Goal: Task Accomplishment & Management: Complete application form

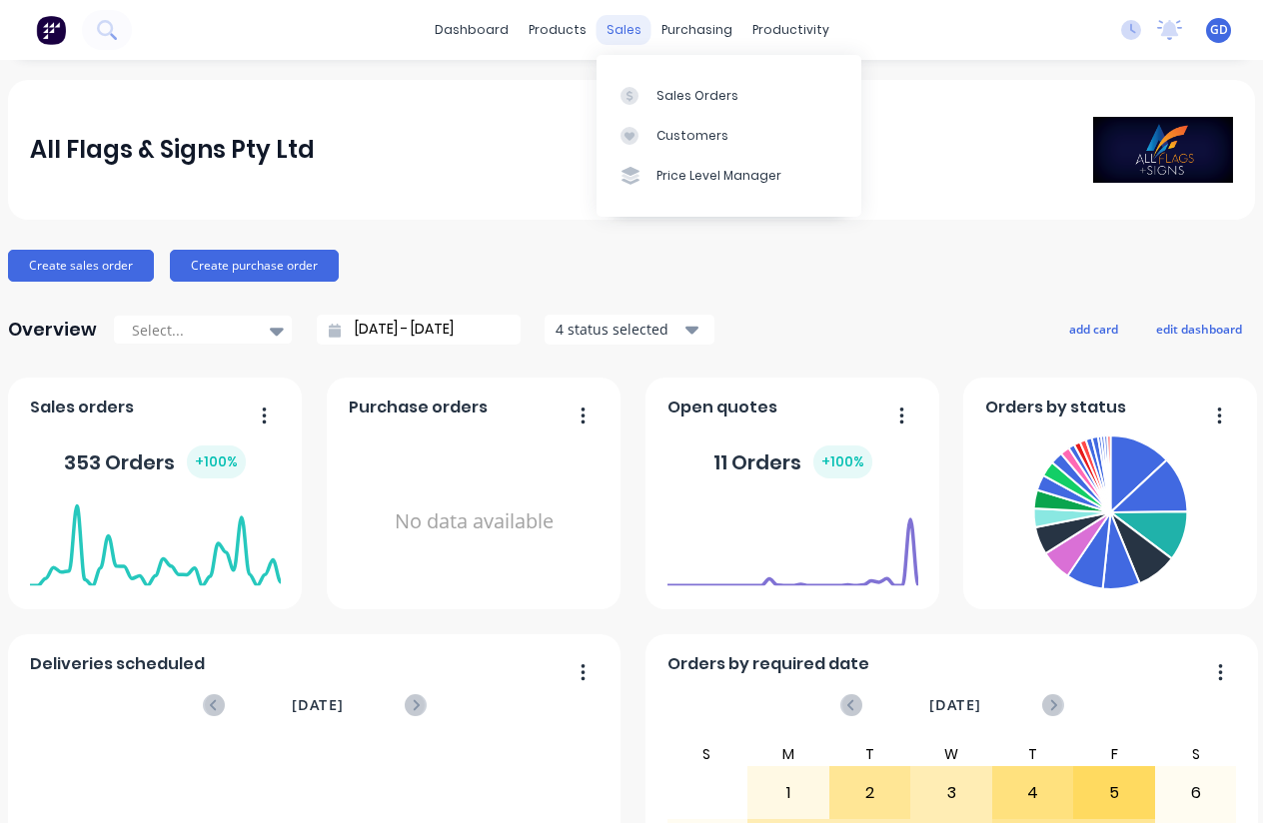
click at [620, 25] on div "sales" at bounding box center [623, 30] width 55 height 30
click at [671, 94] on div "Sales Orders" at bounding box center [697, 96] width 82 height 18
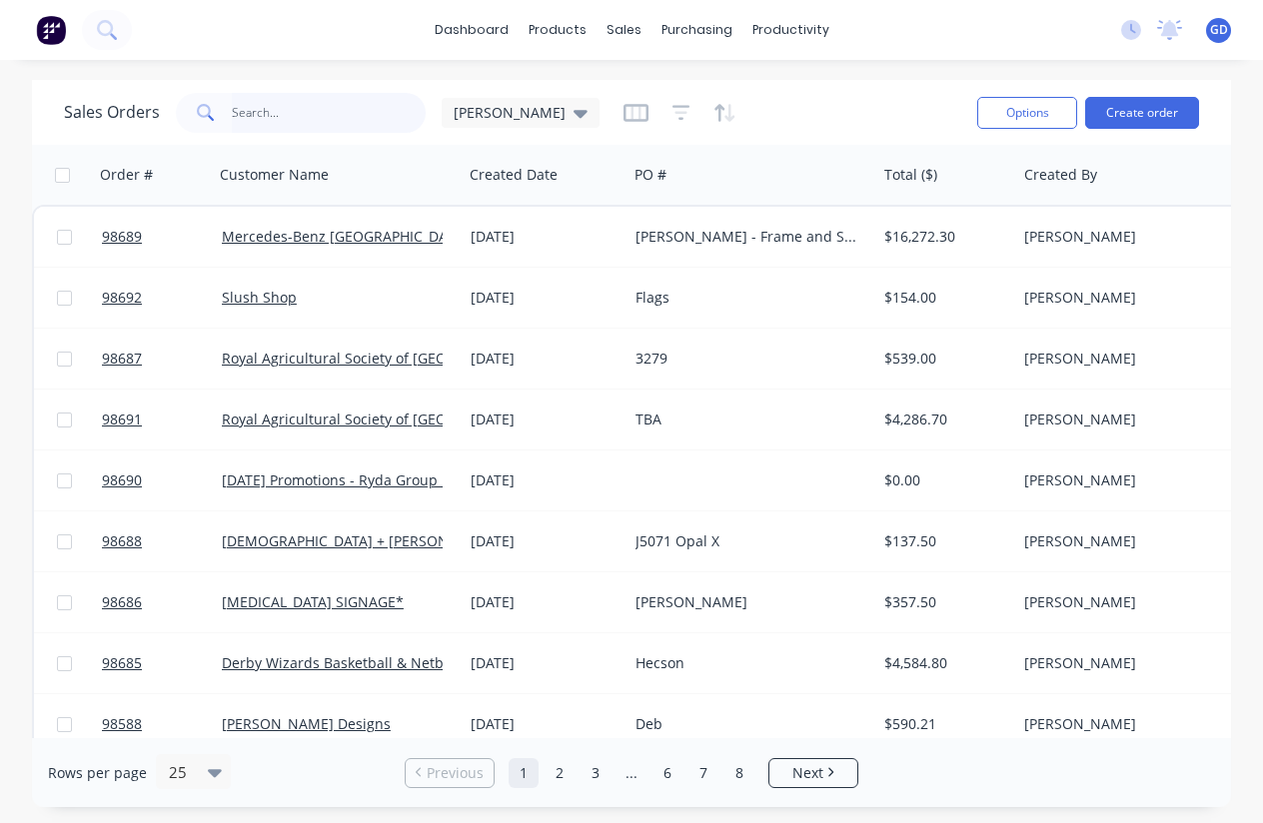
click at [239, 112] on input "text" at bounding box center [329, 113] width 195 height 40
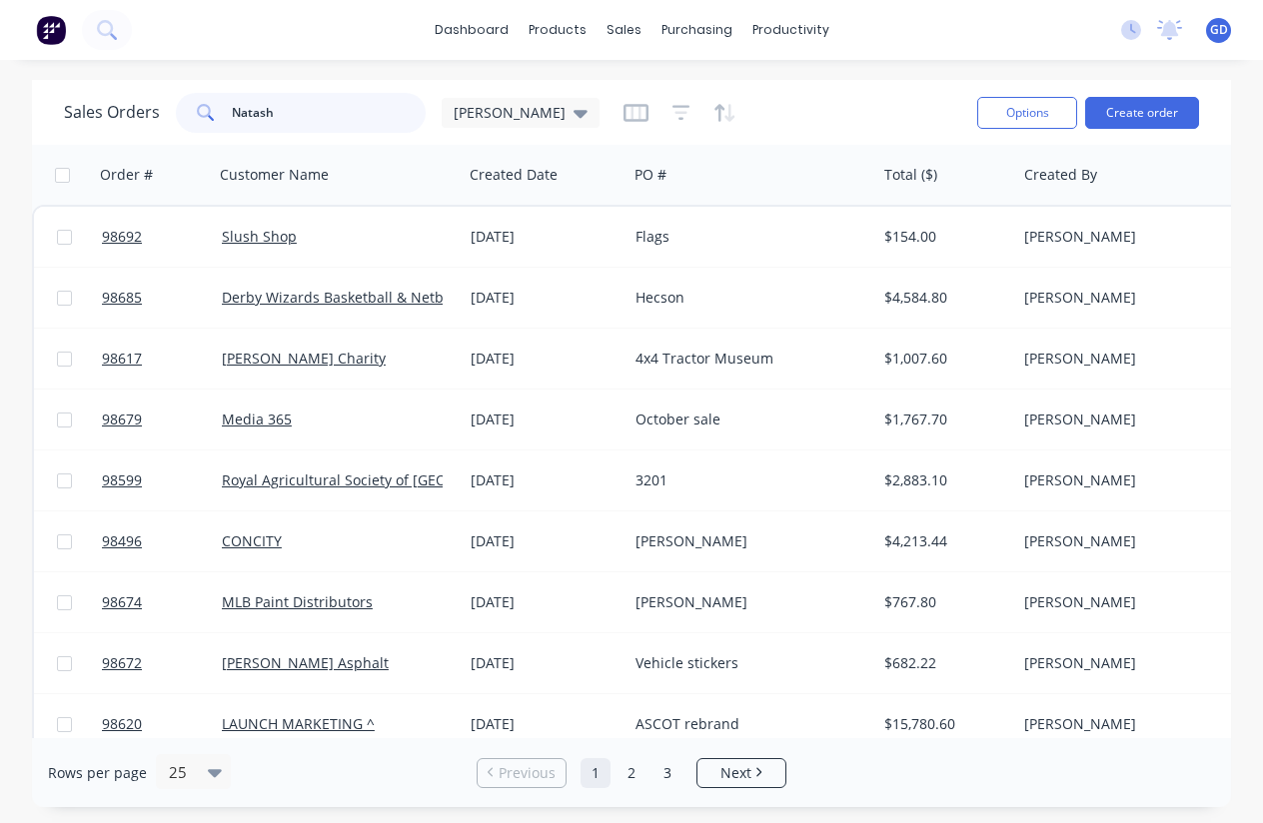
type input "Natasha"
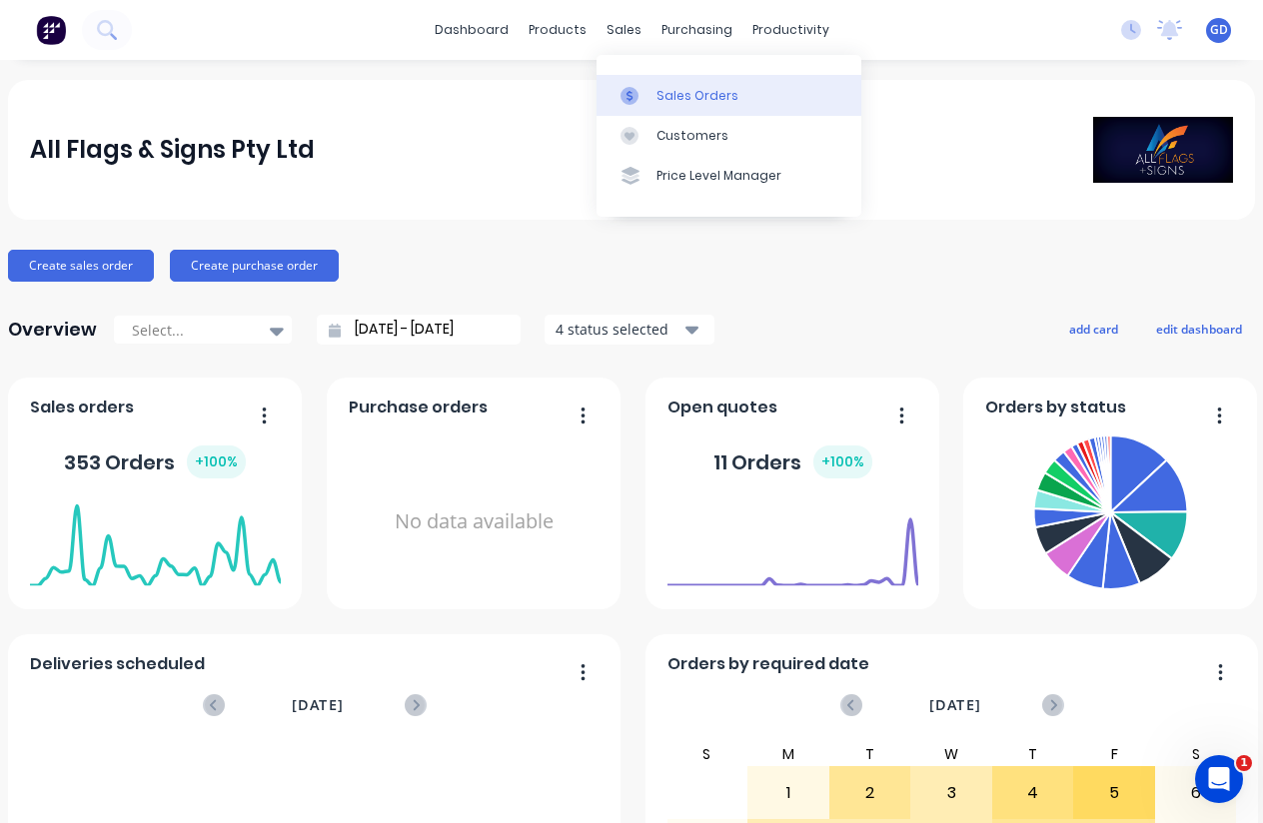
click at [667, 90] on div "Sales Orders" at bounding box center [697, 96] width 82 height 18
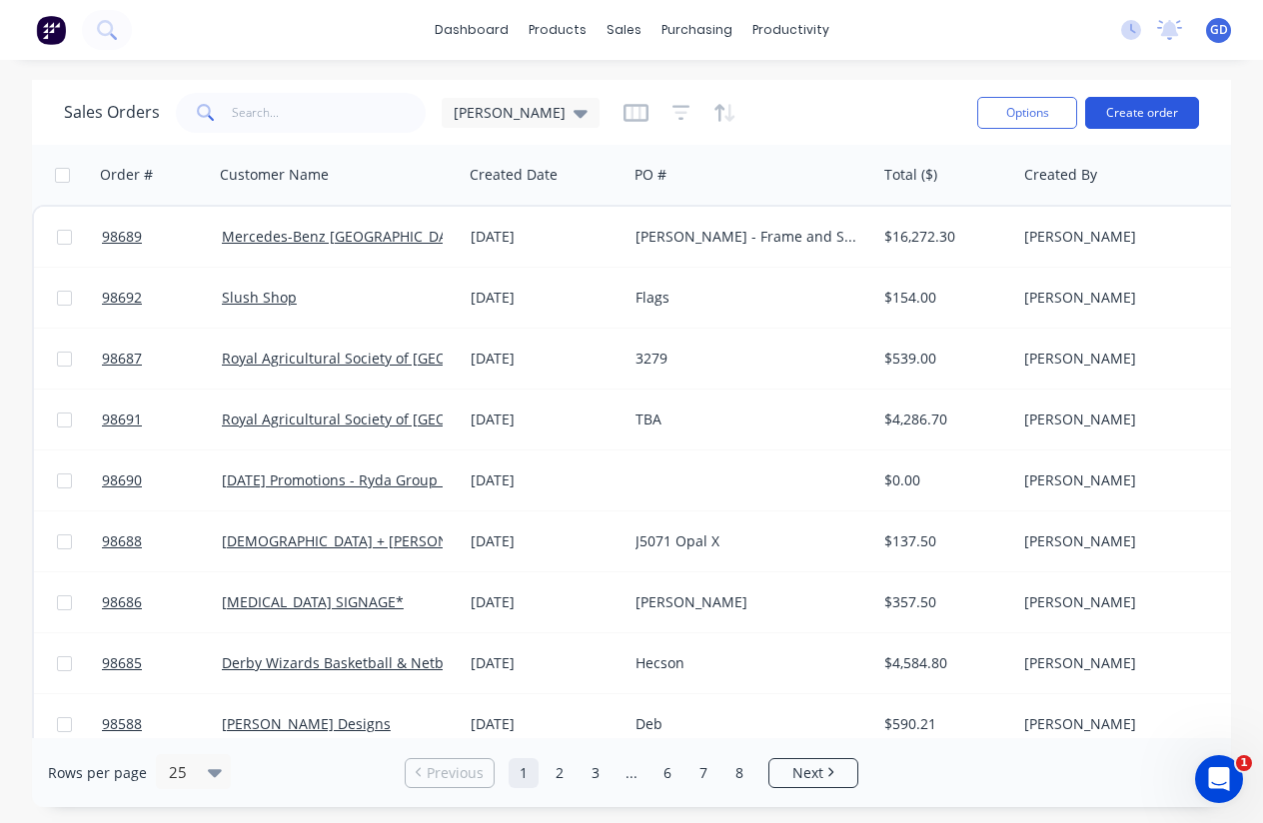
click at [1151, 115] on button "Create order" at bounding box center [1142, 113] width 114 height 32
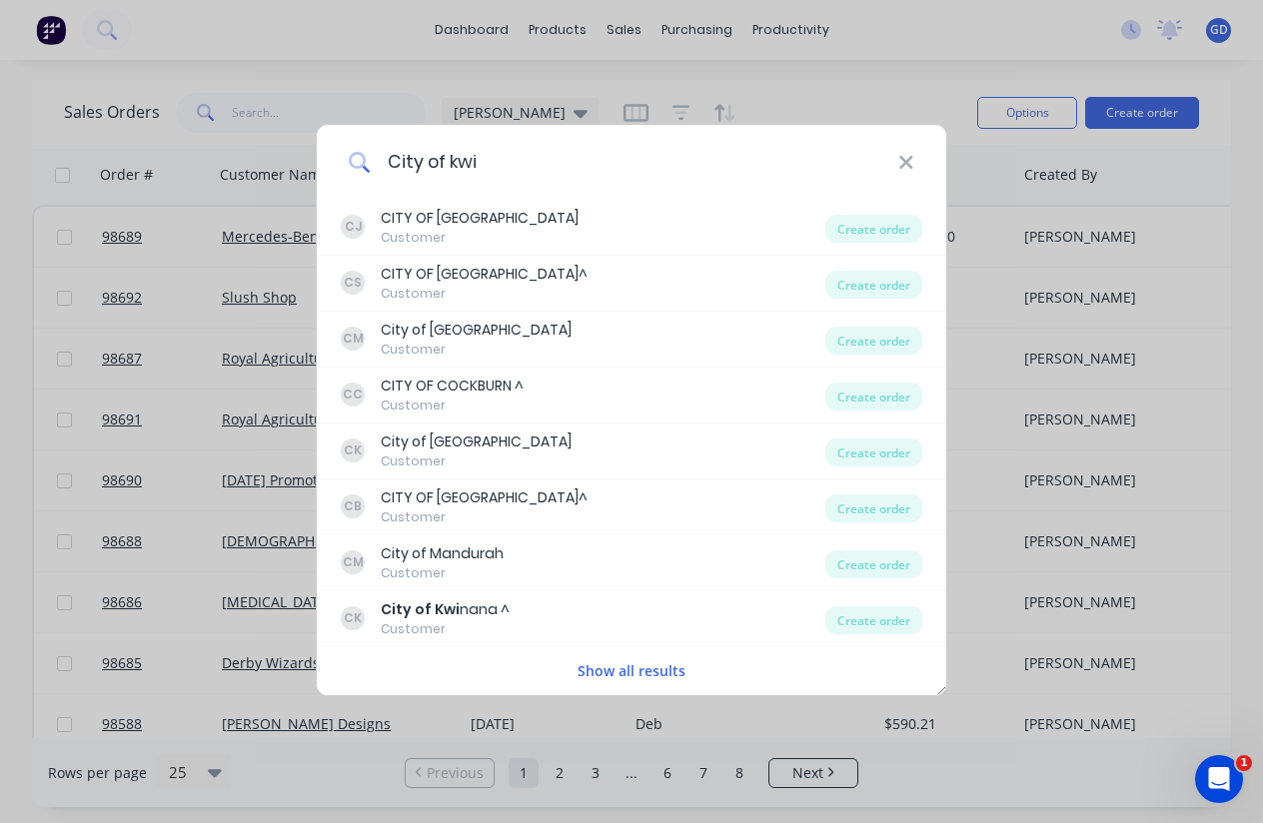
type input "City of kwin"
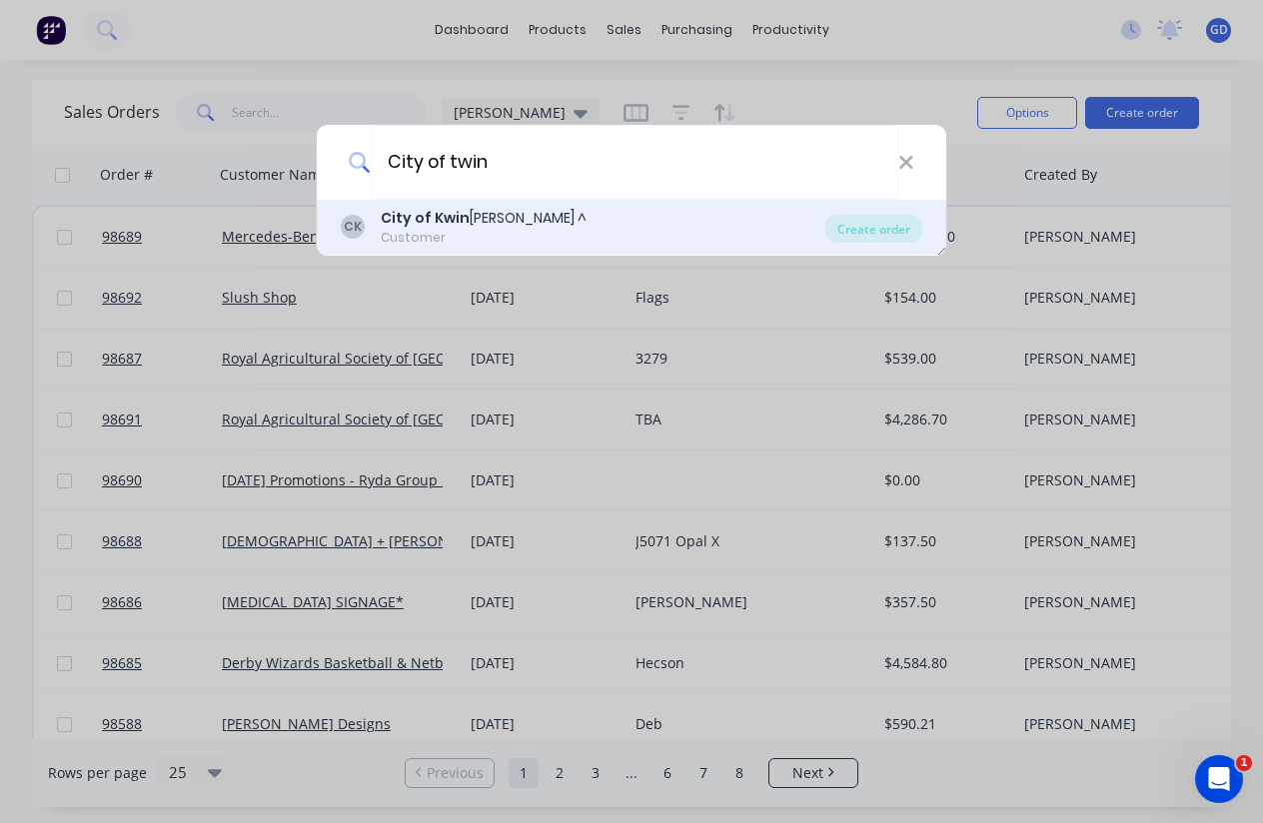
drag, startPoint x: 451, startPoint y: 199, endPoint x: 451, endPoint y: 217, distance: 18.0
click at [451, 217] on div "City of Kwin ana ^" at bounding box center [484, 218] width 206 height 21
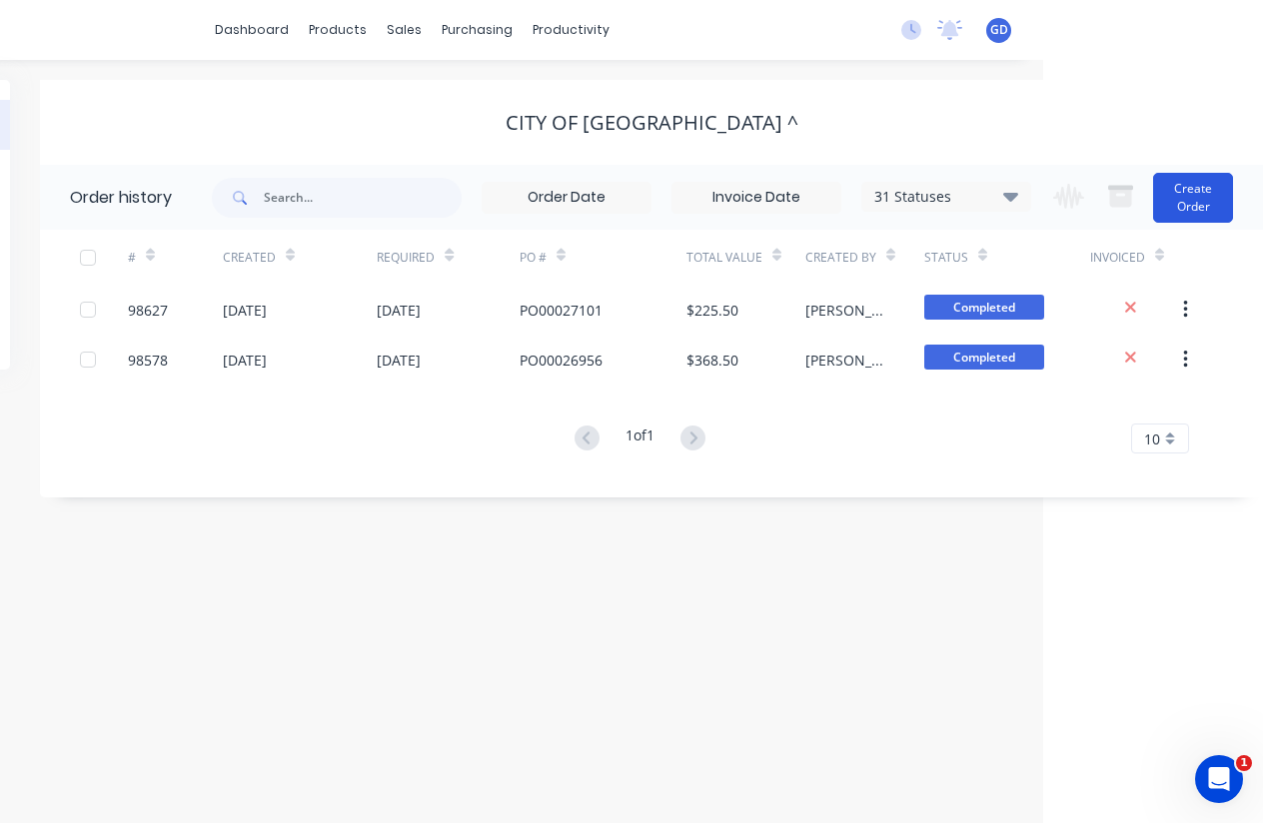
scroll to position [0, 220]
click at [1187, 210] on button "Create Order" at bounding box center [1193, 198] width 80 height 50
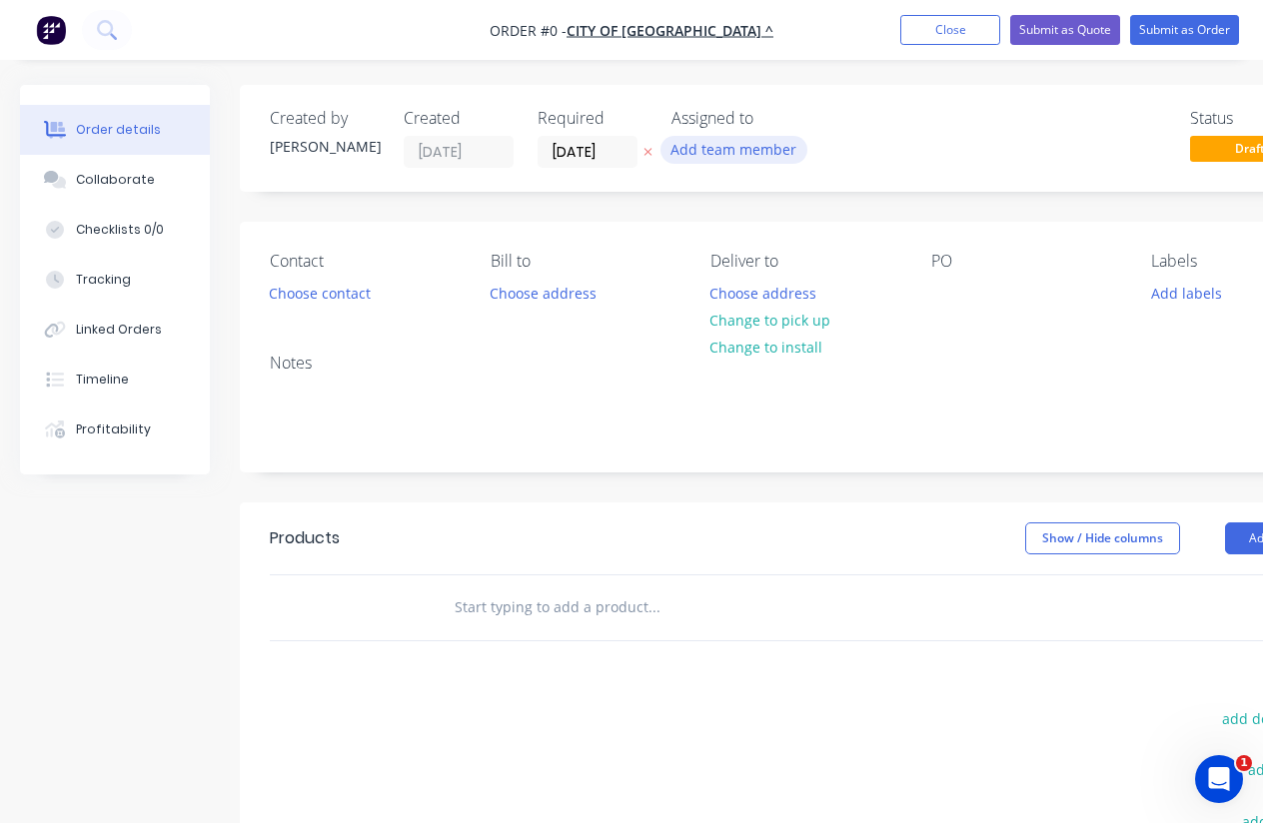
click at [700, 151] on button "Add team member" at bounding box center [733, 149] width 147 height 27
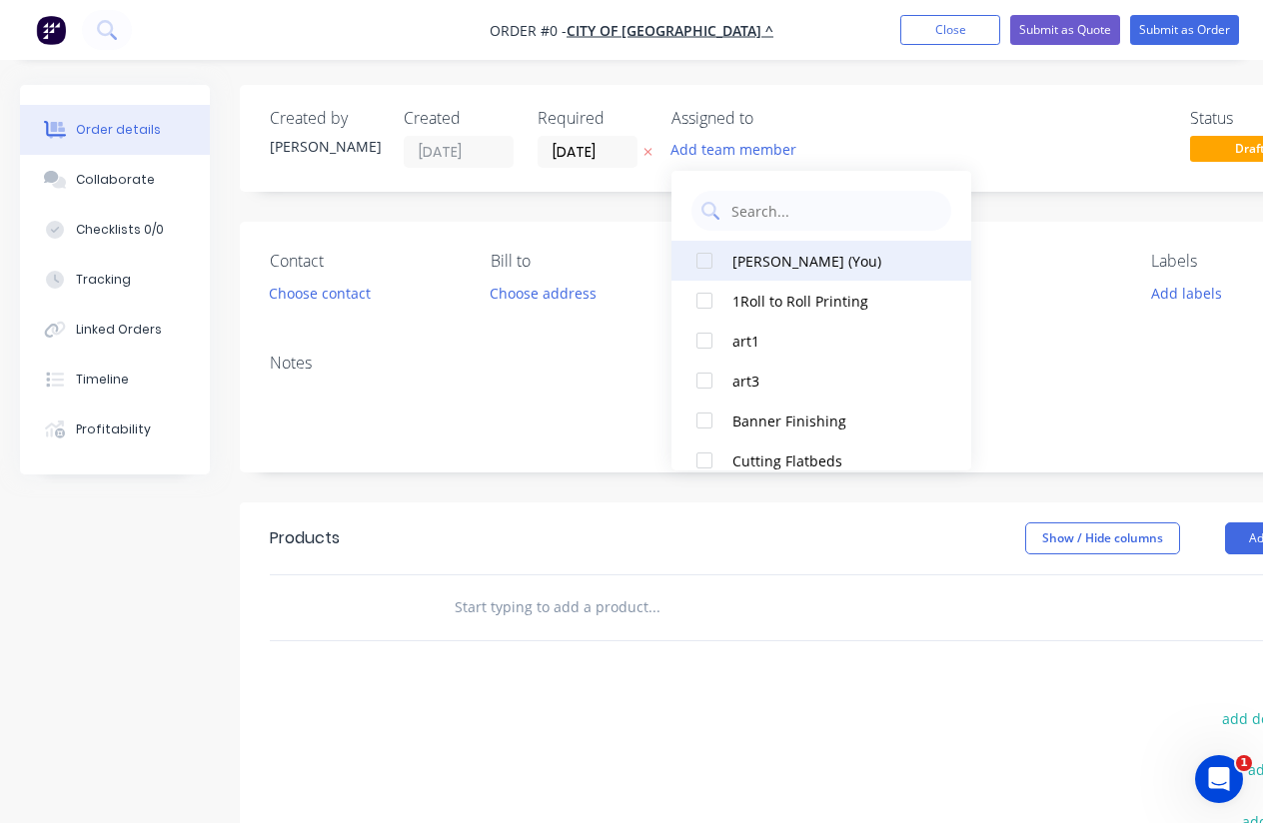
click at [707, 262] on div at bounding box center [704, 261] width 40 height 40
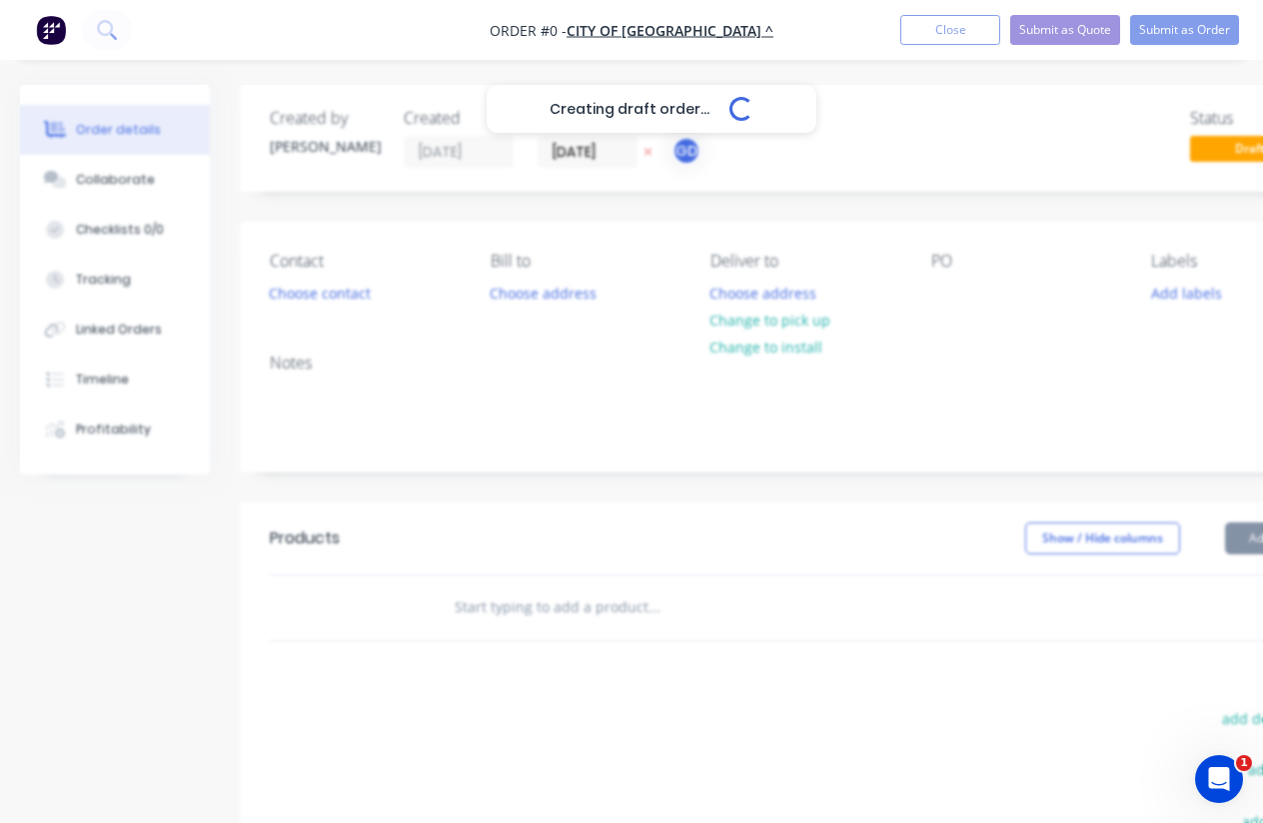
click at [560, 135] on div "Creating draft order... Loading... Order details Collaborate Checklists 0/0 Tra…" at bounding box center [695, 618] width 1390 height 1066
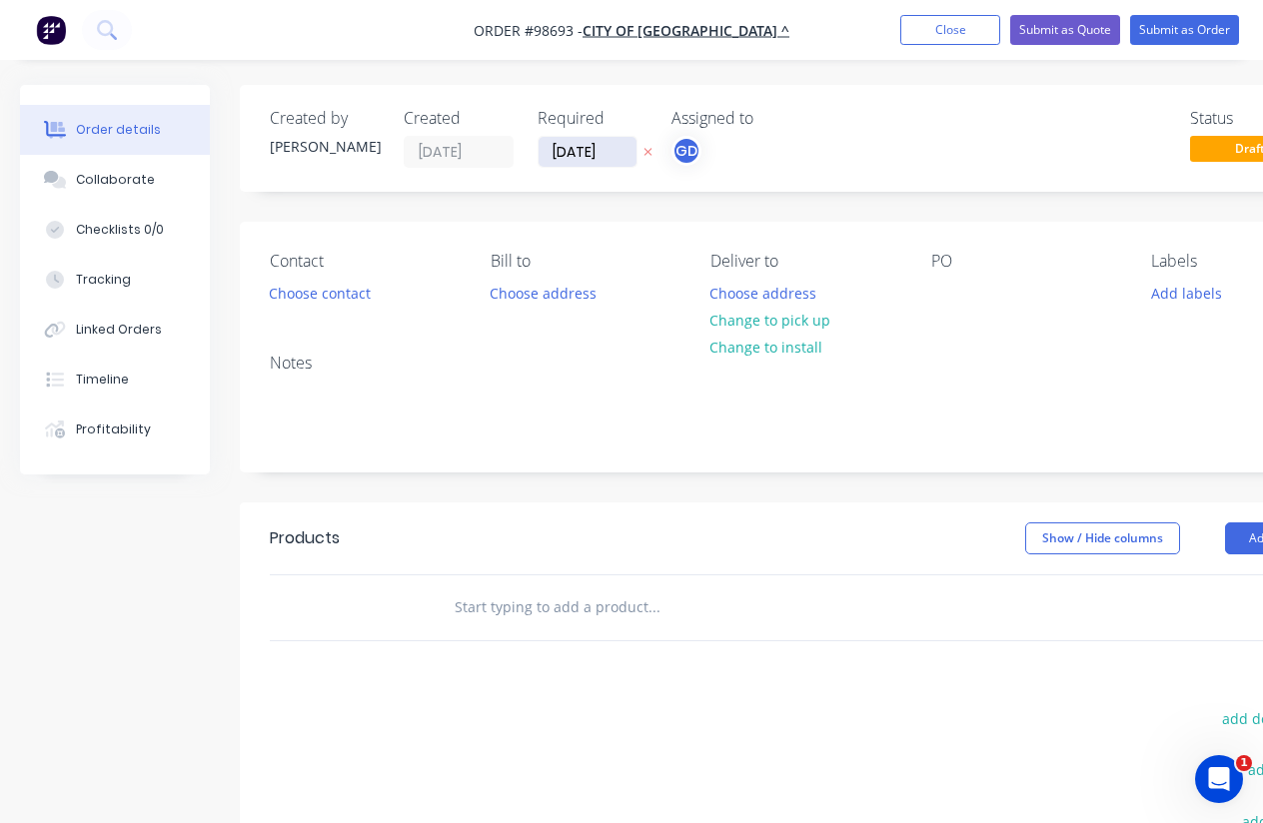
click at [573, 151] on input "[DATE]" at bounding box center [588, 152] width 98 height 30
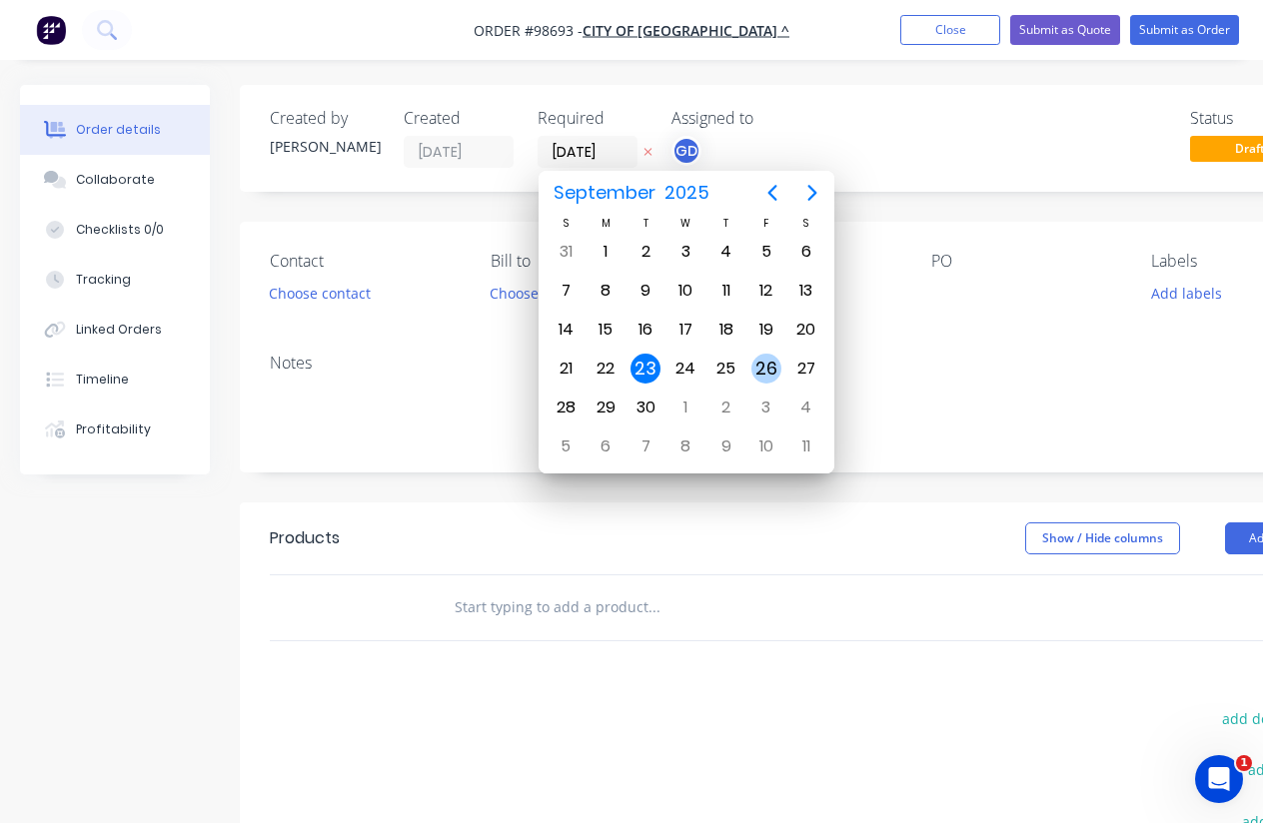
click at [762, 375] on div "26" at bounding box center [766, 369] width 30 height 30
type input "26/09/25"
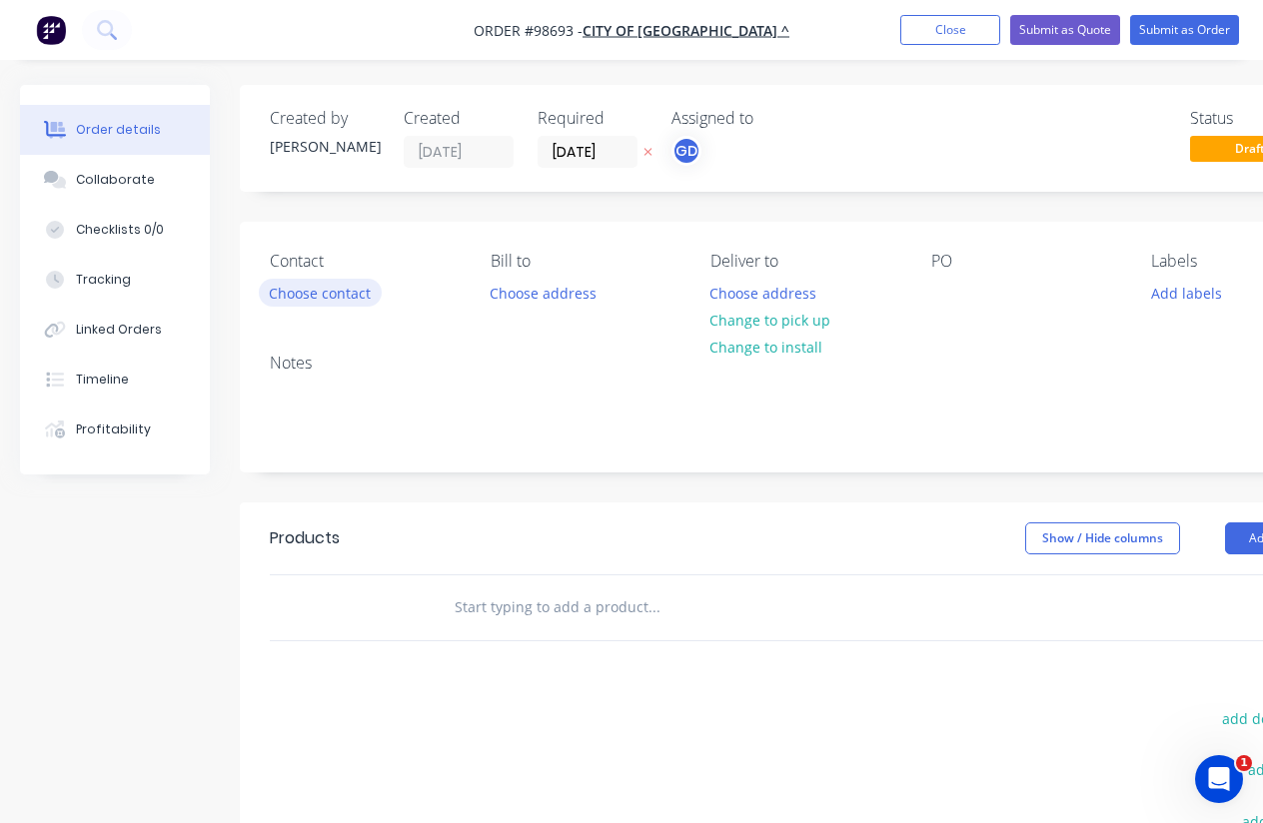
click at [322, 292] on button "Choose contact" at bounding box center [320, 292] width 123 height 27
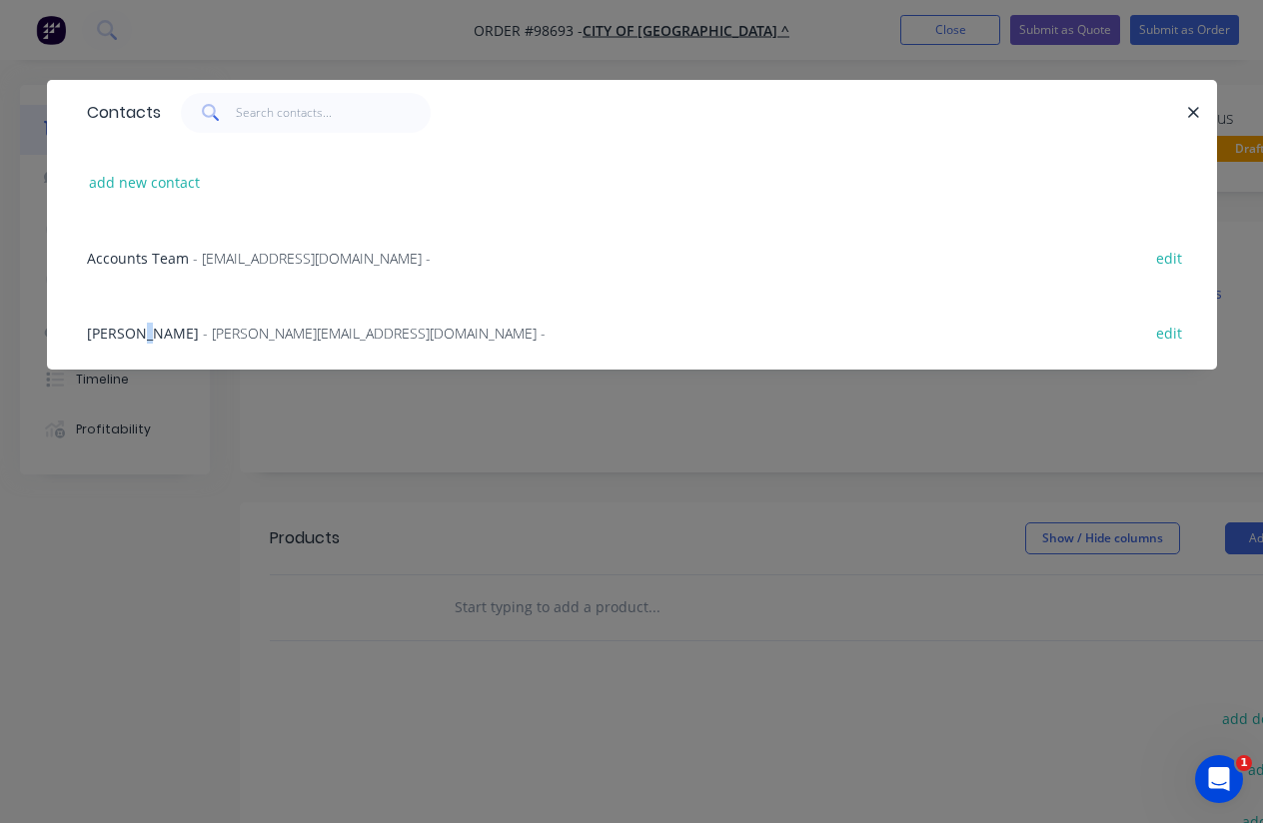
click at [139, 330] on span "Sarah Louvie" at bounding box center [143, 333] width 112 height 19
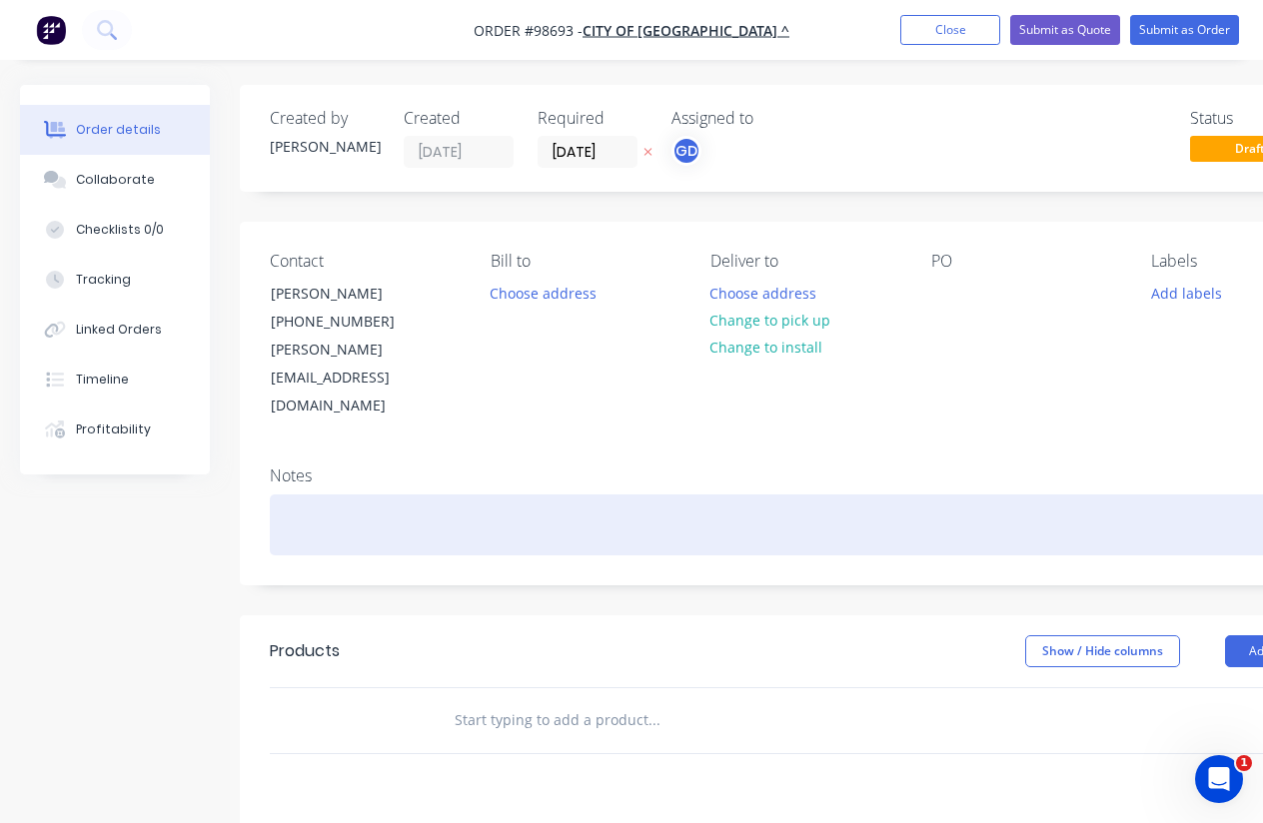
click at [317, 495] on div at bounding box center [805, 525] width 1070 height 61
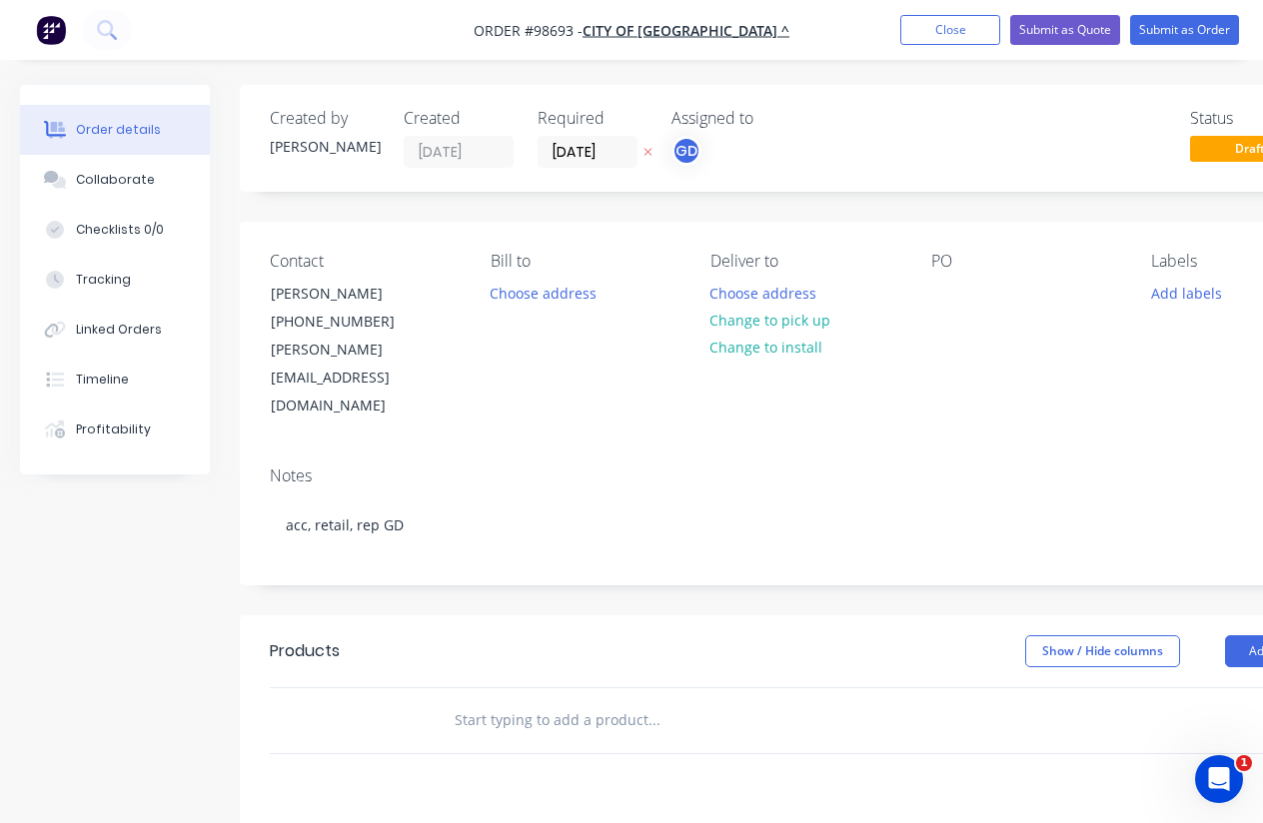
click at [546, 389] on div "Contact Sarah Louvie (08) 9439 0446 sarah.louvie@kwinana.wa.gov.au Bill to Choo…" at bounding box center [805, 336] width 1130 height 229
click at [581, 155] on input "26/09/25" at bounding box center [588, 152] width 98 height 30
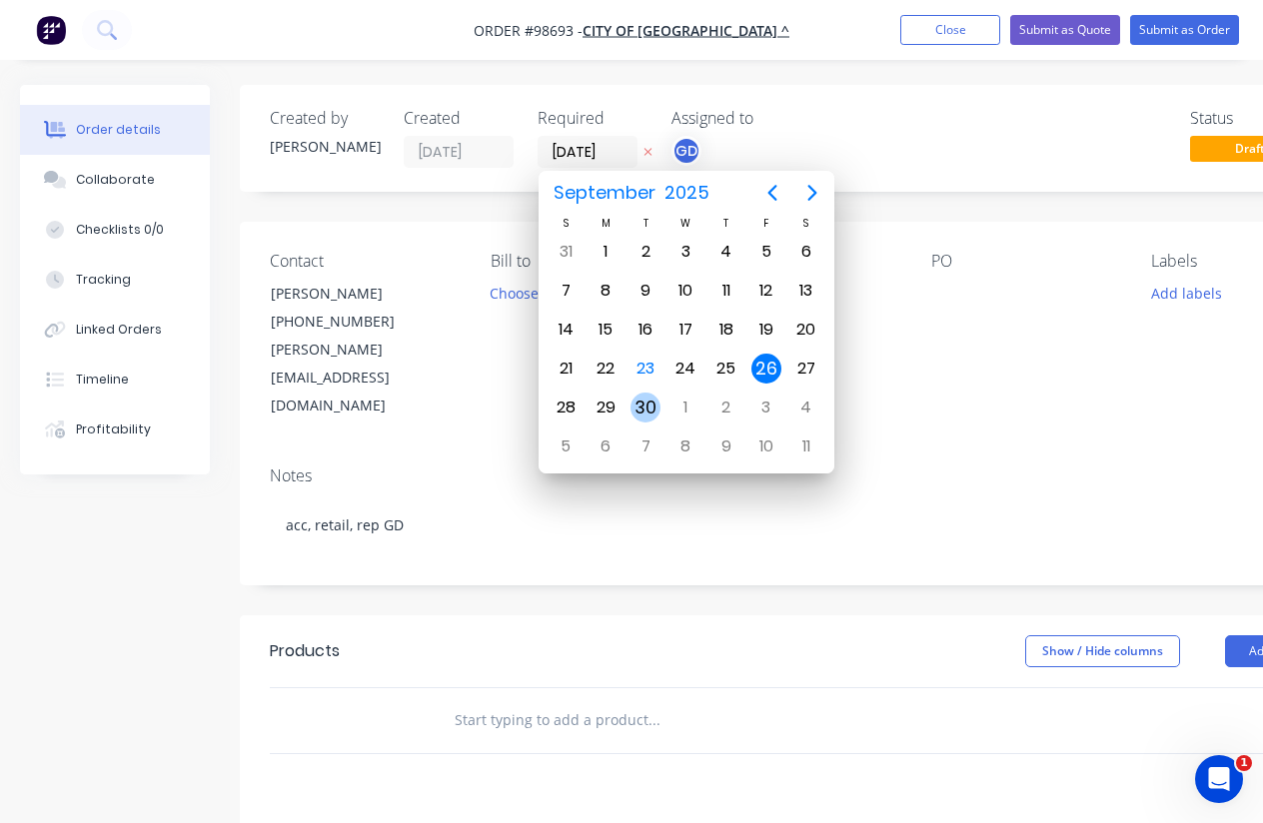
click at [643, 401] on div "30" at bounding box center [645, 408] width 30 height 30
type input "30/09/25"
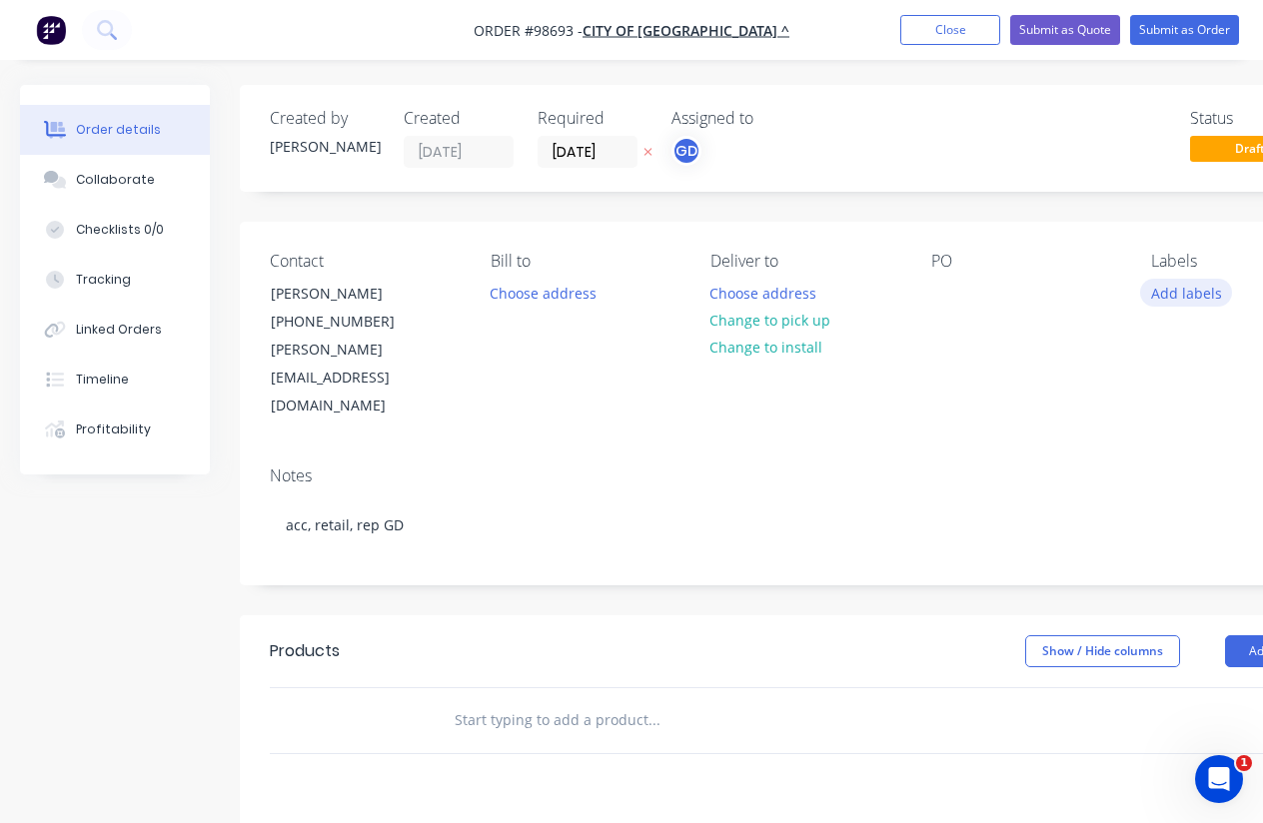
click at [1174, 299] on button "Add labels" at bounding box center [1186, 292] width 92 height 27
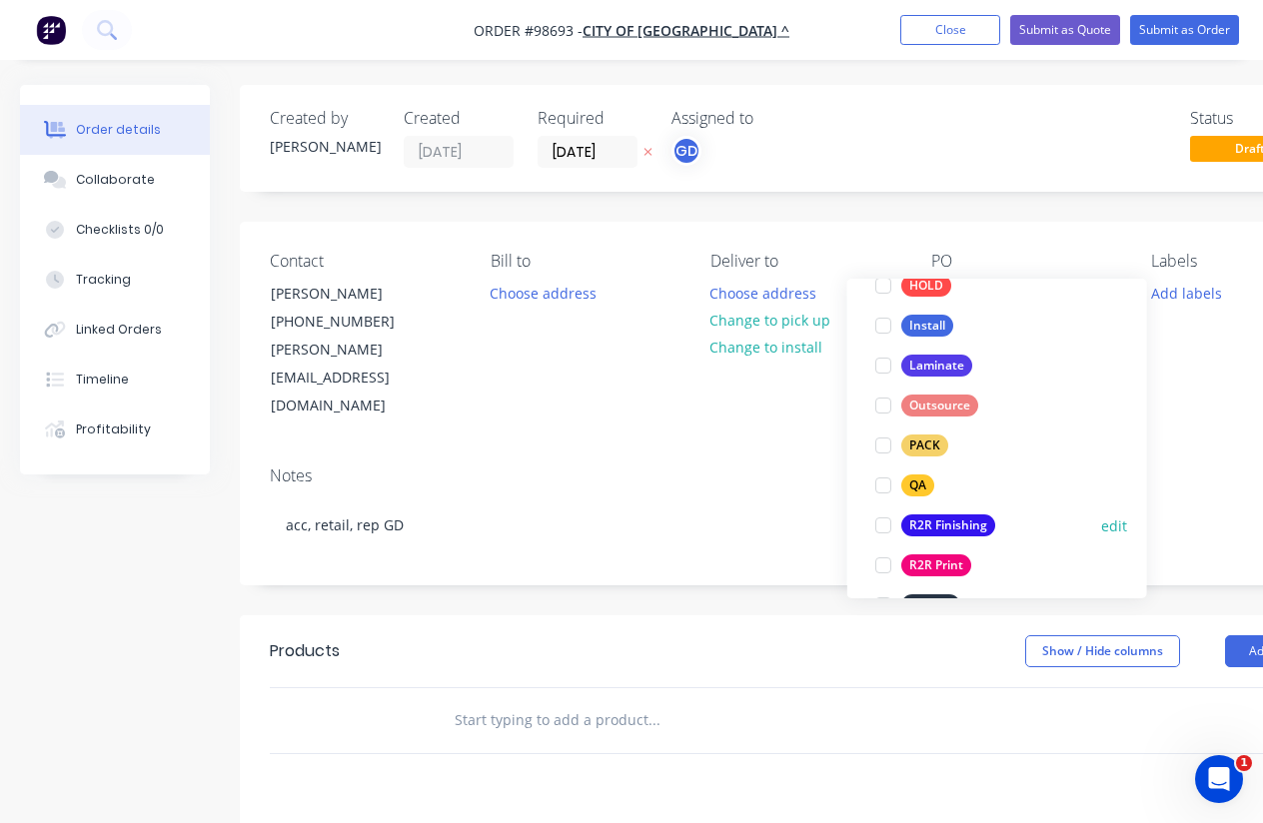
scroll to position [725, 0]
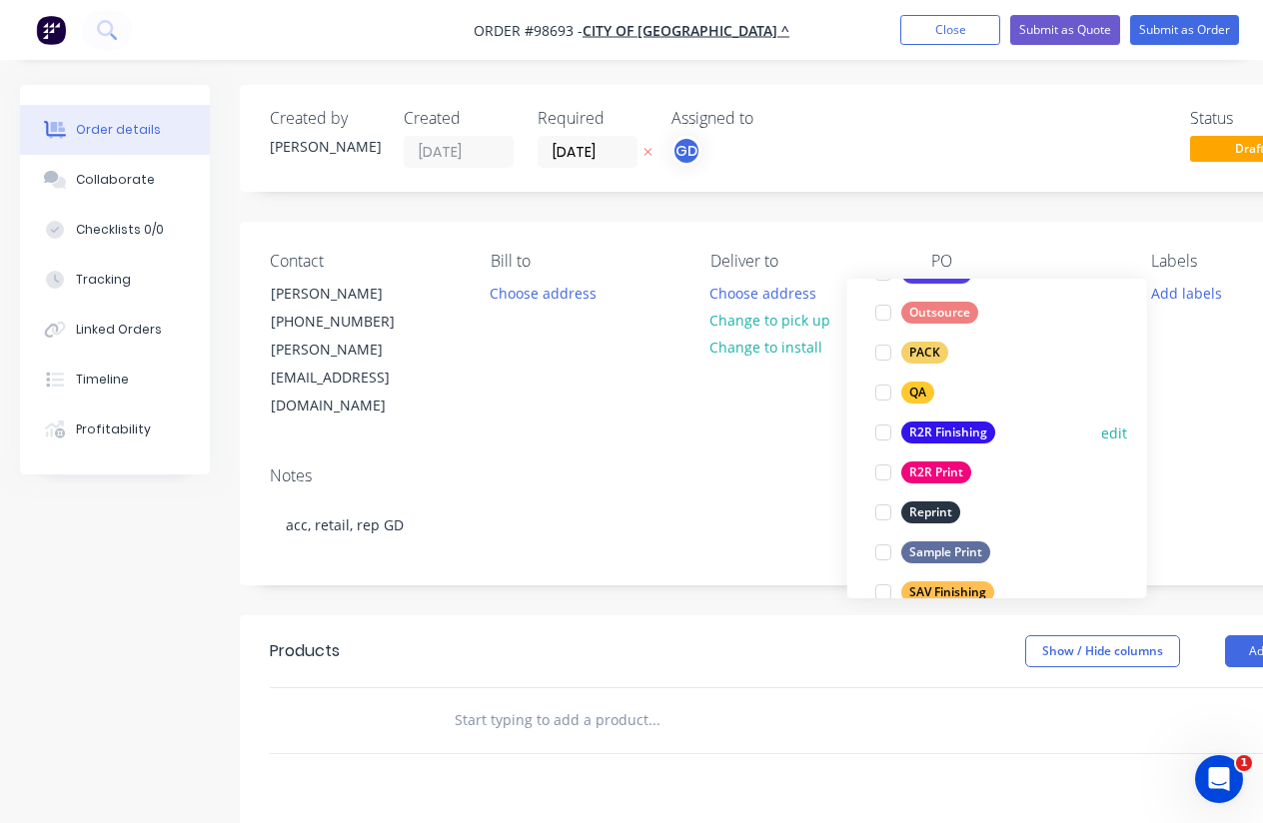
click at [940, 428] on div "R2R Finishing" at bounding box center [948, 433] width 94 height 22
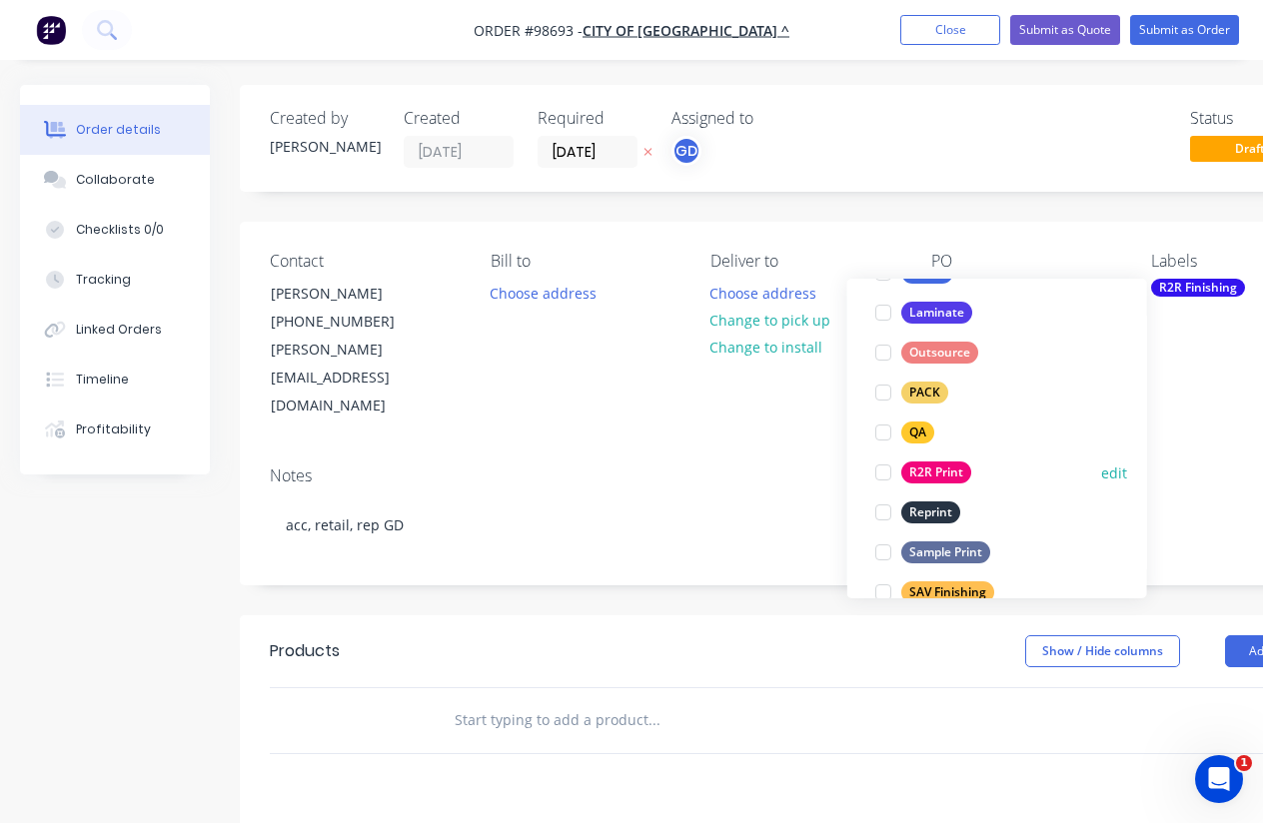
click at [944, 468] on div "R2R Print" at bounding box center [936, 473] width 70 height 22
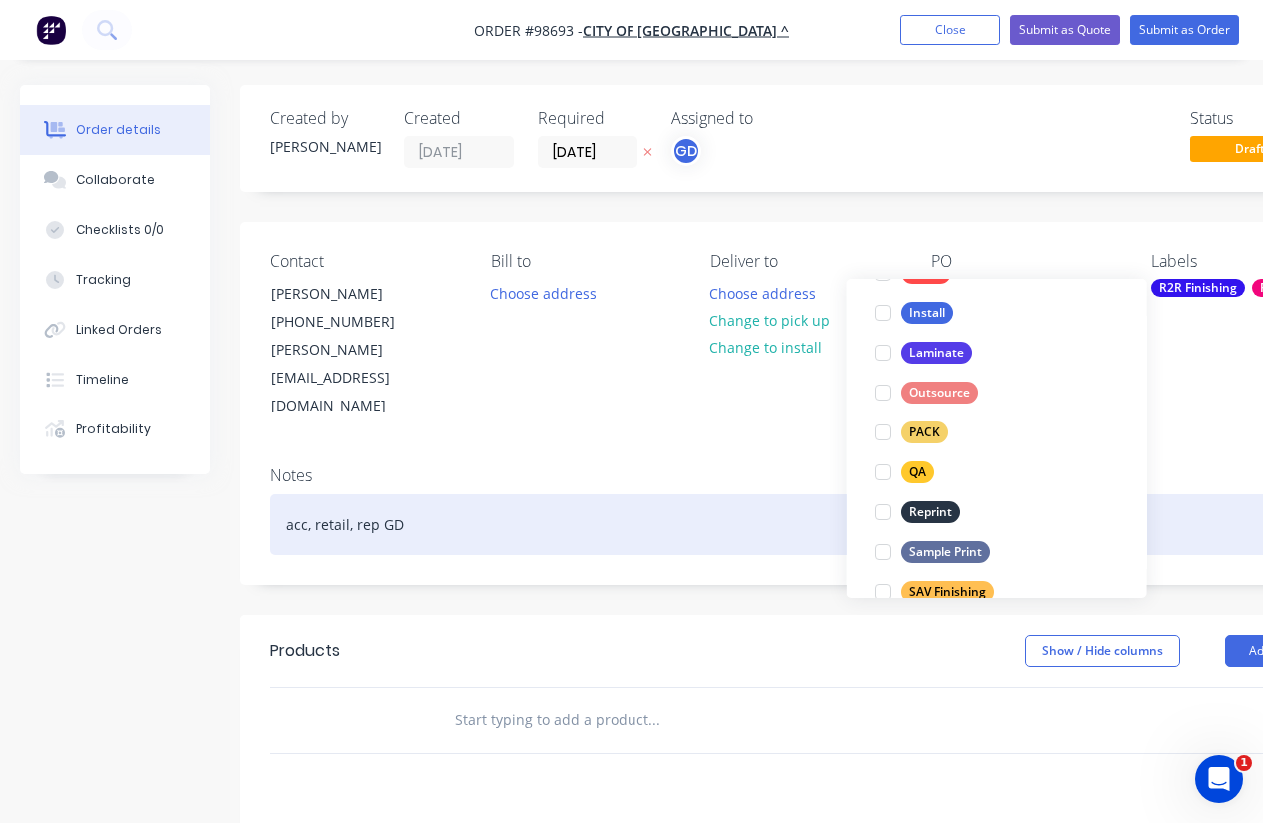
click at [797, 495] on div "acc, retail, rep GD" at bounding box center [805, 525] width 1070 height 61
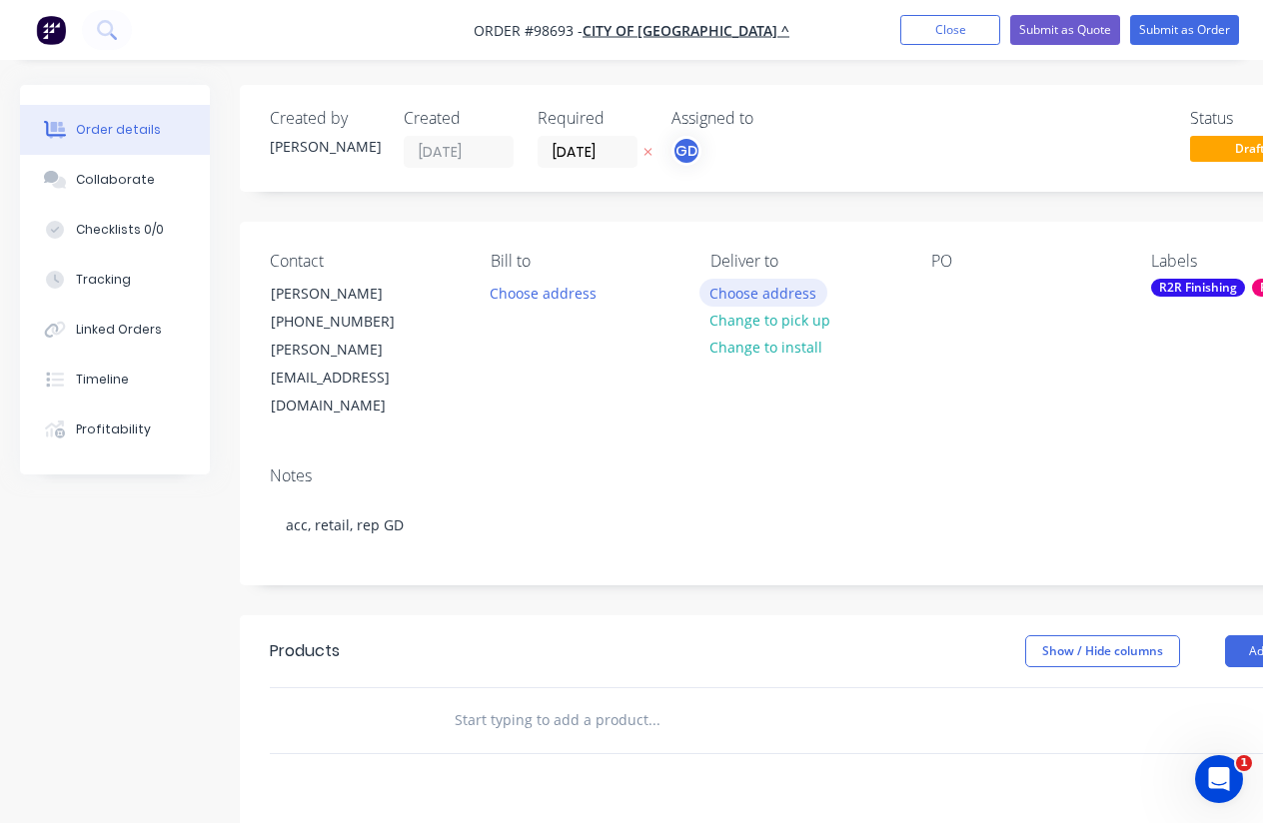
click at [754, 297] on button "Choose address" at bounding box center [763, 292] width 128 height 27
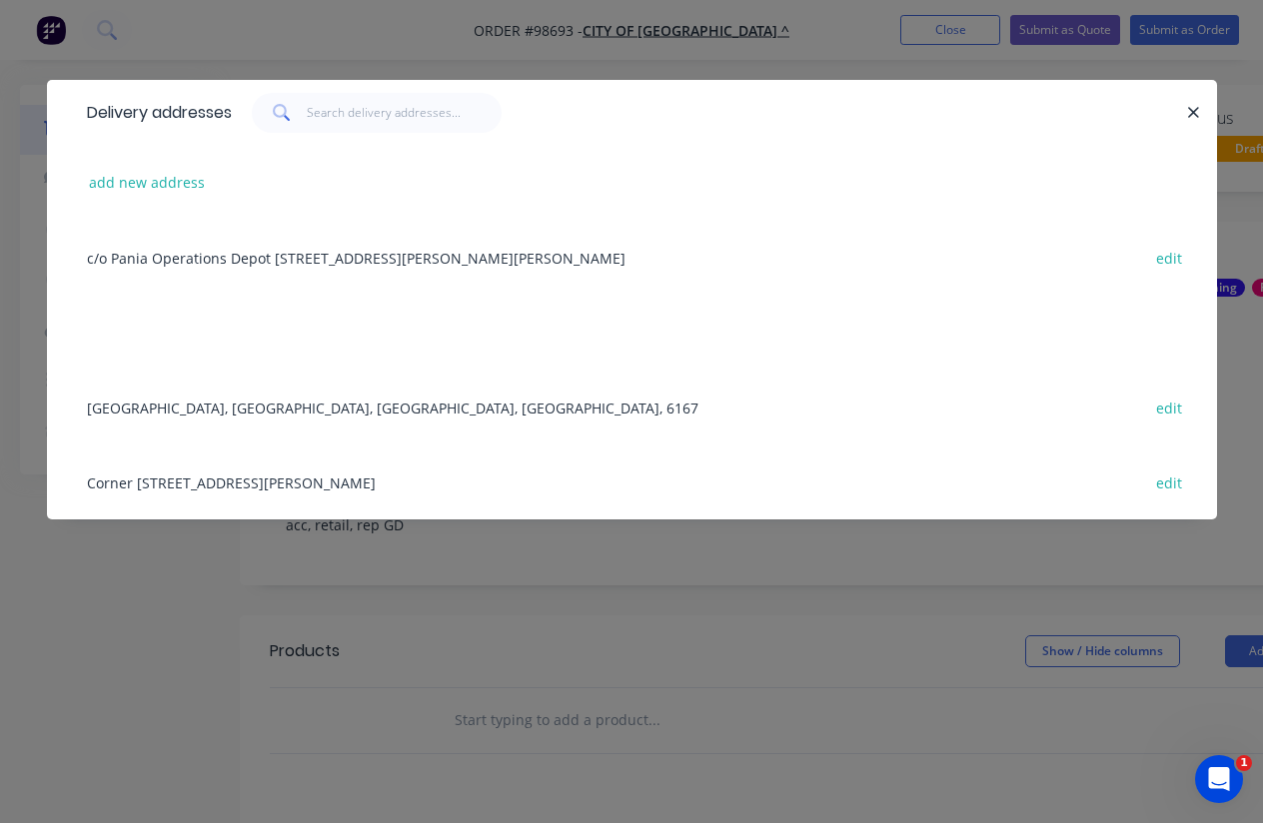
click at [162, 484] on div "Corner Sulphur Rd & Gilmore Ave, Kwinana, Western Australia, Australia, 6167 ed…" at bounding box center [632, 482] width 1110 height 75
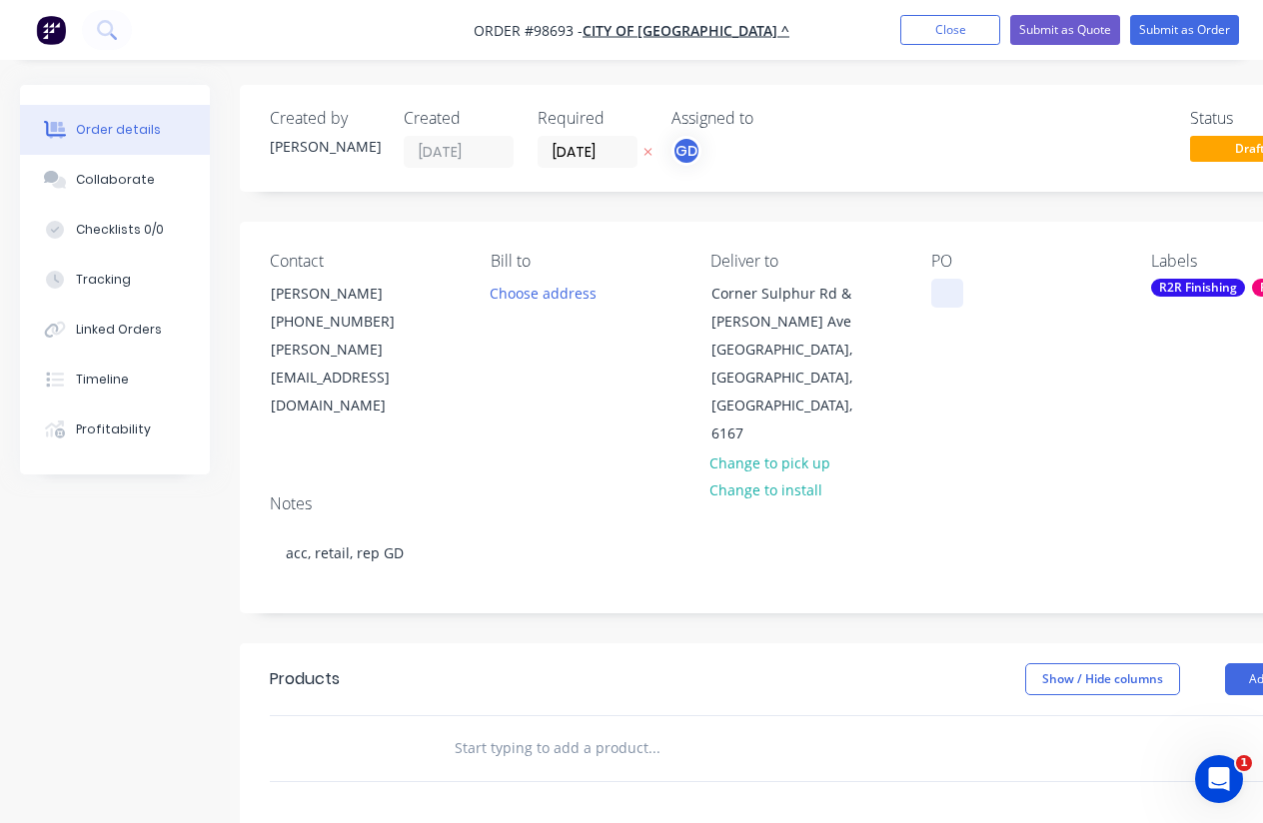
click at [935, 289] on div at bounding box center [947, 293] width 32 height 29
paste div
click at [572, 152] on input "30/09/25" at bounding box center [588, 152] width 98 height 30
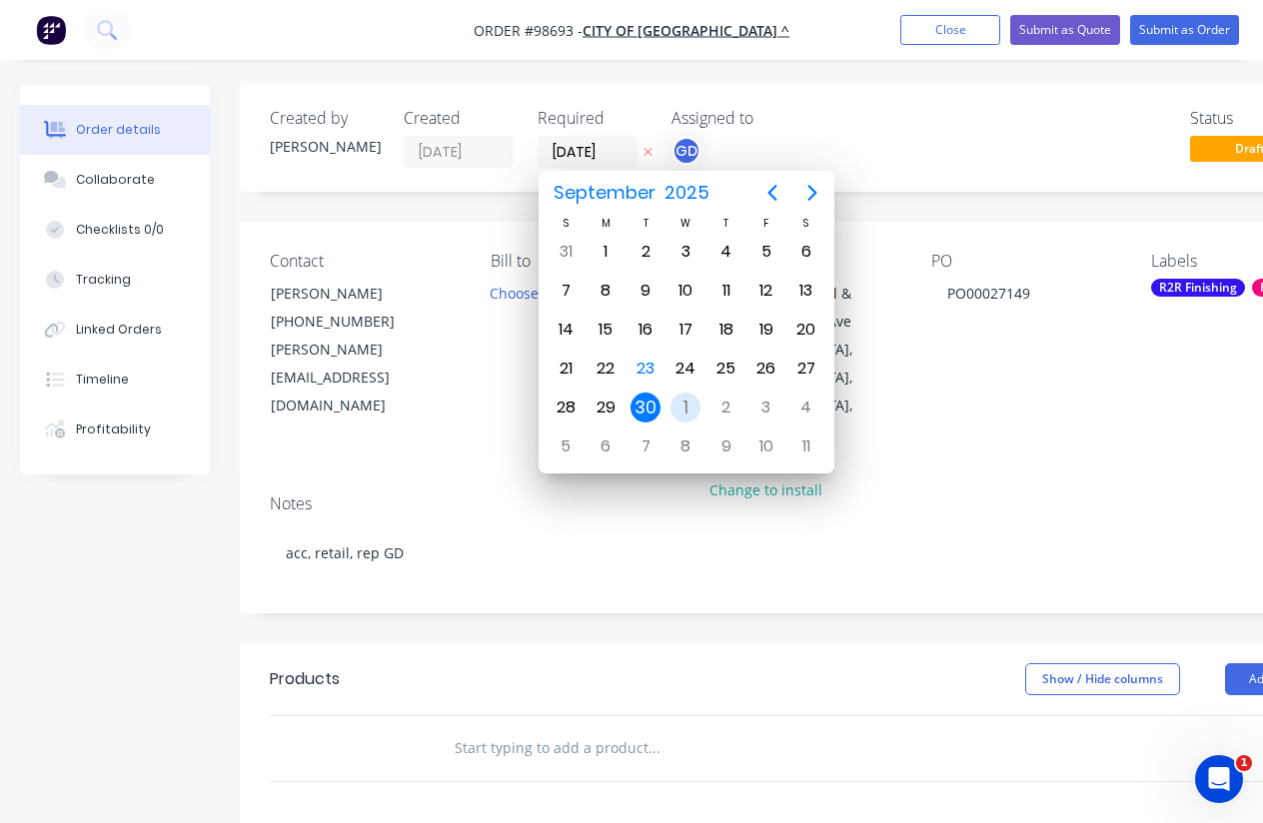
click at [690, 412] on div "1" at bounding box center [685, 408] width 30 height 30
type input "[DATE]"
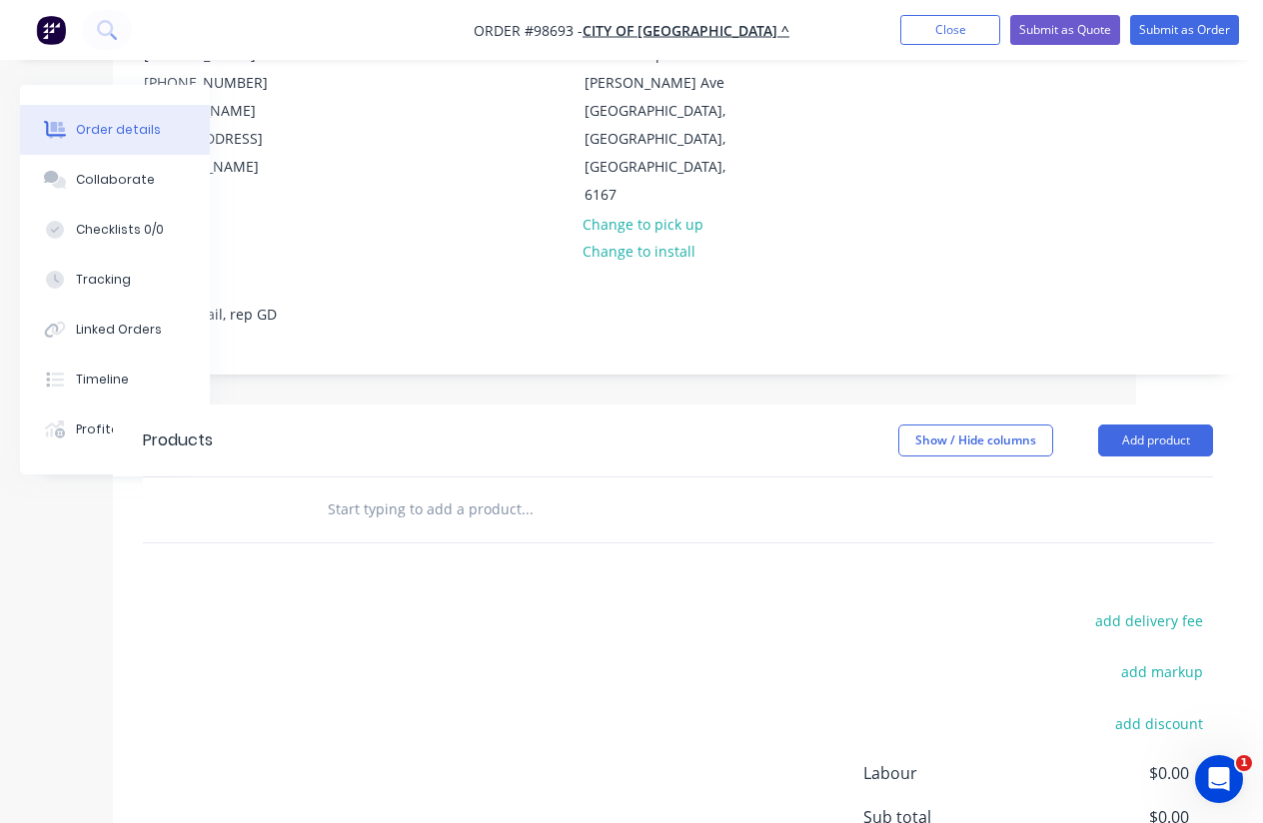
scroll to position [240, 127]
click at [1172, 606] on button "add delivery fee" at bounding box center [1148, 619] width 129 height 27
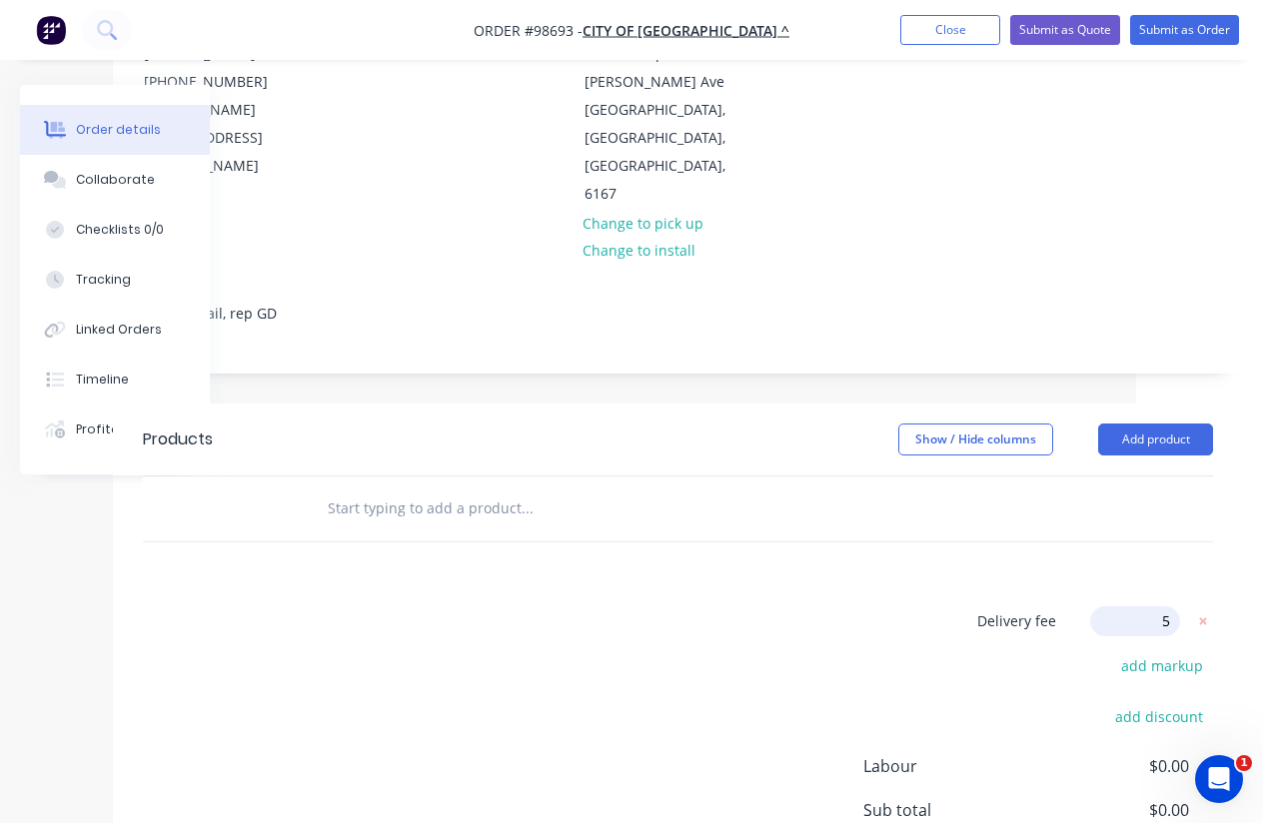
type input "55"
click at [890, 606] on div "Delivery fee Delivery fee Delivery fee name (Optional) 55 55 $0 add markup add …" at bounding box center [678, 796] width 1070 height 381
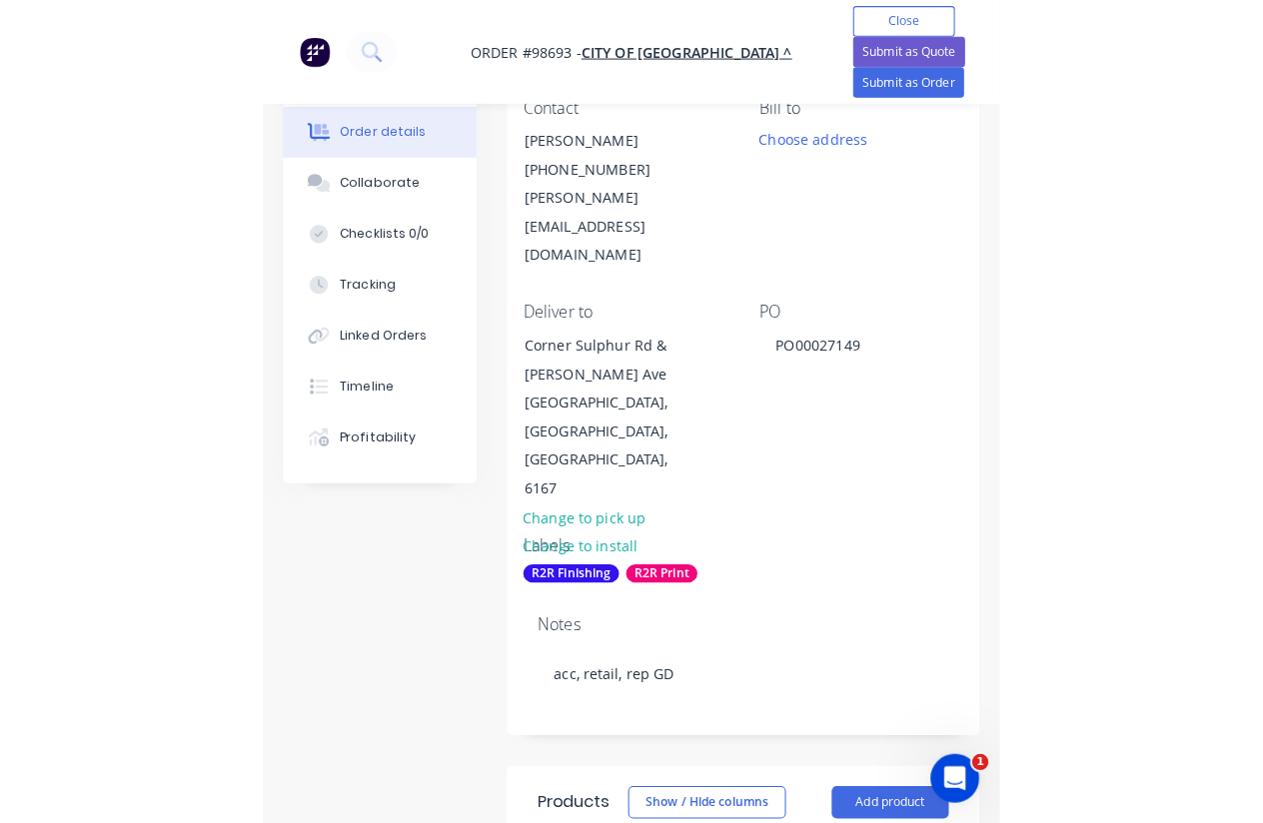
scroll to position [310, 0]
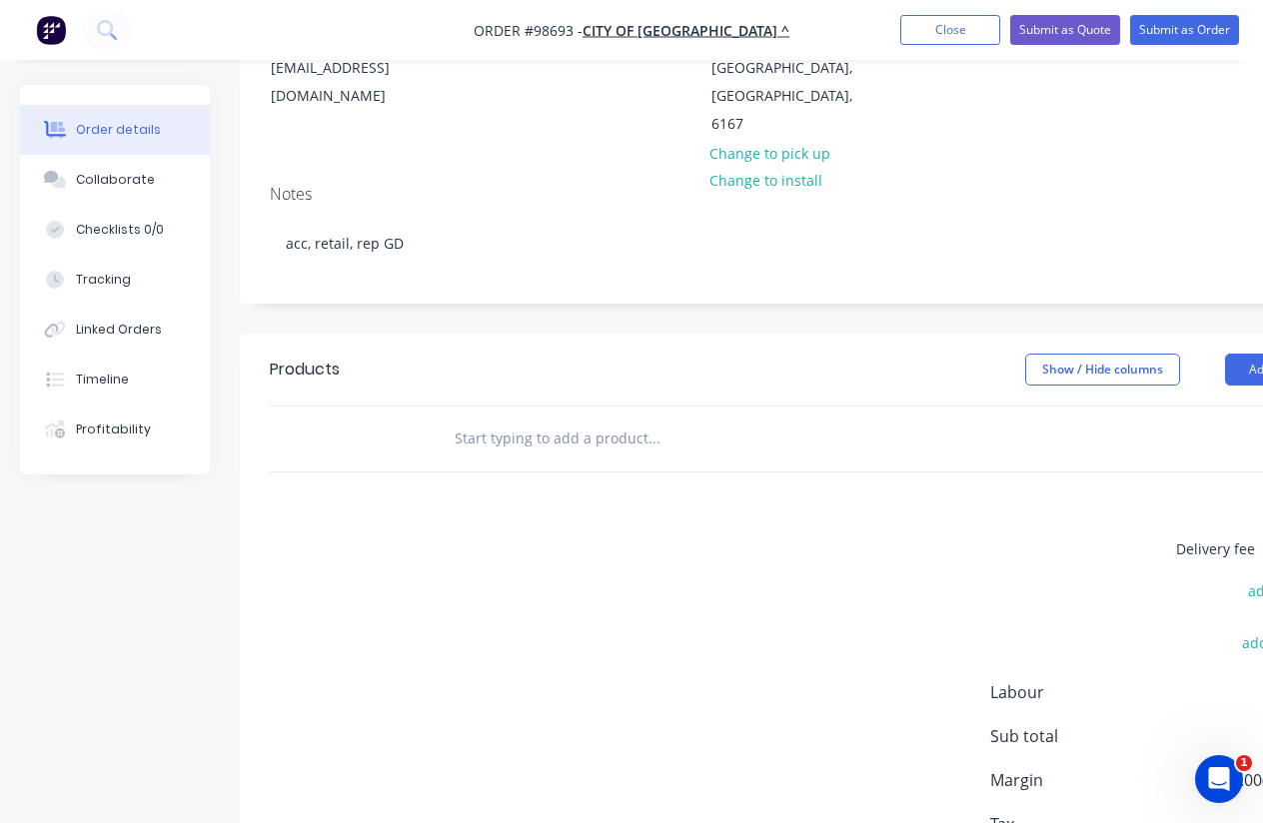
click at [545, 419] on input "text" at bounding box center [654, 439] width 400 height 40
paste input "ED0059 Op Shop Pavement Decals Alumigraphics CNC cut to shape Full colour singl…"
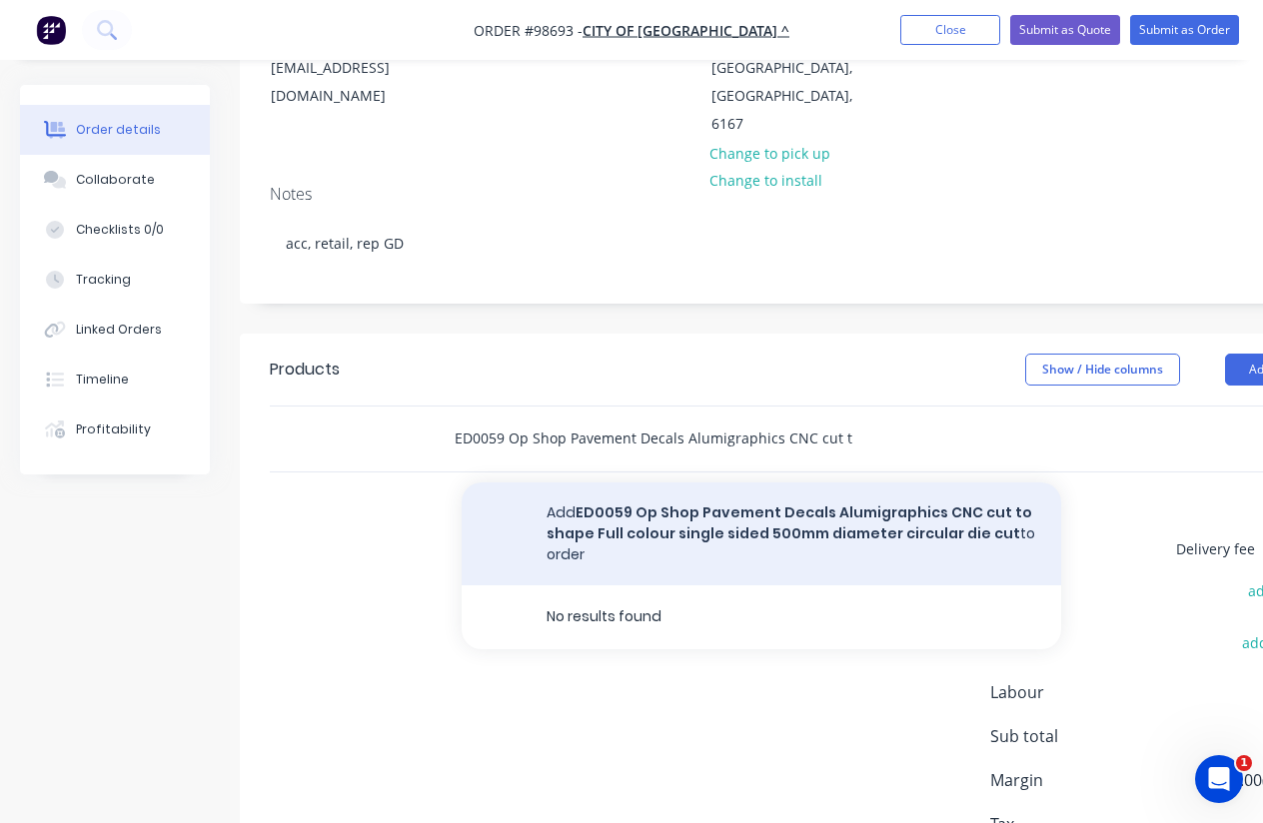
type input "ED0059 Op Shop Pavement Decals Alumigraphics CNC cut to shape Full colour singl…"
click at [616, 483] on button "Add ED0059 Op Shop Pavement Decals Alumigraphics CNC cut to shape Full colour s…" at bounding box center [761, 534] width 599 height 103
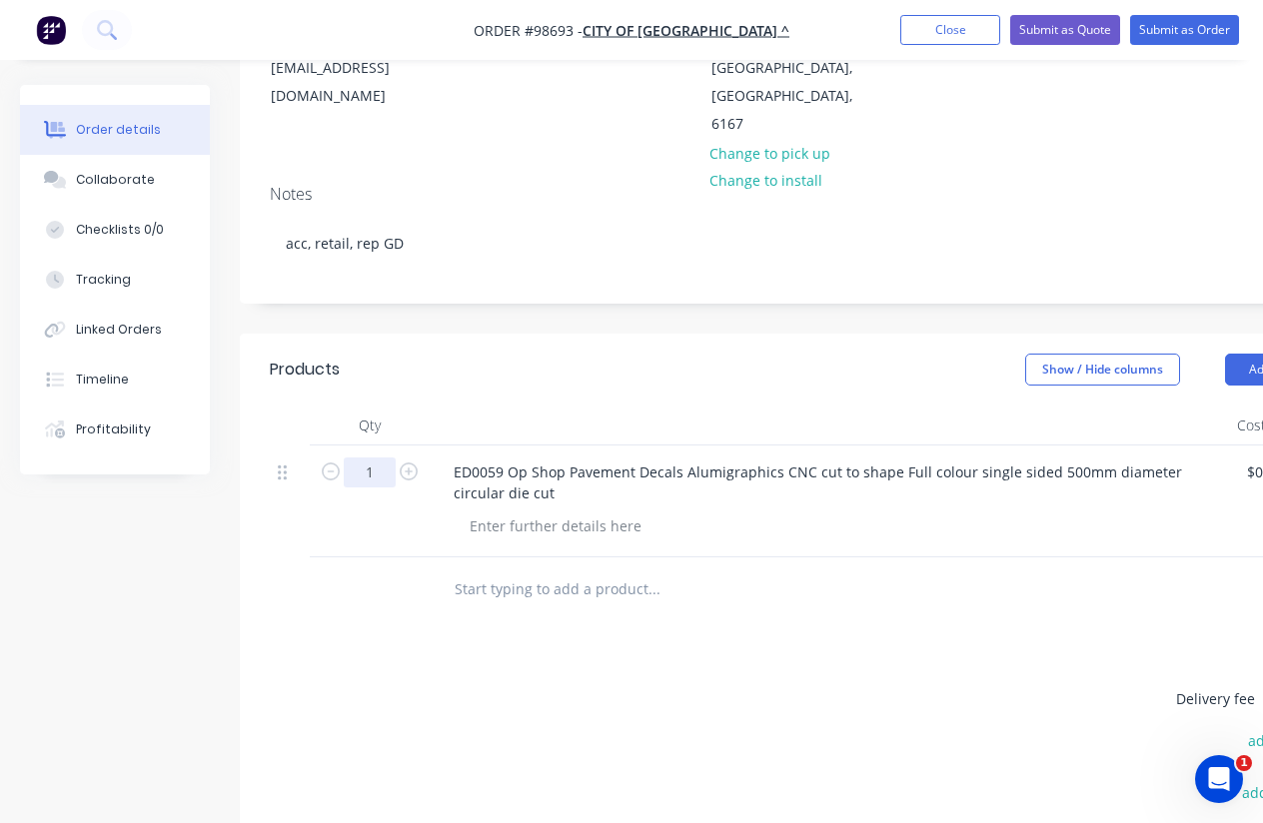
click at [383, 458] on input "1" at bounding box center [370, 473] width 52 height 30
type input "10"
click at [504, 601] on div "Products Show / Hide columns Add product Qty Cost Markup Price Total 10 ED0059 …" at bounding box center [805, 713] width 1130 height 758
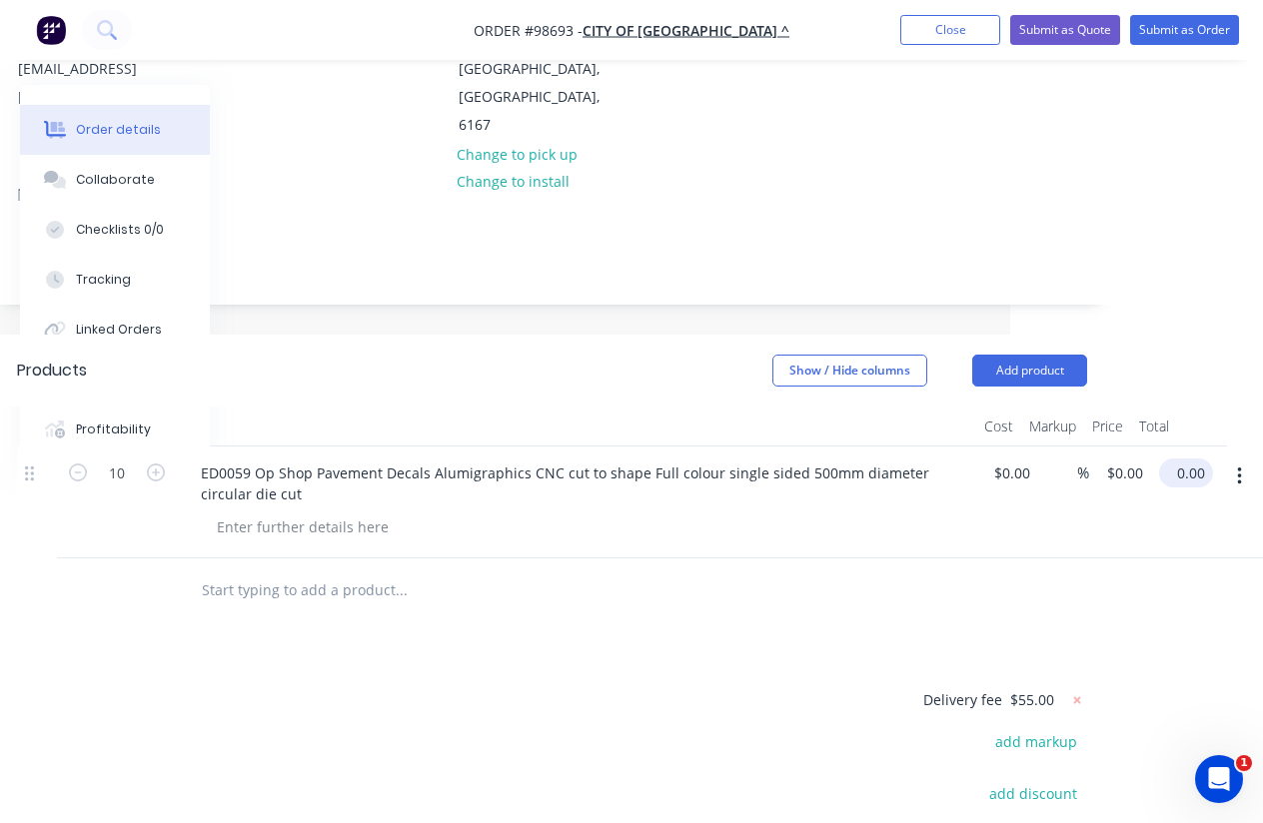
click at [1187, 459] on input "0.00" at bounding box center [1190, 473] width 46 height 29
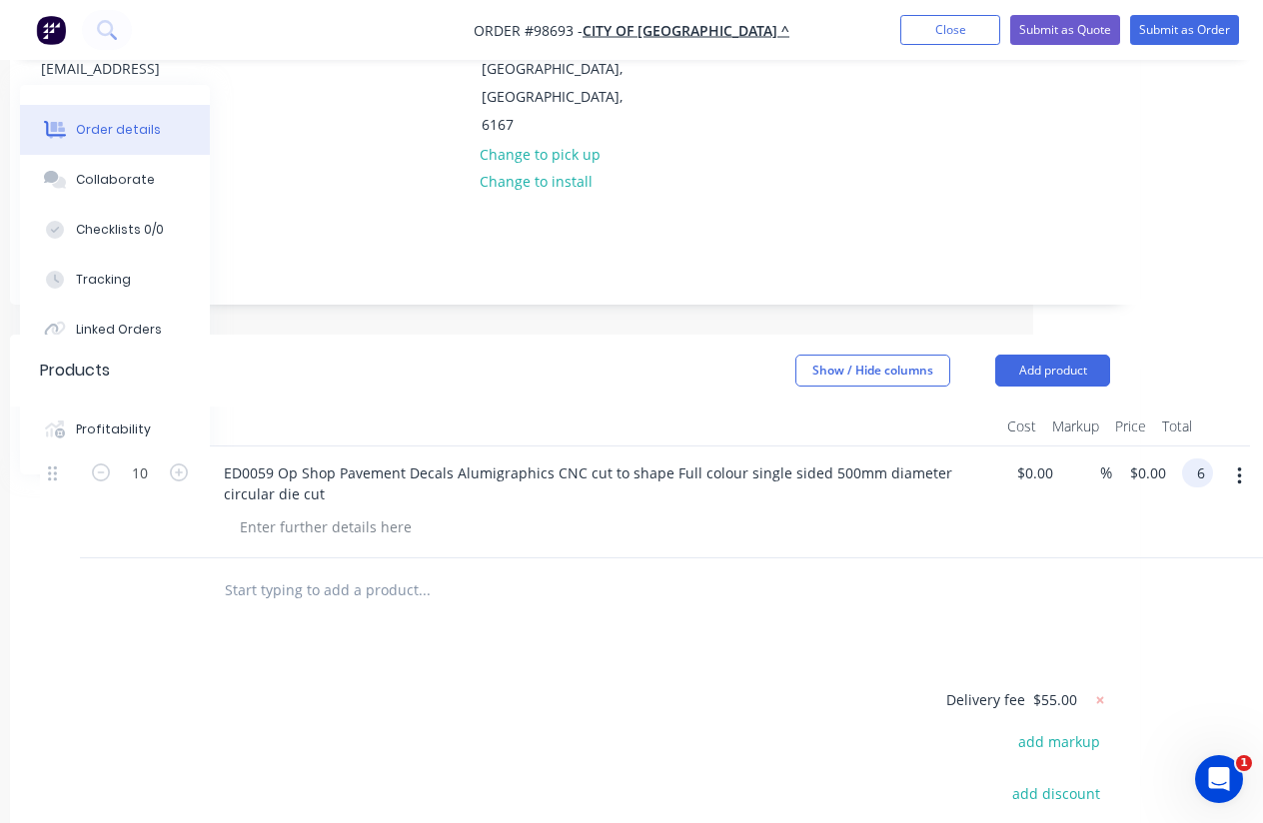
scroll to position [309, 230]
type input "625"
type input "$62.50"
type input "$625.00"
click at [871, 610] on div "Products Show / Hide columns Add product Qty Cost Markup Price Total 10 ED0059 …" at bounding box center [575, 714] width 1130 height 758
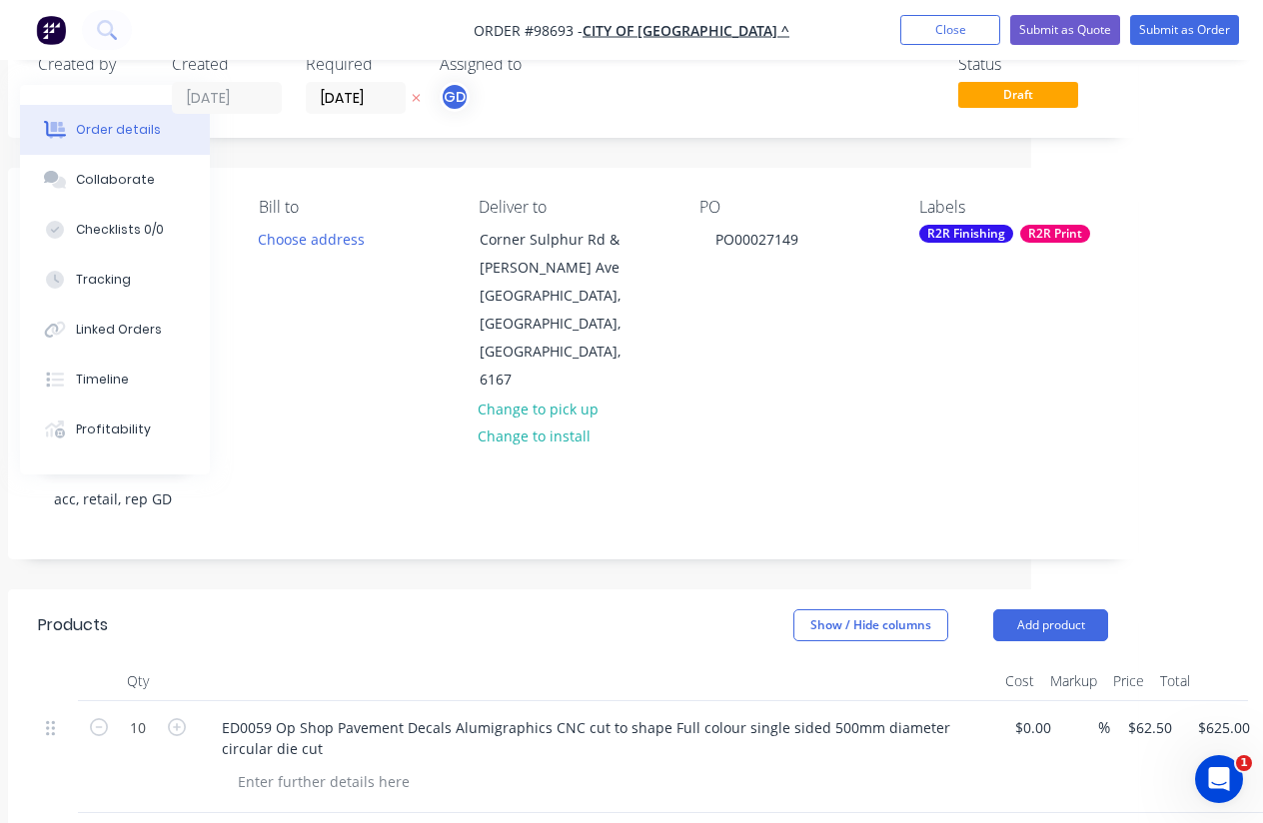
scroll to position [52, 194]
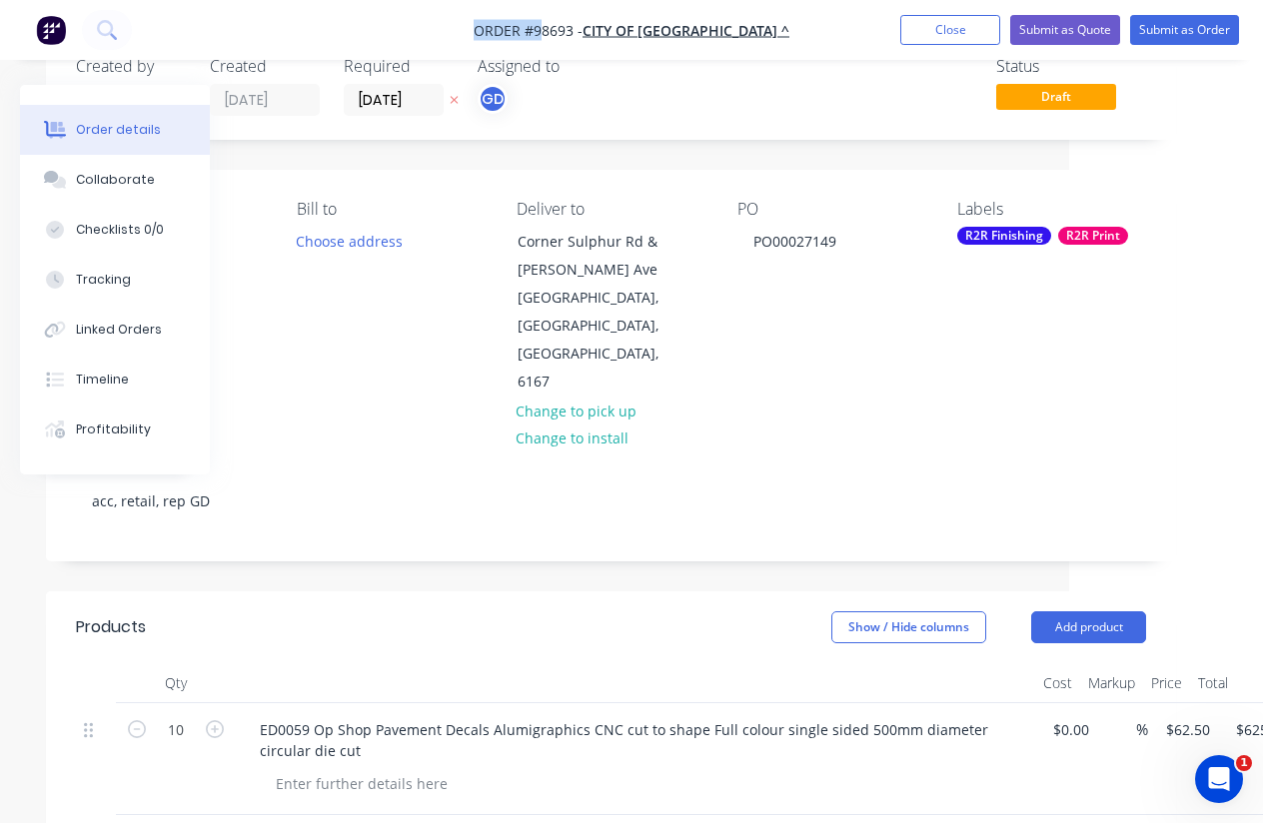
drag, startPoint x: 497, startPoint y: 23, endPoint x: 573, endPoint y: 33, distance: 77.6
click at [573, 33] on nav "Order #98693 - City of Kwinana ^ Add product Close Submit as Quote Submit as Or…" at bounding box center [631, 30] width 1263 height 60
click at [485, 14] on nav "Order #98693 - City of Kwinana ^ Add product Close Submit as Quote Submit as Or…" at bounding box center [631, 30] width 1263 height 60
drag, startPoint x: 508, startPoint y: 20, endPoint x: 609, endPoint y: 29, distance: 102.3
click at [609, 29] on nav "Order #98693 - City of Kwinana ^ Add product Close Submit as Quote Submit as Or…" at bounding box center [631, 30] width 1263 height 60
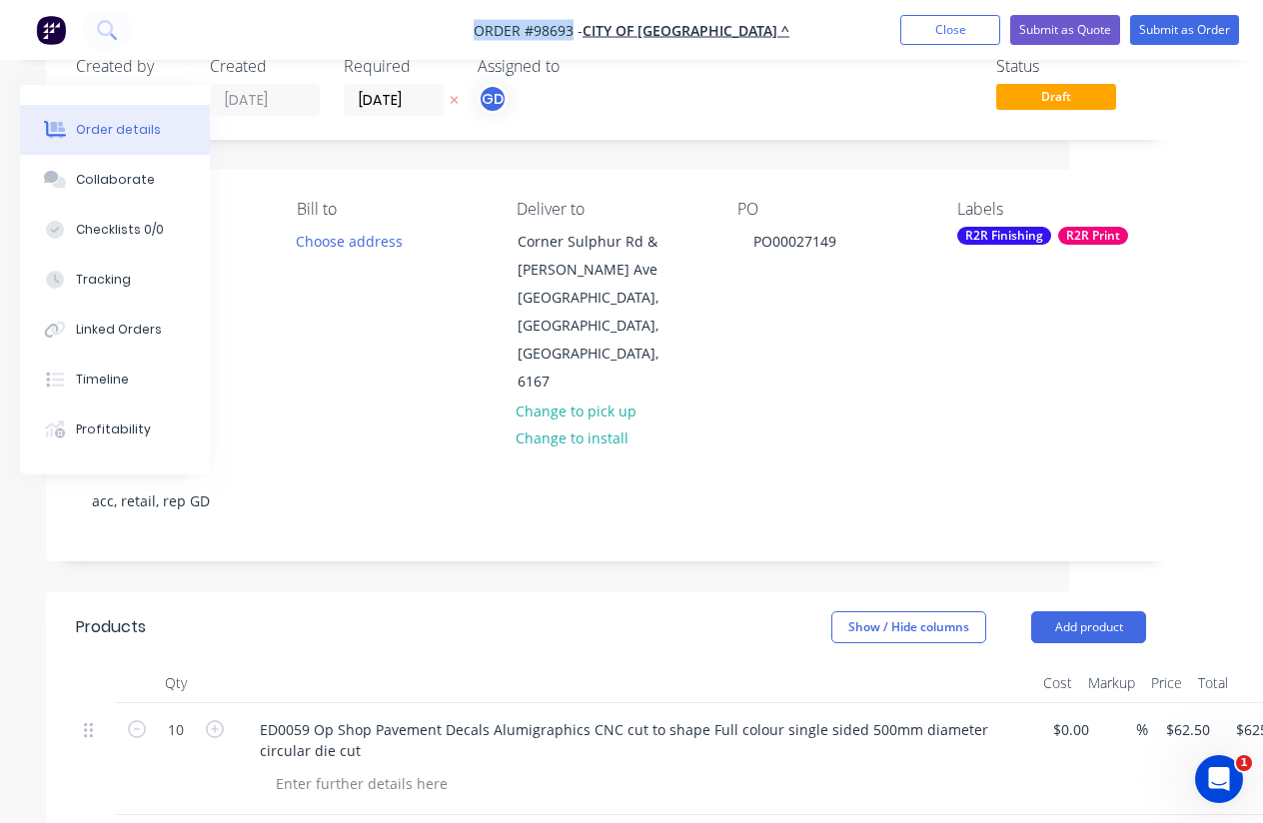
copy span "Order #98693"
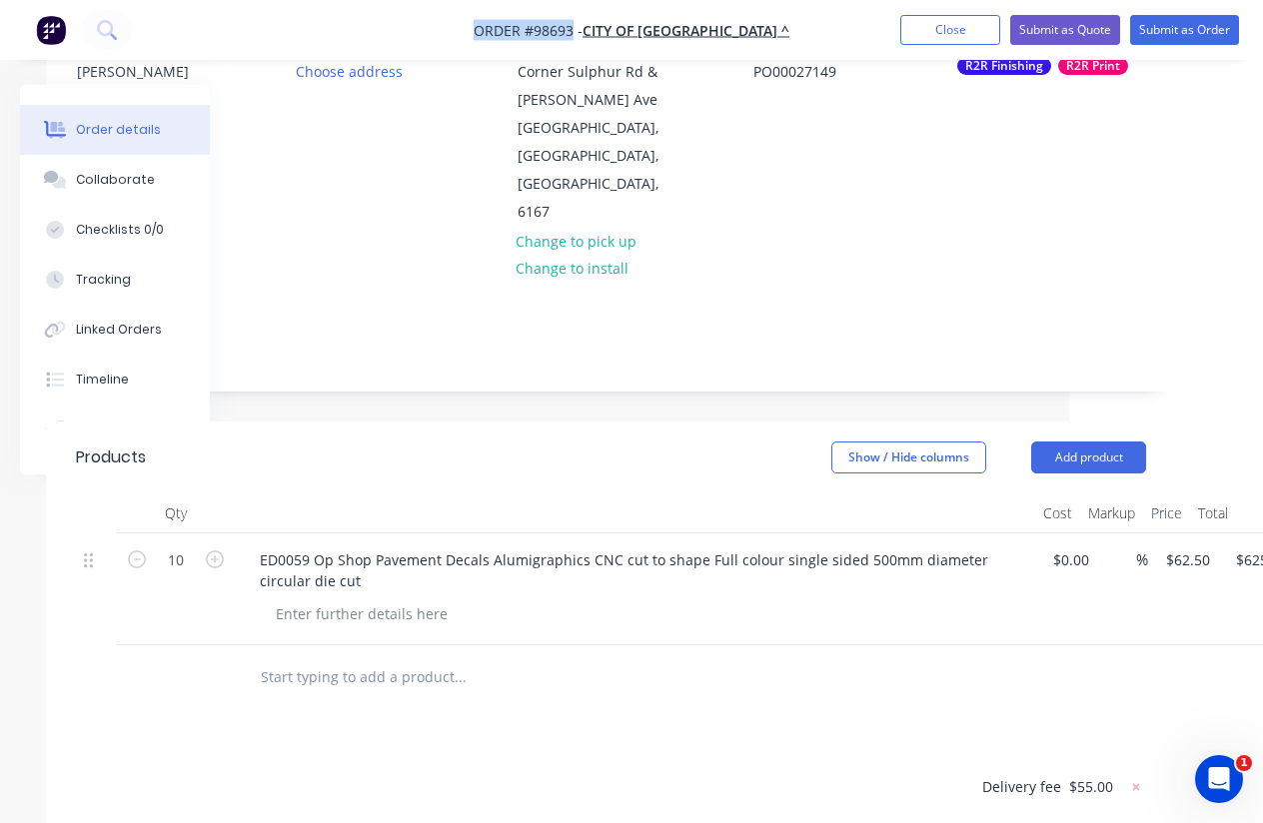
scroll to position [0, 194]
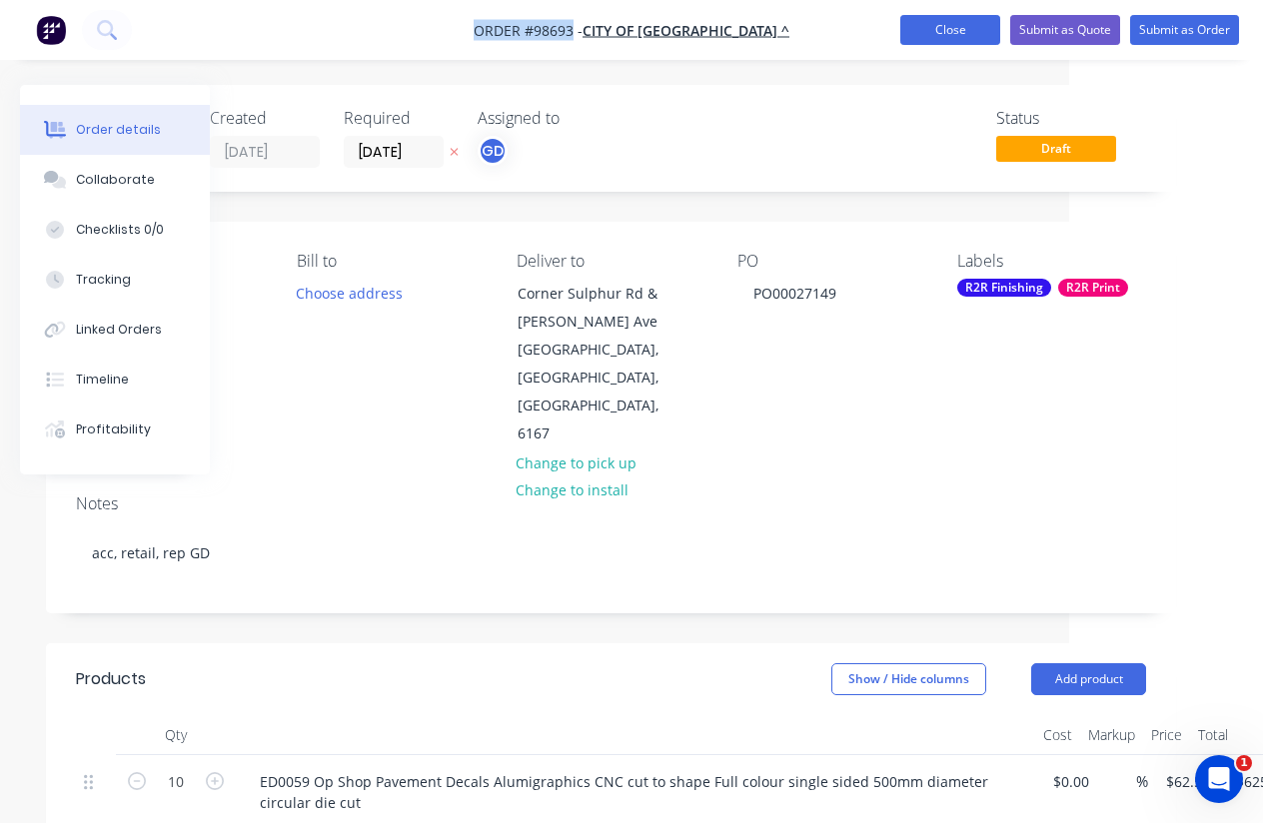
click at [945, 26] on button "Close" at bounding box center [950, 30] width 100 height 30
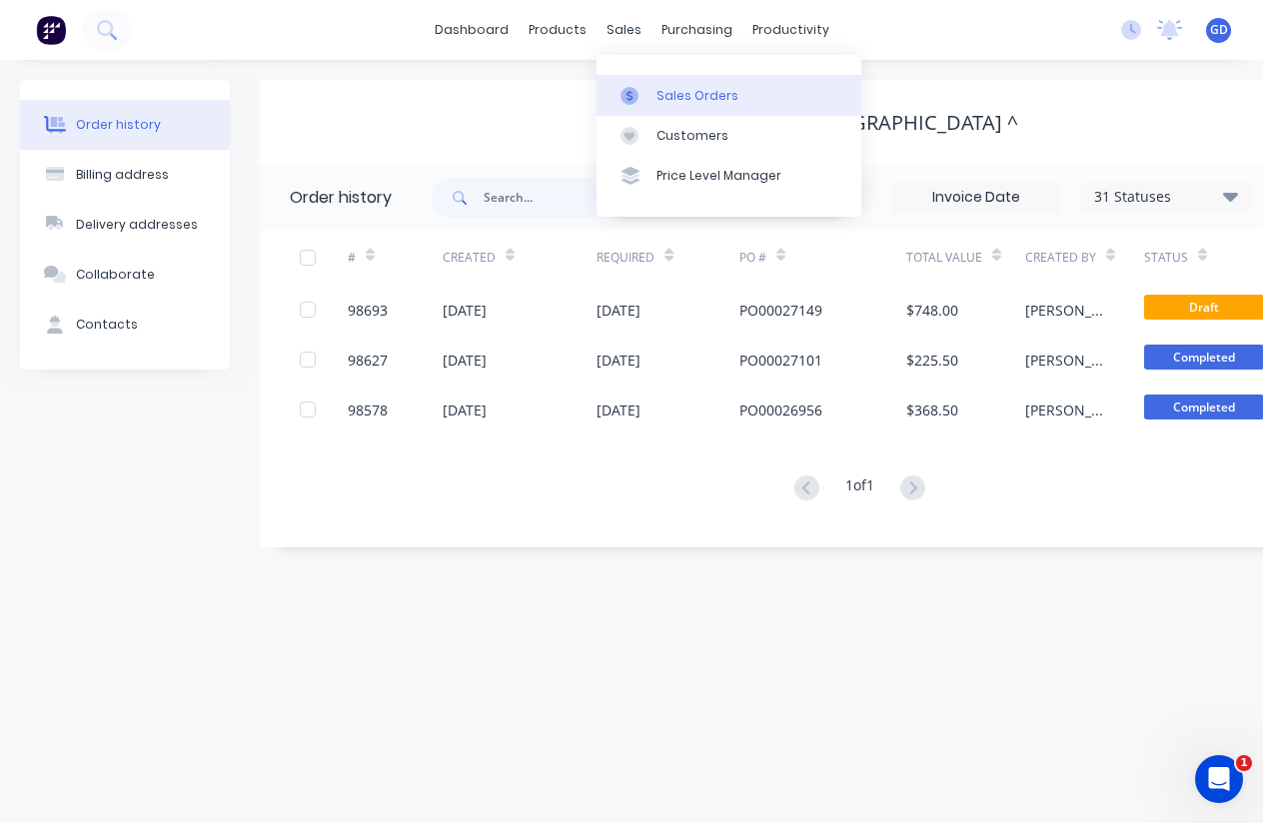
click at [681, 88] on div "Sales Orders" at bounding box center [697, 96] width 82 height 18
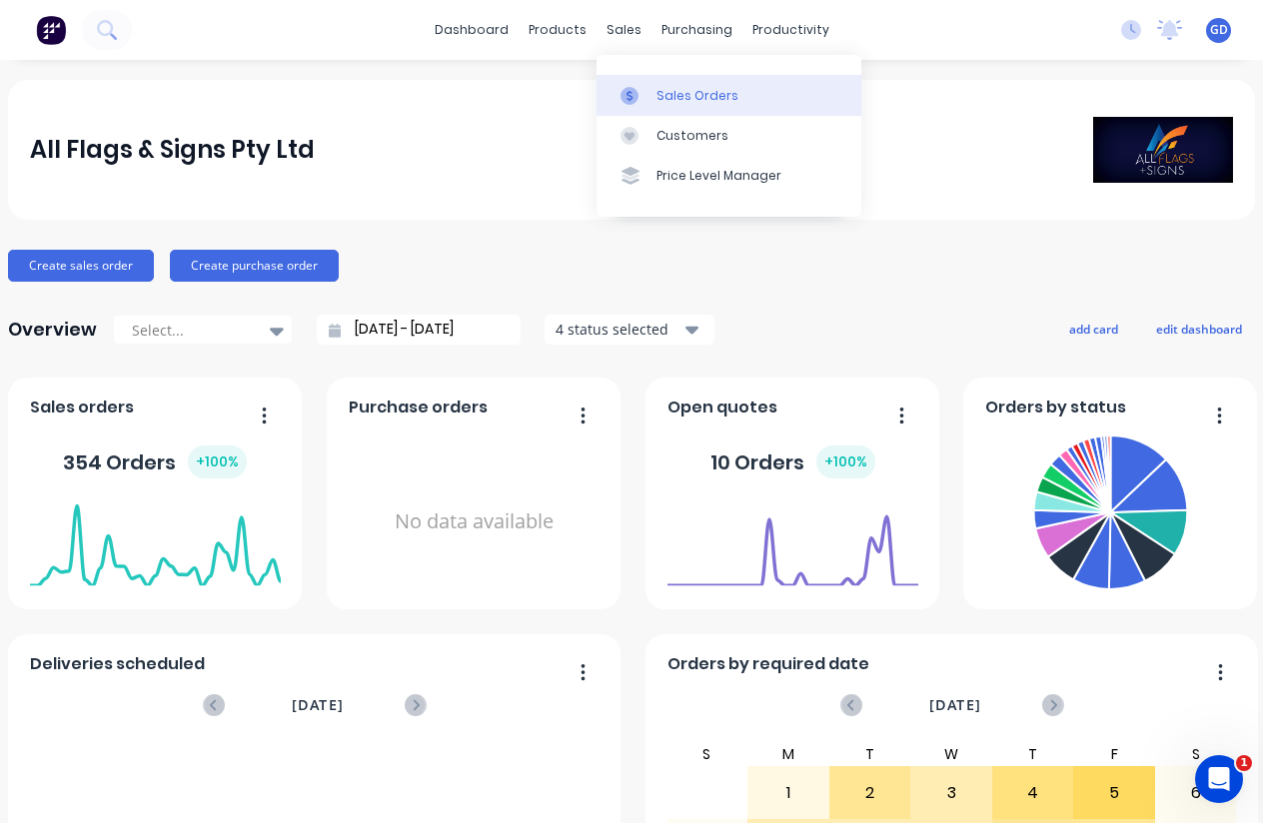
click at [675, 98] on div "Sales Orders" at bounding box center [697, 96] width 82 height 18
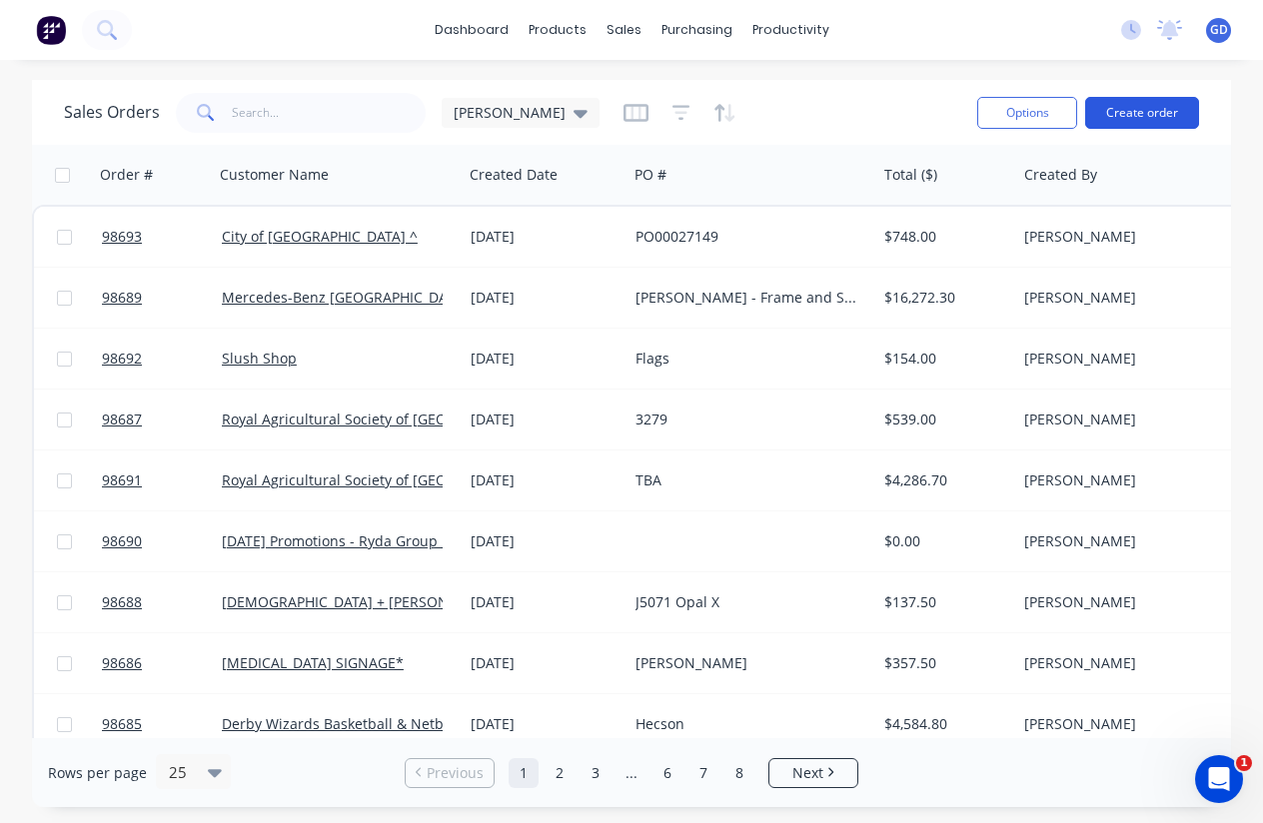
click at [1137, 118] on button "Create order" at bounding box center [1142, 113] width 114 height 32
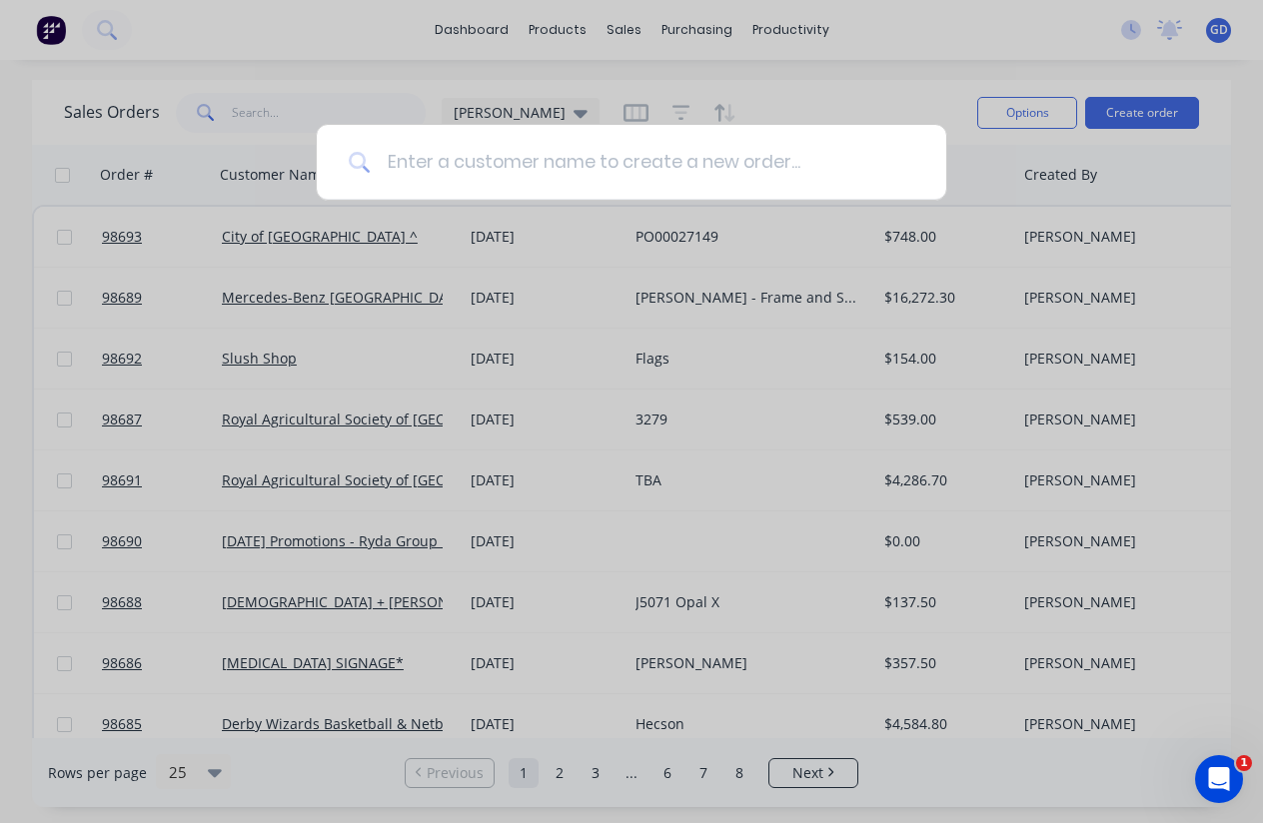
type input "[GEOGRAPHIC_DATA]"
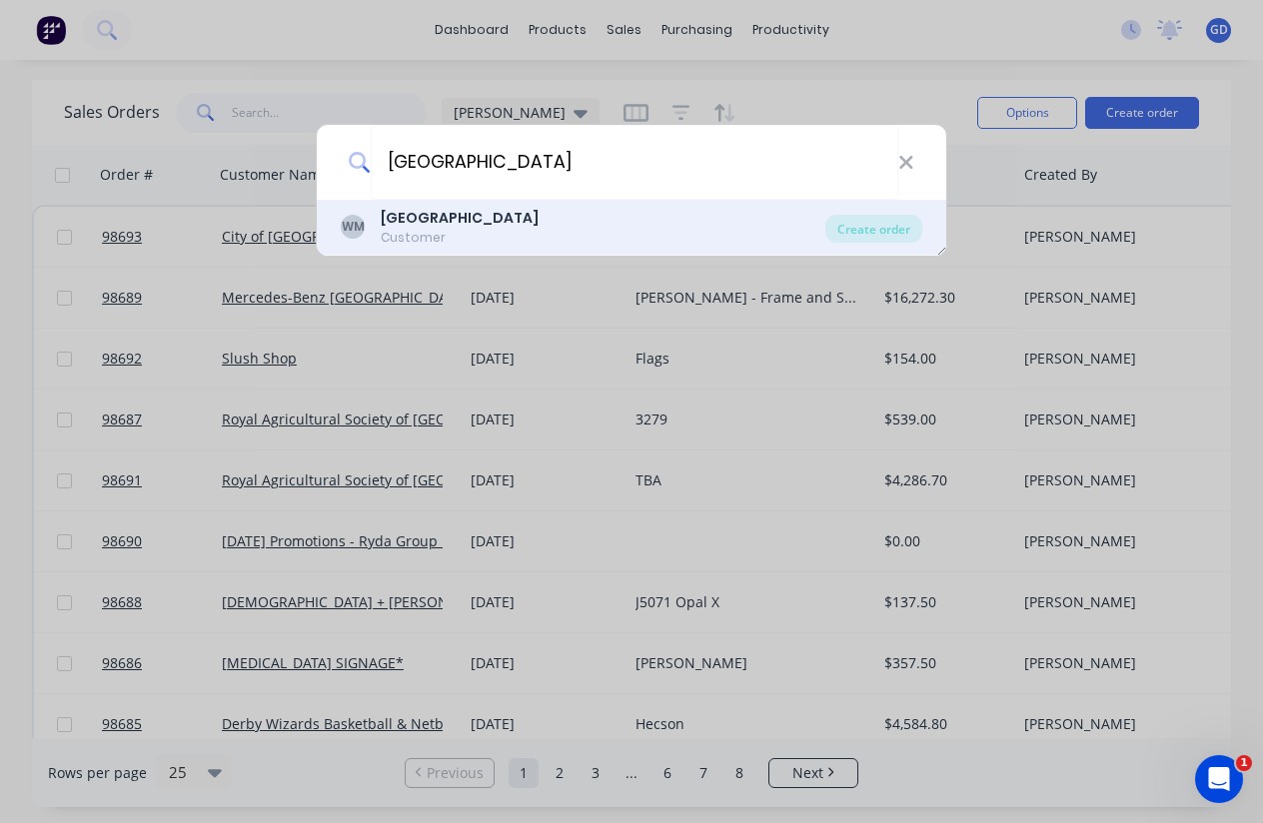
click at [463, 218] on b "[GEOGRAPHIC_DATA]" at bounding box center [460, 218] width 158 height 20
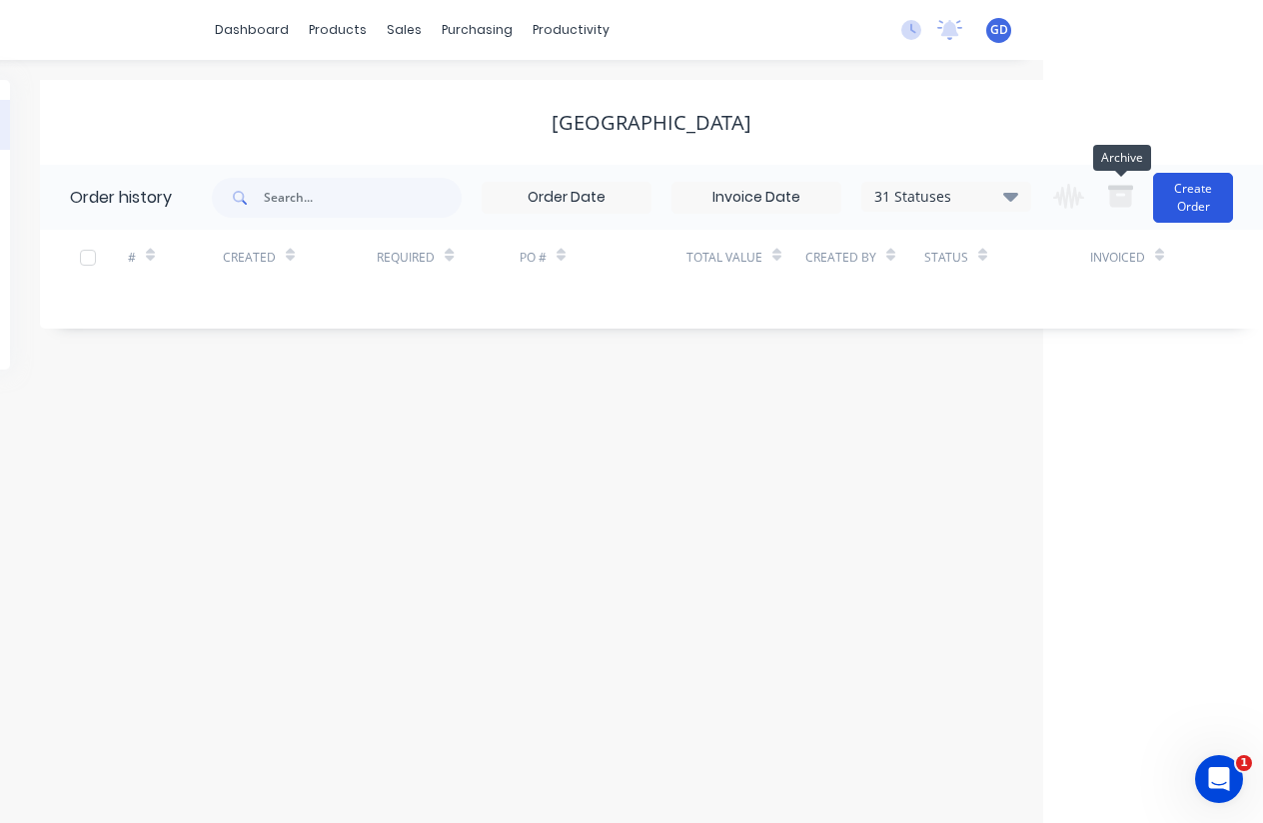
scroll to position [0, 220]
click at [1170, 196] on button "Create Order" at bounding box center [1193, 198] width 80 height 50
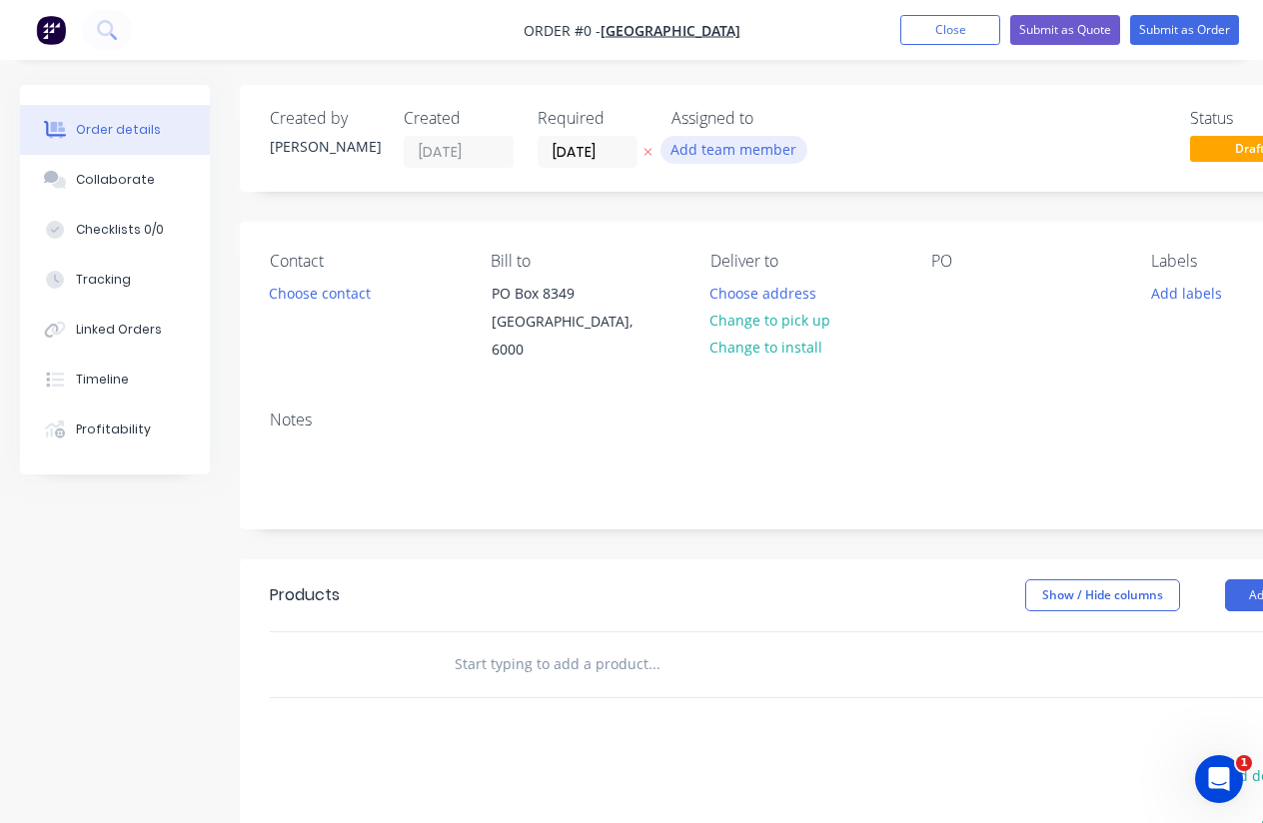
click at [724, 151] on button "Add team member" at bounding box center [733, 149] width 147 height 27
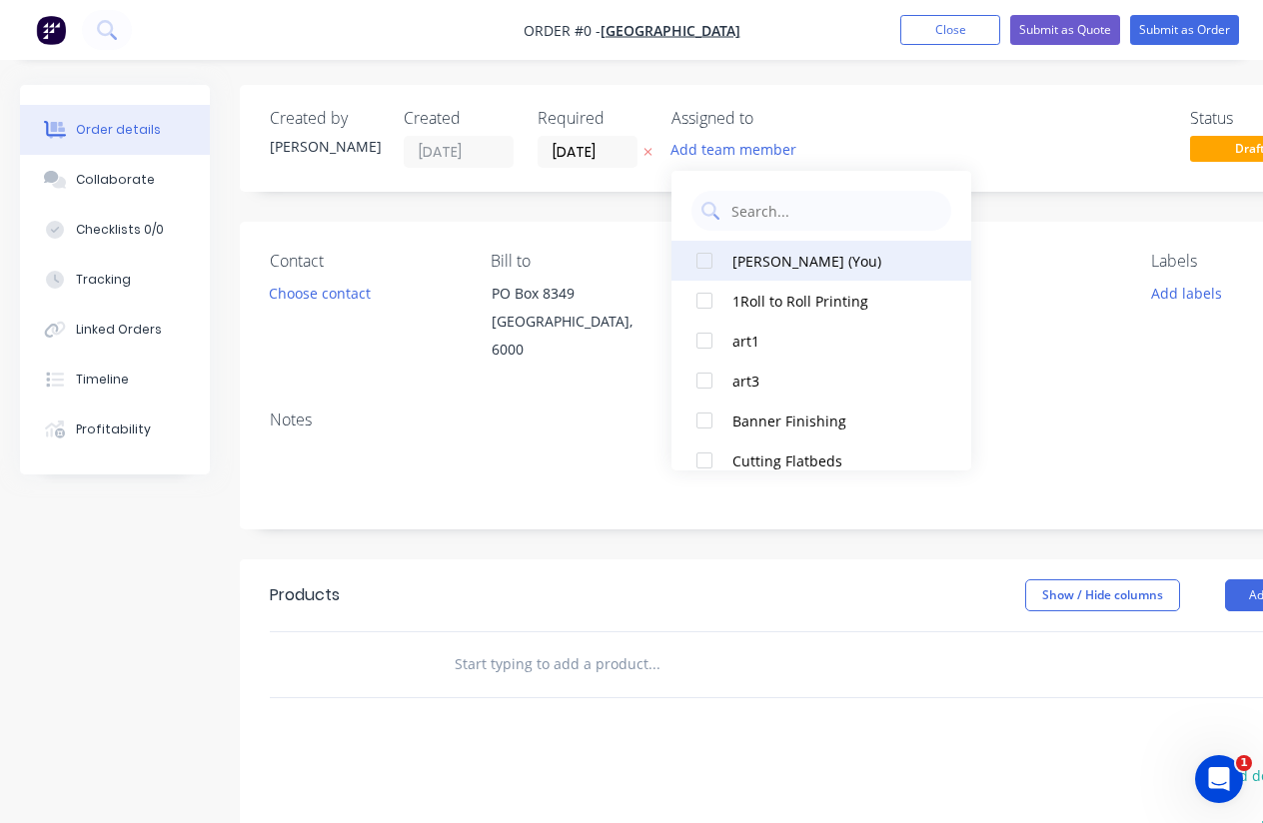
click at [706, 255] on div at bounding box center [704, 261] width 40 height 40
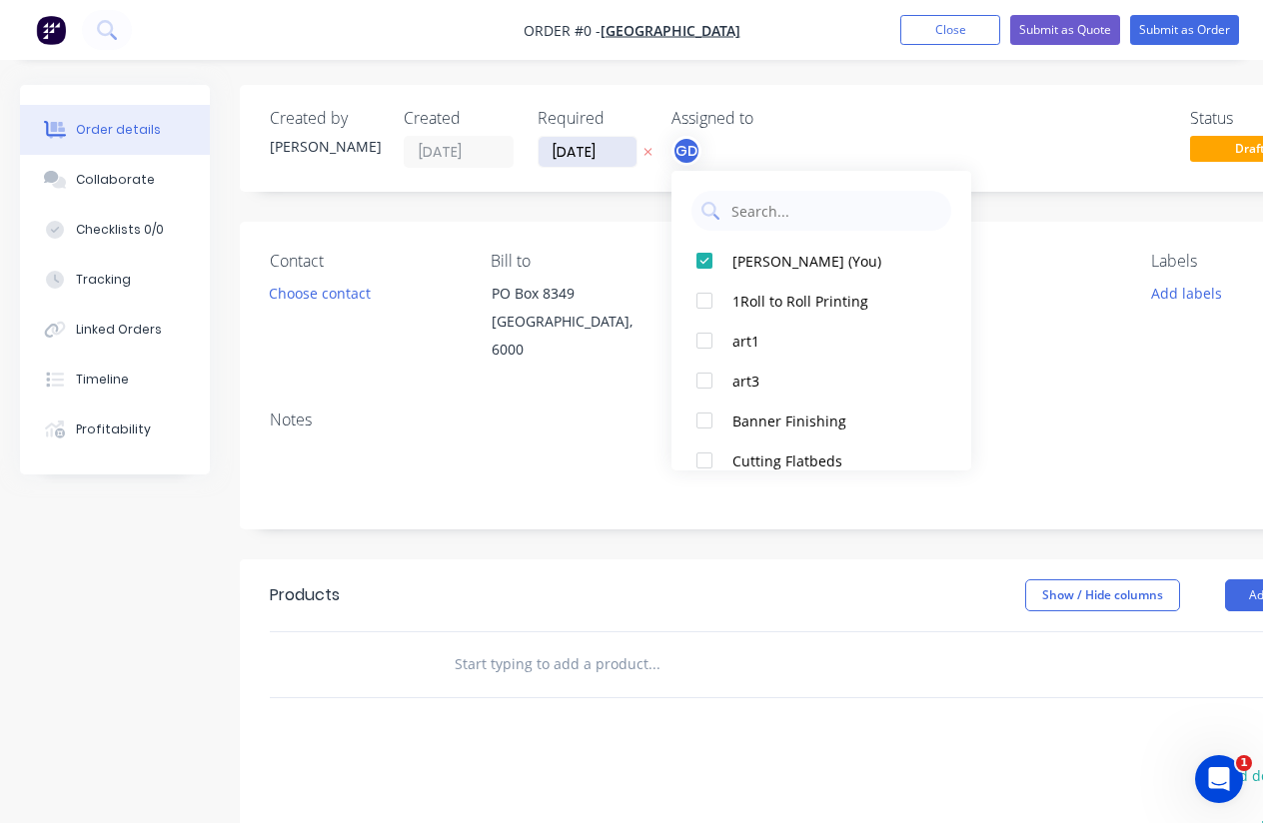
click at [587, 154] on div "Order details Collaborate Checklists 0/0 Tracking Linked Orders Timeline Profit…" at bounding box center [695, 646] width 1390 height 1123
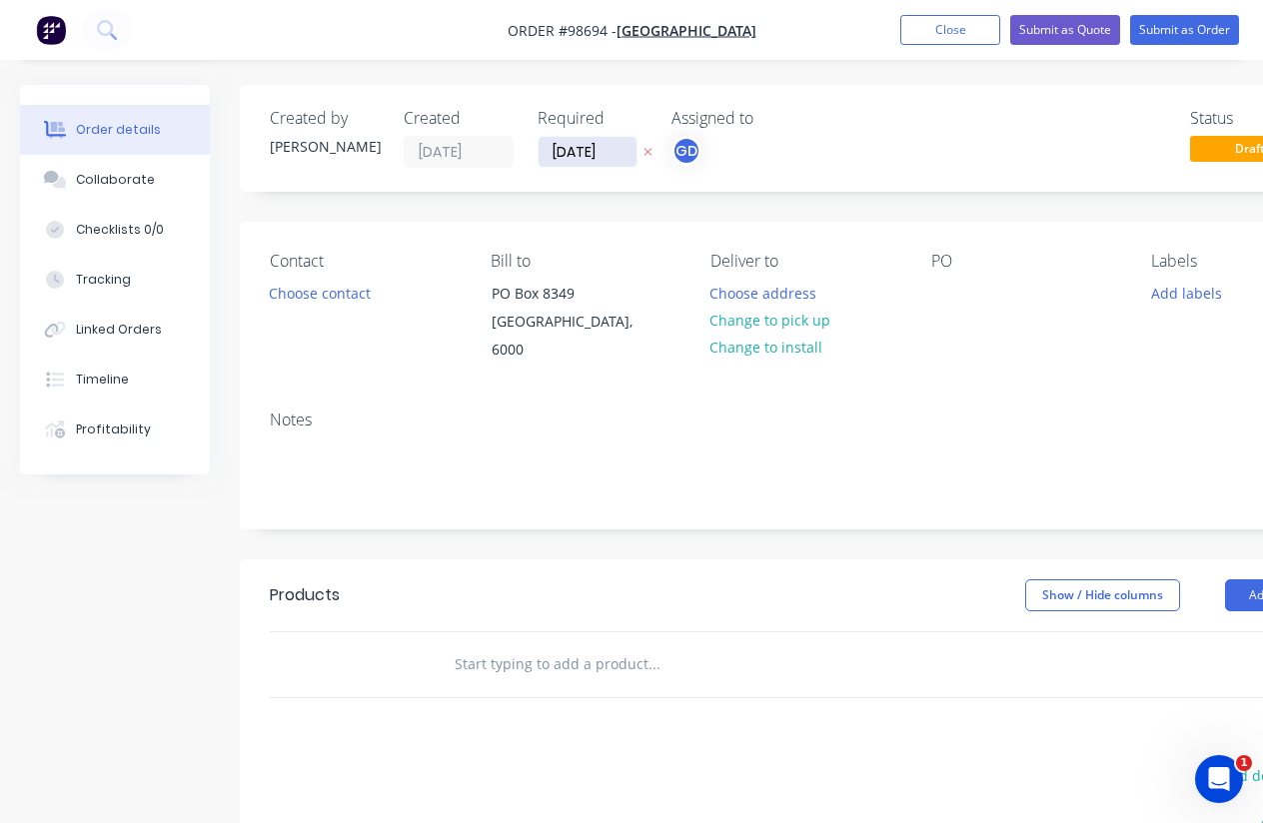
click at [587, 154] on input "[DATE]" at bounding box center [588, 152] width 98 height 30
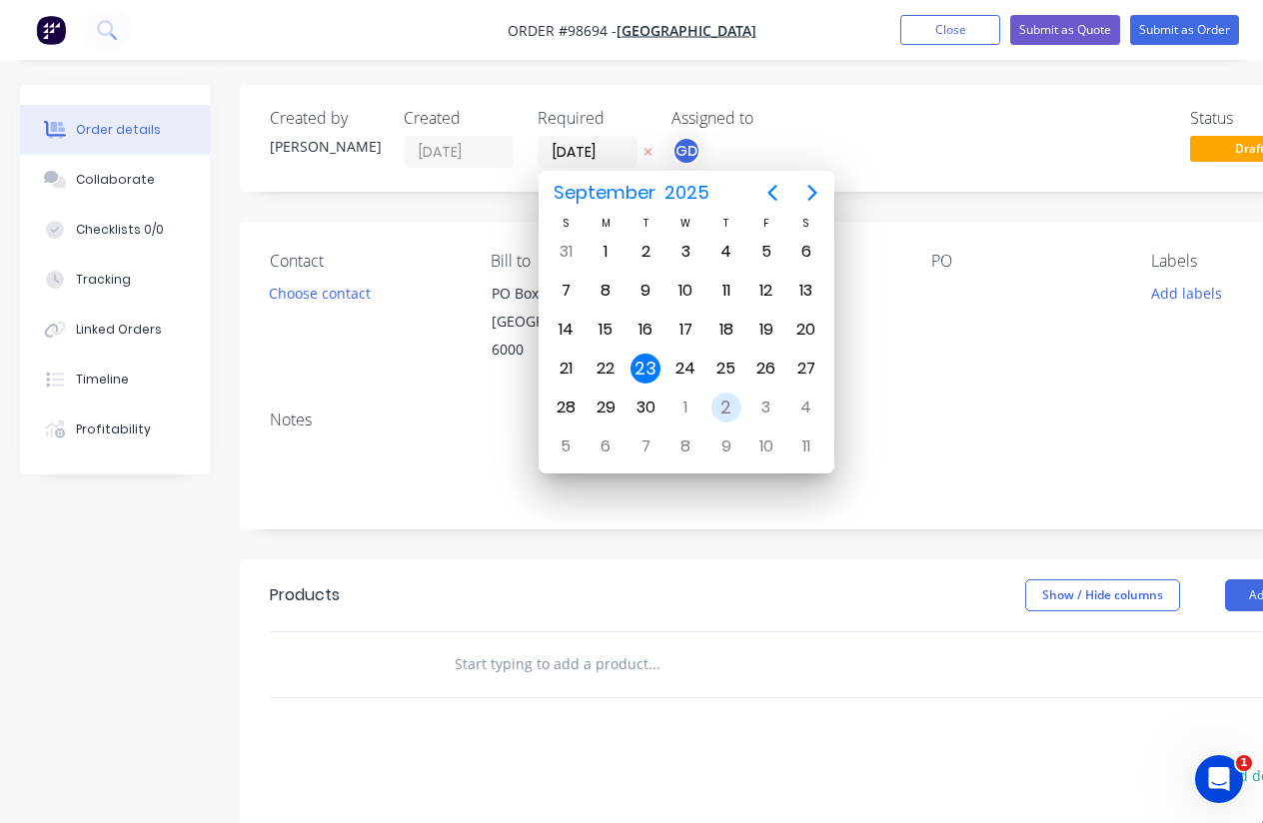
click at [728, 409] on div "2" at bounding box center [726, 408] width 30 height 30
type input "[DATE]"
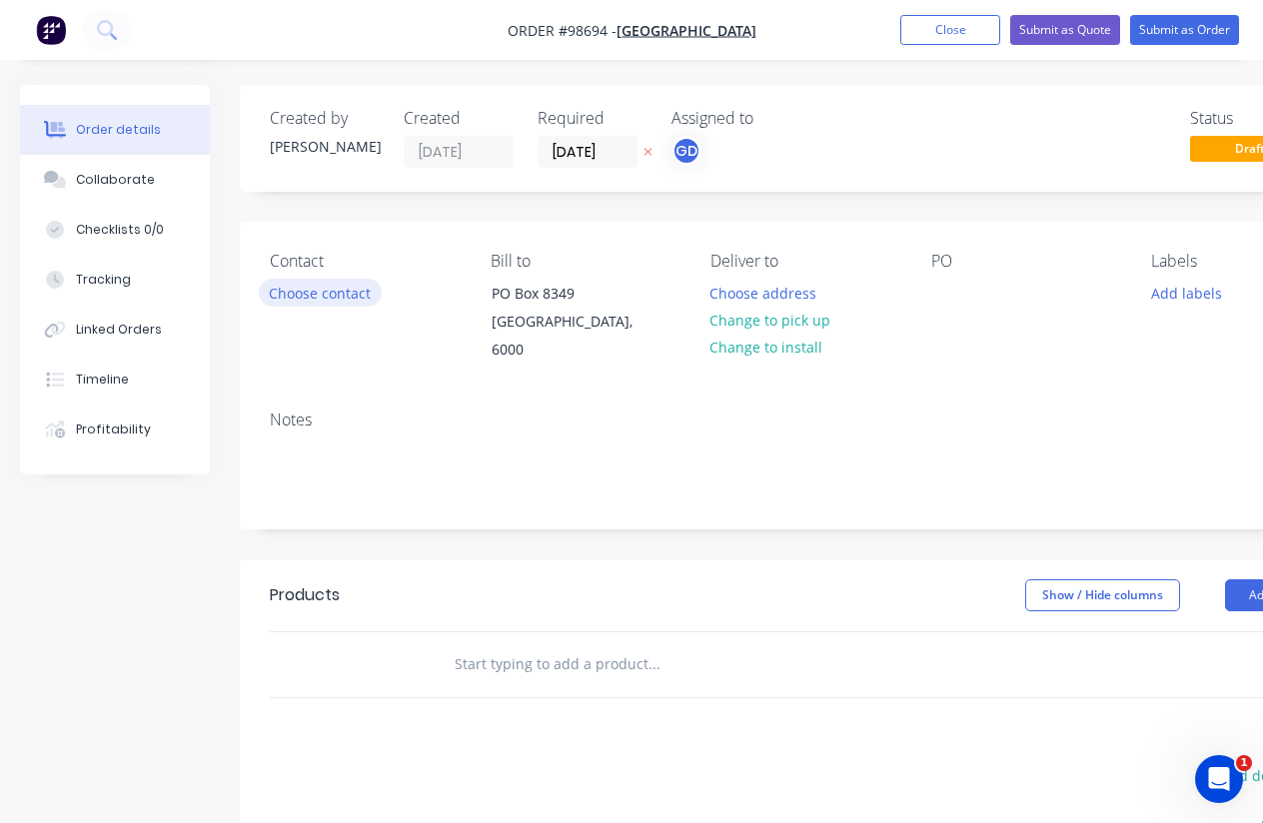
click at [331, 290] on button "Choose contact" at bounding box center [320, 292] width 123 height 27
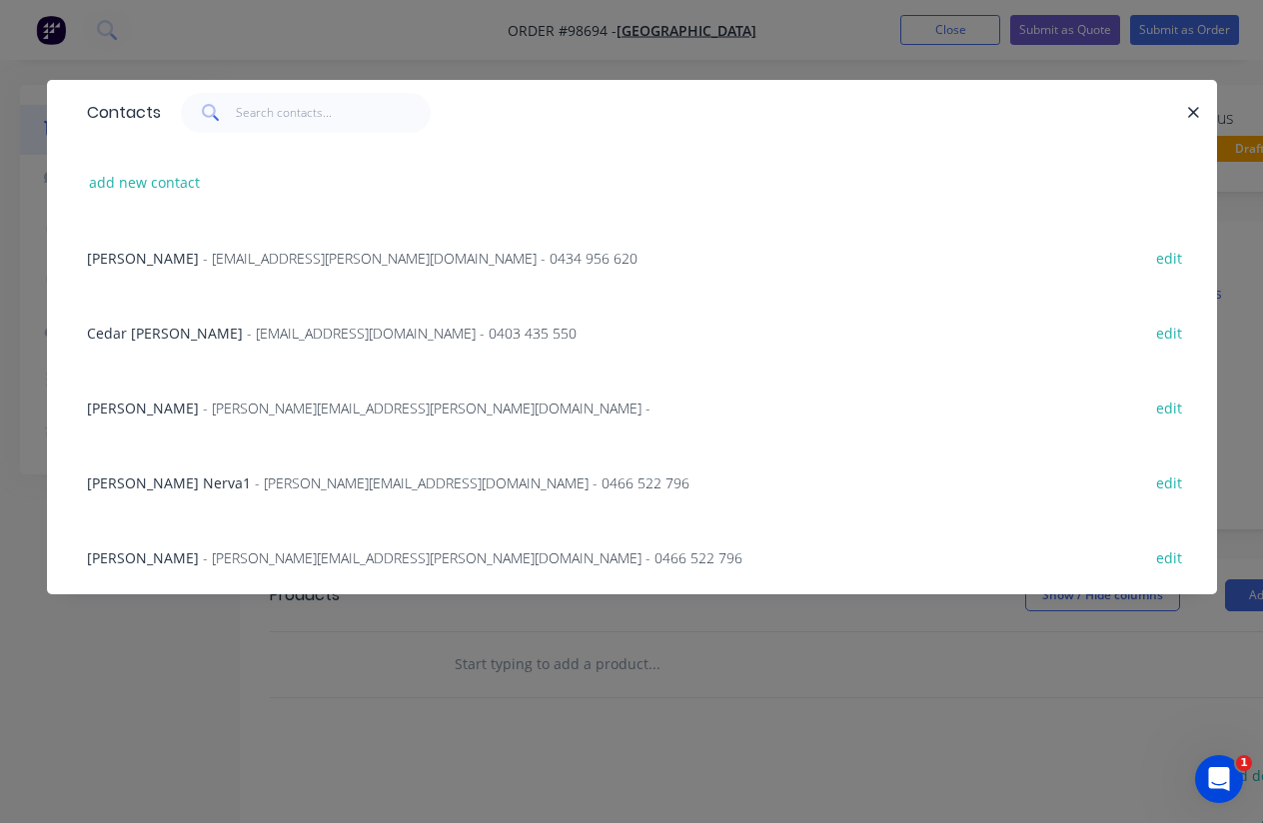
click at [203, 561] on span "- sahadat.hossain@museum.wa.gov.au - 0466 522 796" at bounding box center [473, 557] width 540 height 19
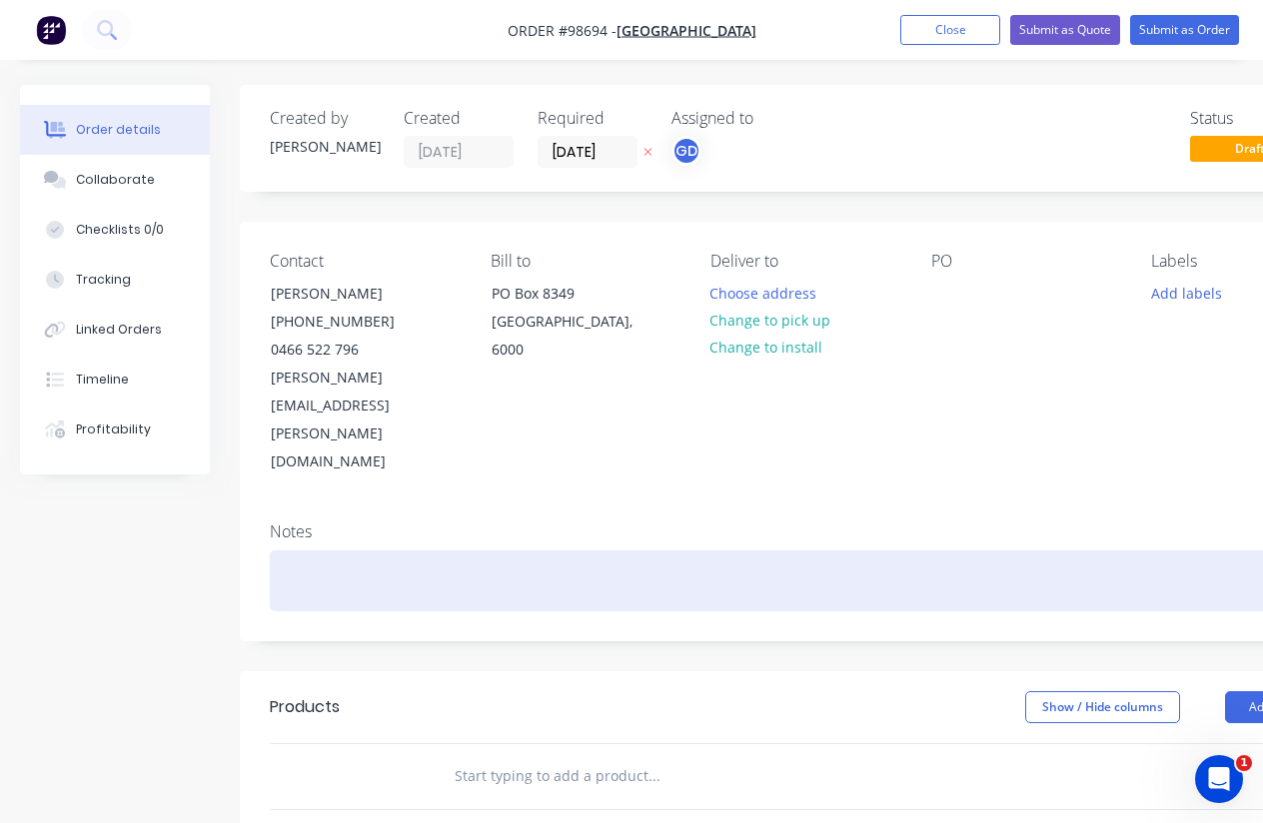
click at [299, 550] on div at bounding box center [805, 580] width 1070 height 61
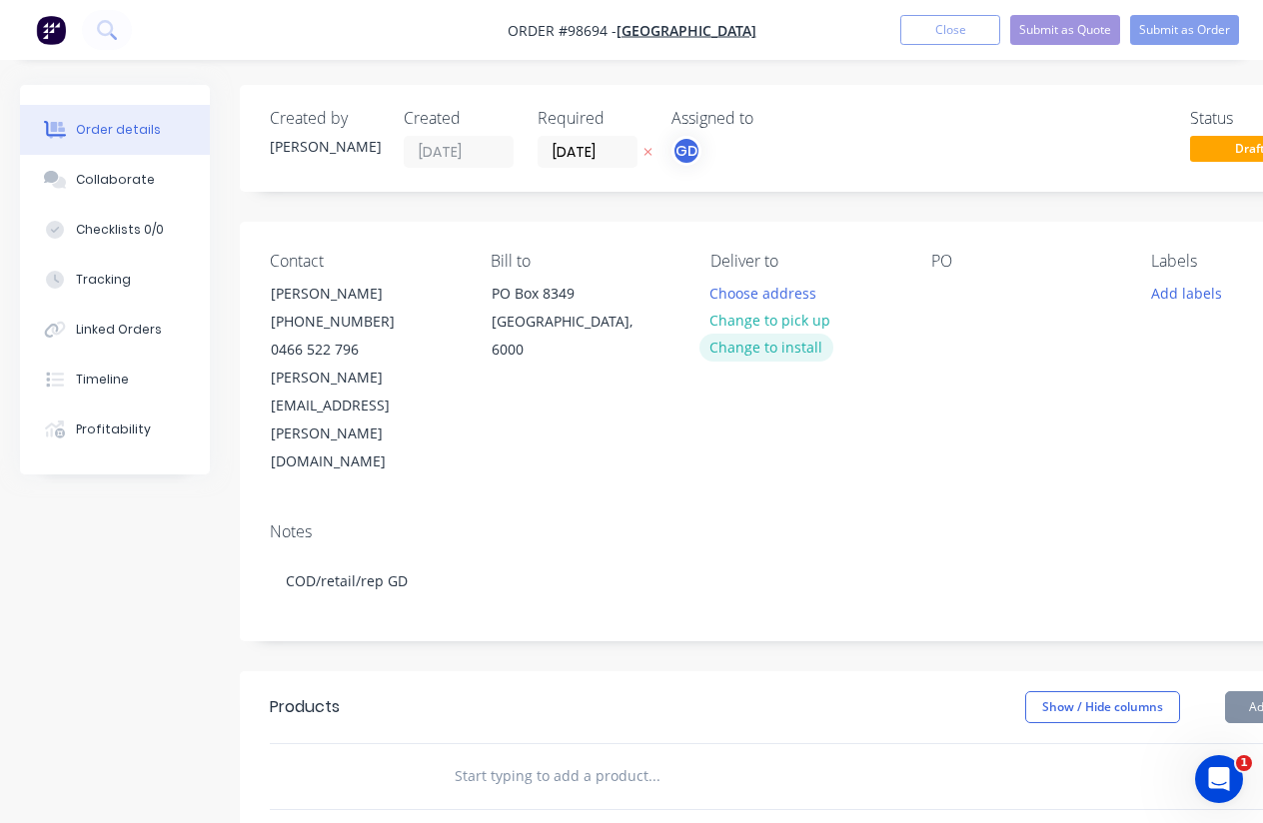
click at [779, 354] on button "Change to install" at bounding box center [766, 347] width 134 height 27
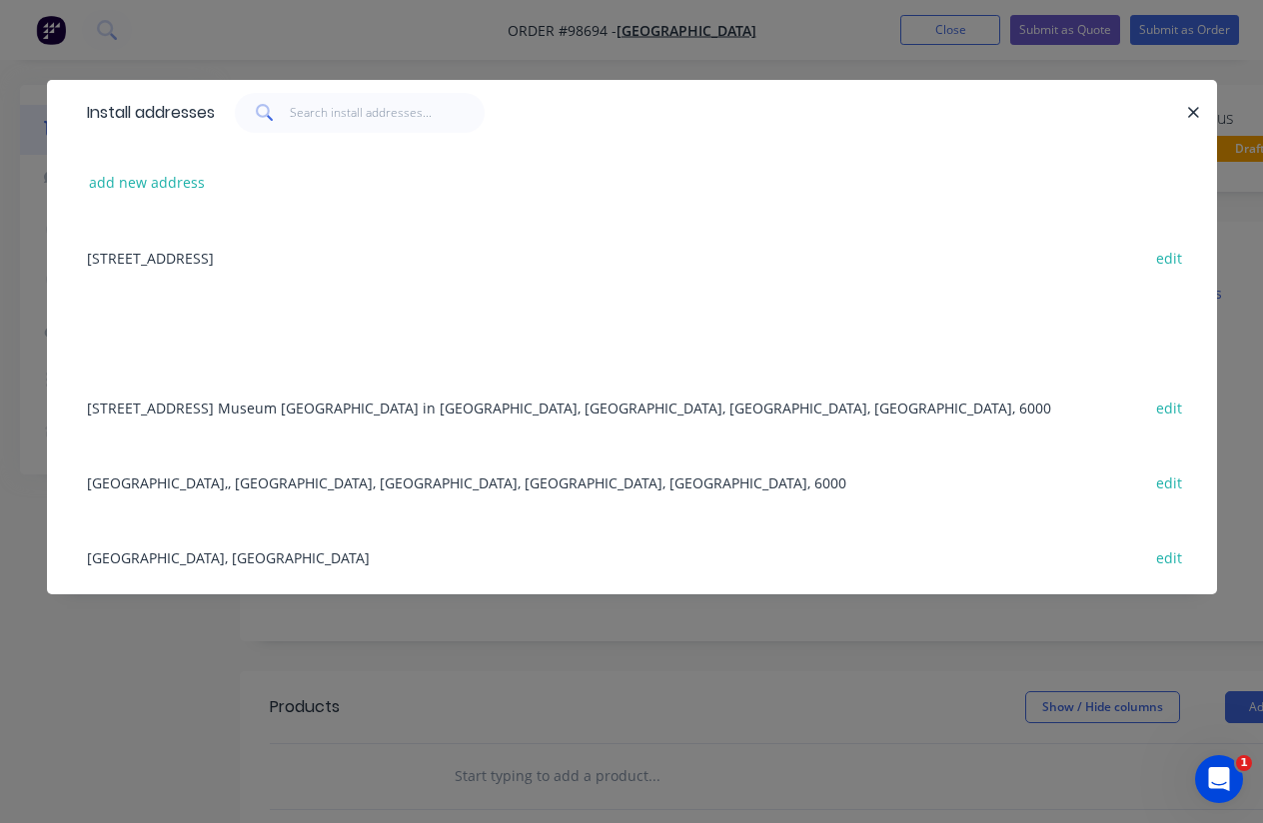
click at [221, 559] on div "WA Maritime Museum, Fremantle edit" at bounding box center [632, 557] width 1110 height 75
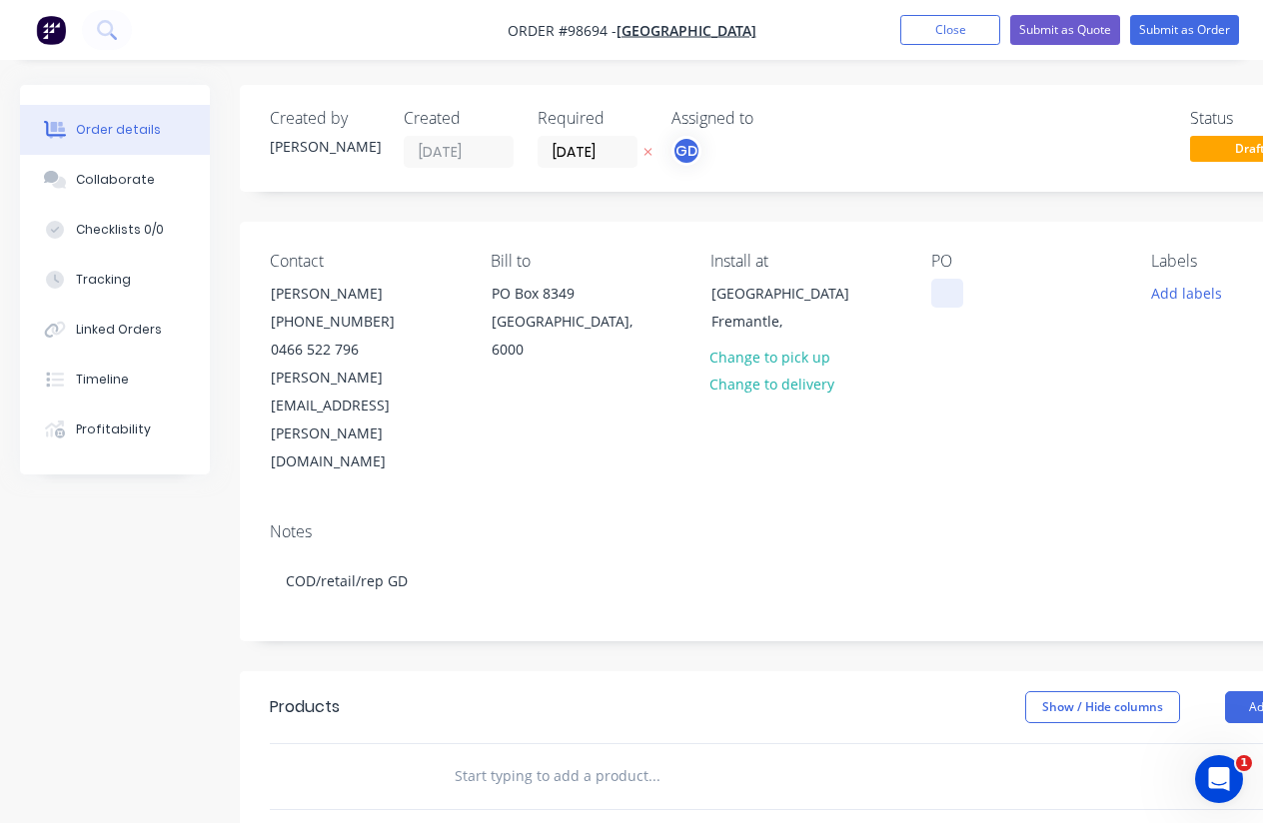
click at [962, 304] on div at bounding box center [947, 293] width 32 height 29
paste div
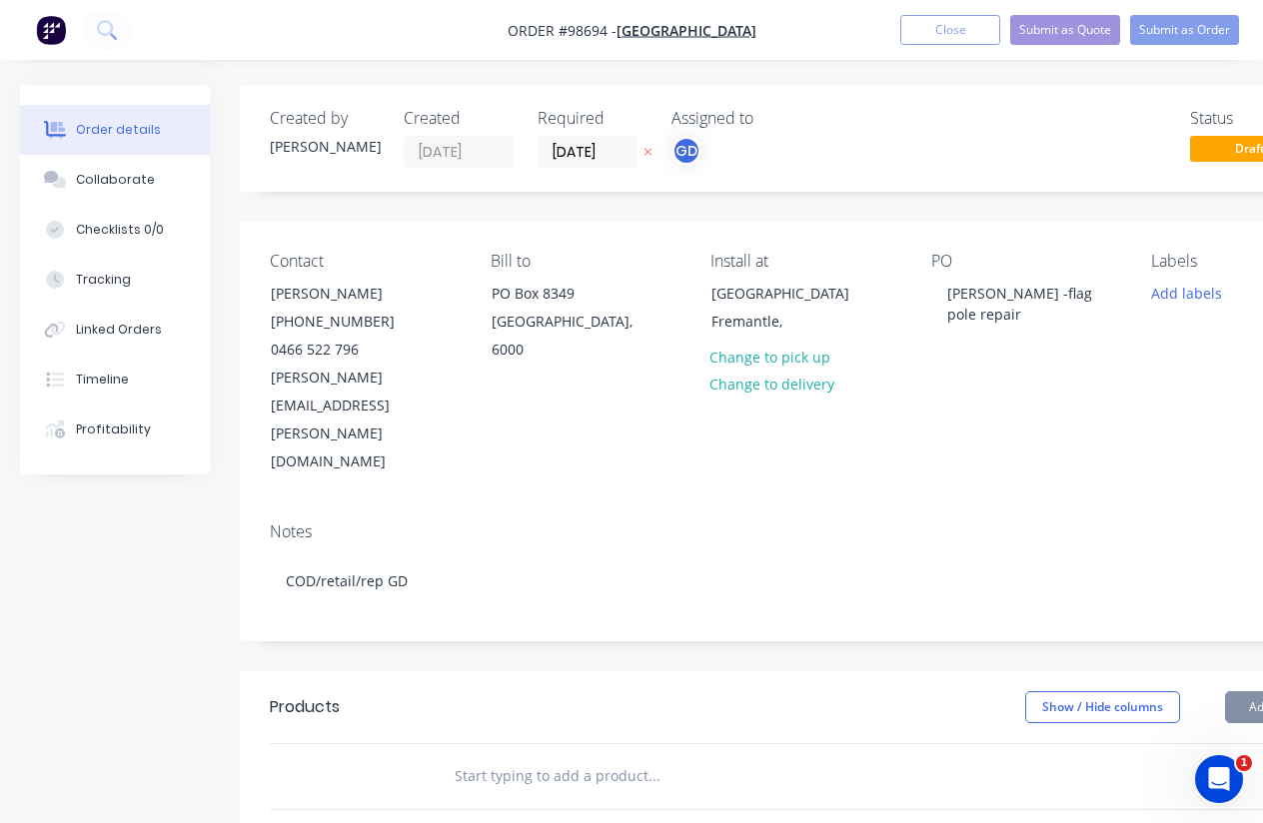
click at [1164, 408] on div "Contact Sahadat Hossain (08) 9431 8304 0466 522 796 sahadat.hossain@museum.wa.g…" at bounding box center [805, 364] width 1130 height 285
click at [1194, 299] on button "Add labels" at bounding box center [1186, 292] width 92 height 27
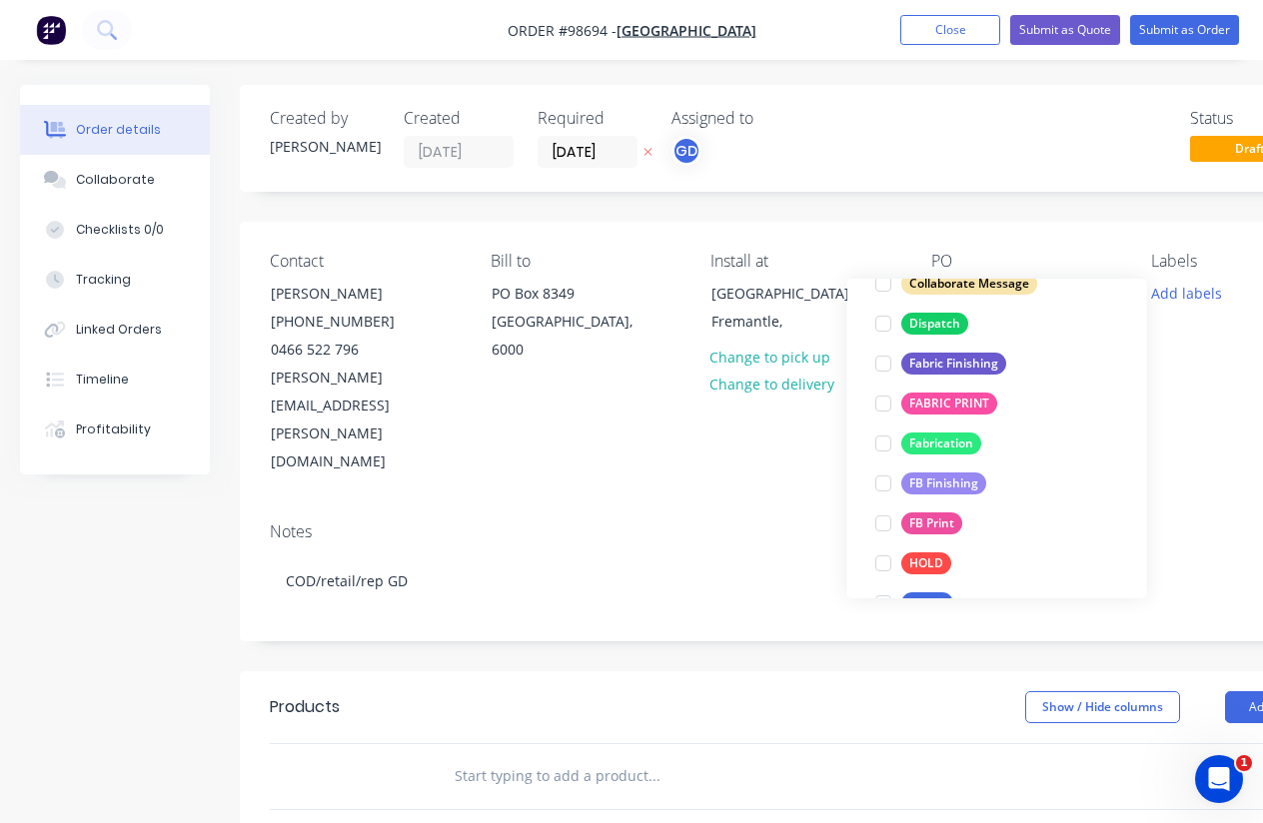
scroll to position [377, 0]
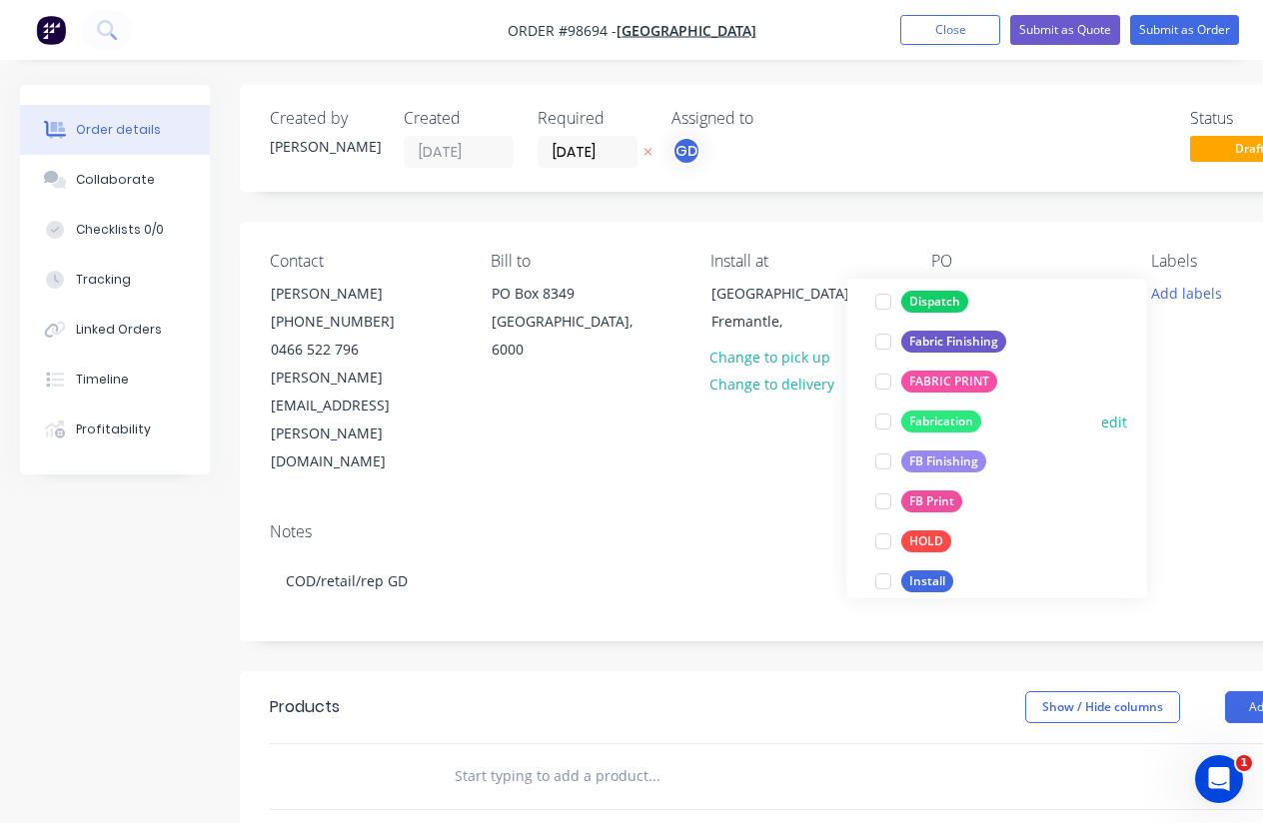
click at [944, 426] on div "Fabrication" at bounding box center [941, 422] width 80 height 22
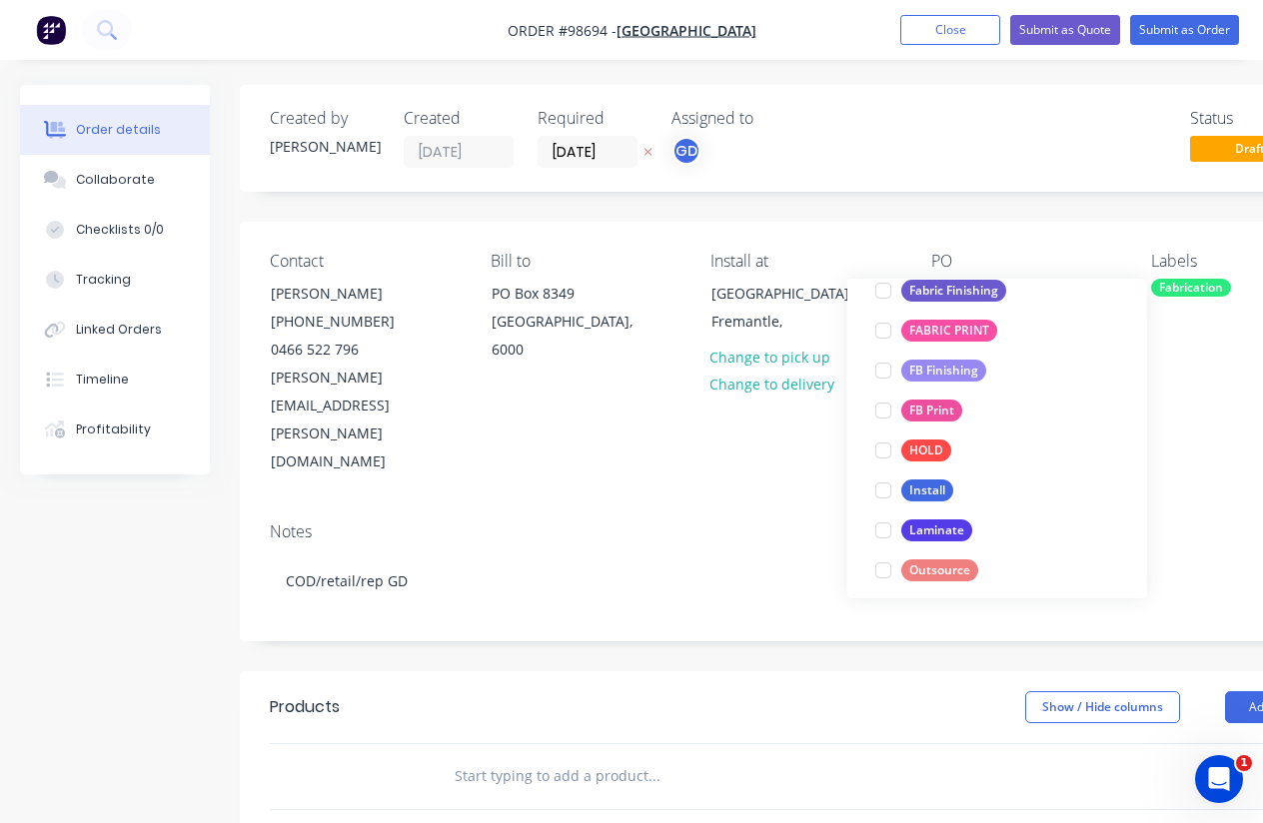
scroll to position [472, 0]
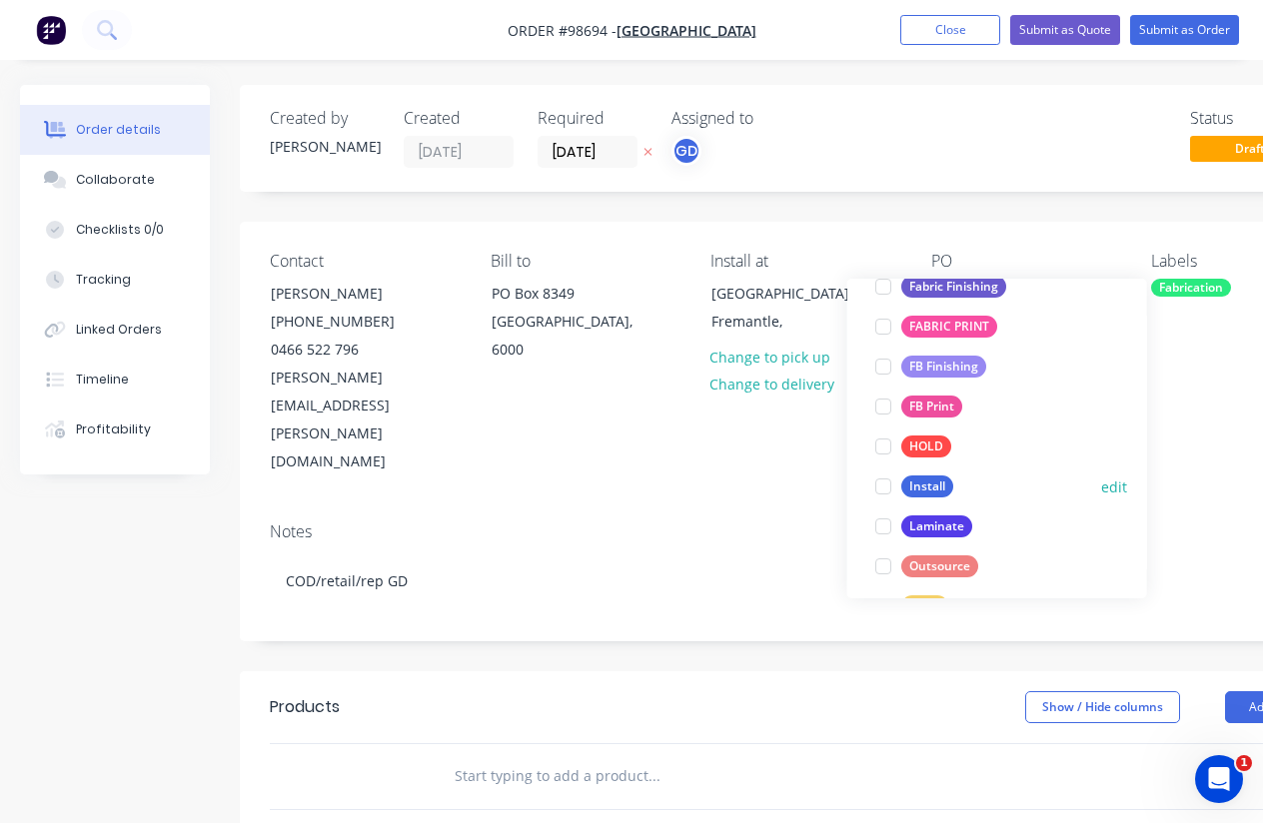
click at [934, 484] on div "Install" at bounding box center [927, 487] width 52 height 22
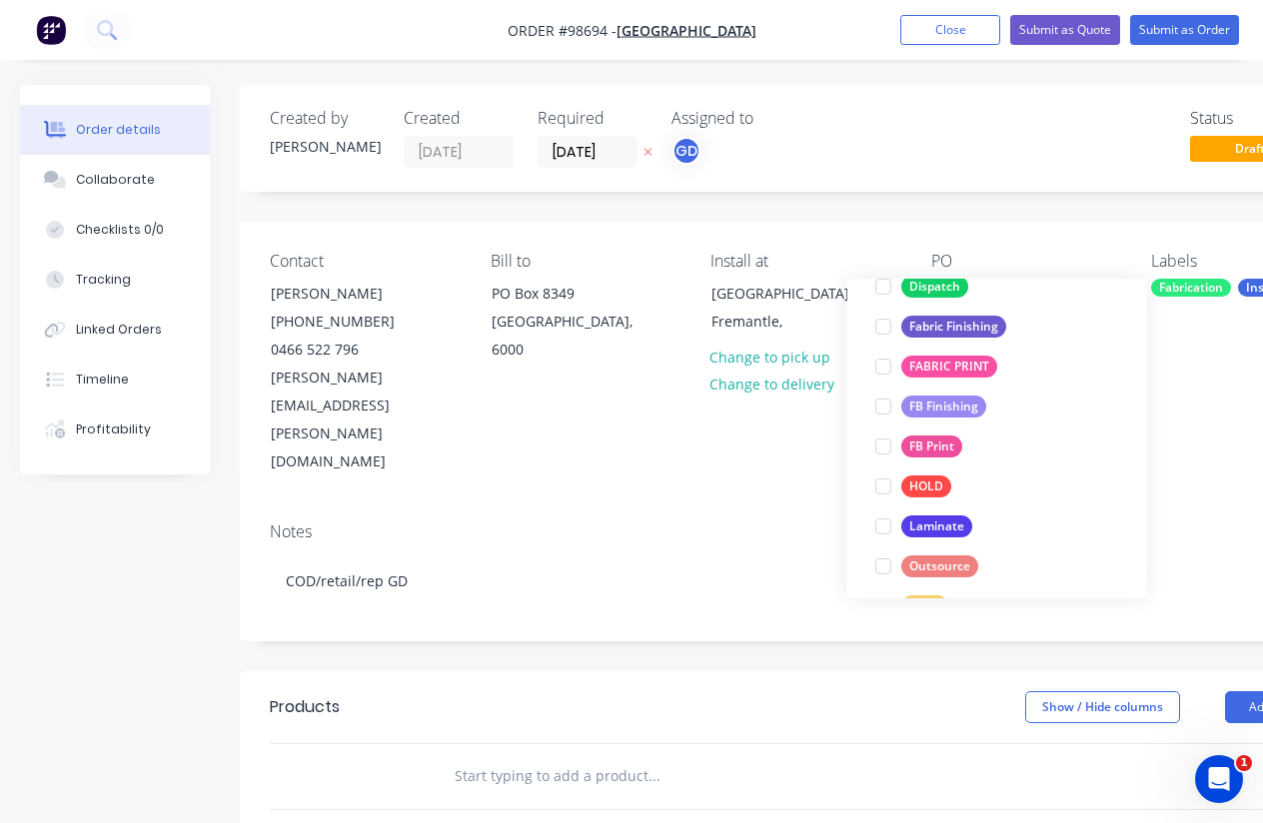
click at [732, 523] on div "Notes" at bounding box center [805, 532] width 1070 height 19
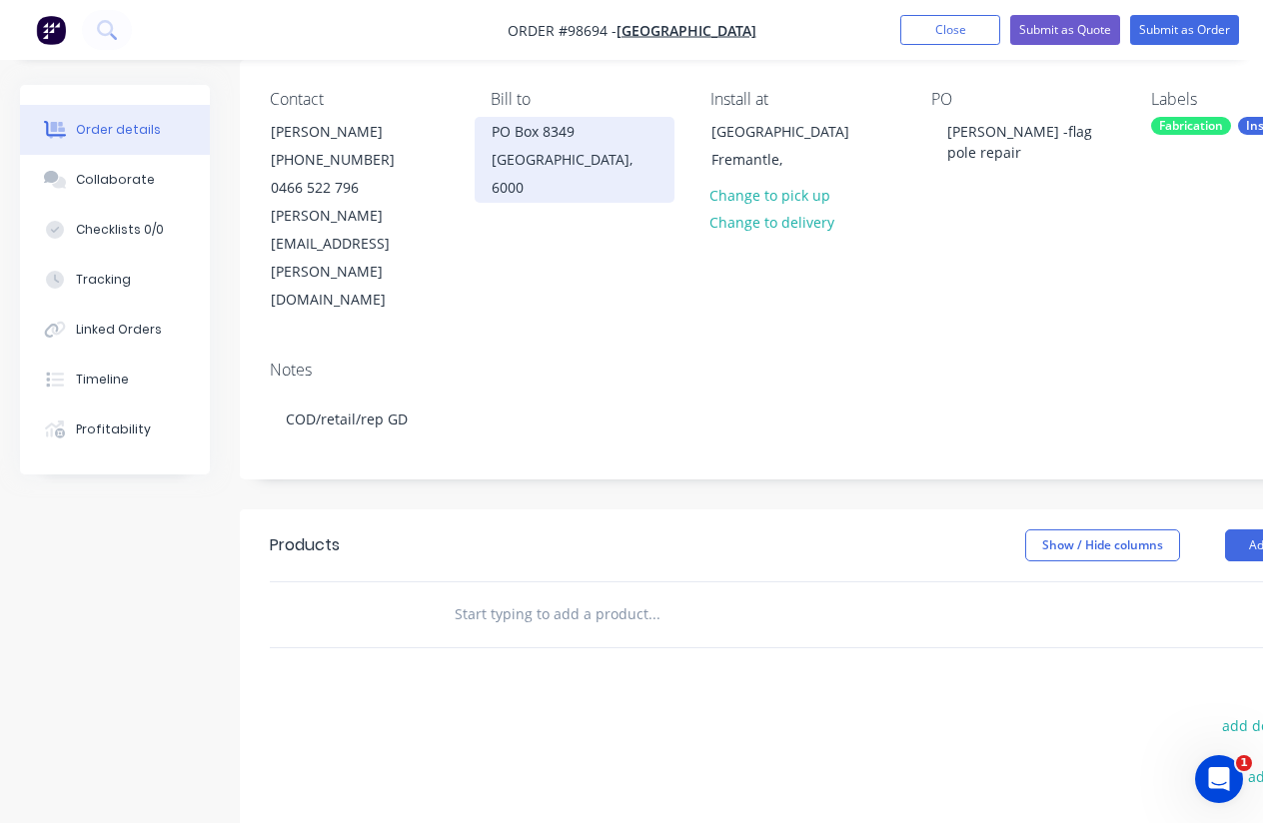
scroll to position [196, 0]
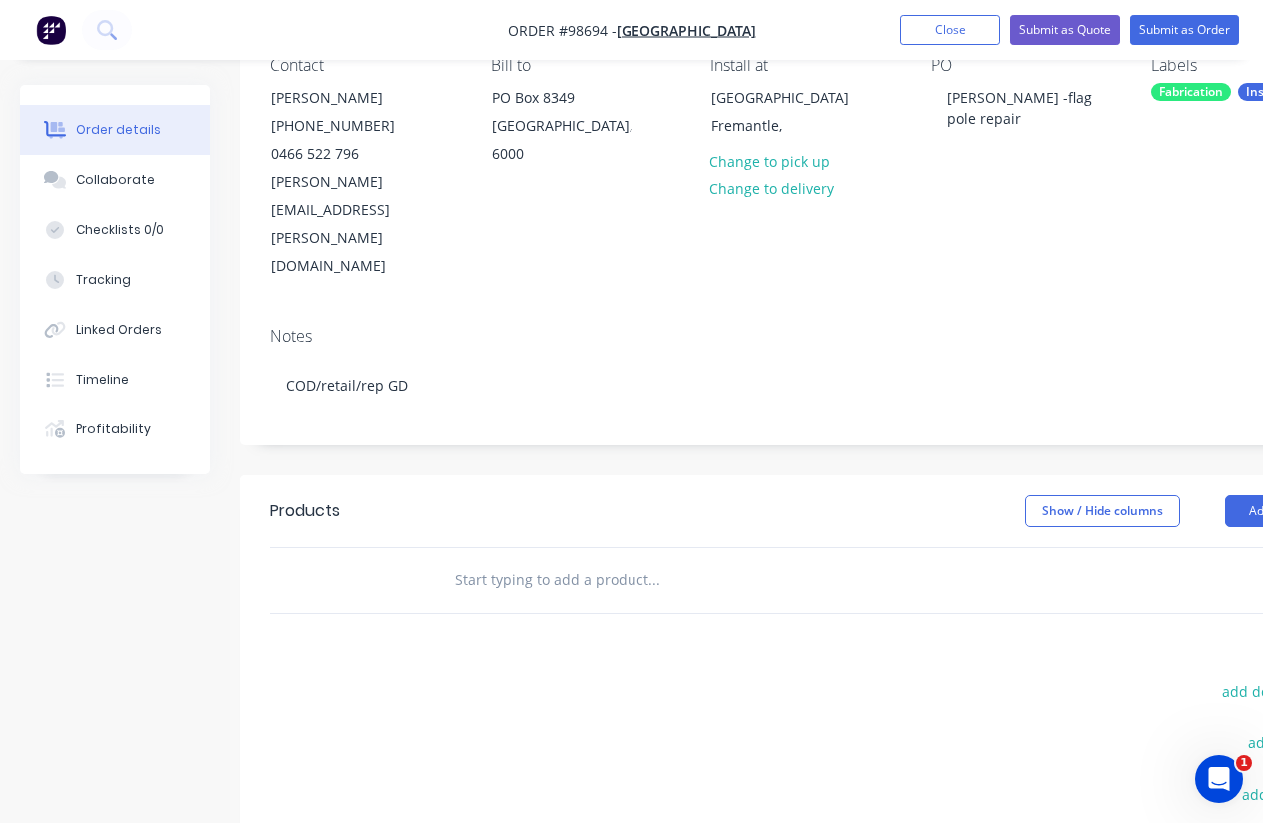
click at [561, 560] on input "text" at bounding box center [654, 580] width 400 height 40
paste input "WA Maritime Museum, Victoria Quay in Fremantle. $400+GST for replacement of wei…"
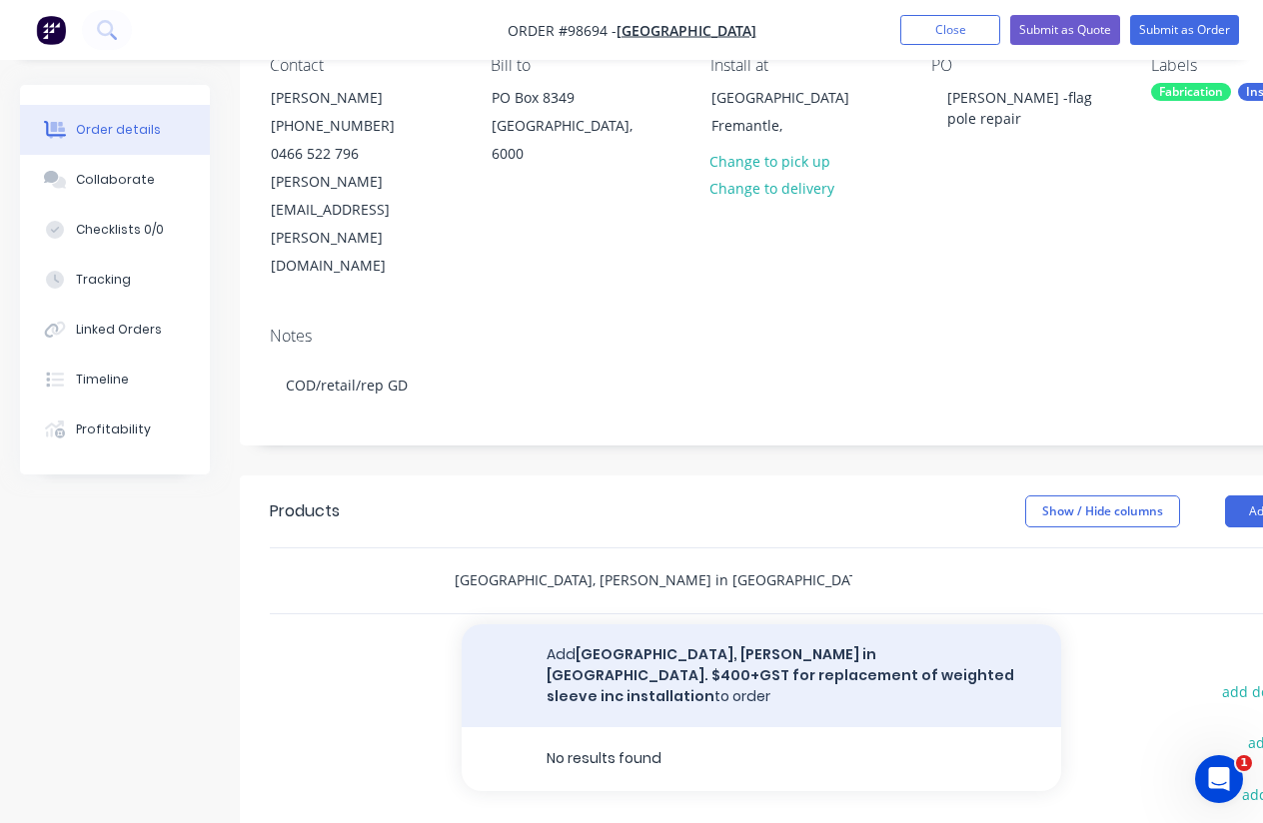
type input "WA Maritime Museum, Victoria Quay in Fremantle. $400+GST for replacement of wei…"
click at [611, 624] on button "Add WA Maritime Museum, Victoria Quay in Fremantle. $400+GST for replacement of…" at bounding box center [761, 675] width 599 height 103
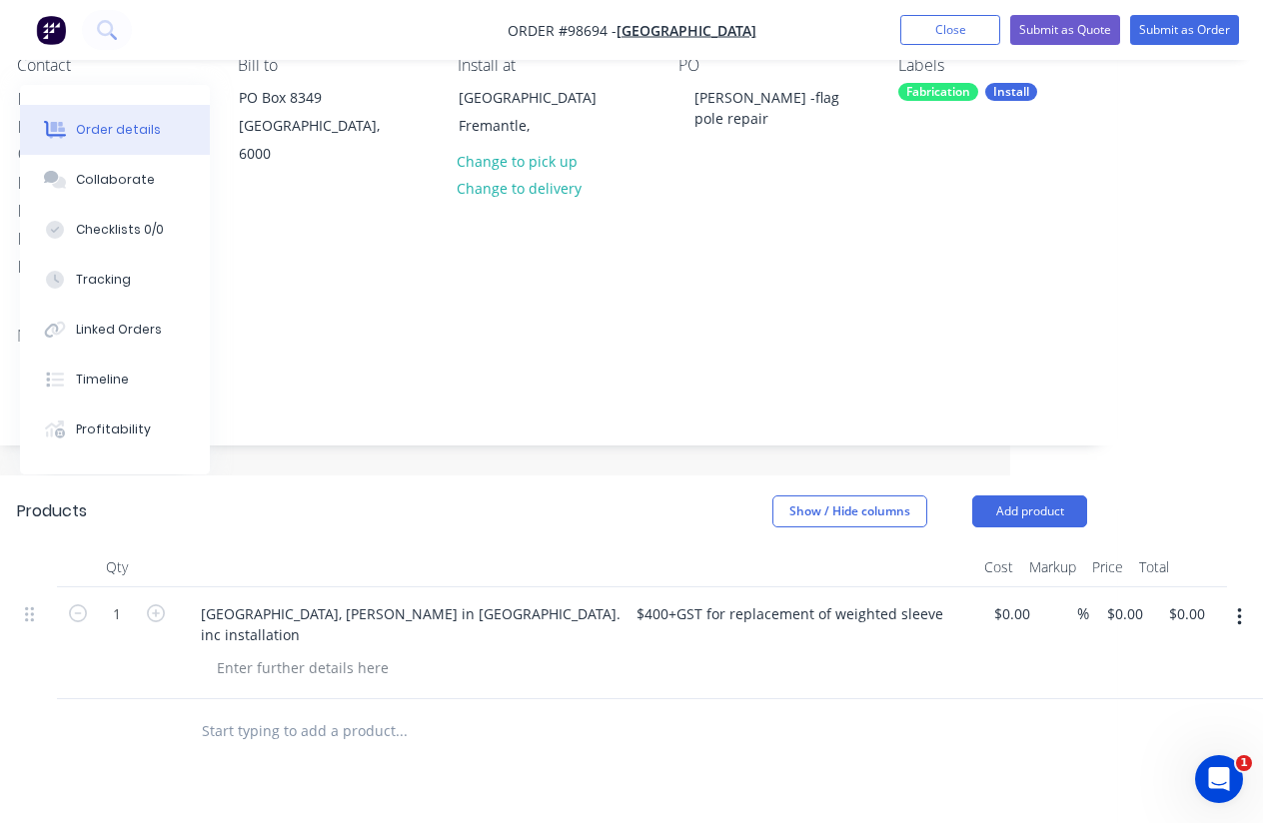
scroll to position [196, 253]
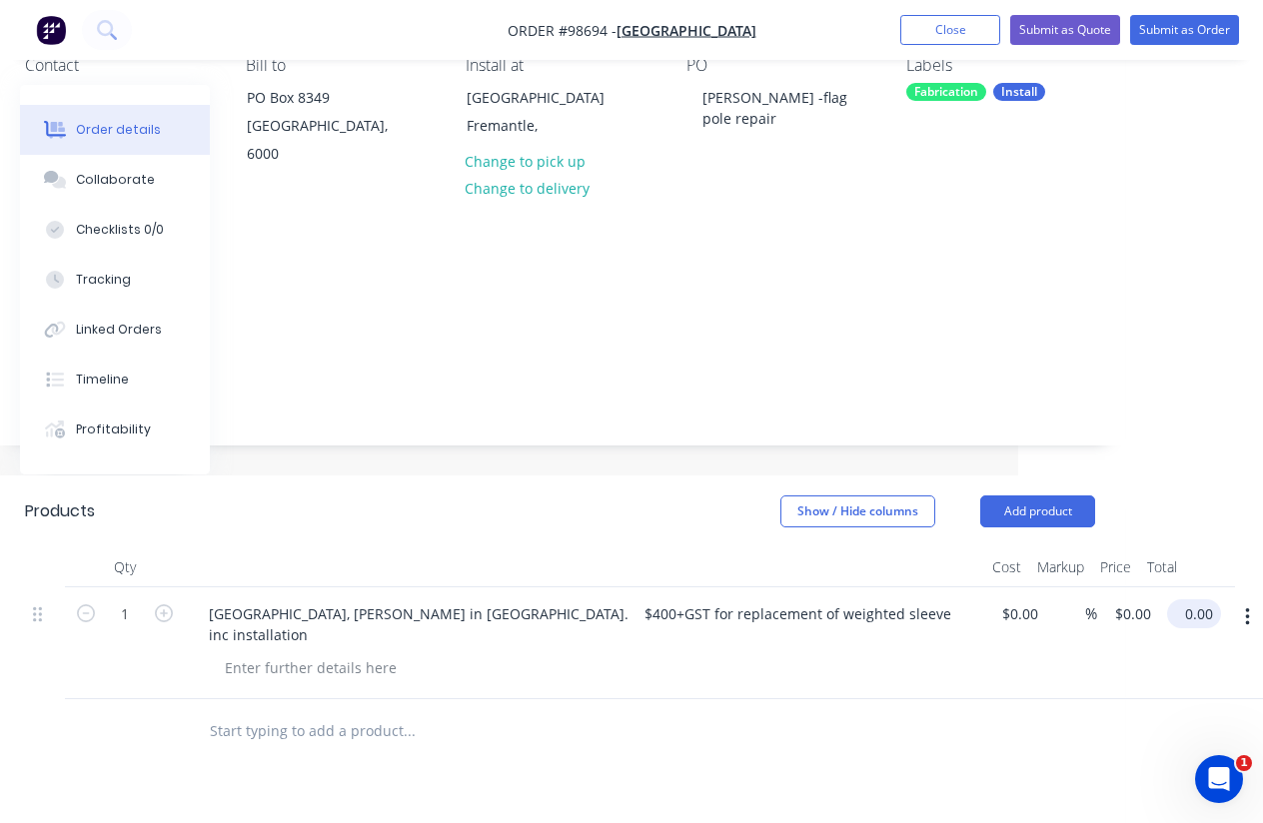
click at [1178, 599] on input "0.00" at bounding box center [1198, 613] width 46 height 29
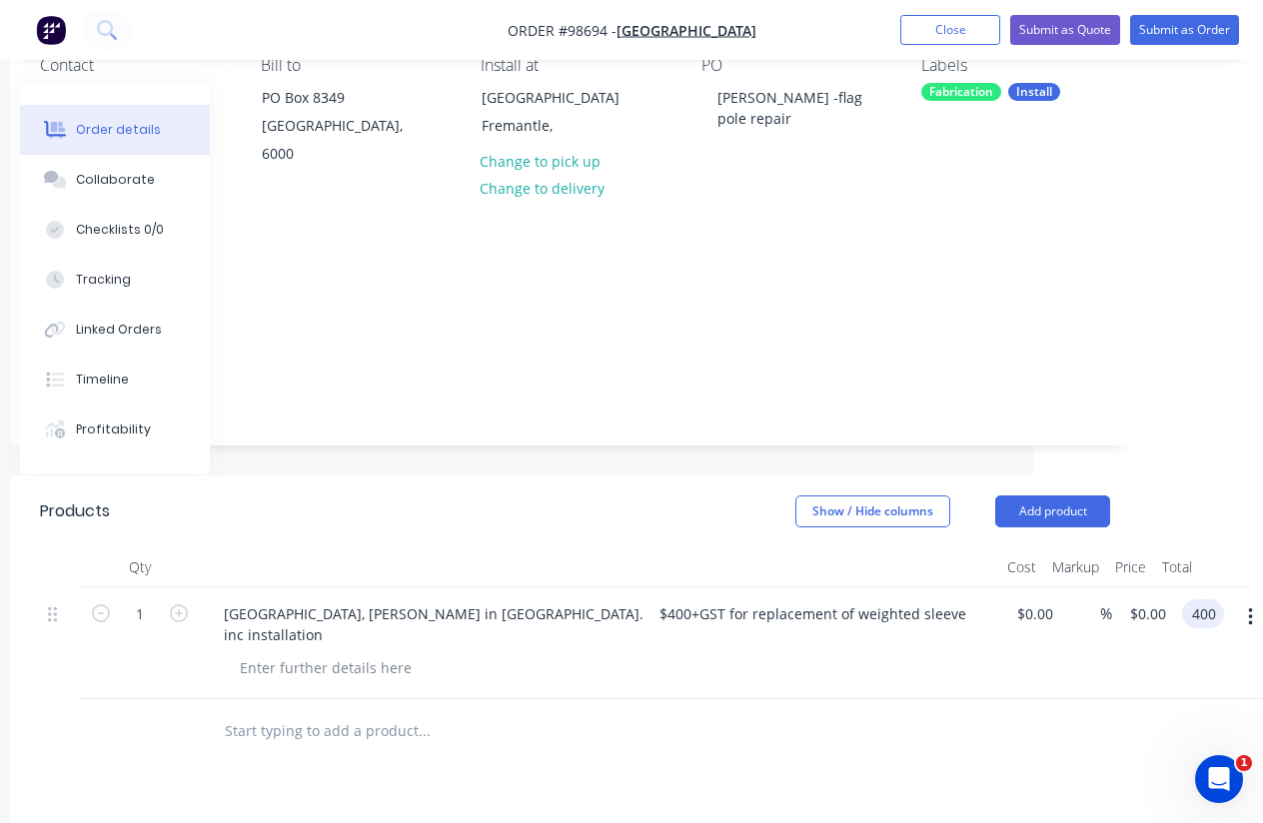
type input "$400.00"
click at [1051, 496] on button "Add product" at bounding box center [1052, 512] width 115 height 32
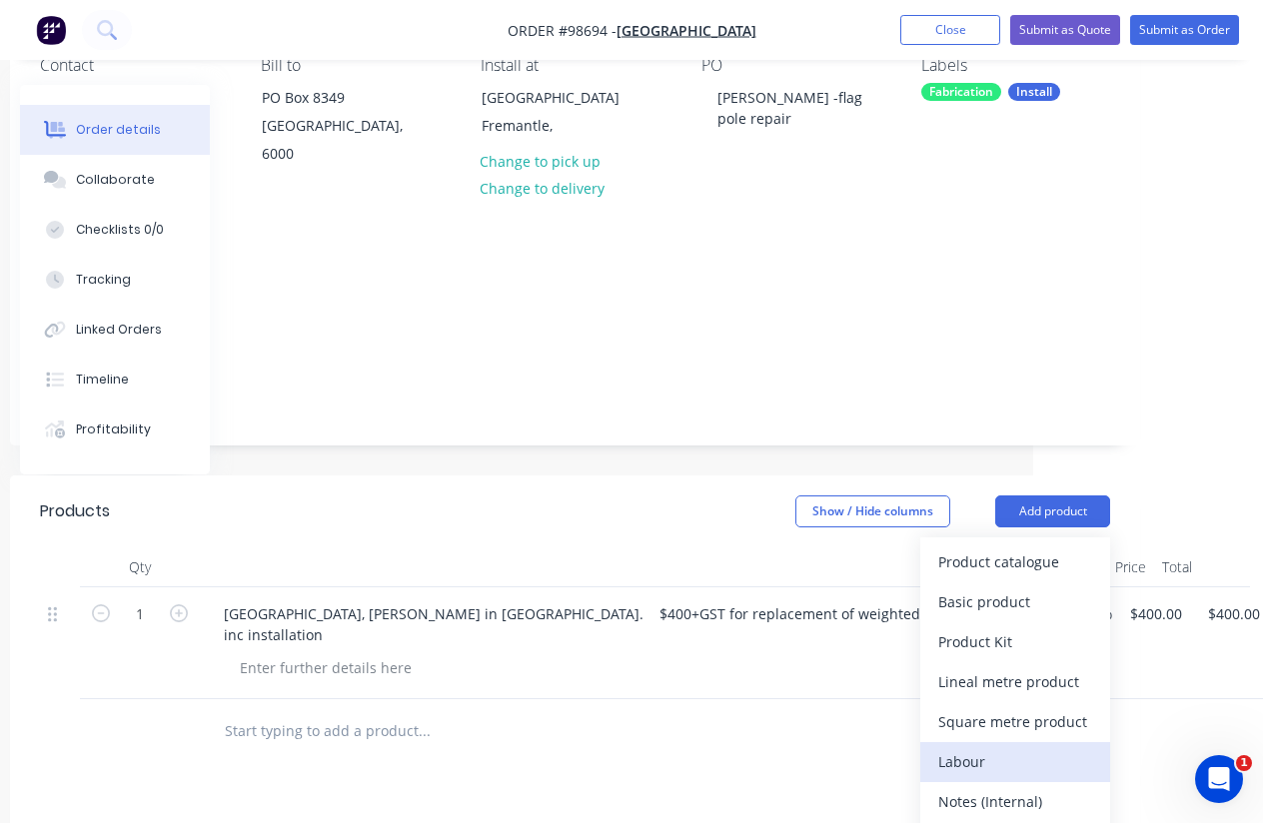
scroll to position [318, 230]
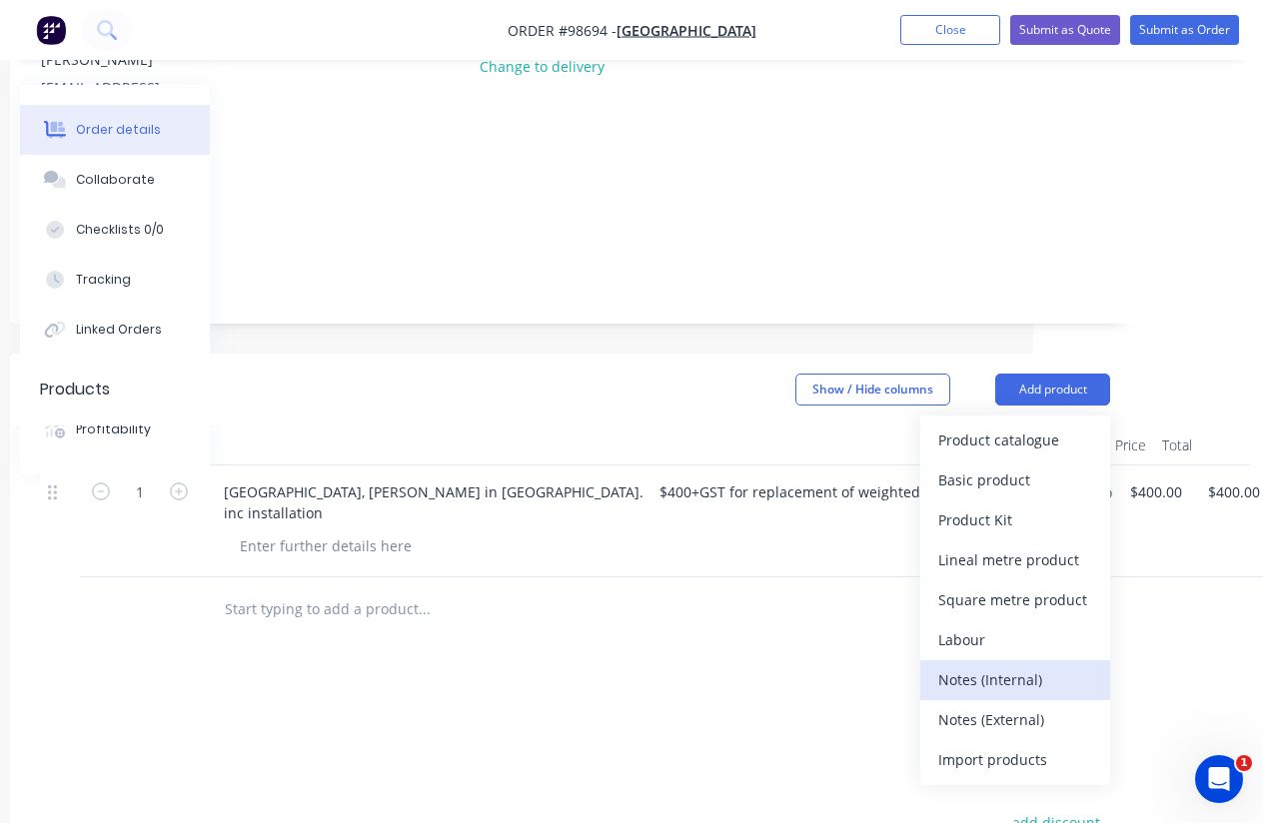
click at [1009, 665] on div "Notes (Internal)" at bounding box center [1015, 679] width 154 height 29
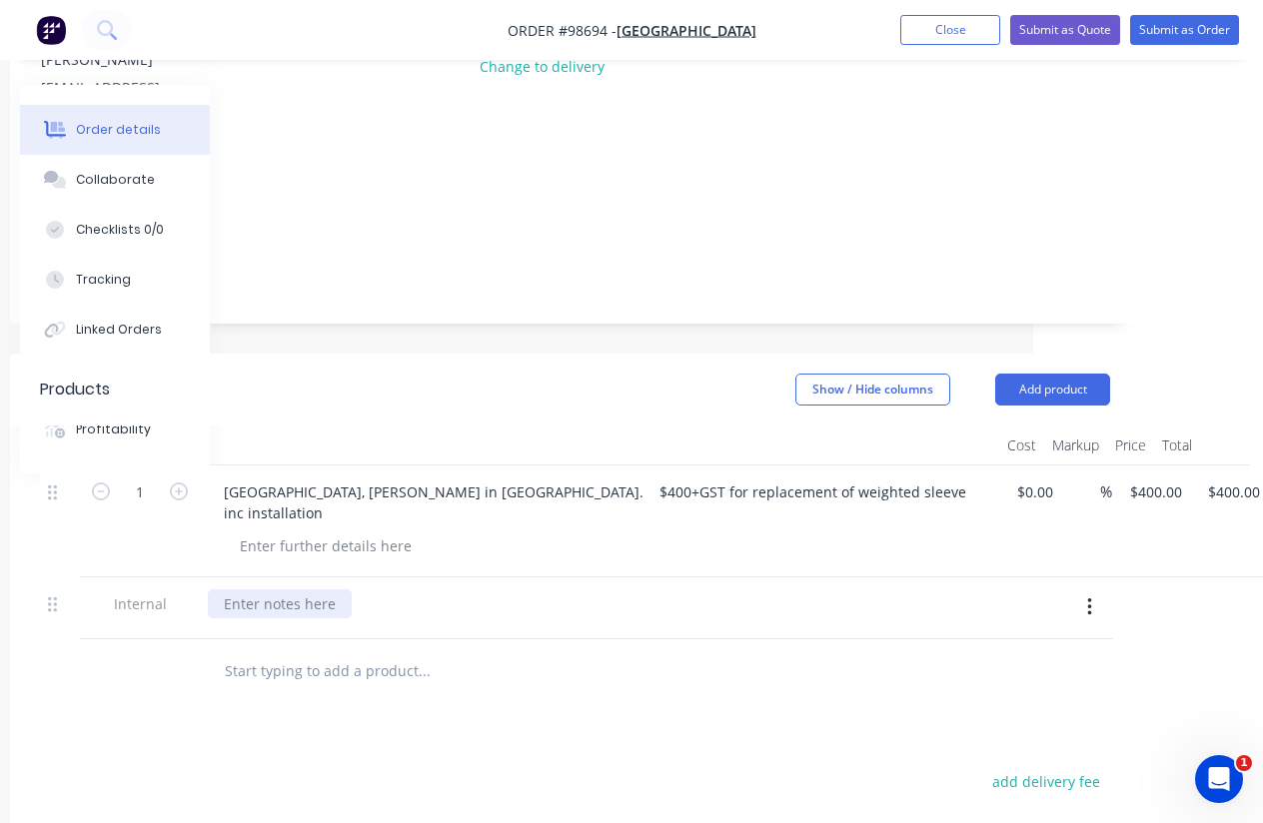
click at [306, 589] on div at bounding box center [280, 603] width 144 height 29
paste div
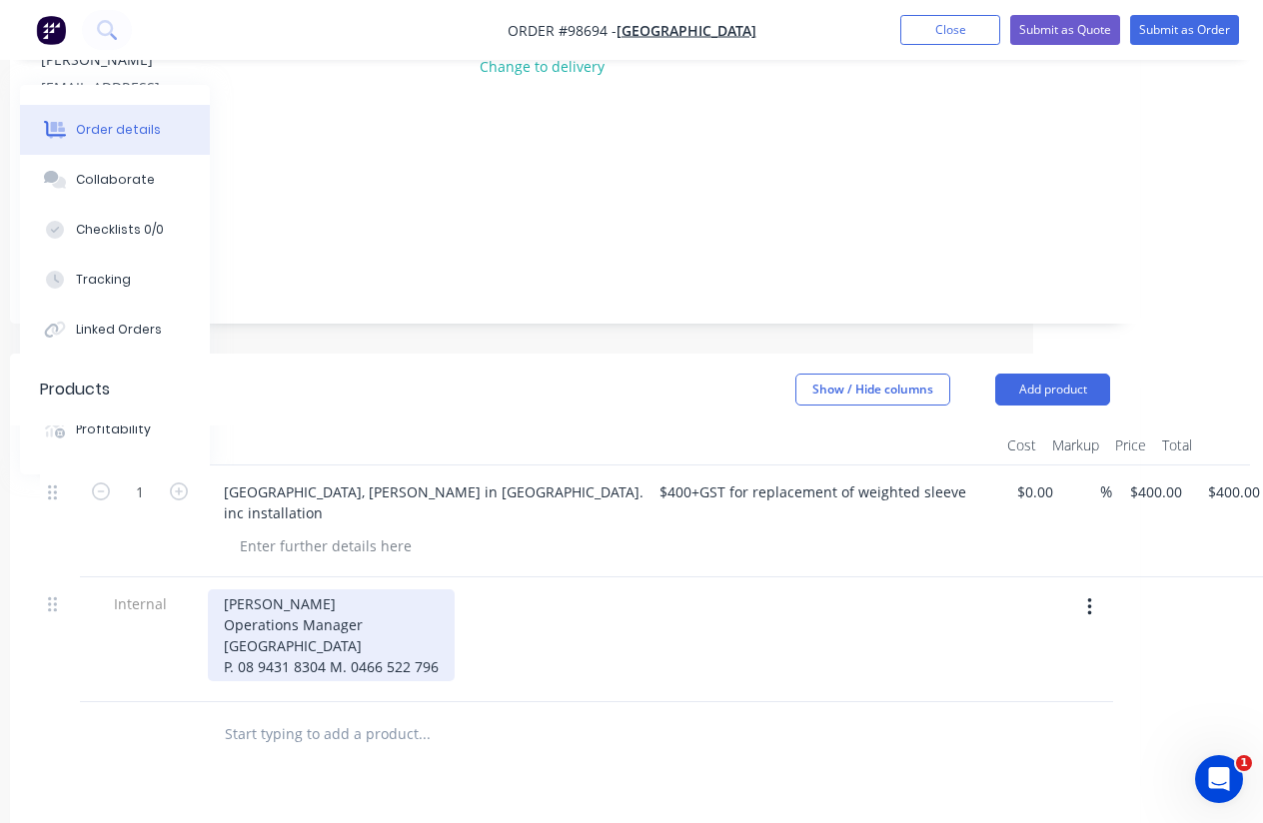
click at [223, 589] on div "Sahadat Hossain Operations Manager Western Australian Museum P. 08 9431 8304 M.…" at bounding box center [331, 635] width 247 height 92
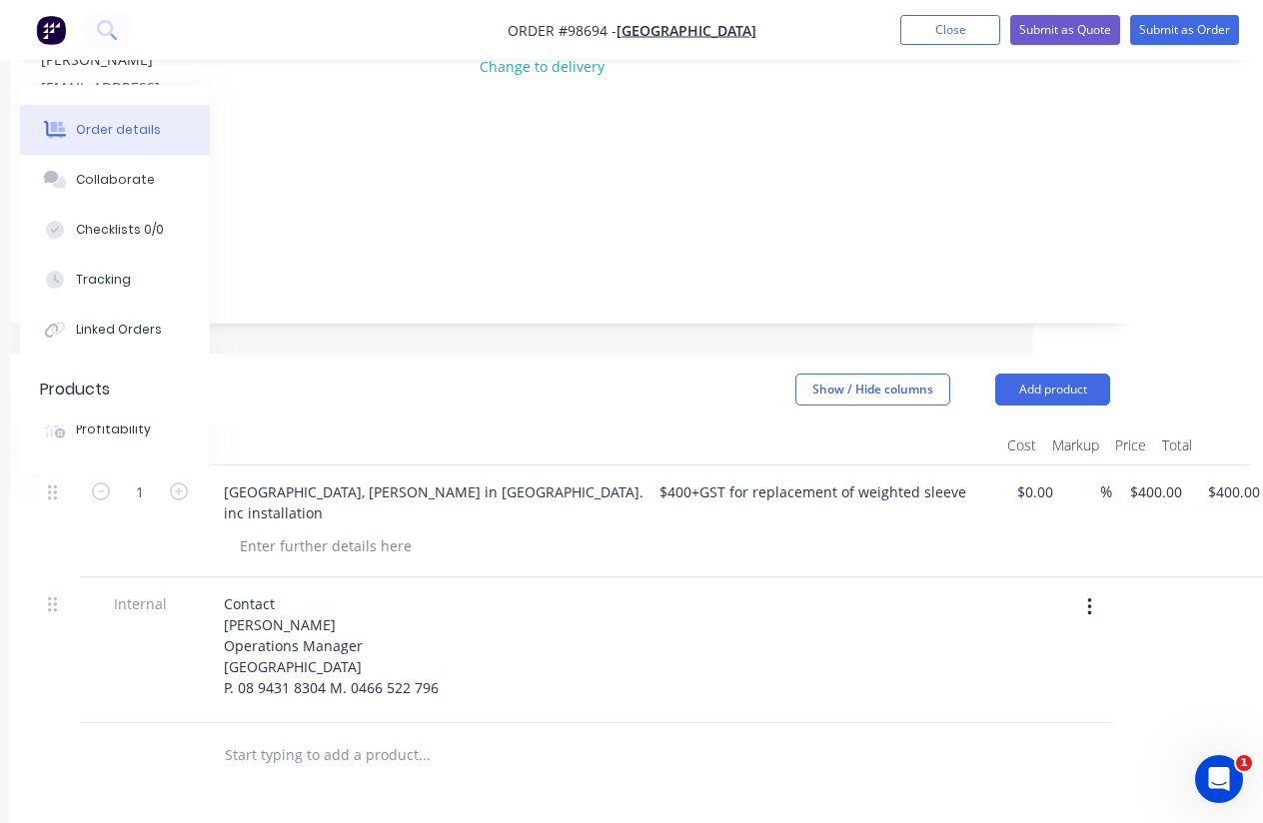
click at [510, 589] on div "Contact Sahadat Hossain Operations Manager Western Australian Museum P. 08 9431…" at bounding box center [599, 645] width 783 height 113
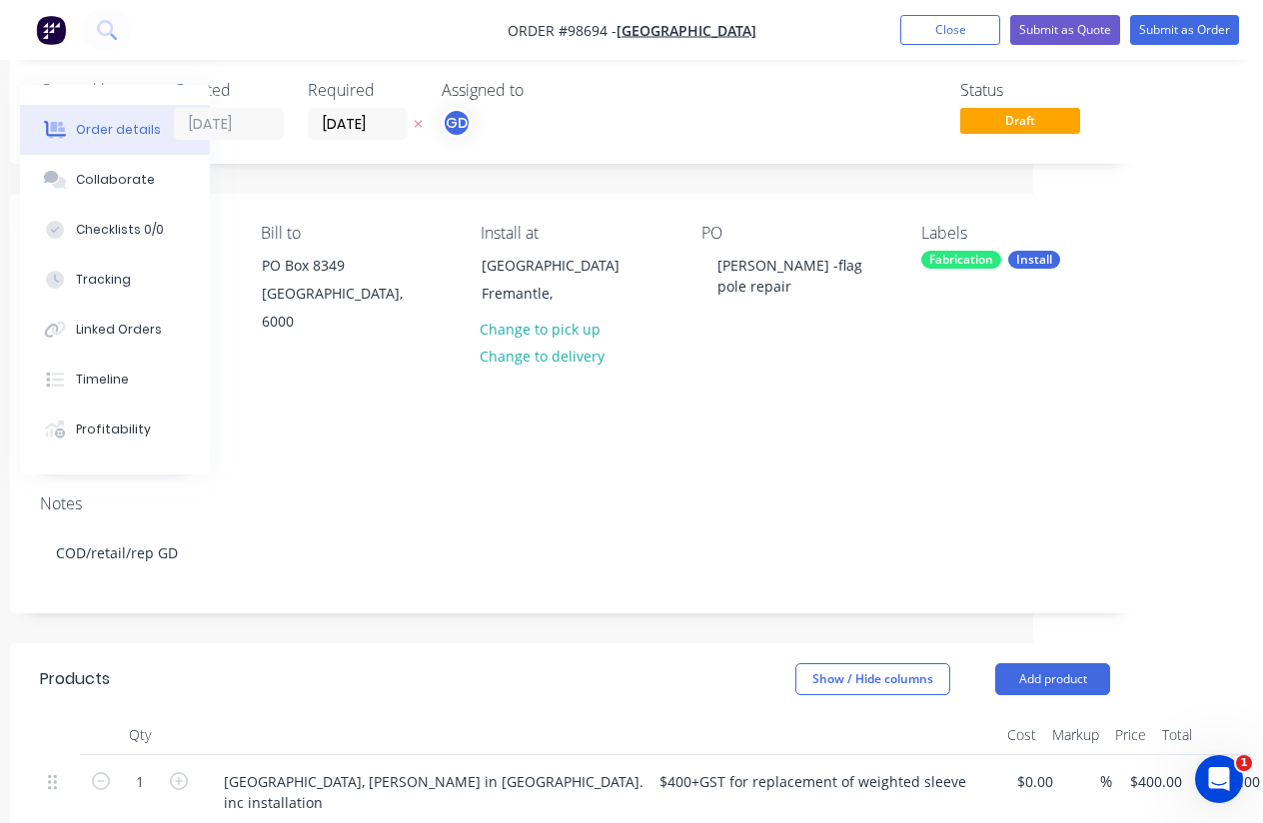
scroll to position [0, 230]
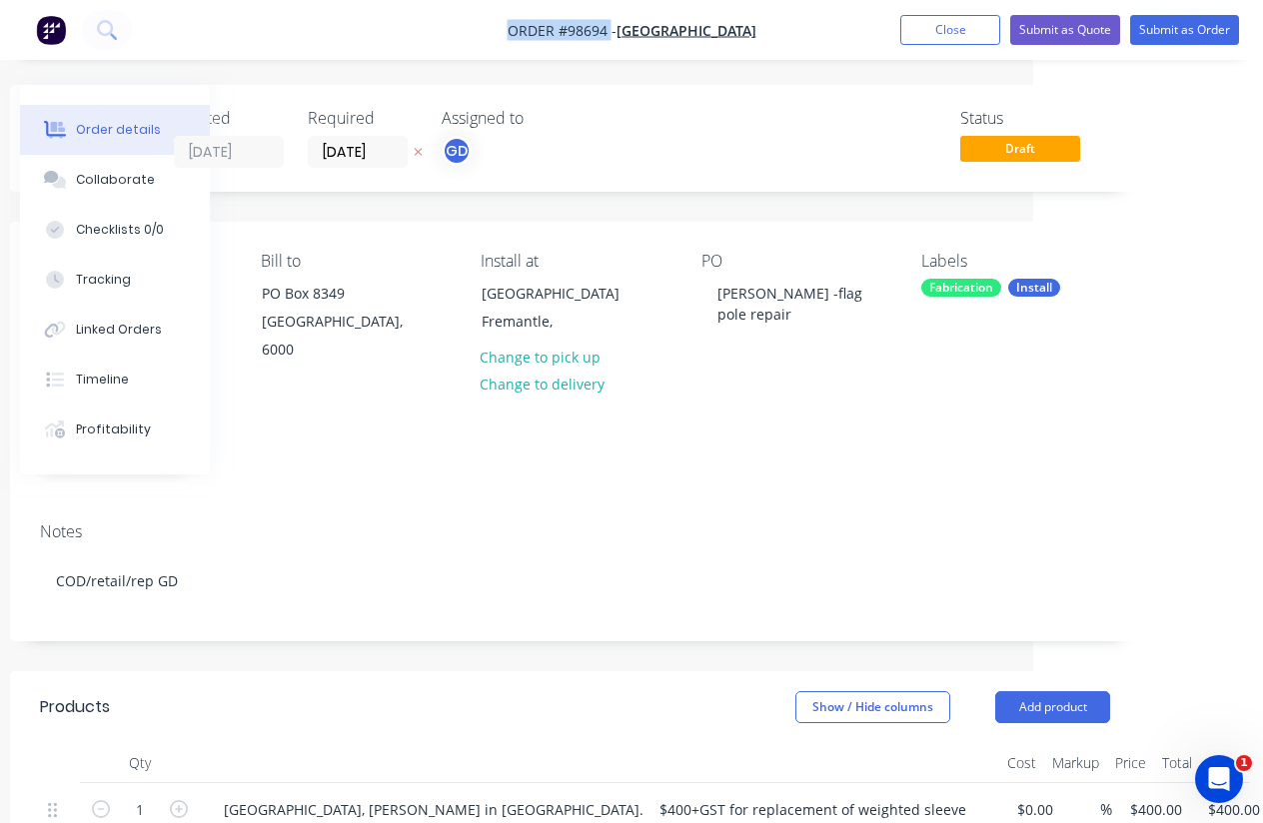
drag, startPoint x: 433, startPoint y: 41, endPoint x: 569, endPoint y: 36, distance: 137.0
click at [569, 36] on nav "Order #98694 - Western Australian Museum Add product Close Submit as Quote Subm…" at bounding box center [631, 30] width 1263 height 60
copy span "Order #98694"
click at [944, 30] on button "Close" at bounding box center [950, 30] width 100 height 30
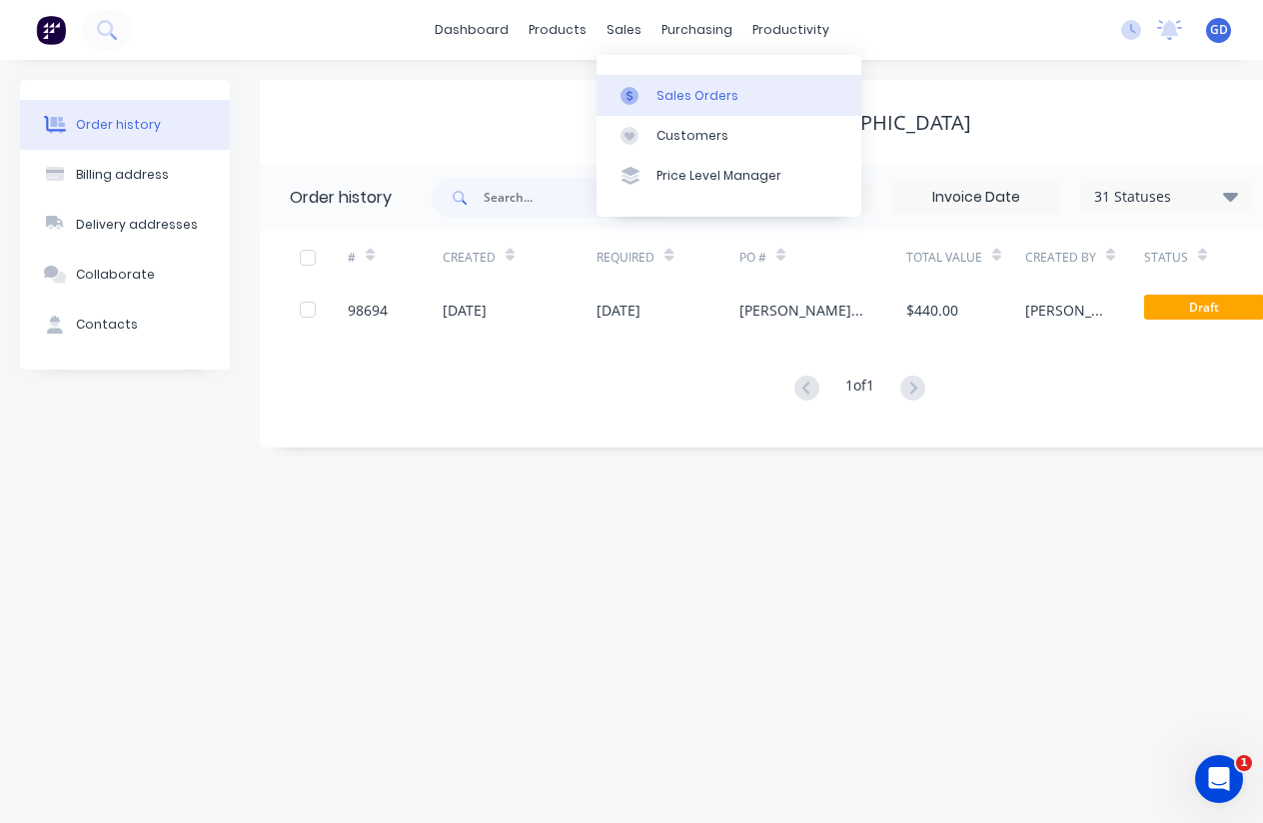
click at [666, 101] on div "Sales Orders" at bounding box center [697, 96] width 82 height 18
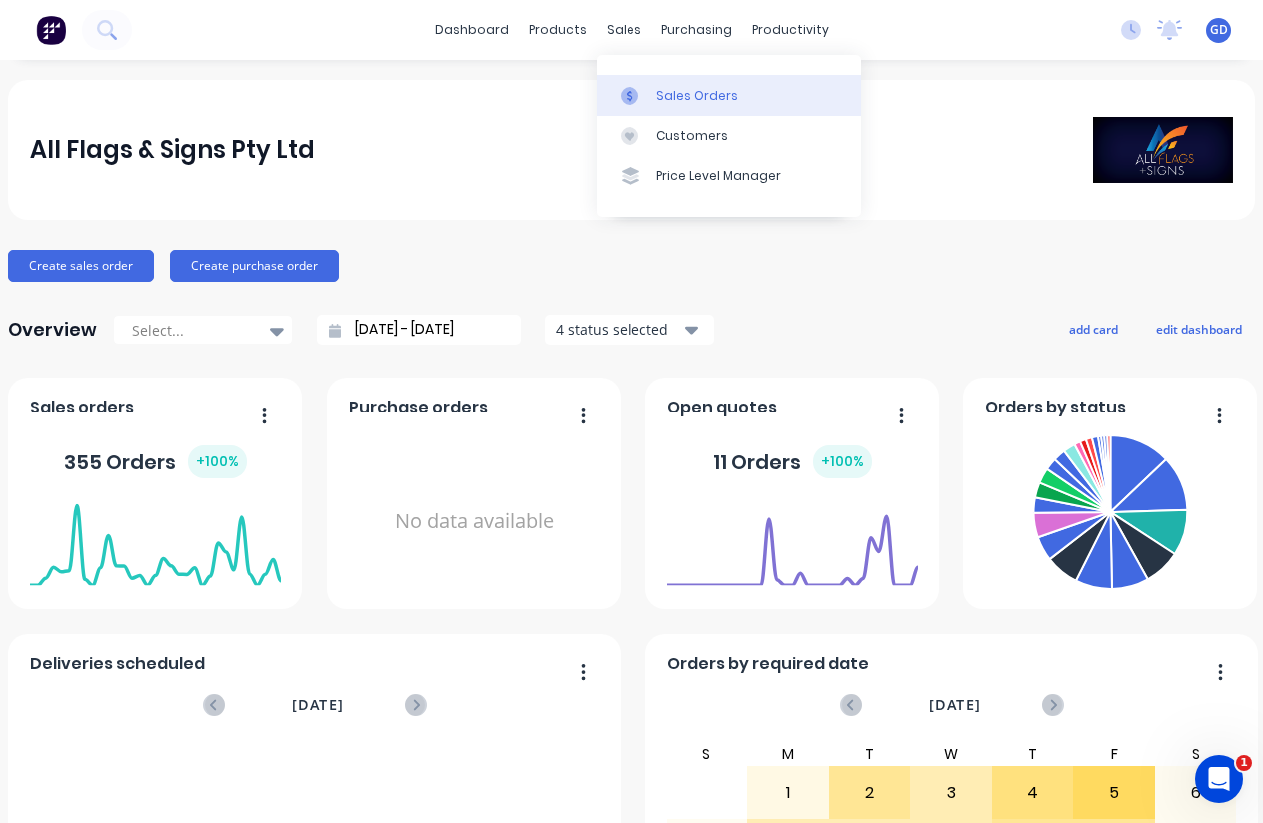
click at [672, 108] on link "Sales Orders" at bounding box center [728, 95] width 265 height 40
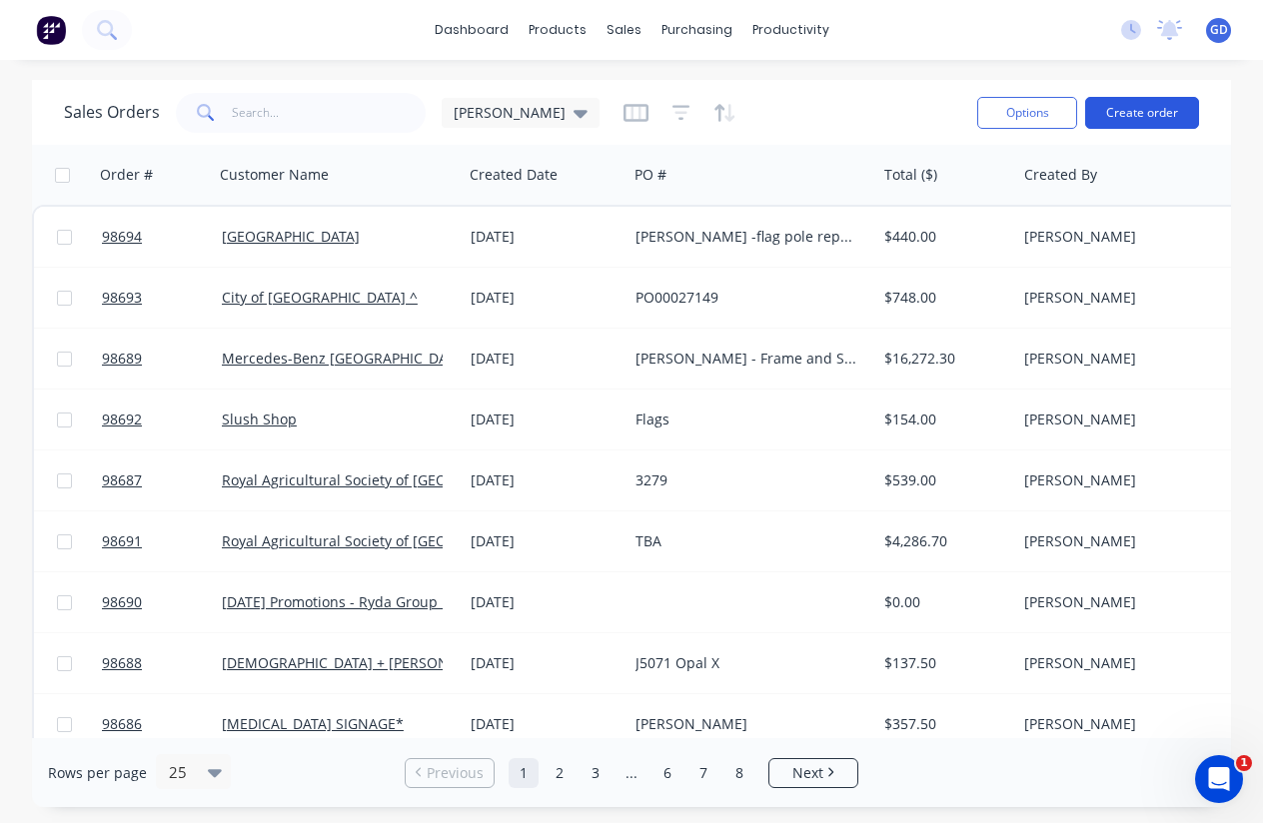
click at [1138, 107] on button "Create order" at bounding box center [1142, 113] width 114 height 32
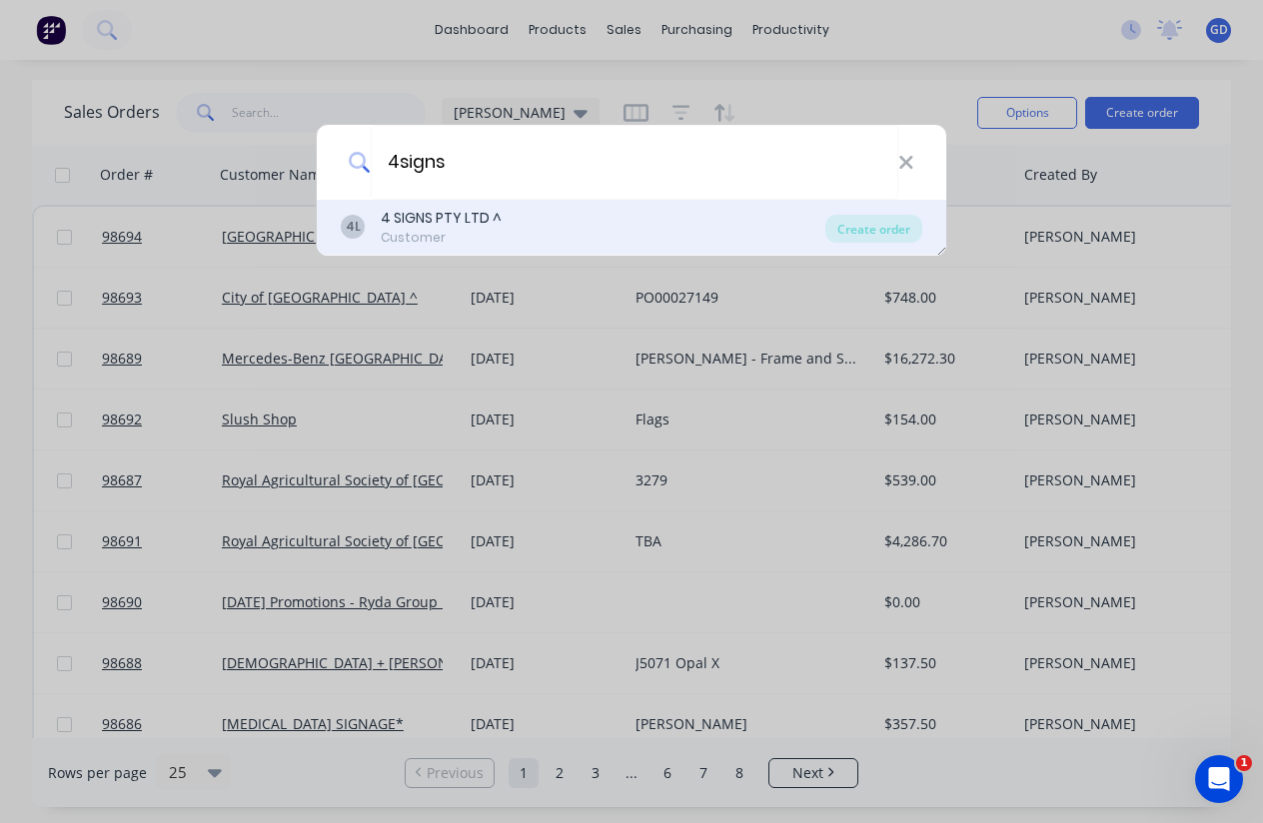
type input "4signs"
click at [452, 227] on div "4 SIGNS PTY LTD ^" at bounding box center [441, 218] width 121 height 21
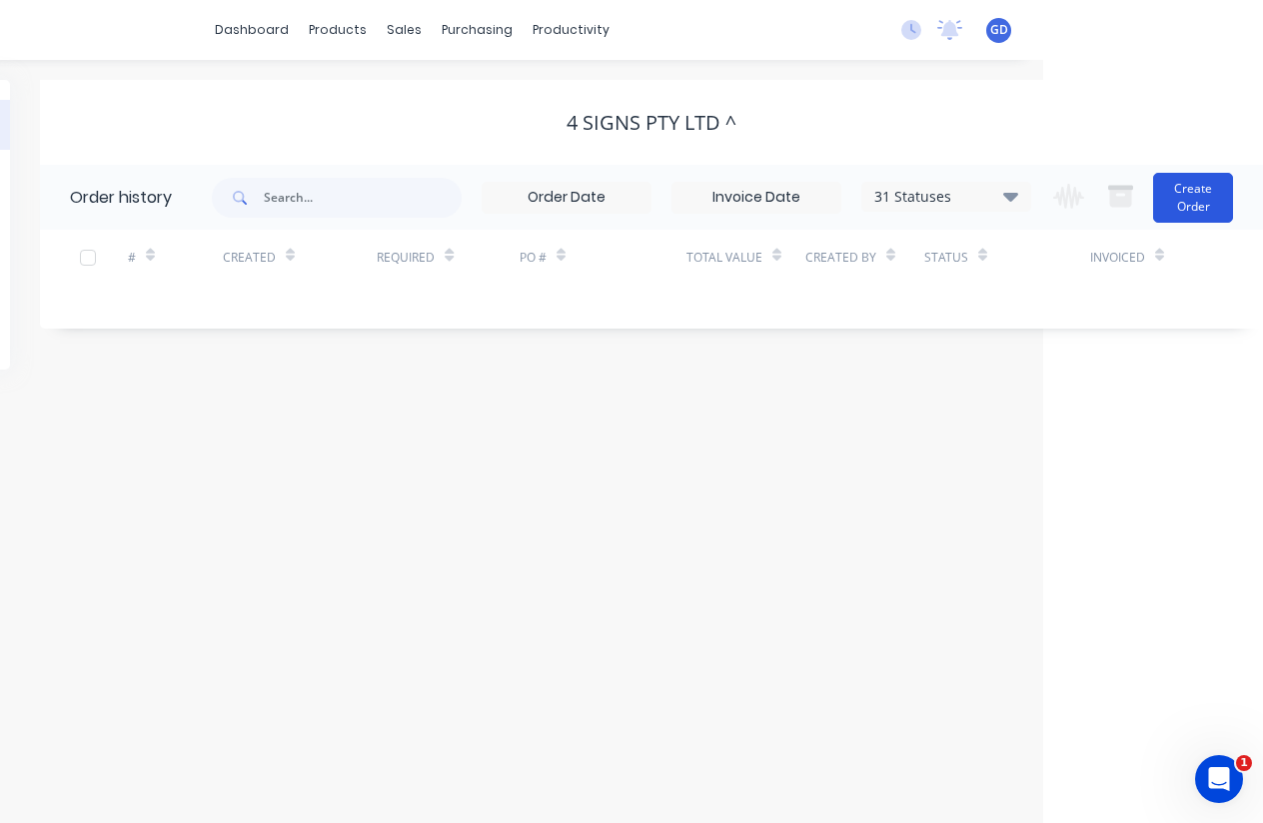
scroll to position [0, 220]
click at [1198, 191] on button "Create Order" at bounding box center [1193, 198] width 80 height 50
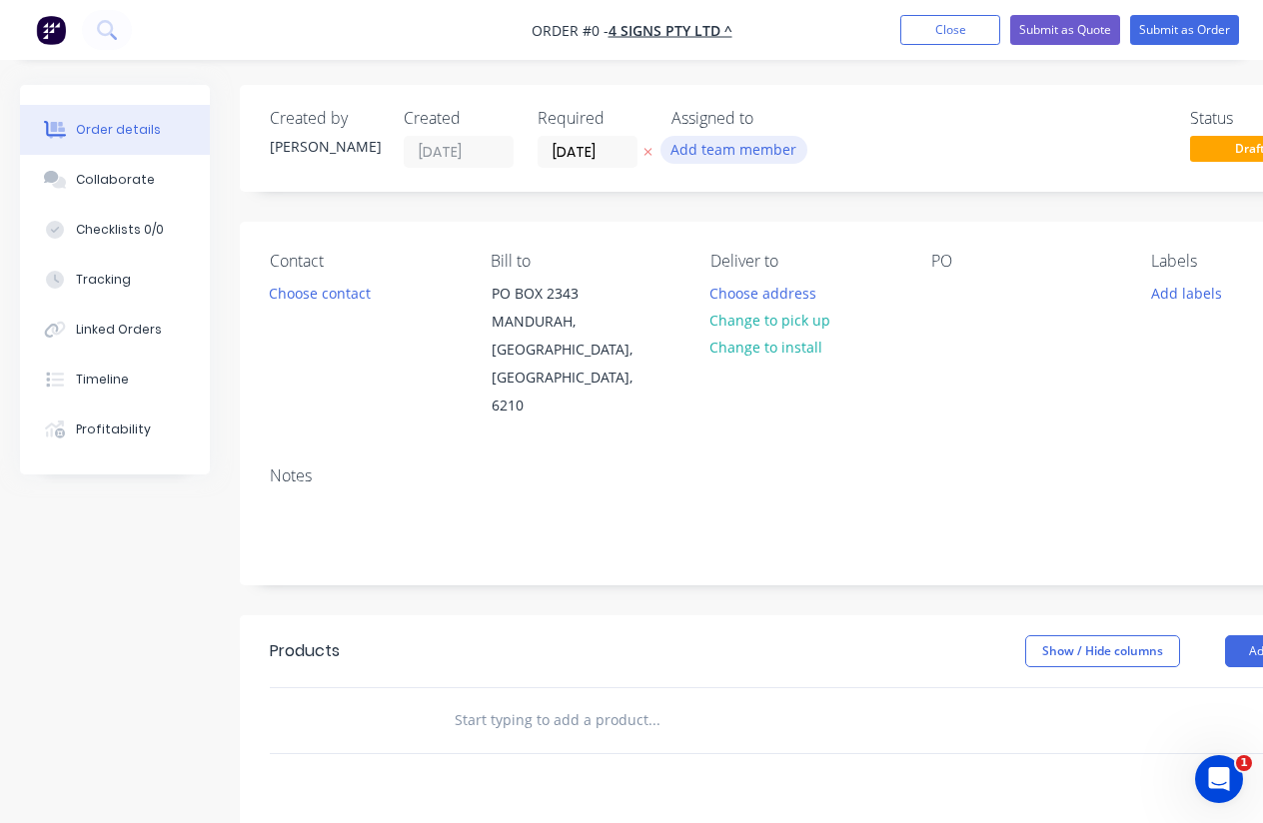
click at [767, 145] on button "Add team member" at bounding box center [733, 149] width 147 height 27
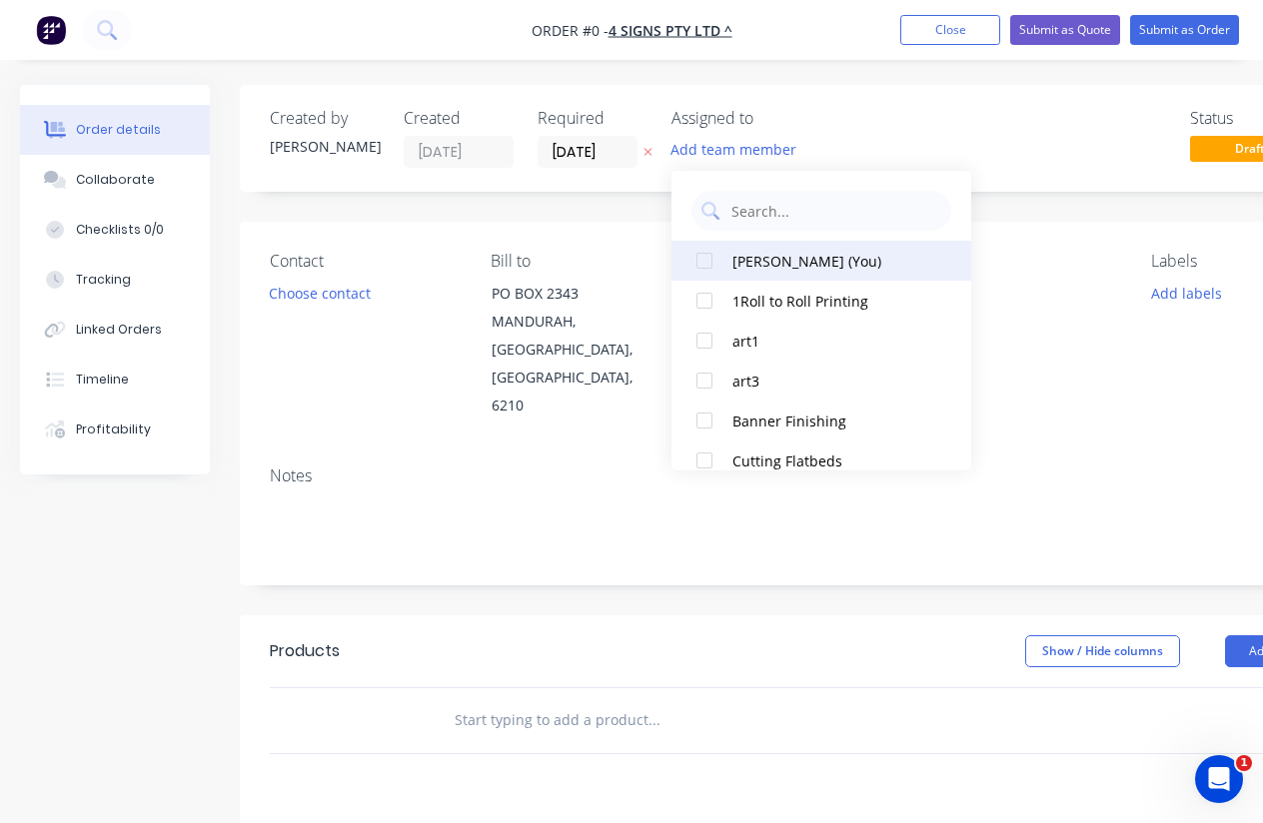
click at [702, 259] on div at bounding box center [704, 261] width 40 height 40
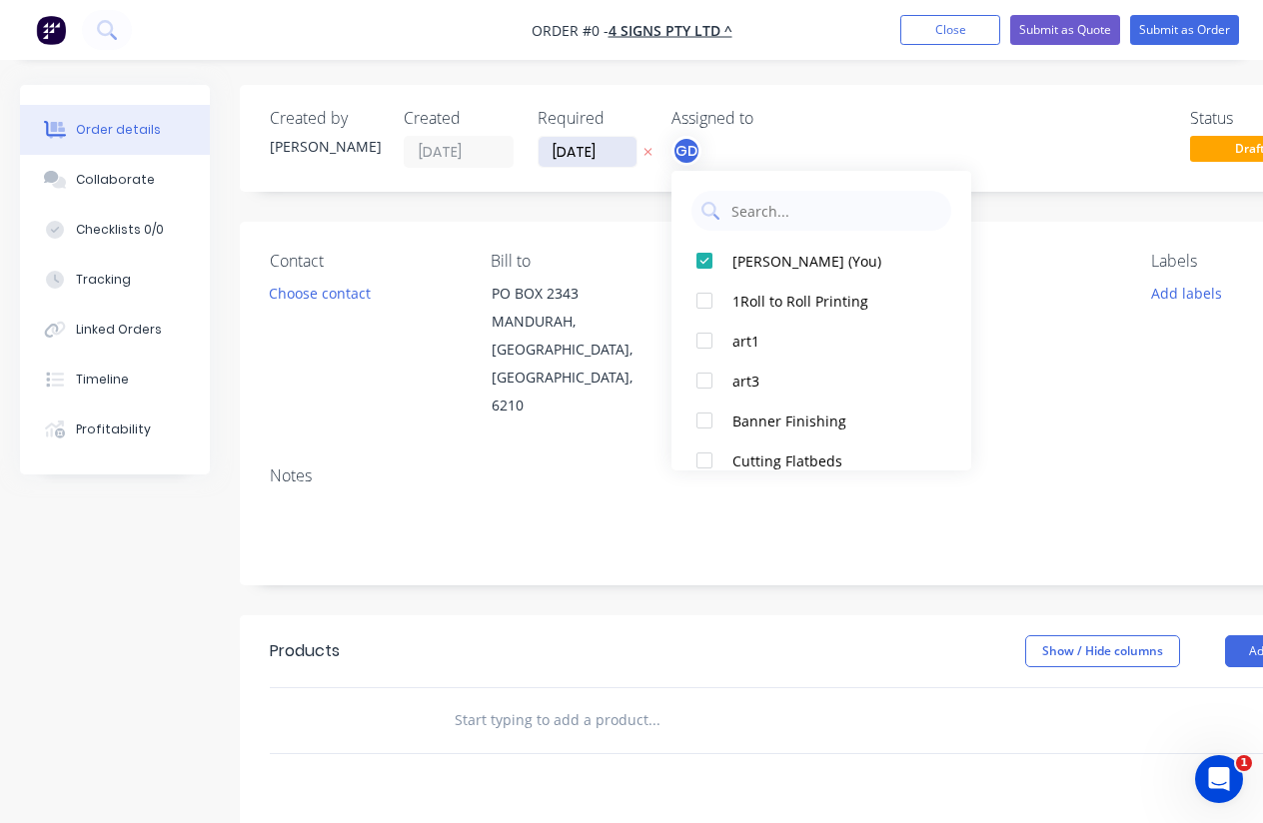
click at [581, 152] on div "Order details Collaborate Checklists 0/0 Tracking Linked Orders Timeline Profit…" at bounding box center [695, 674] width 1390 height 1179
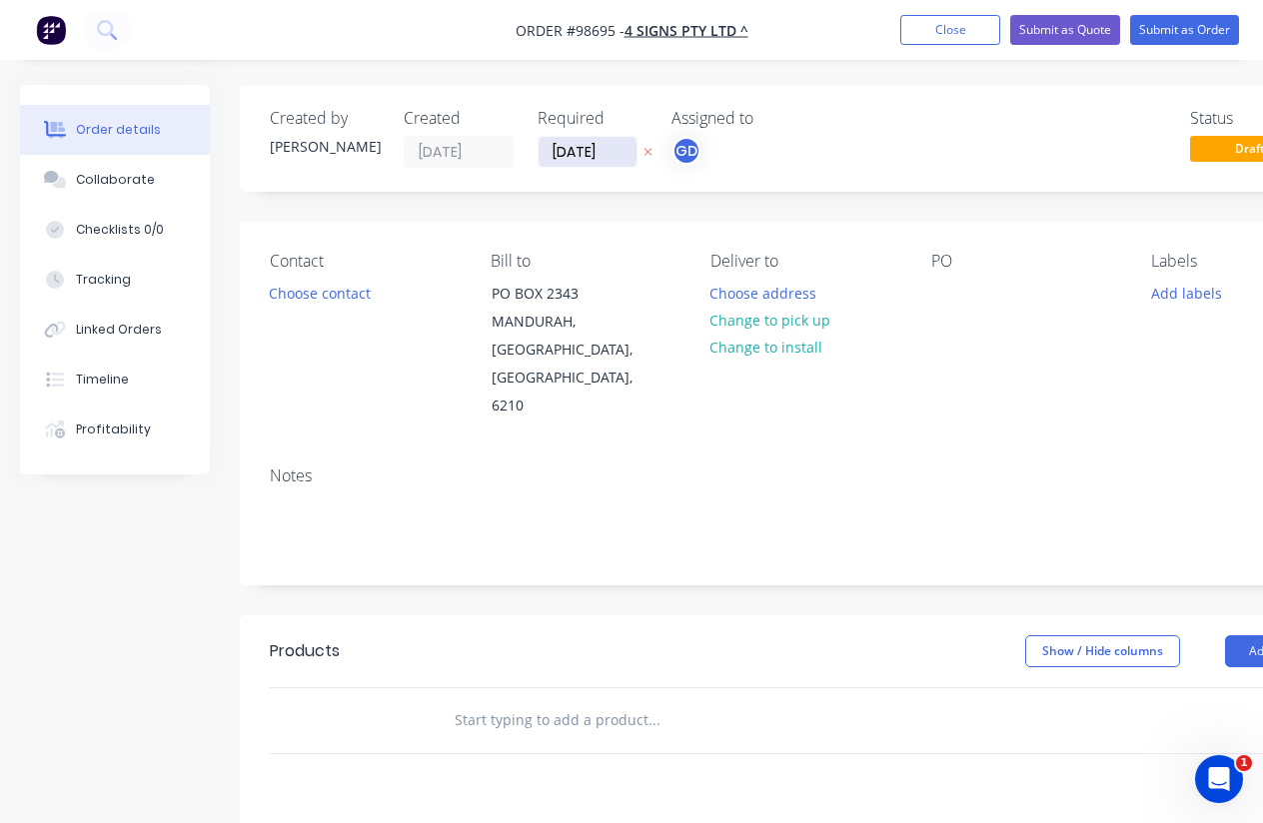
click at [578, 152] on input "[DATE]" at bounding box center [588, 152] width 98 height 30
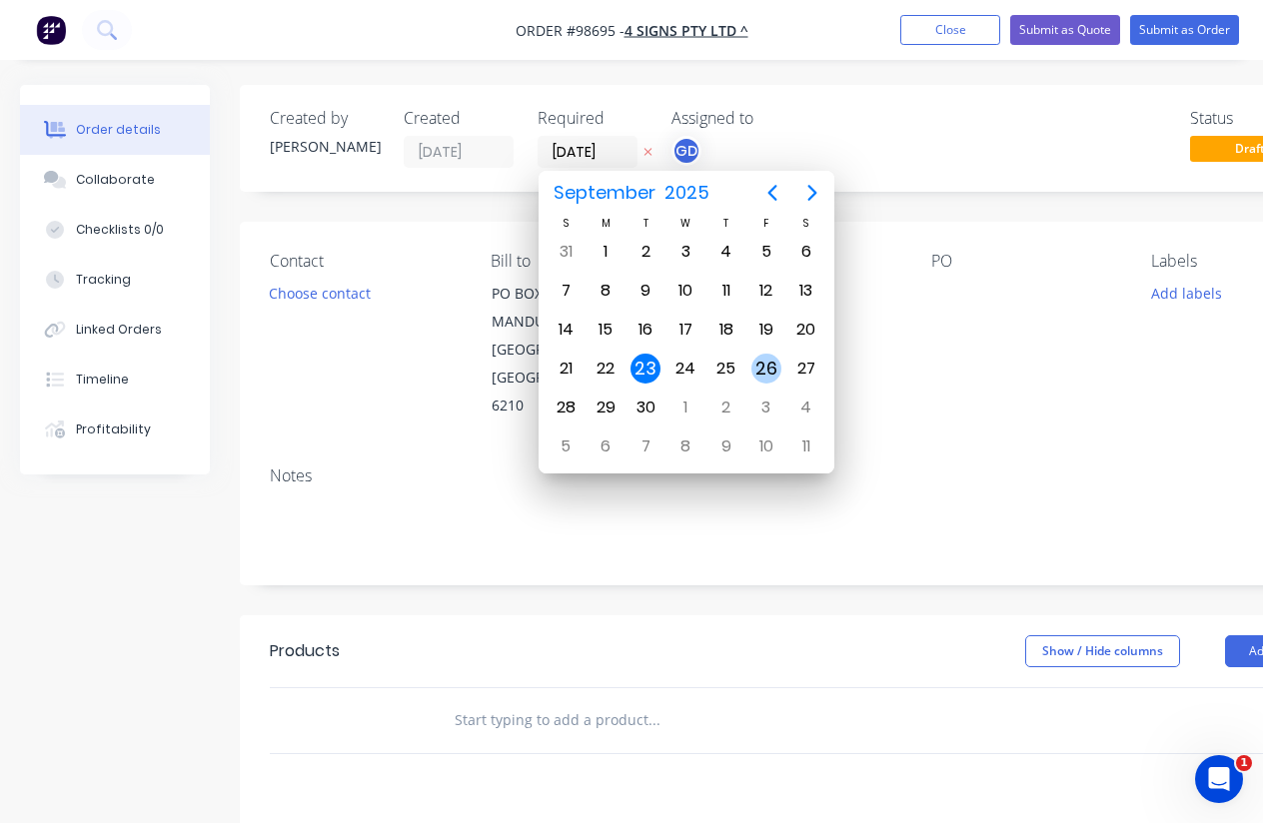
click at [766, 366] on div "26" at bounding box center [766, 369] width 30 height 30
type input "26/09/25"
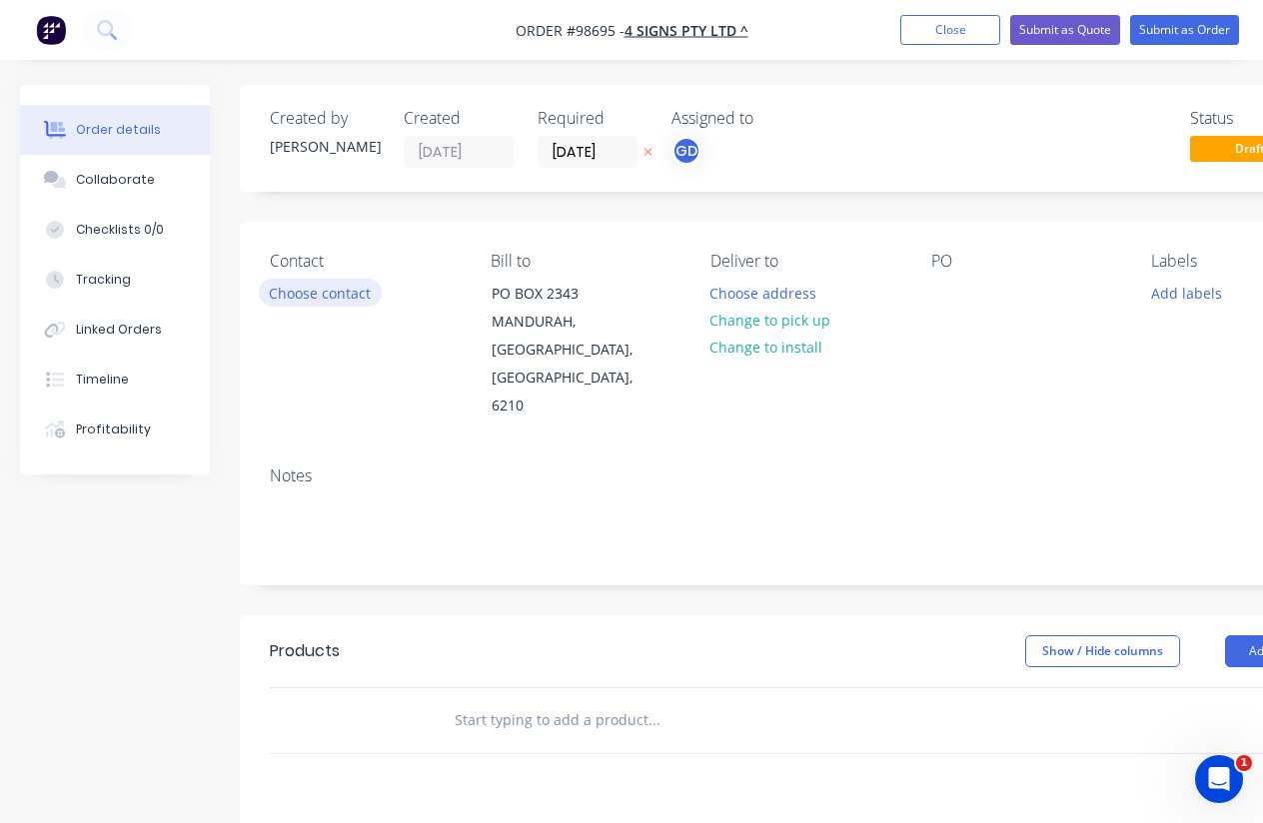
click at [328, 297] on button "Choose contact" at bounding box center [320, 292] width 123 height 27
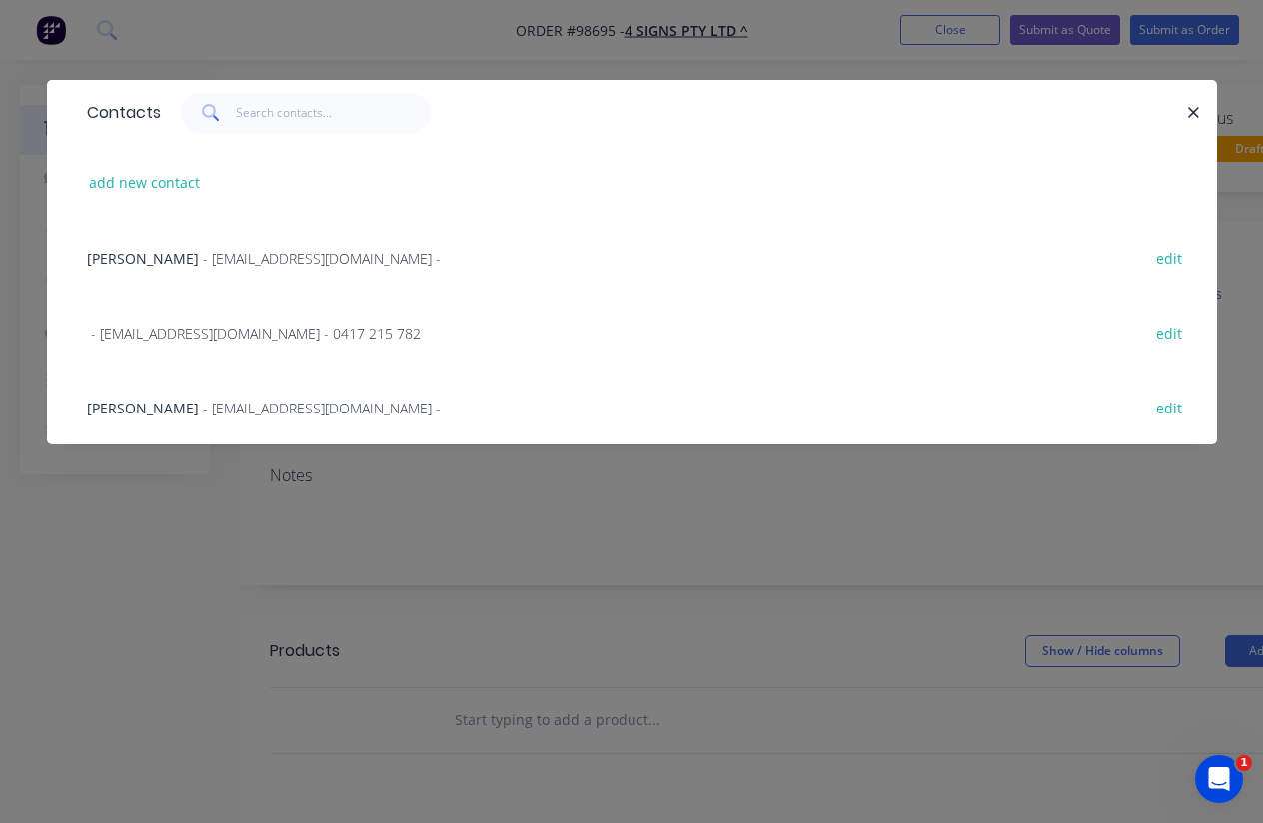
click at [118, 260] on span "Tae Jang" at bounding box center [143, 258] width 112 height 19
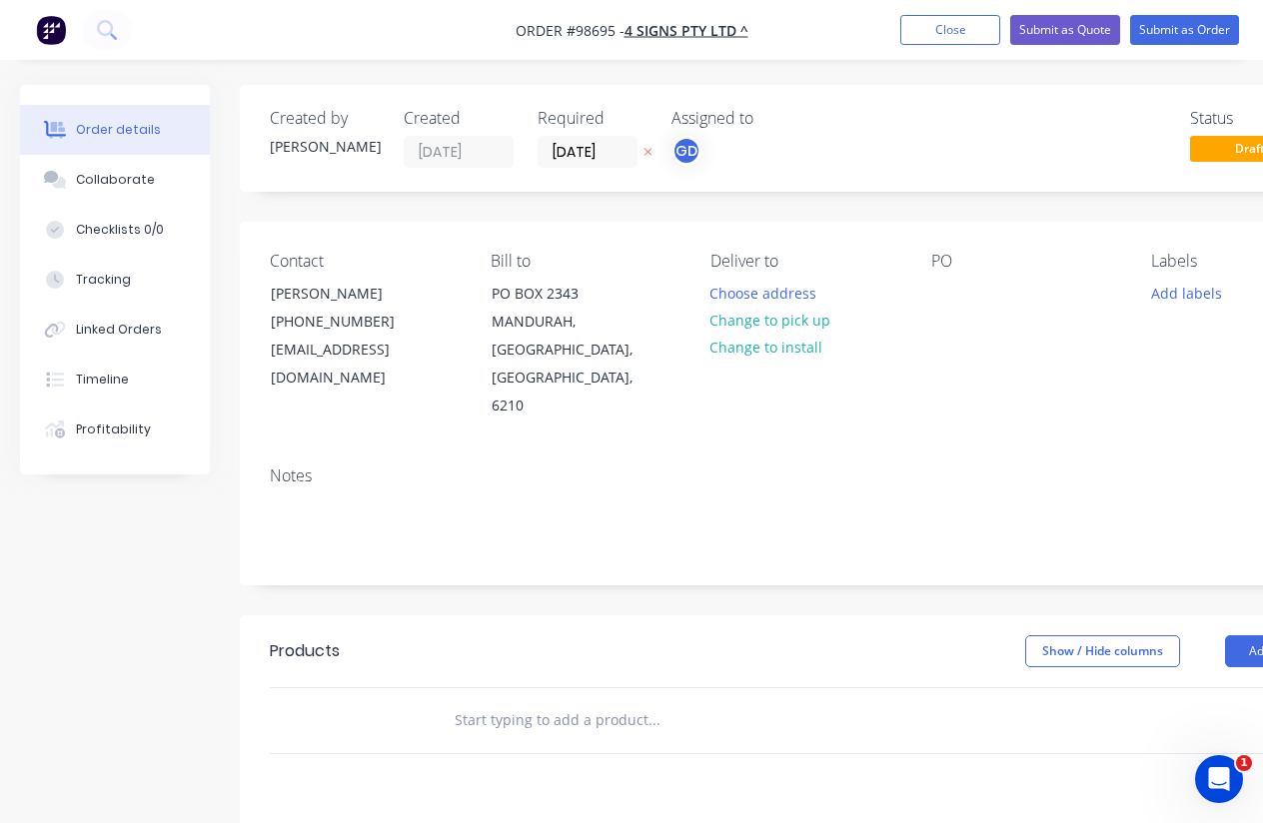
click at [308, 451] on div "Notes" at bounding box center [805, 518] width 1130 height 134
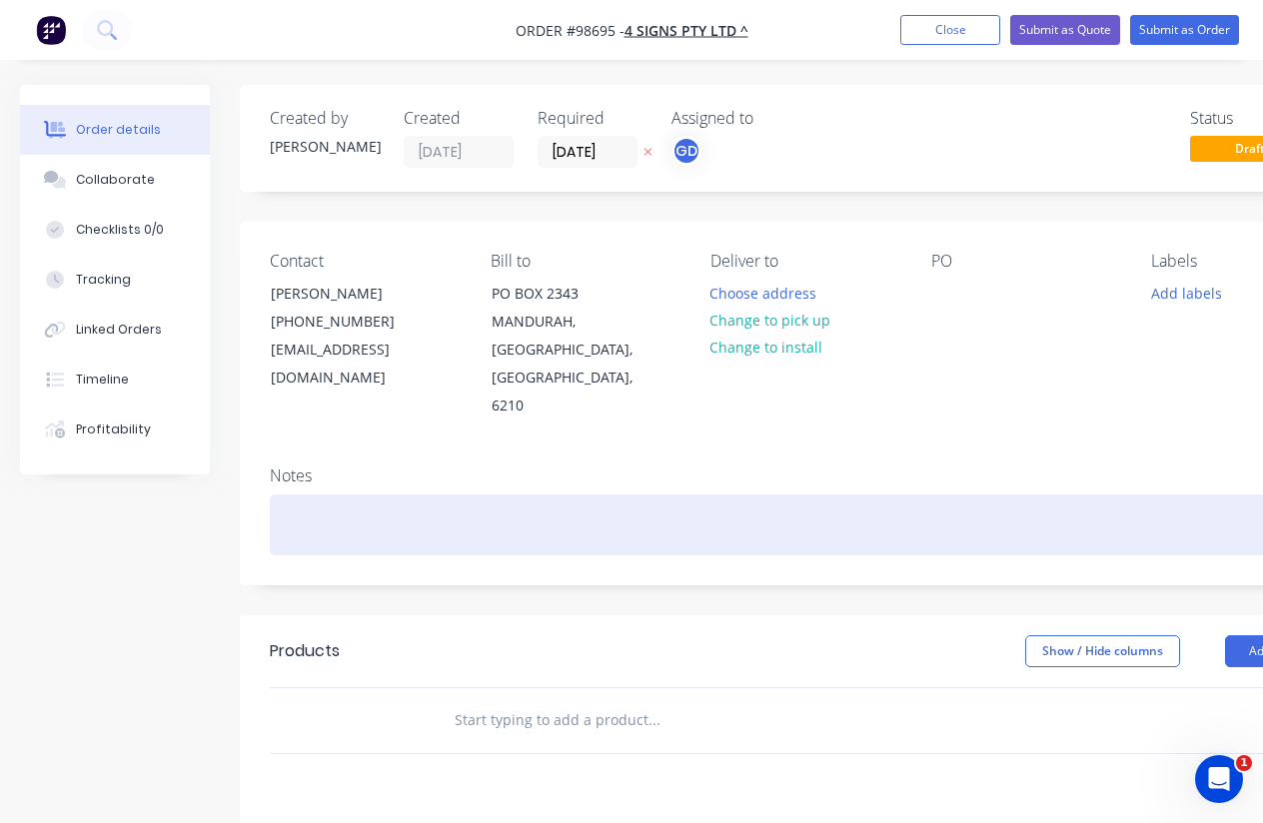
click at [286, 495] on div at bounding box center [805, 525] width 1070 height 61
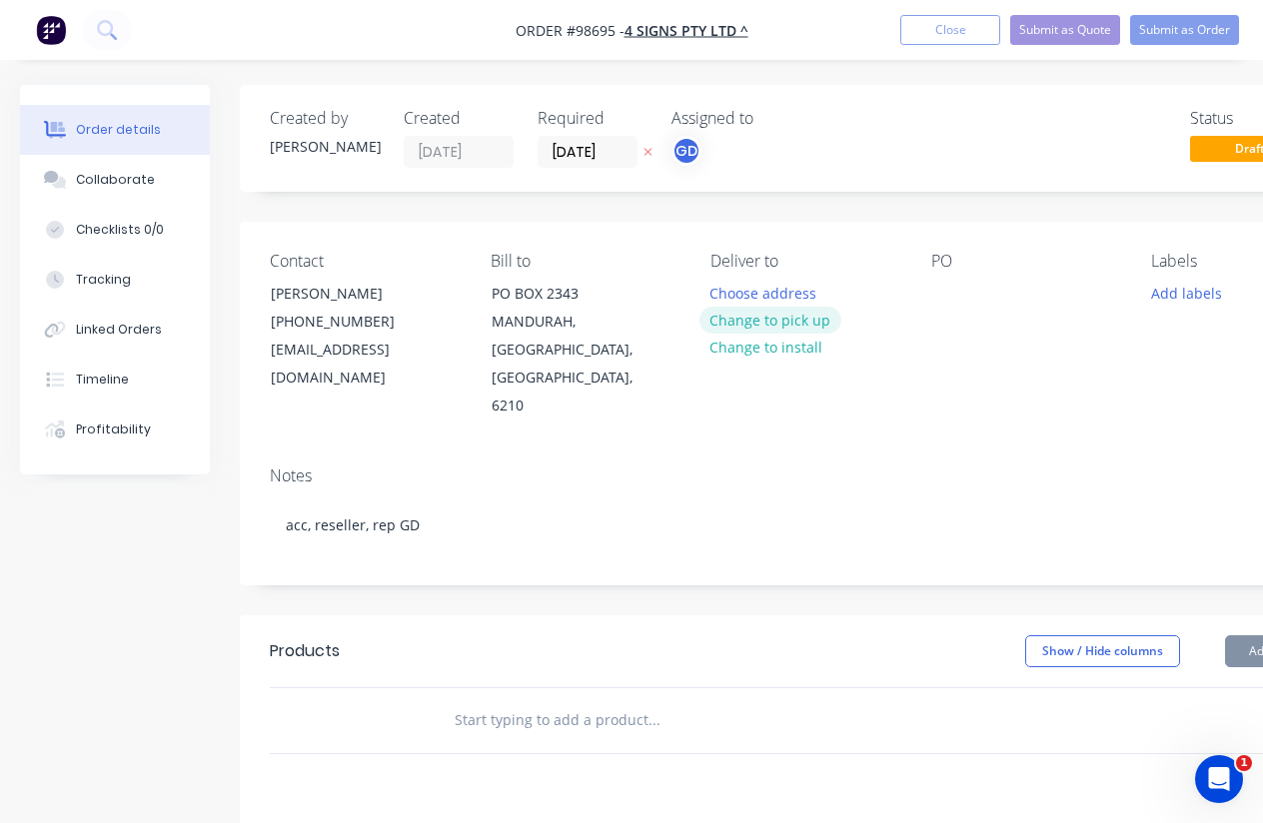
click at [793, 322] on button "Change to pick up" at bounding box center [770, 320] width 142 height 27
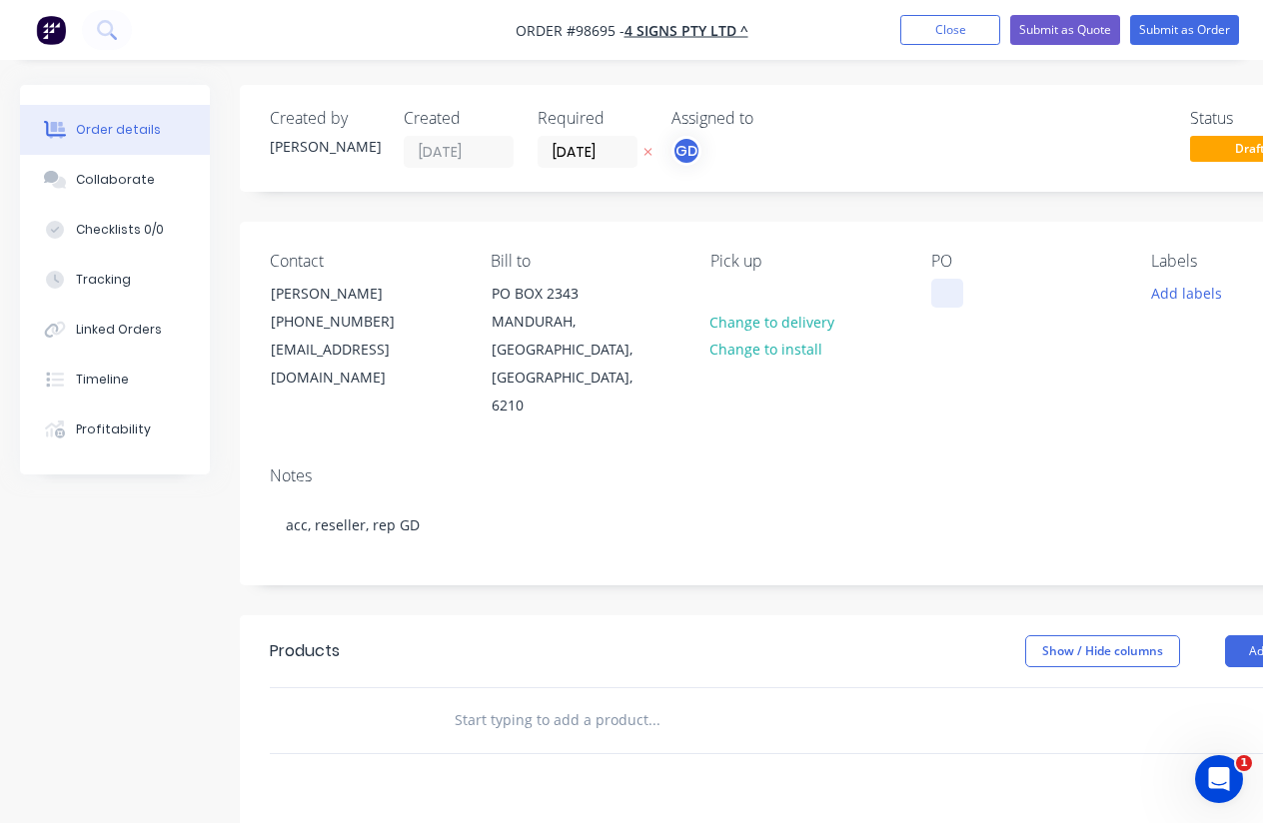
click at [947, 301] on div at bounding box center [947, 293] width 32 height 29
click at [954, 354] on div "PO Talking tree" at bounding box center [1025, 336] width 189 height 169
click at [1170, 292] on button "Add labels" at bounding box center [1186, 292] width 92 height 27
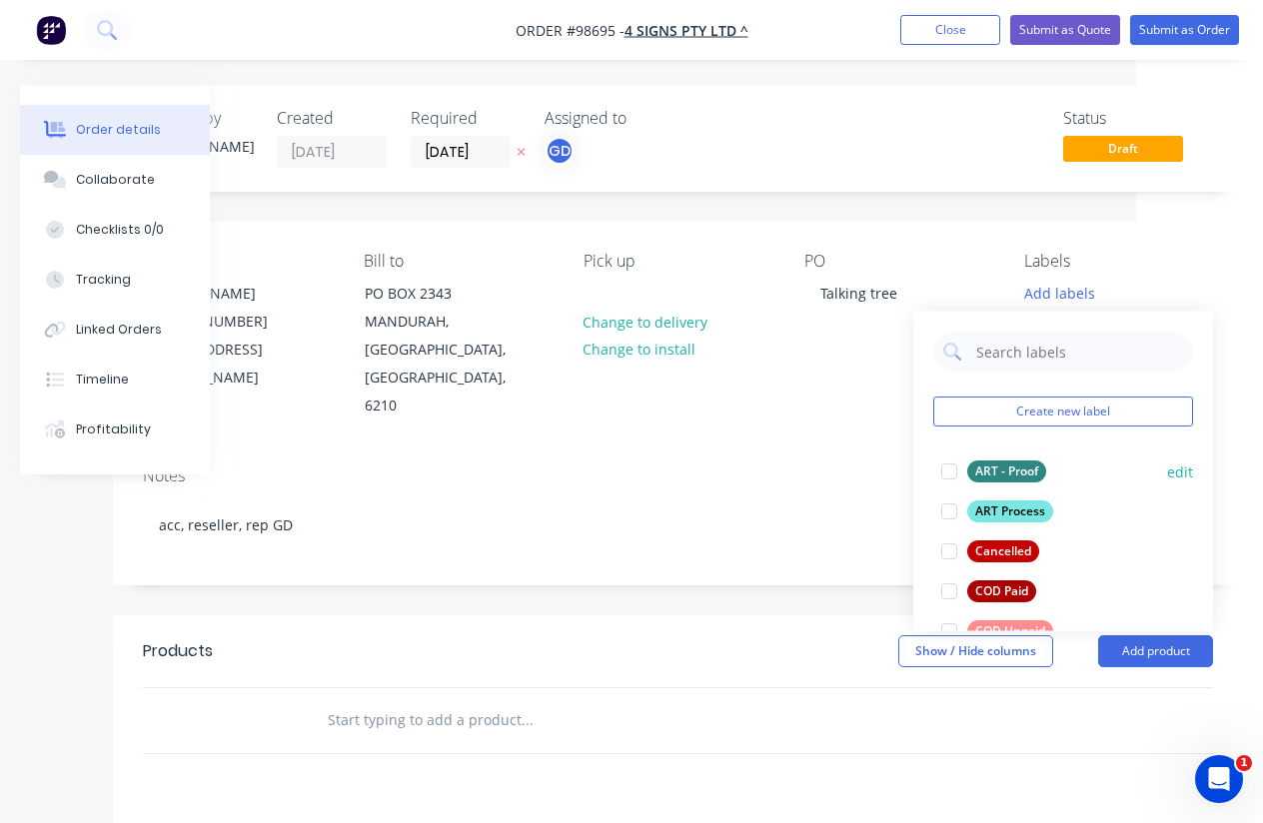
scroll to position [0, 127]
click at [1007, 470] on div "ART - Proof" at bounding box center [1006, 472] width 79 height 22
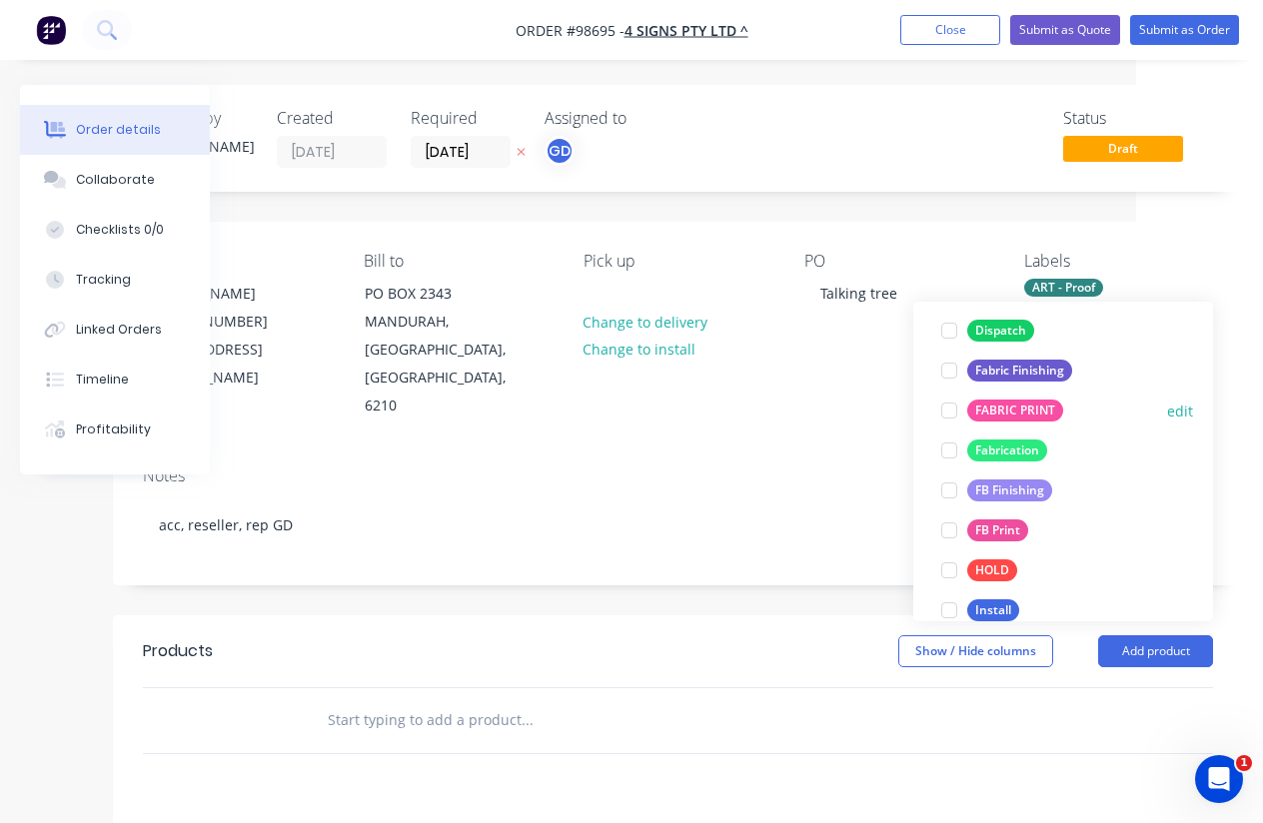
scroll to position [371, 0]
click at [1008, 491] on div "FB Finishing" at bounding box center [1009, 491] width 85 height 22
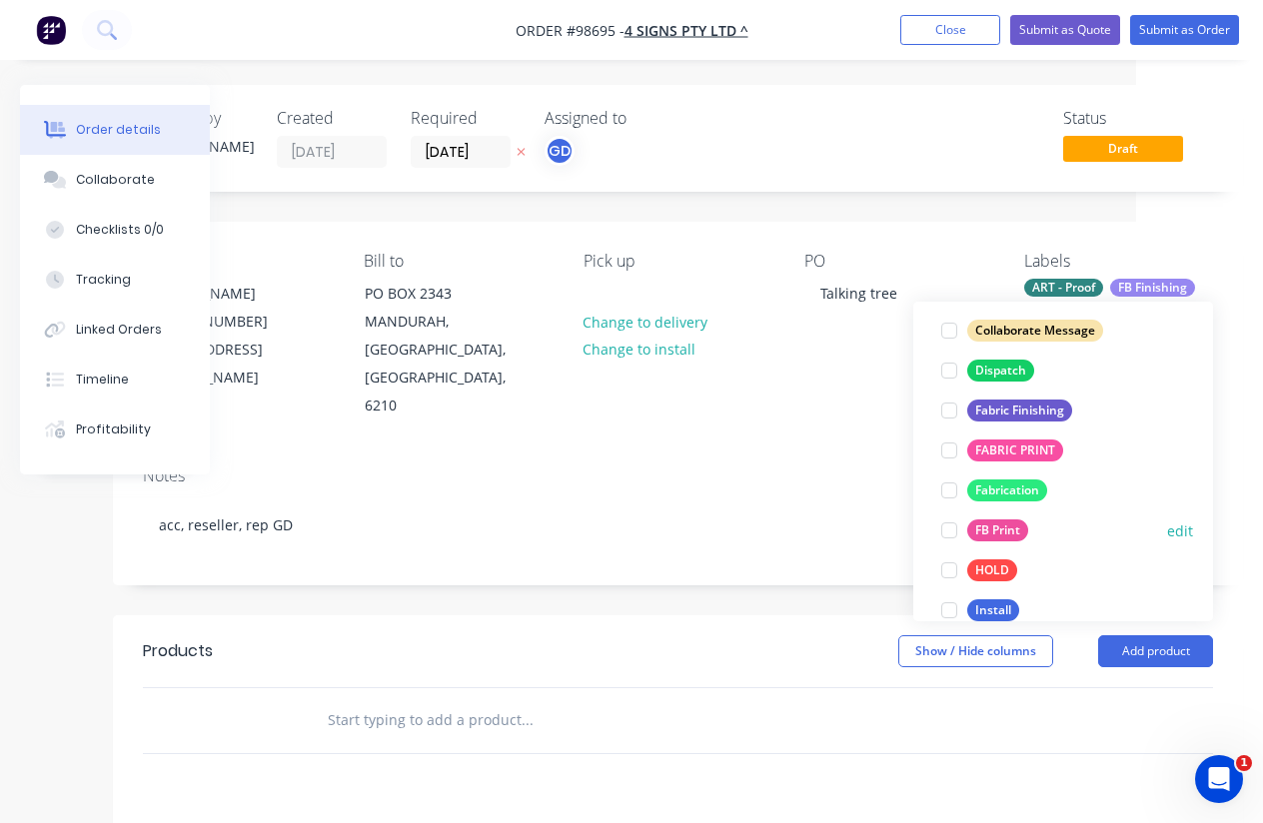
click at [1008, 526] on div "FB Print" at bounding box center [997, 531] width 61 height 22
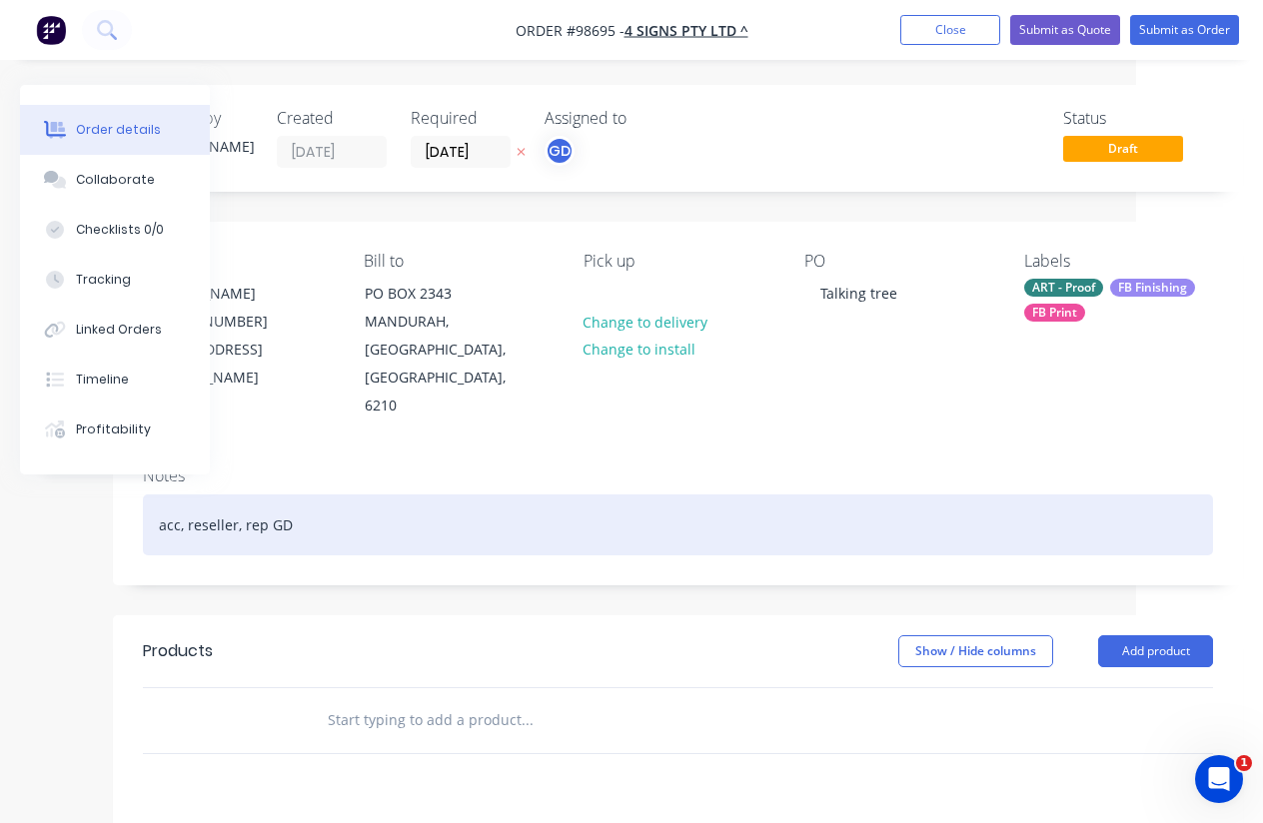
click at [818, 495] on div "acc, reseller, rep GD" at bounding box center [678, 525] width 1070 height 61
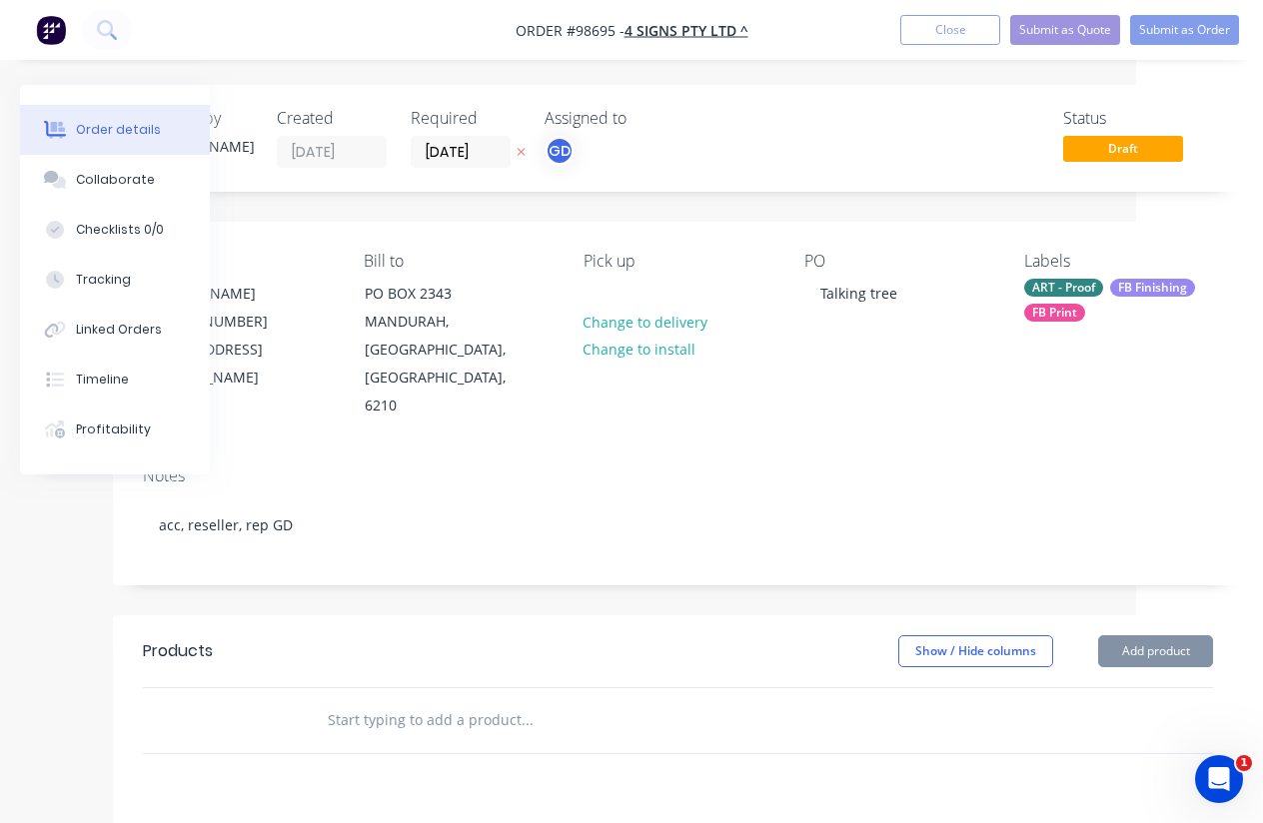
click at [377, 700] on input "text" at bounding box center [527, 720] width 400 height 40
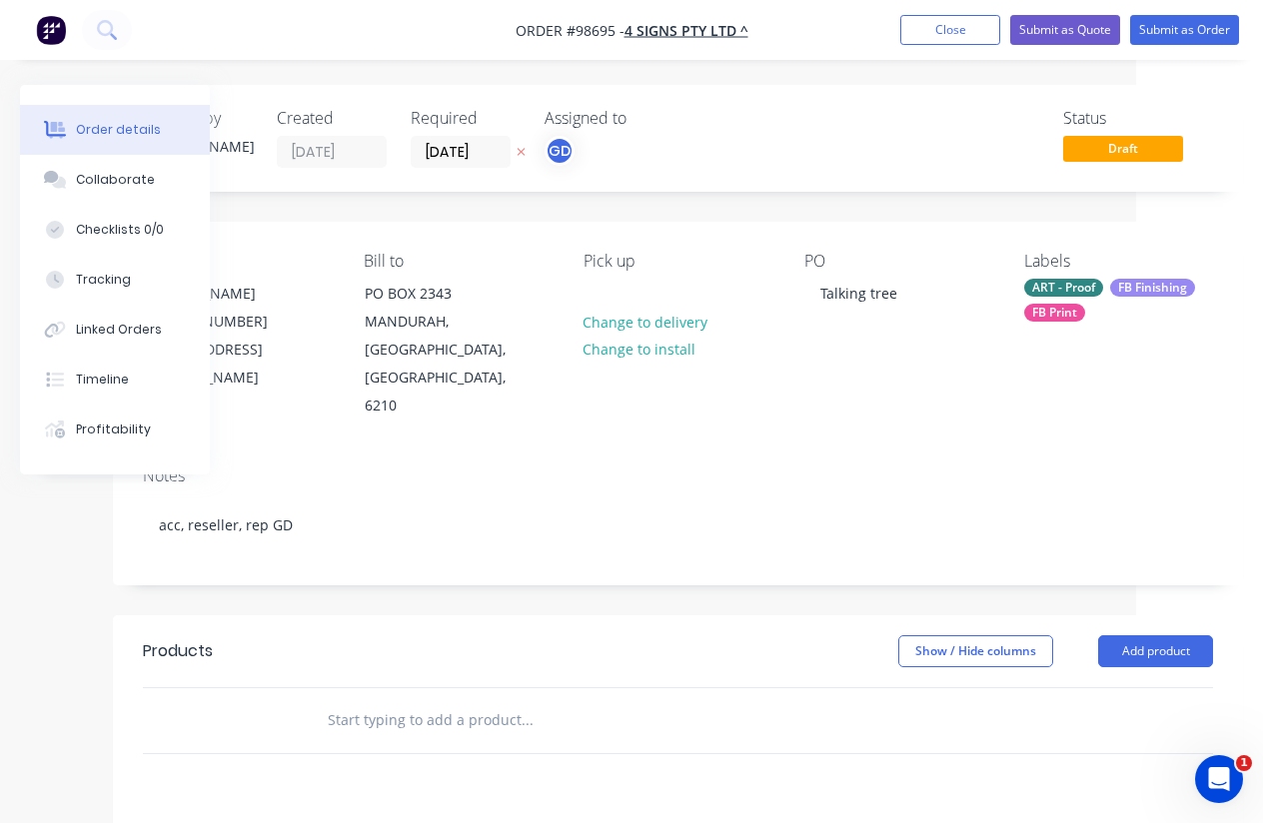
paste input "1 x Tree Double Sided. Finish size 1700x1200mm - 8mm coreflute cut out"
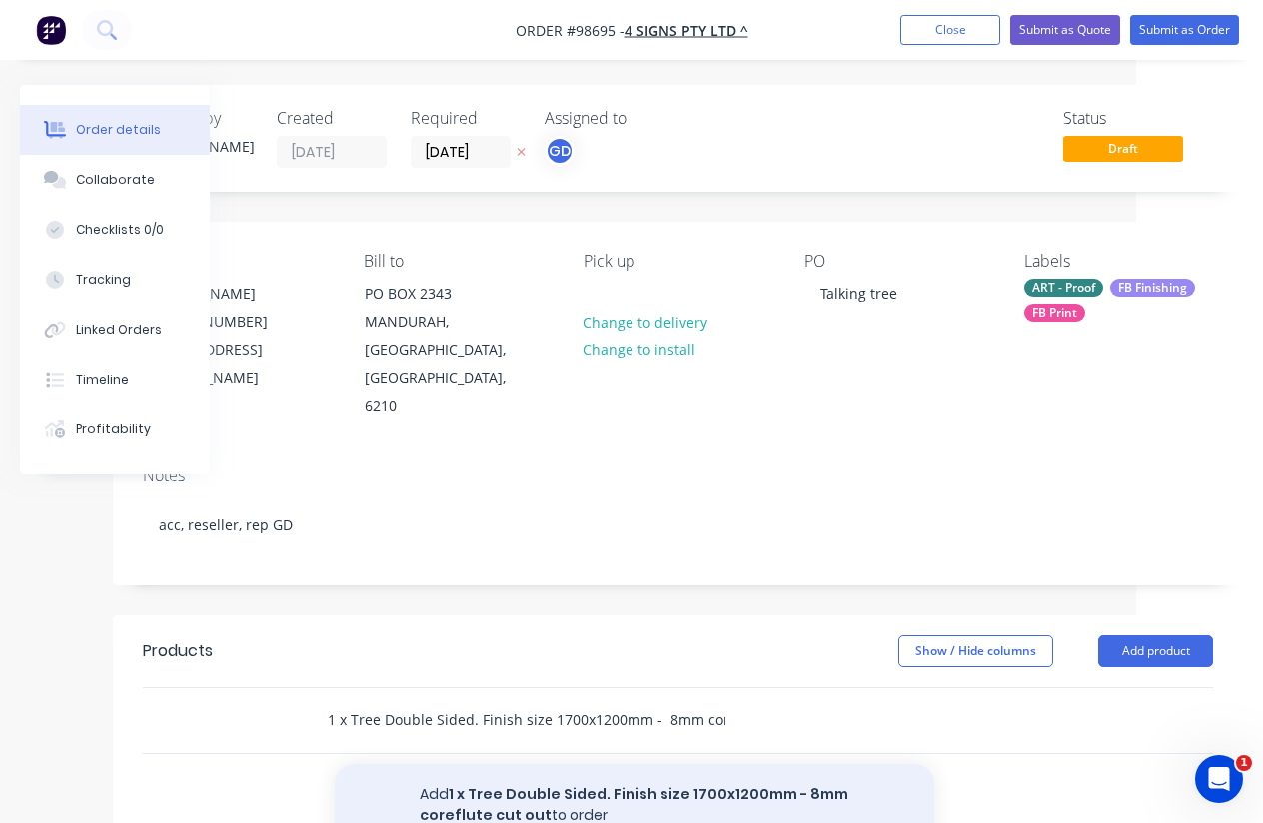
type input "1 x Tree Double Sided. Finish size 1700x1200mm - 8mm coreflute cut out"
click at [609, 764] on button "Add 1 x Tree Double Sided. Finish size 1700x1200mm - 8mm coreflute cut out to o…" at bounding box center [634, 805] width 599 height 82
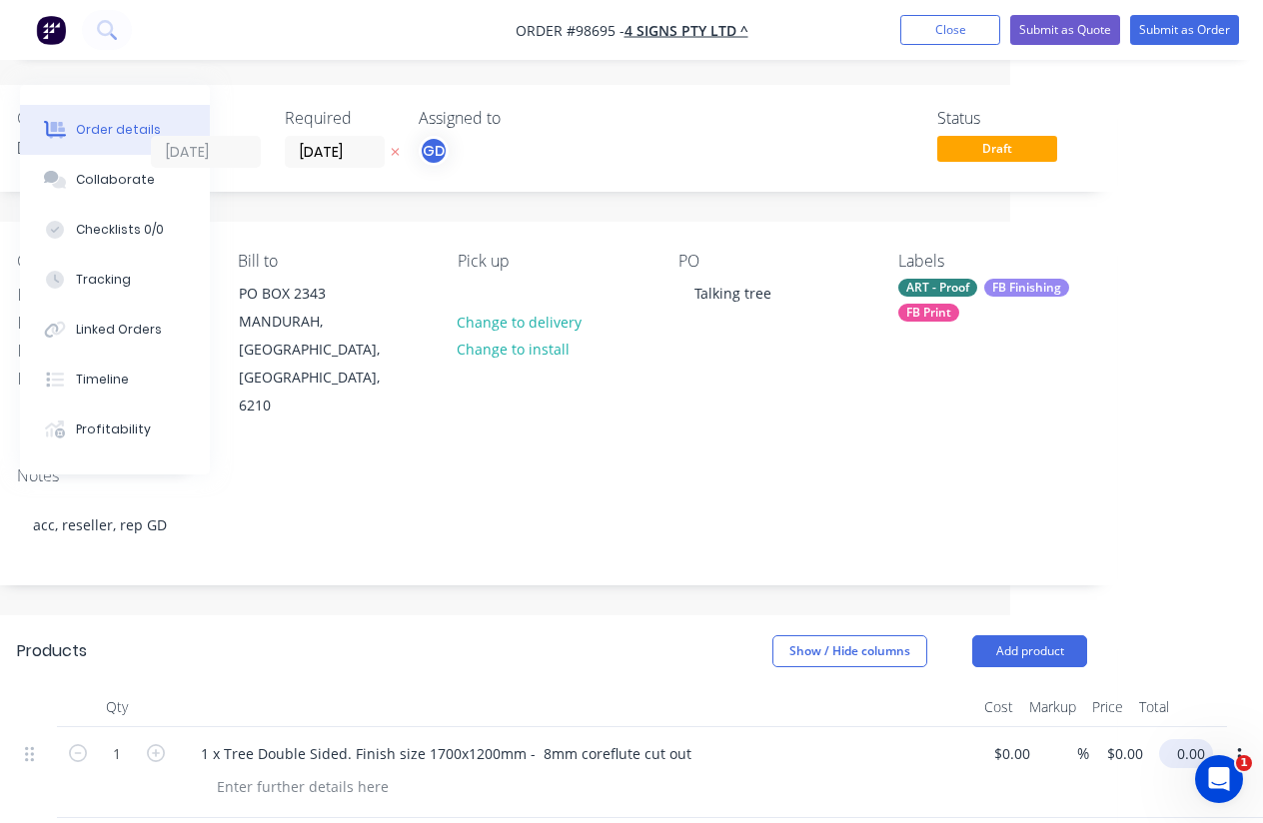
click at [1196, 739] on input "0.00" at bounding box center [1190, 753] width 46 height 29
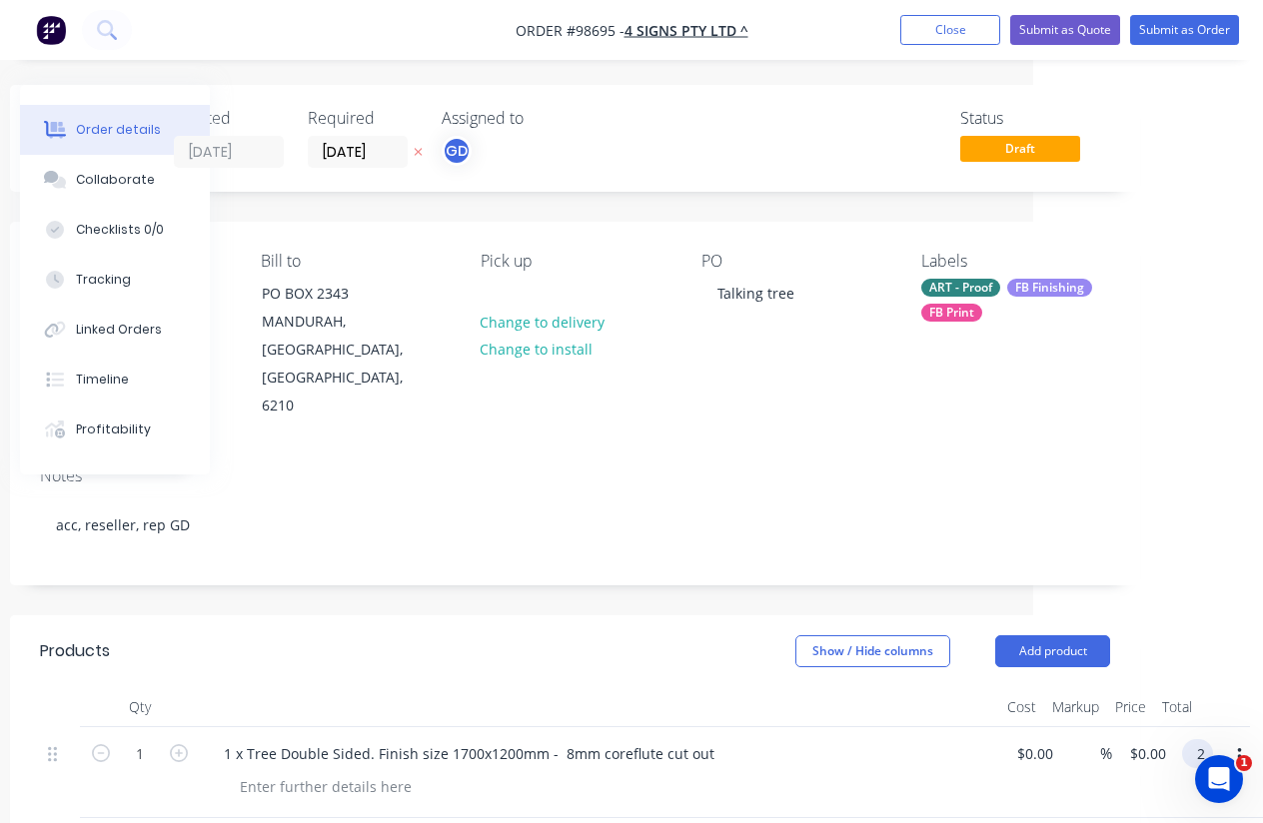
scroll to position [0, 230]
type input "210"
type input "$210.00"
click at [793, 687] on div at bounding box center [599, 707] width 799 height 40
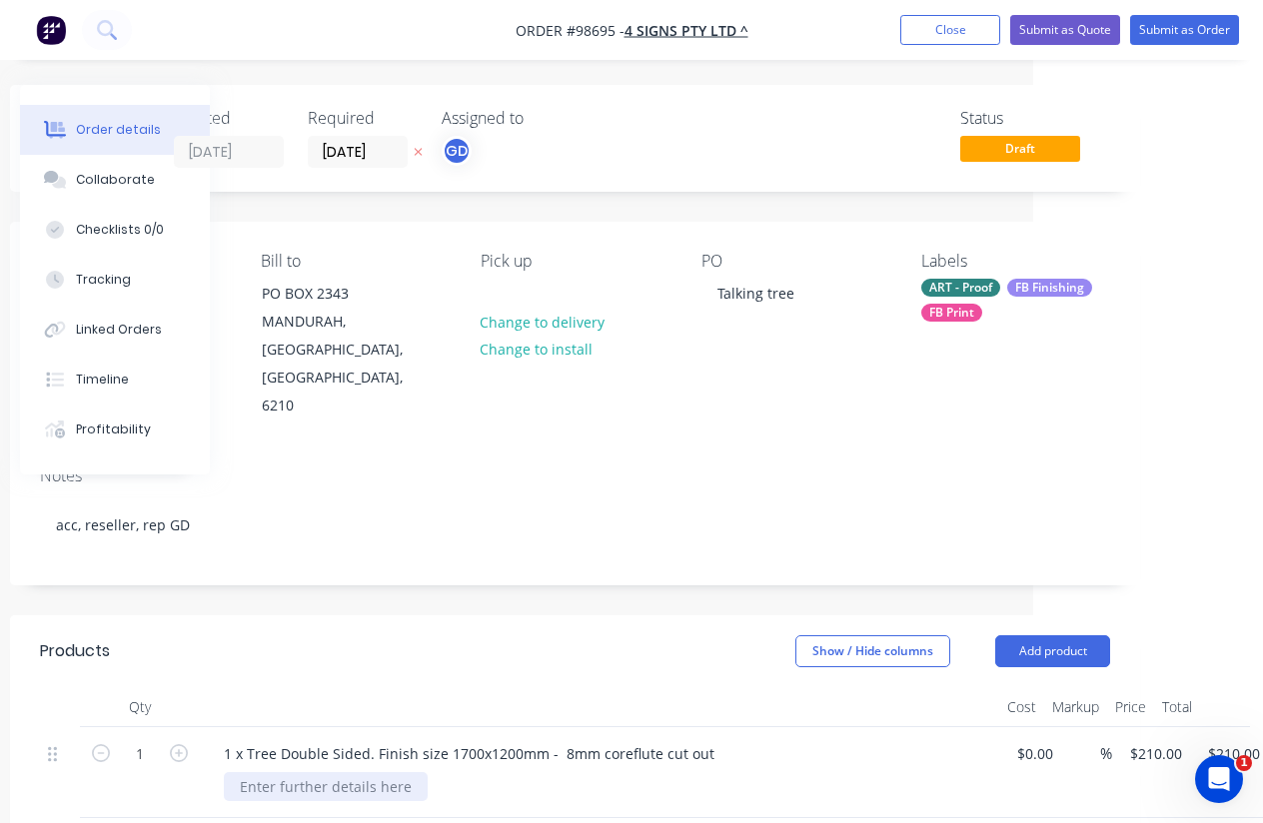
click at [269, 772] on div at bounding box center [326, 786] width 204 height 29
click at [309, 772] on div at bounding box center [326, 786] width 204 height 29
paste div
click at [238, 772] on div "Double sided base cut out, $74+GST" at bounding box center [360, 786] width 273 height 29
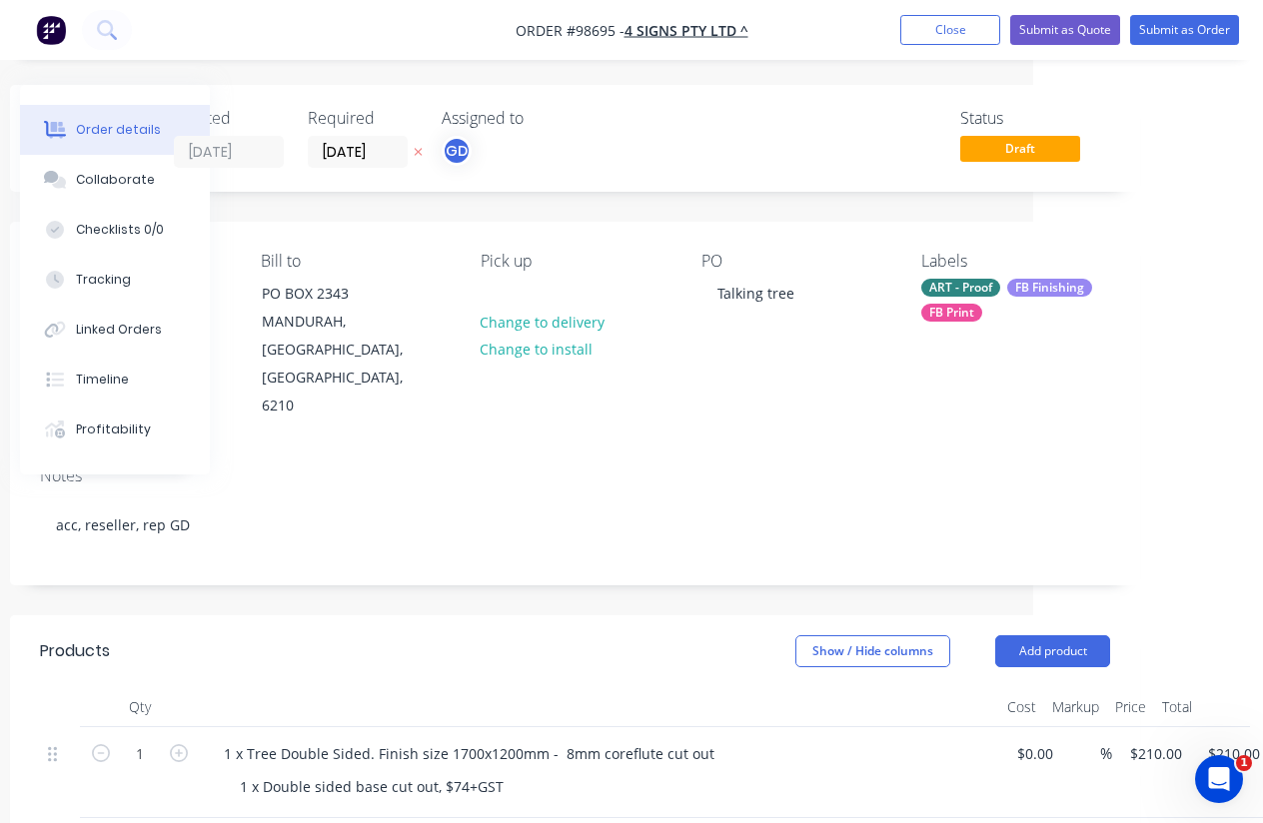
click at [354, 635] on div "Show / Hide columns Add product" at bounding box center [689, 651] width 842 height 32
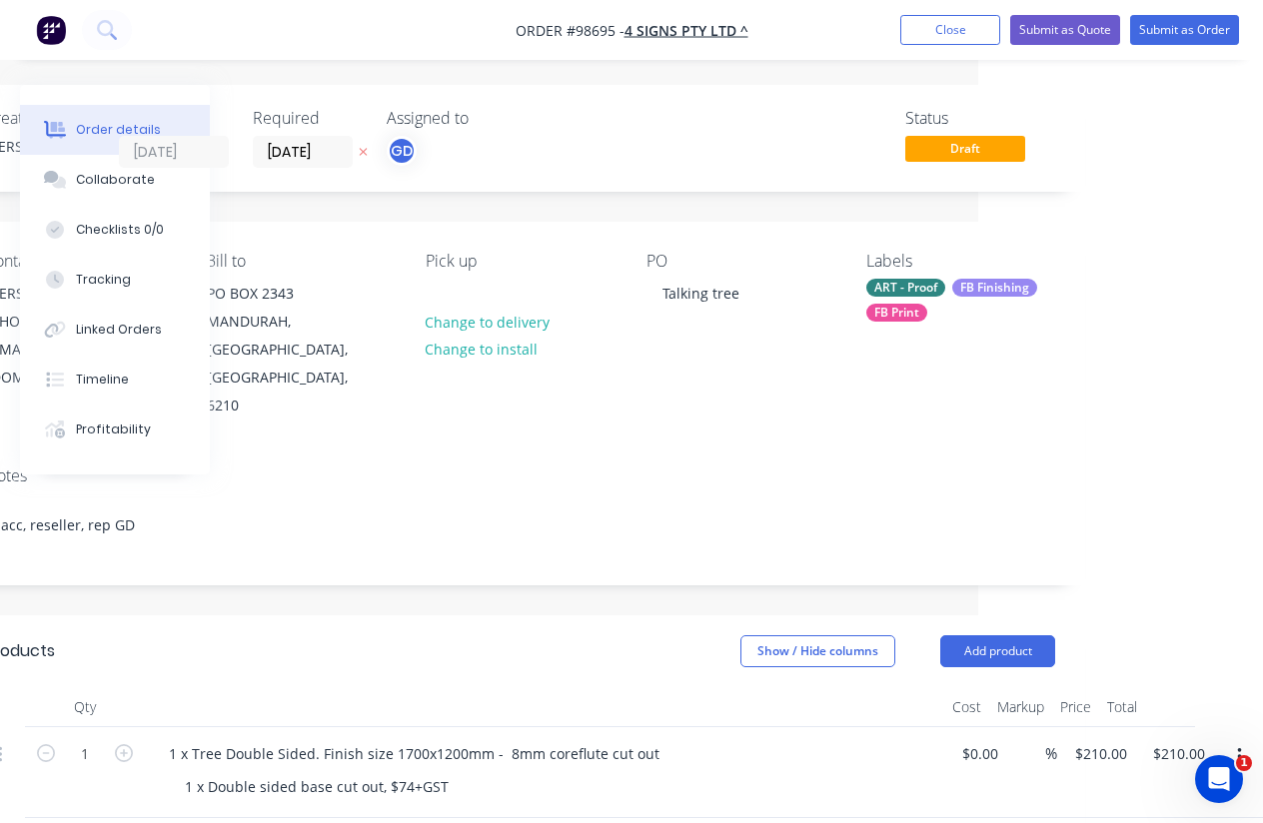
scroll to position [0, 285]
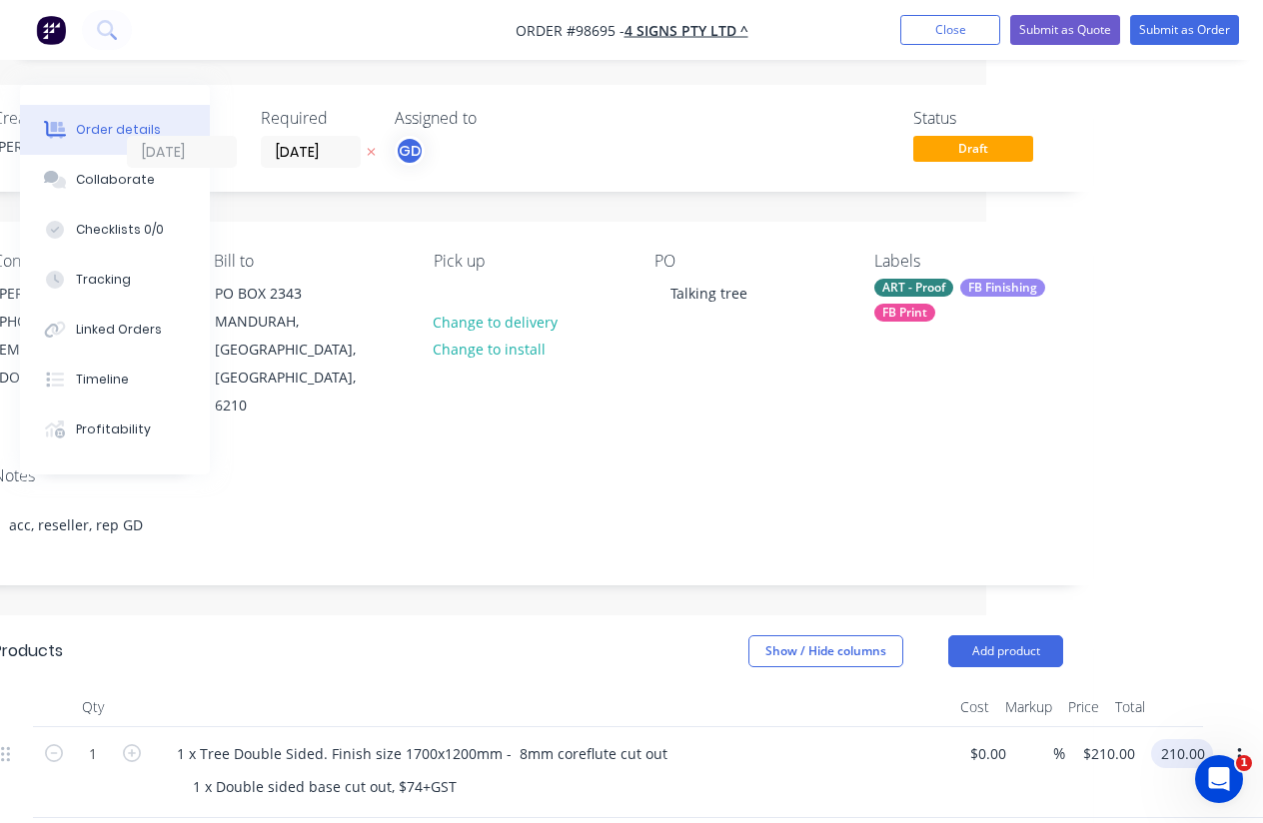
click at [1181, 739] on input "210.00" at bounding box center [1186, 753] width 54 height 29
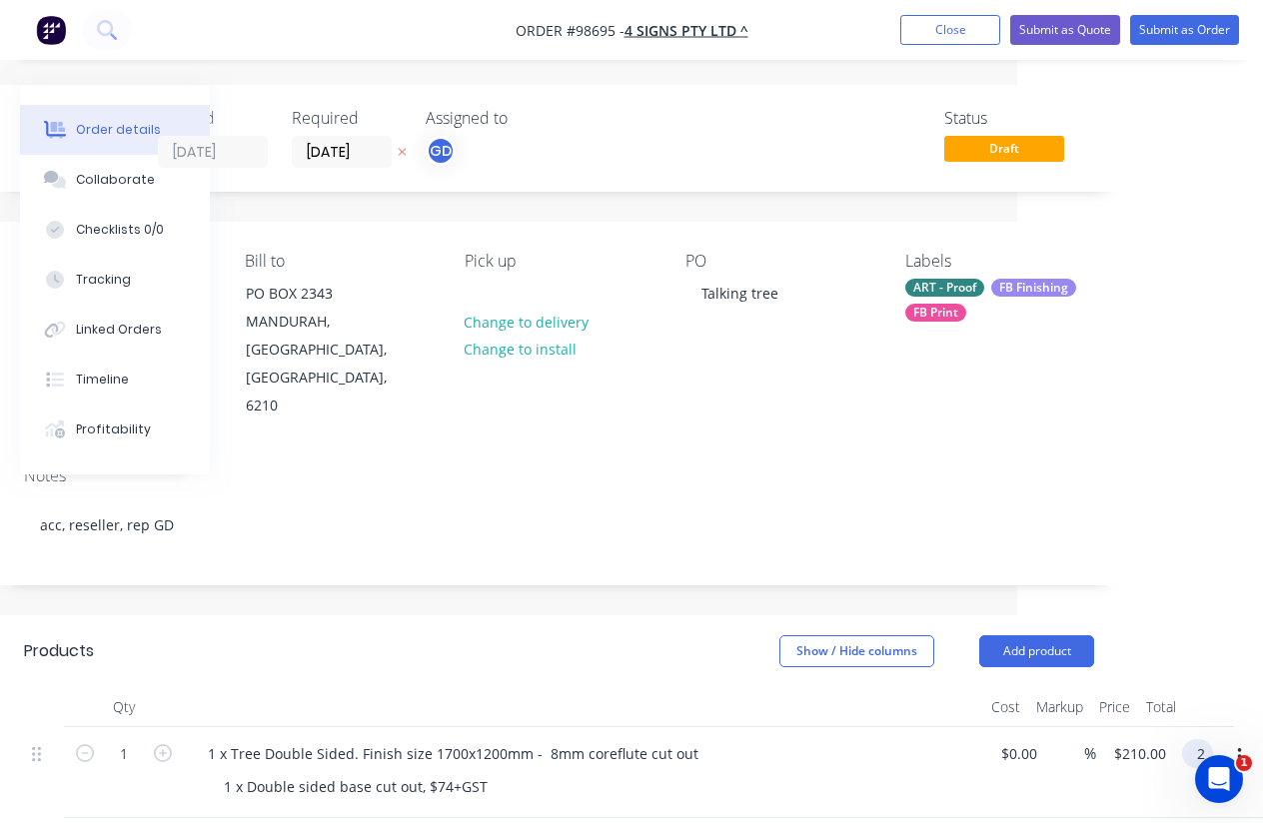
scroll to position [0, 246]
type input "284"
type input "$284.00"
click at [682, 687] on div at bounding box center [583, 707] width 799 height 40
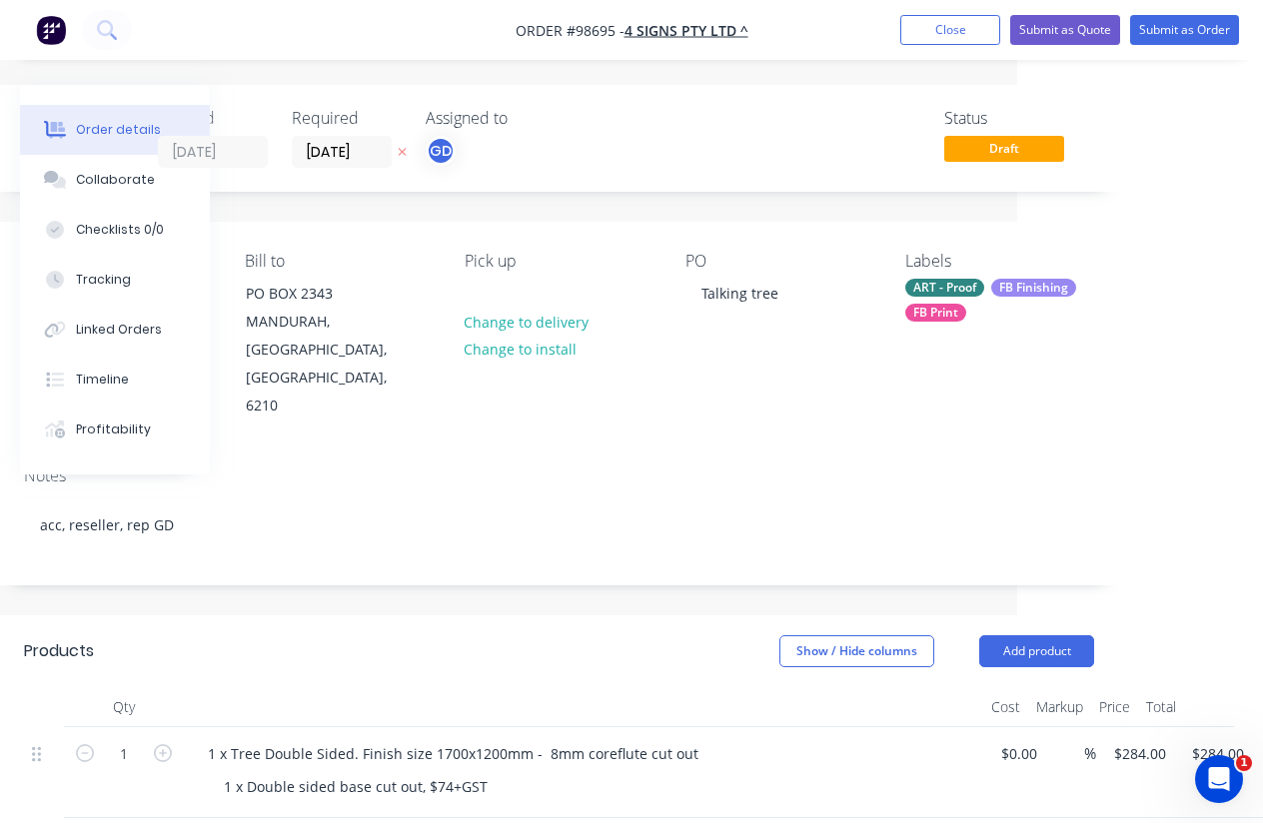
scroll to position [96, 246]
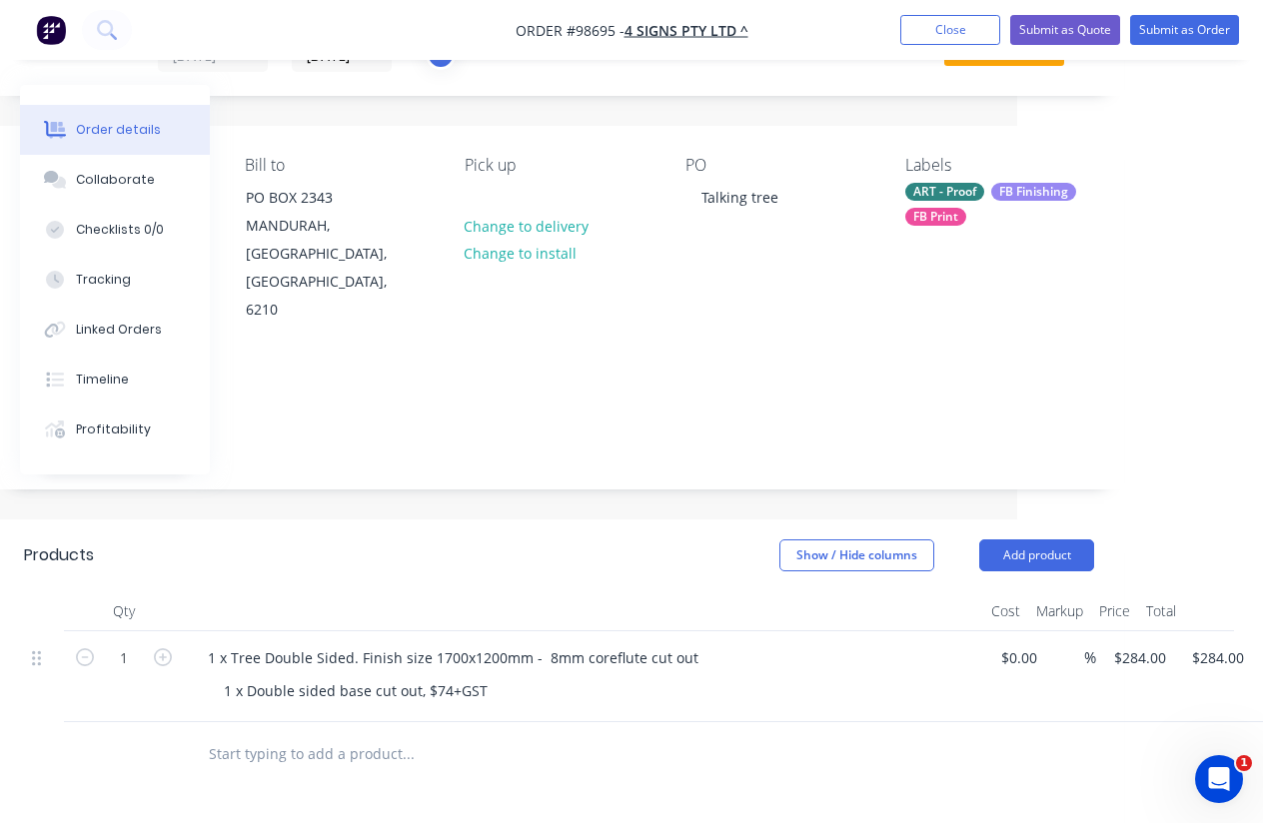
click at [262, 734] on input "text" at bounding box center [408, 754] width 400 height 40
paste input "Qty 6 x microphones 5mm coreflute double sided and cut to shape. 100x250 $185 p…"
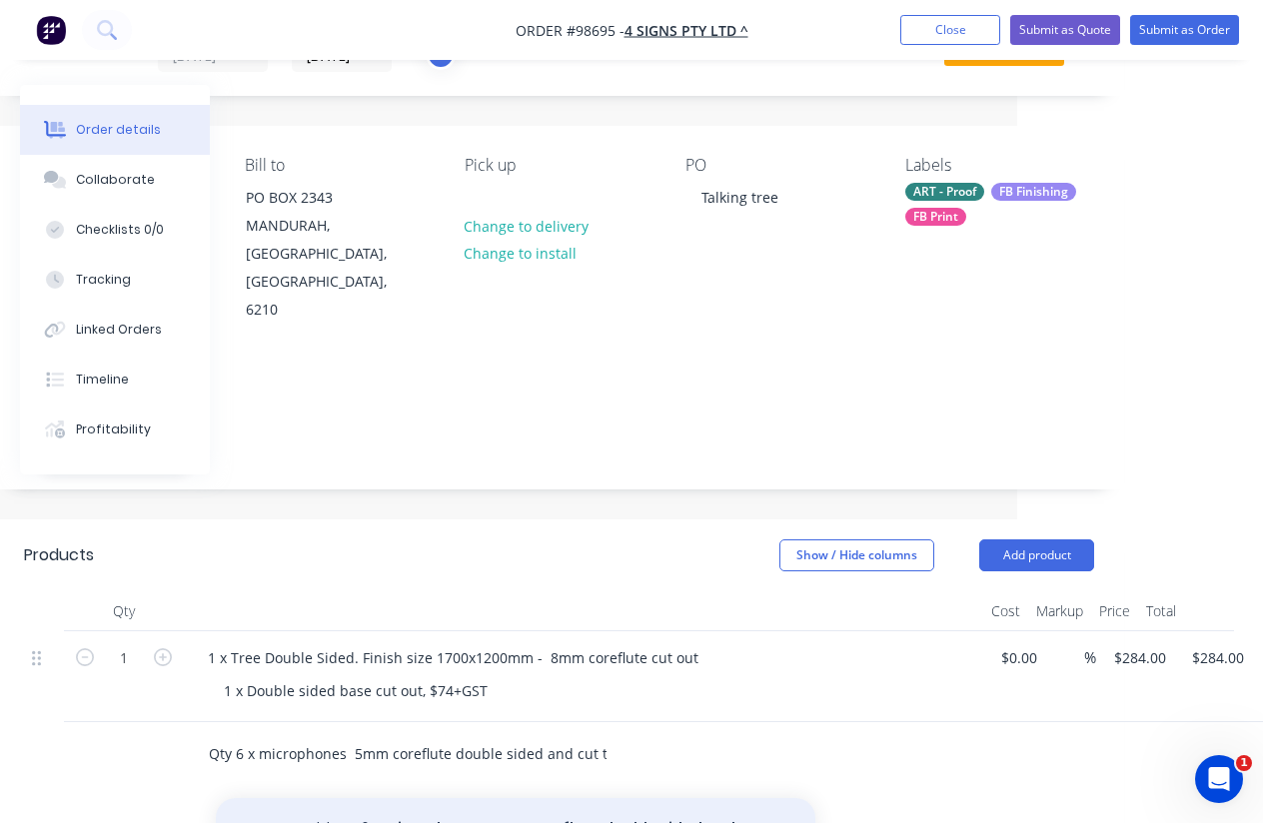
type input "Qty 6 x microphones 5mm coreflute double sided and cut to shape. 100x250 $185 p…"
click at [476, 798] on button "Add Qty 6 x microphones 5mm coreflute double sided and cut to shape. 100x250 $1…" at bounding box center [515, 839] width 599 height 82
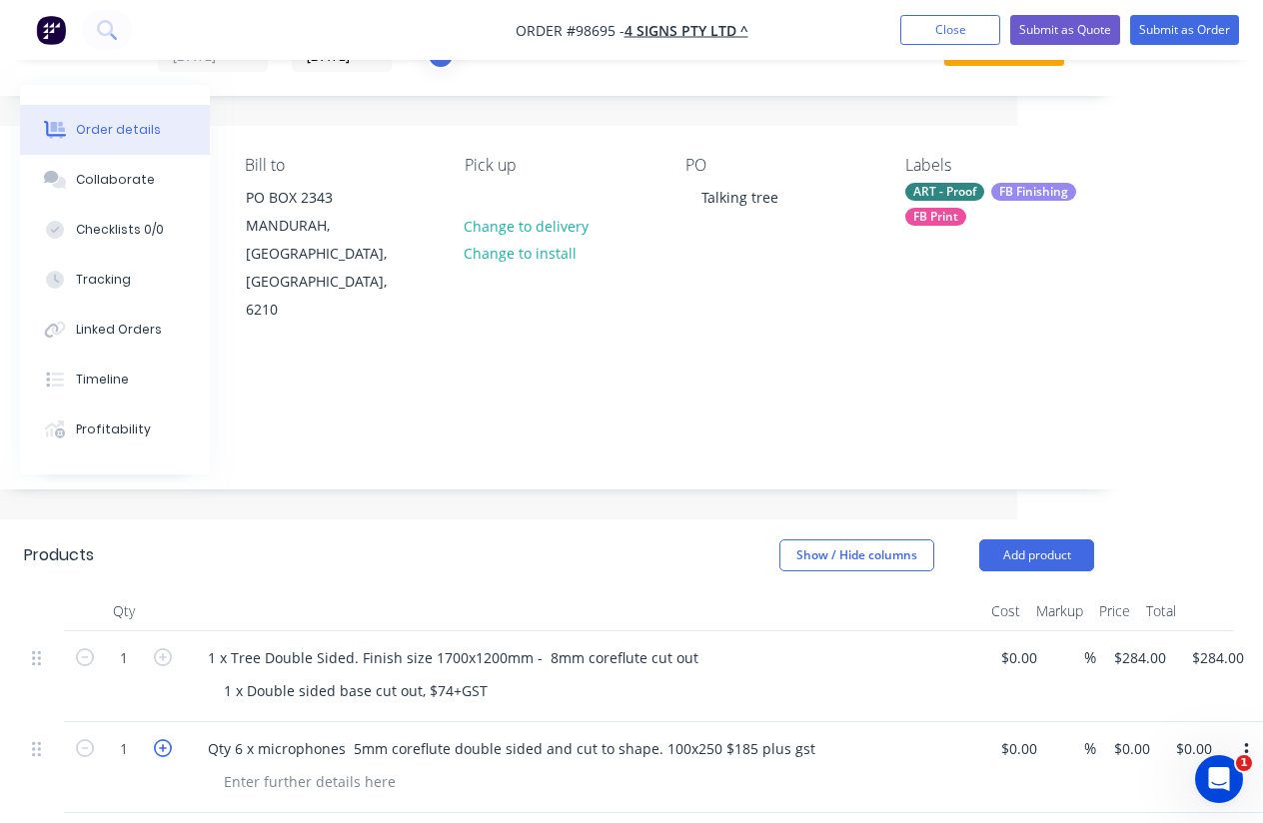
click at [165, 739] on icon "button" at bounding box center [163, 748] width 18 height 18
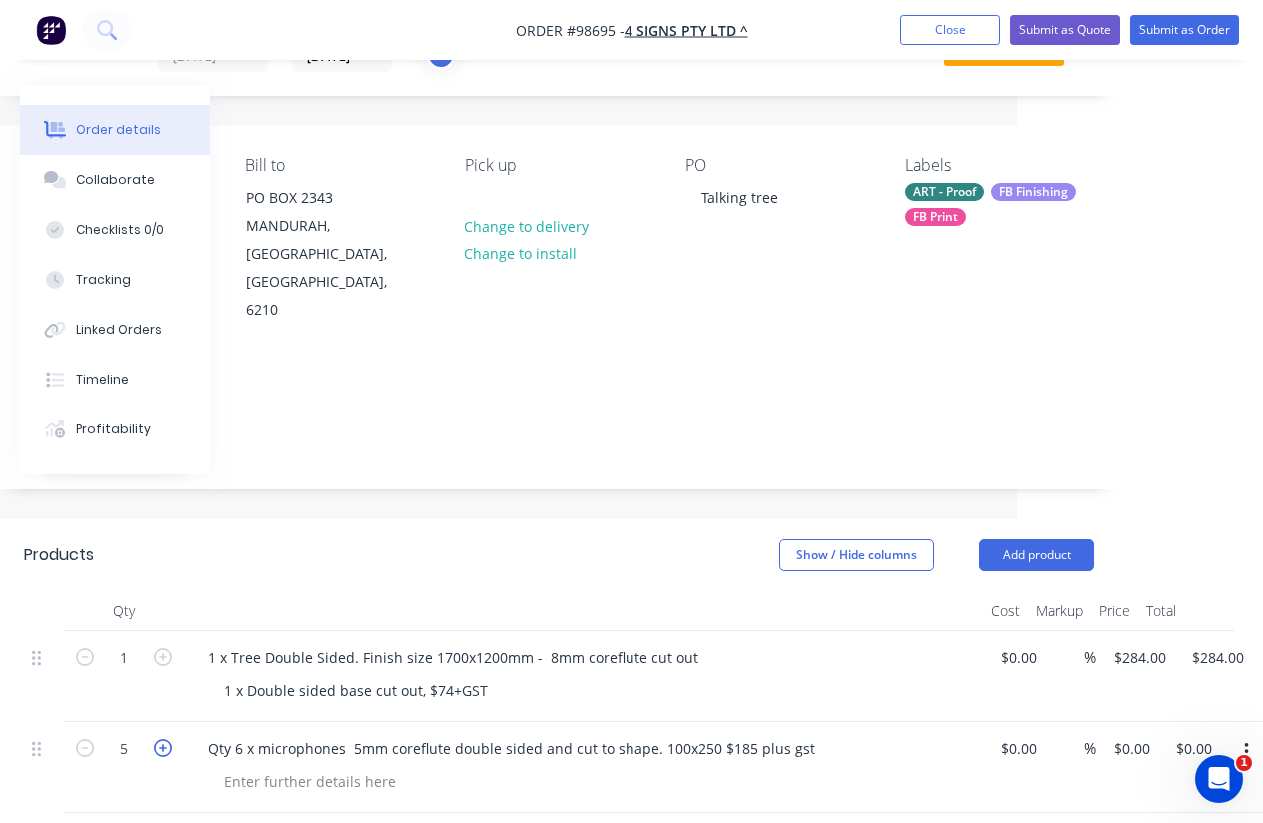
type input "6"
click at [1203, 734] on input "0.00" at bounding box center [1197, 748] width 46 height 29
type input "185"
type input "$30.8333"
type input "$185.00"
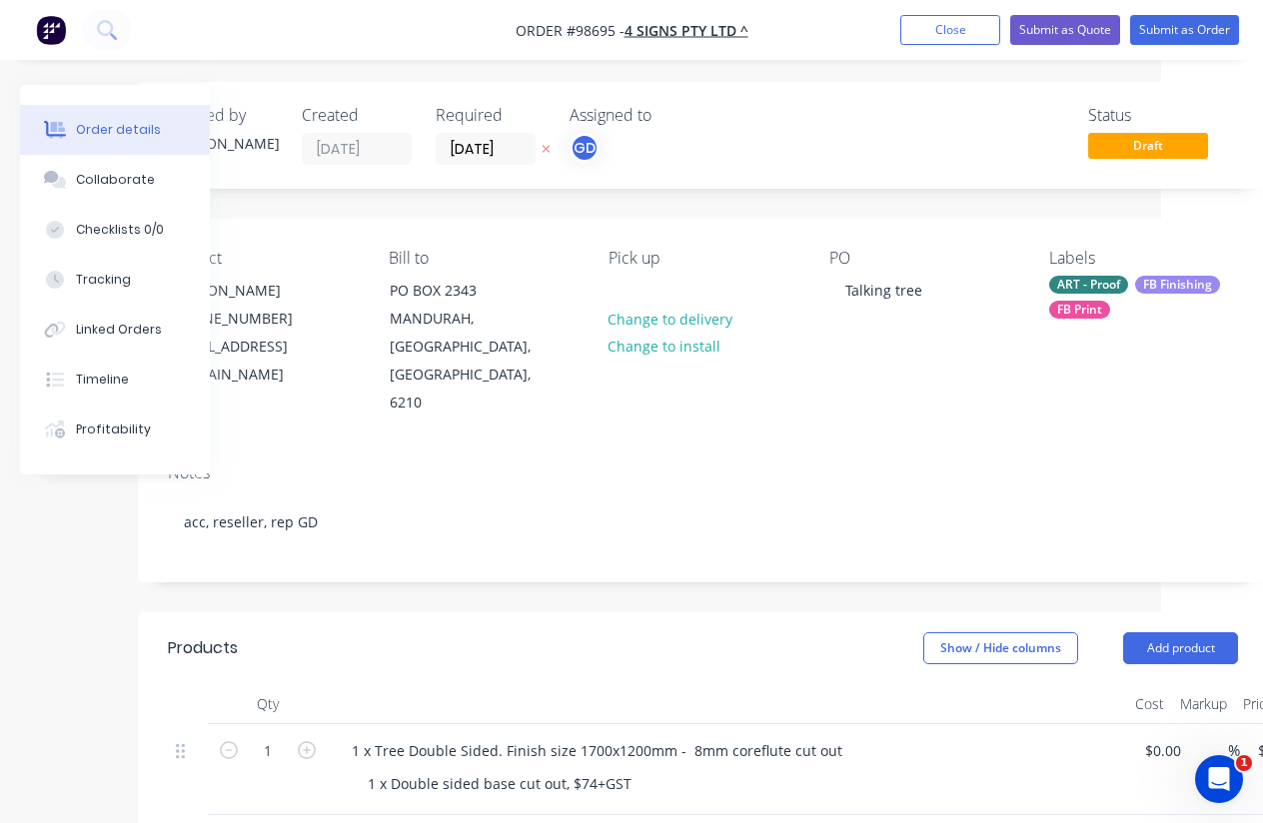
scroll to position [3, 0]
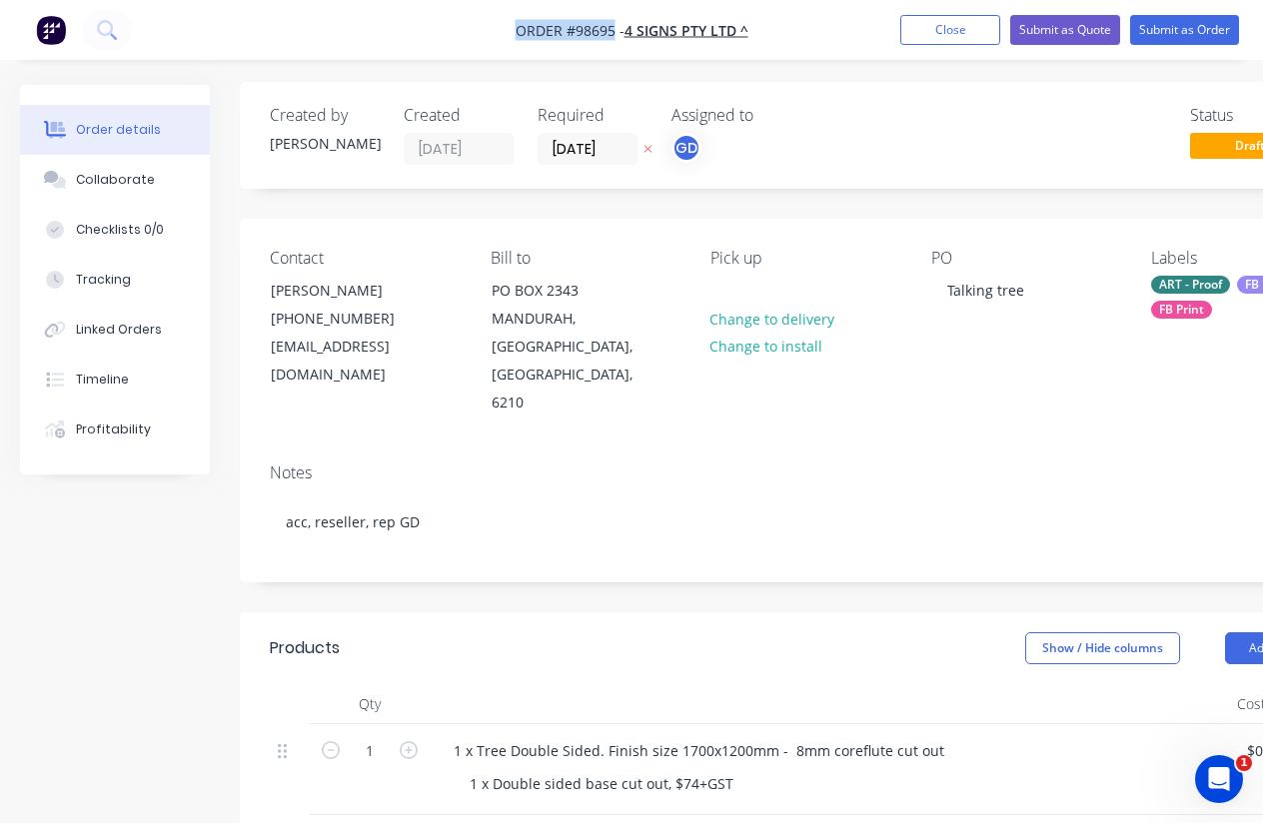
drag, startPoint x: 503, startPoint y: 14, endPoint x: 610, endPoint y: 32, distance: 109.4
click at [610, 32] on nav "Order #98695 - 4 SIGNS PTY LTD ^ Add product Close Submit as Quote Submit as Or…" at bounding box center [631, 30] width 1263 height 60
copy span "Order #98695"
click at [934, 36] on button "Close" at bounding box center [950, 30] width 100 height 30
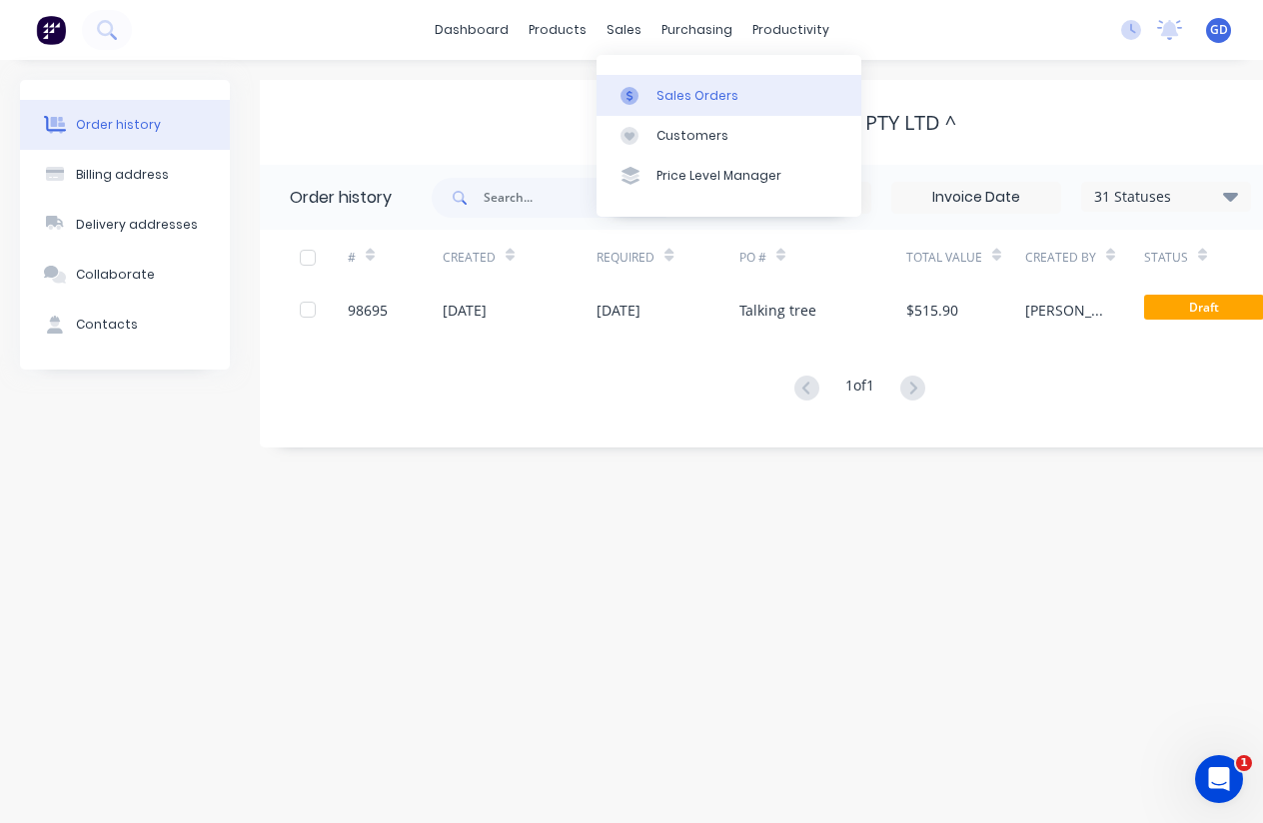
click at [688, 94] on div "Sales Orders" at bounding box center [697, 96] width 82 height 18
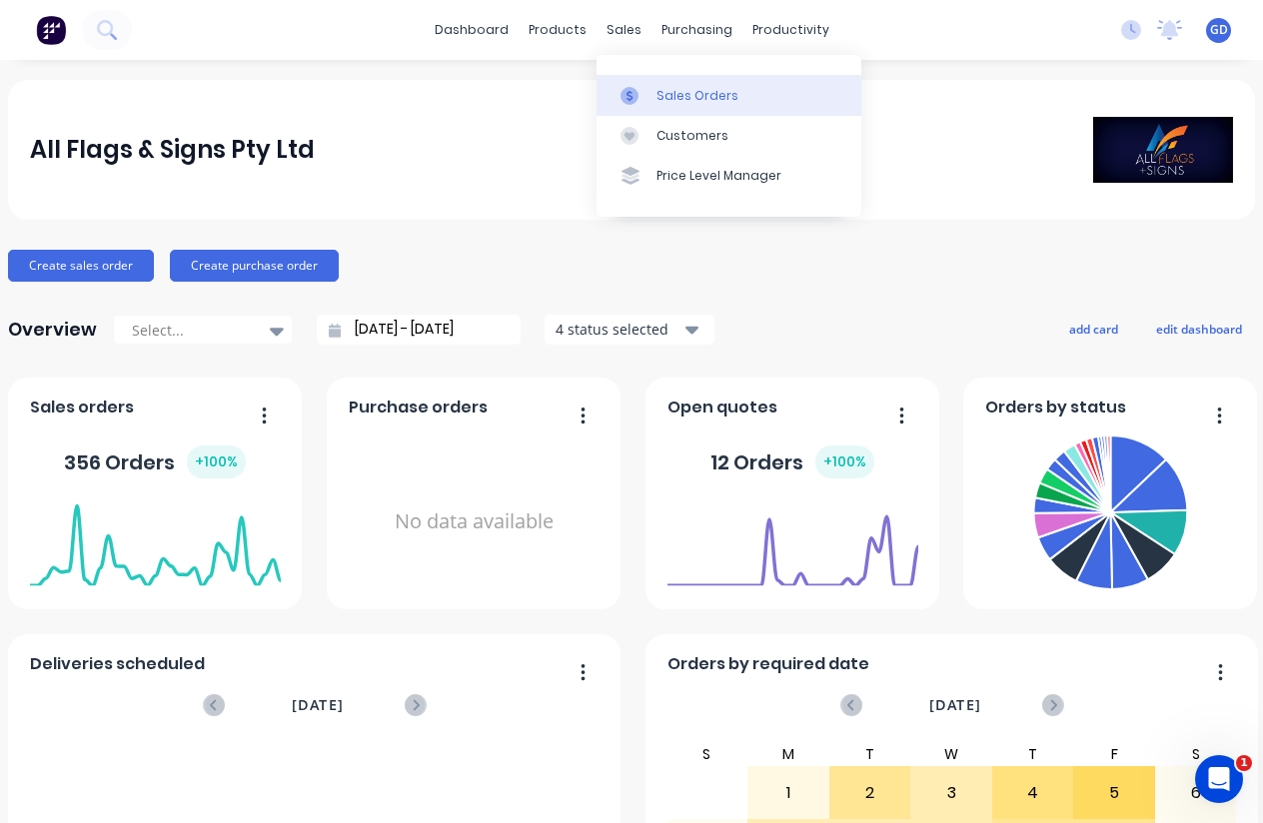
click at [669, 85] on link "Sales Orders" at bounding box center [728, 95] width 265 height 40
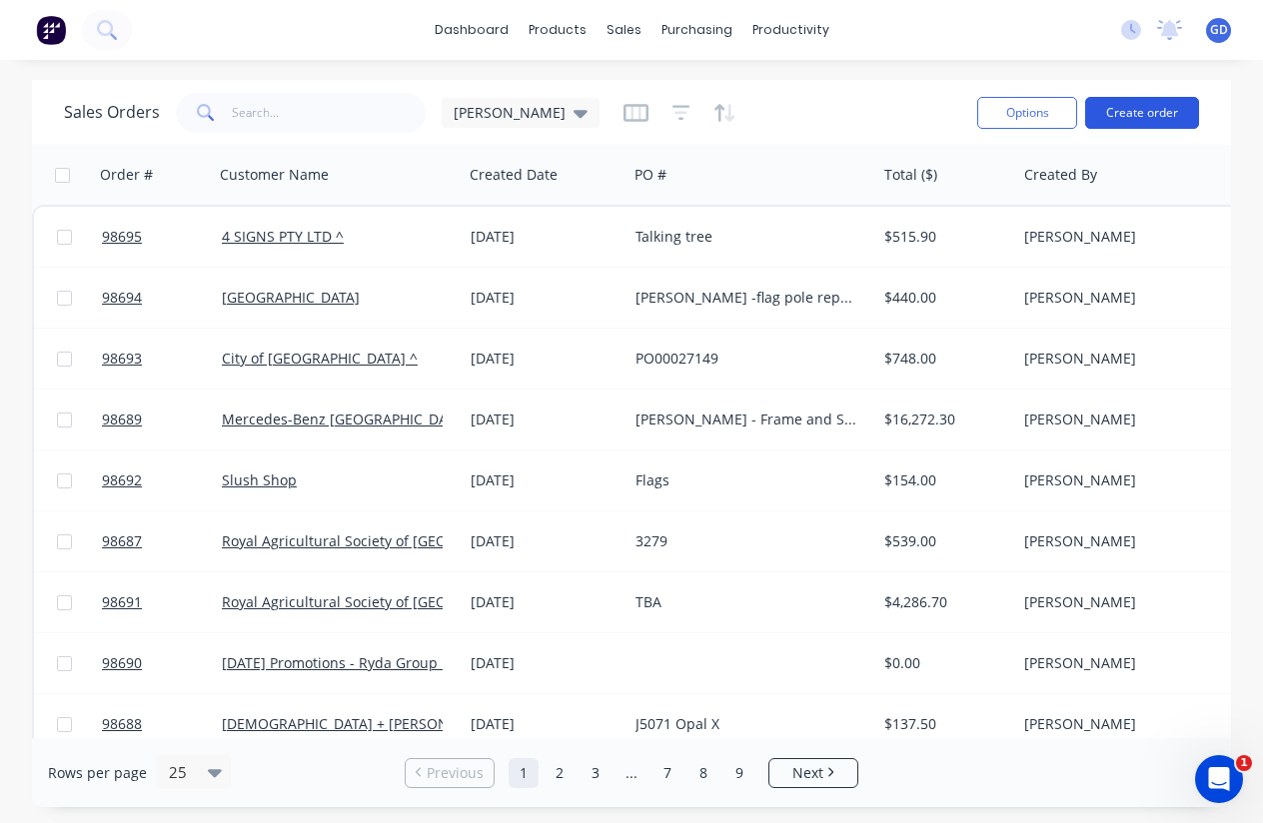
click at [1149, 124] on button "Create order" at bounding box center [1142, 113] width 114 height 32
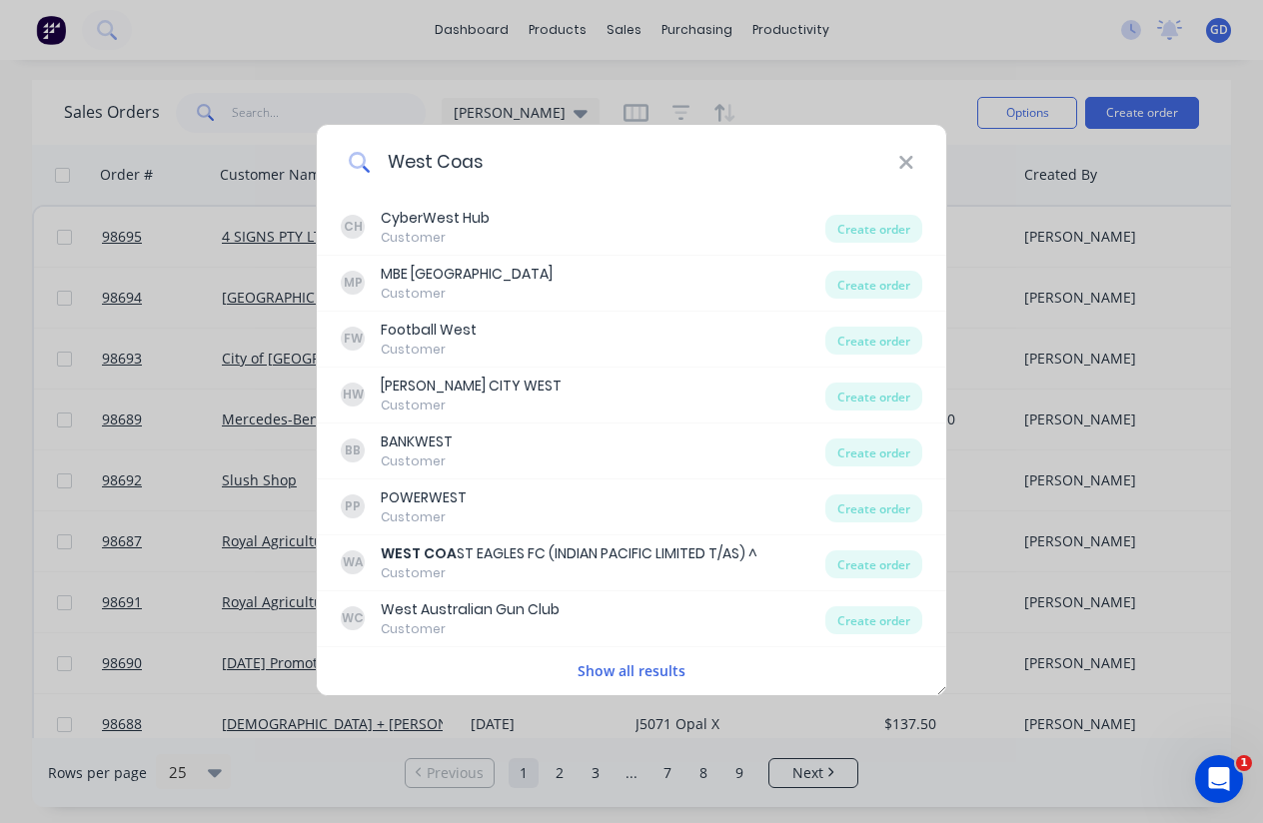
type input "[GEOGRAPHIC_DATA]"
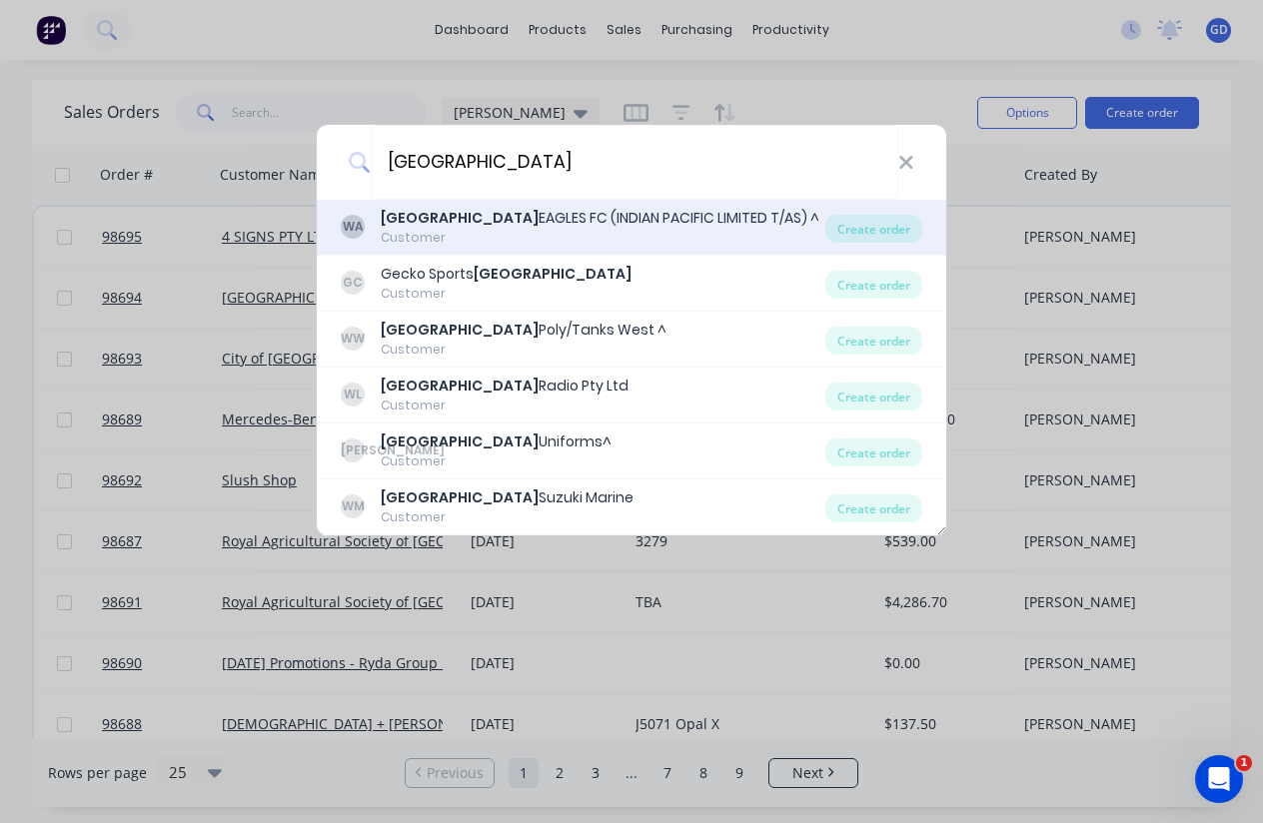
click at [629, 213] on div "WEST COAST EAGLES FC (INDIAN PACIFIC LIMITED T/AS) ^" at bounding box center [600, 218] width 439 height 21
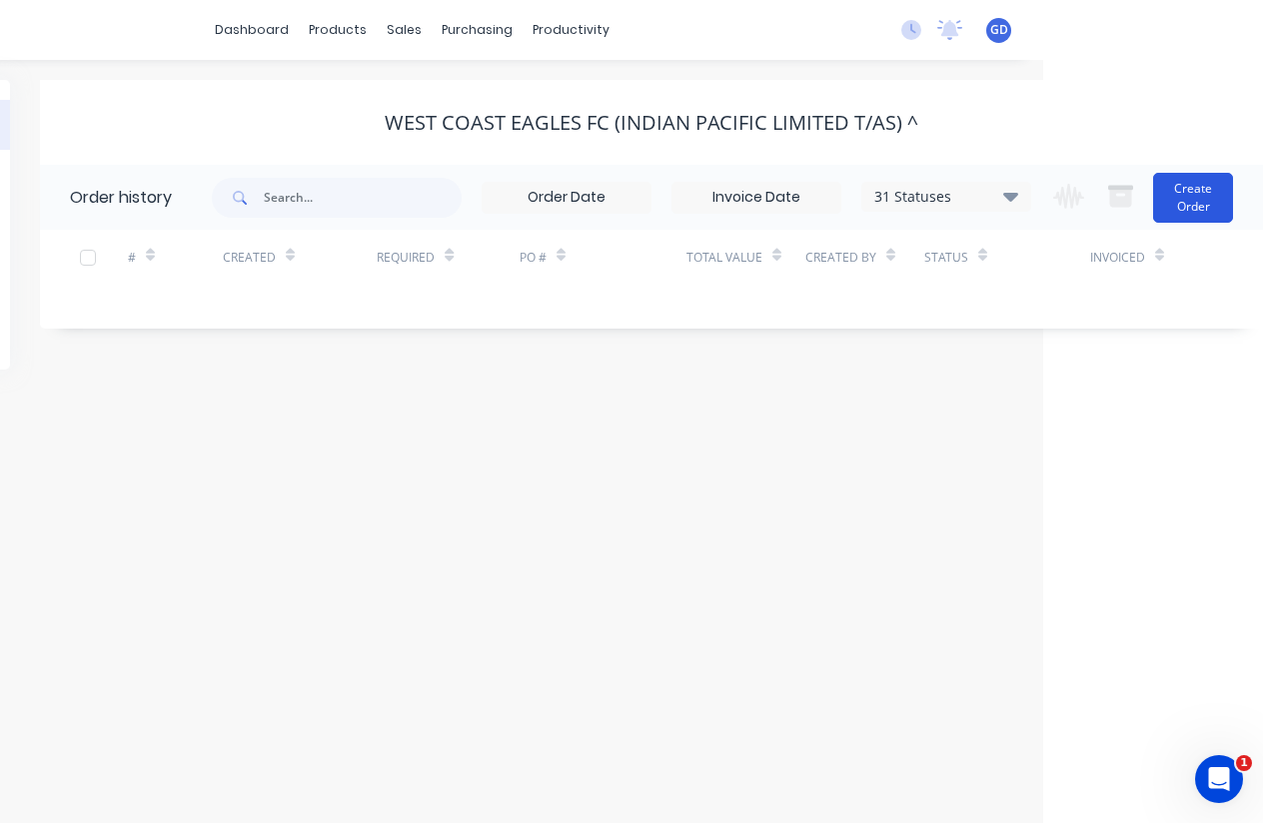
scroll to position [0, 220]
click at [1174, 183] on button "Create Order" at bounding box center [1193, 198] width 80 height 50
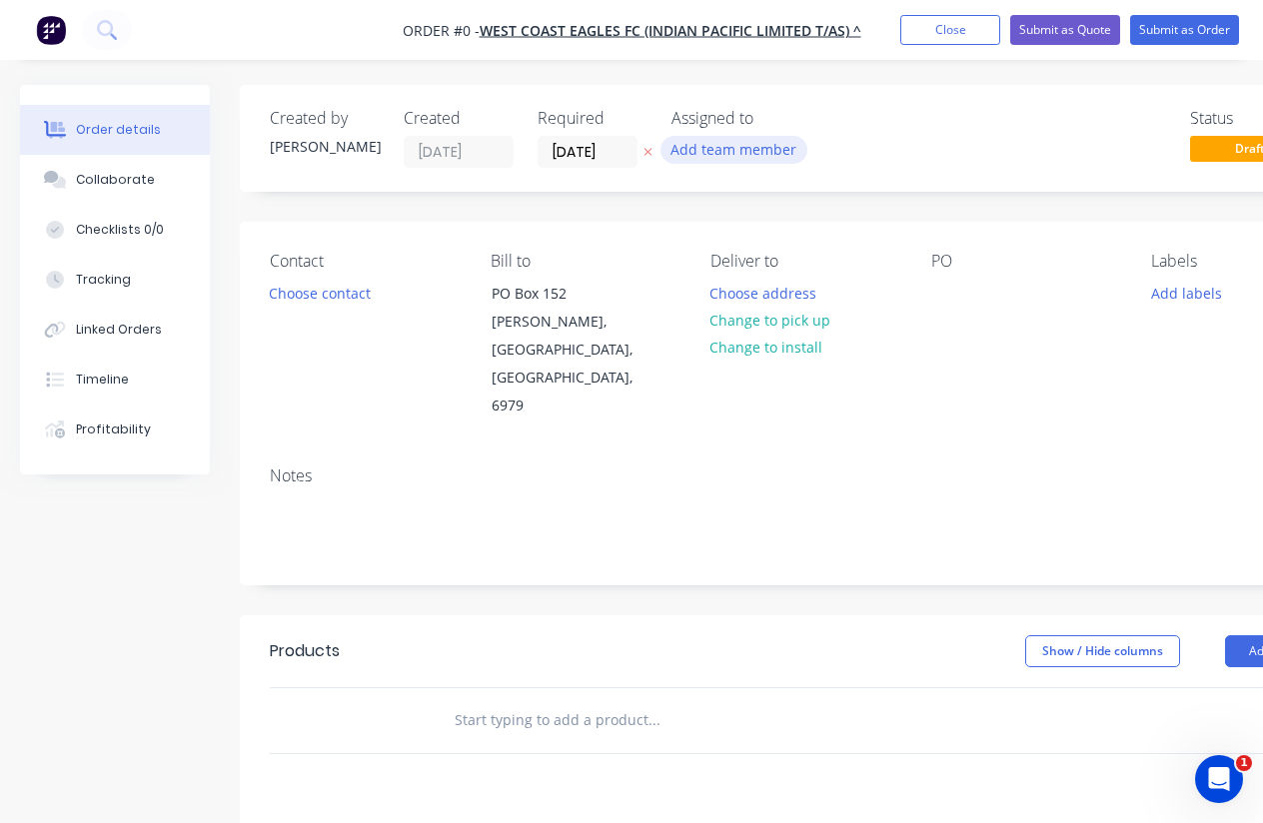
click at [748, 148] on button "Add team member" at bounding box center [733, 149] width 147 height 27
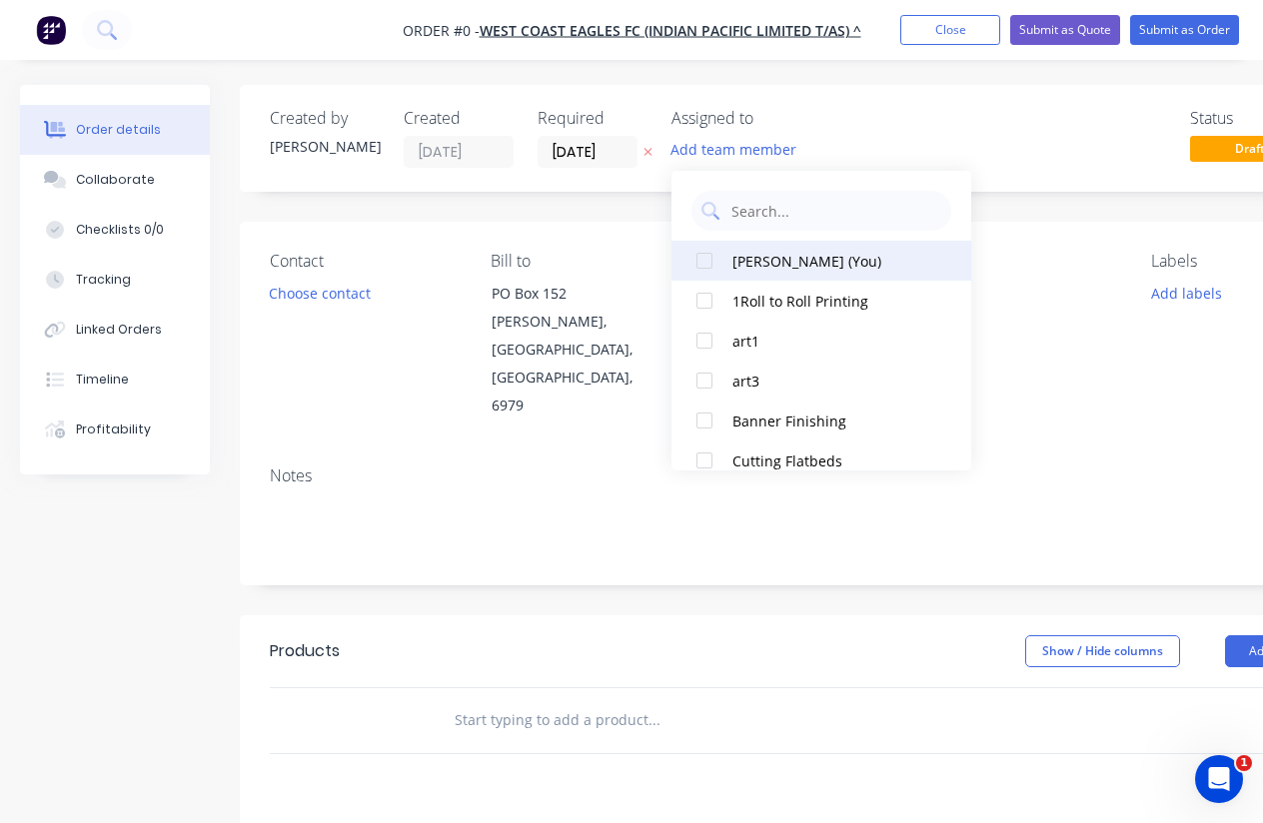
click at [705, 263] on div at bounding box center [704, 261] width 40 height 40
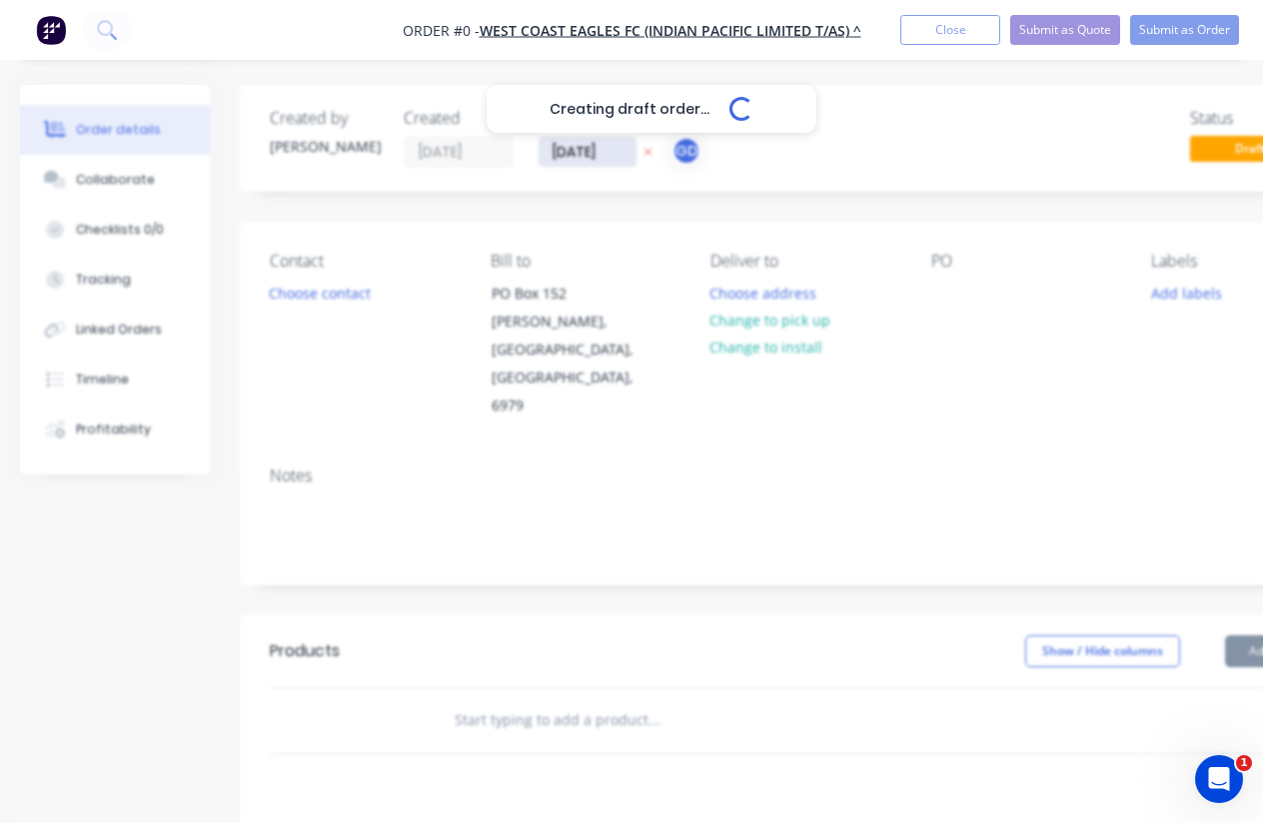
click at [580, 145] on div "Creating draft order... Loading... Order details Collaborate Checklists 0/0 Tra…" at bounding box center [695, 674] width 1390 height 1179
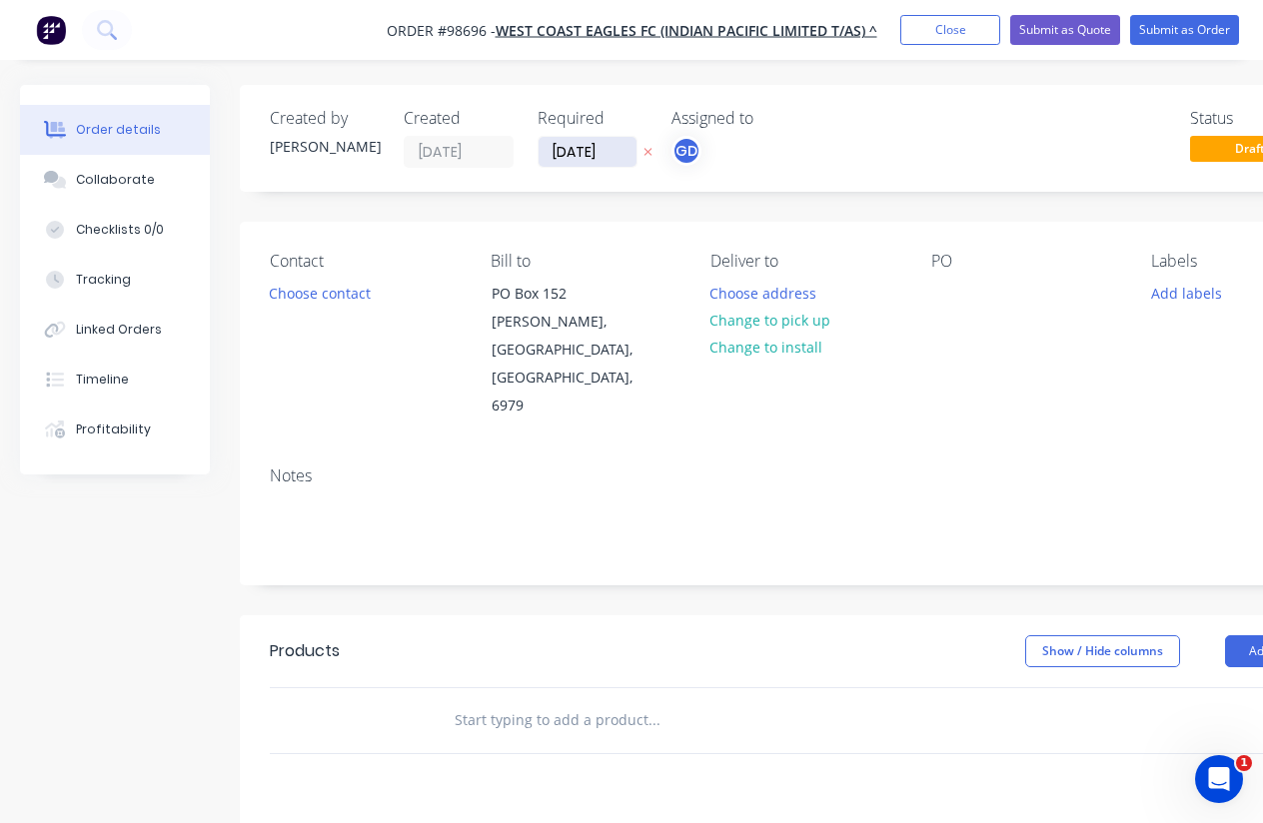
click at [588, 150] on input "[DATE]" at bounding box center [588, 152] width 98 height 30
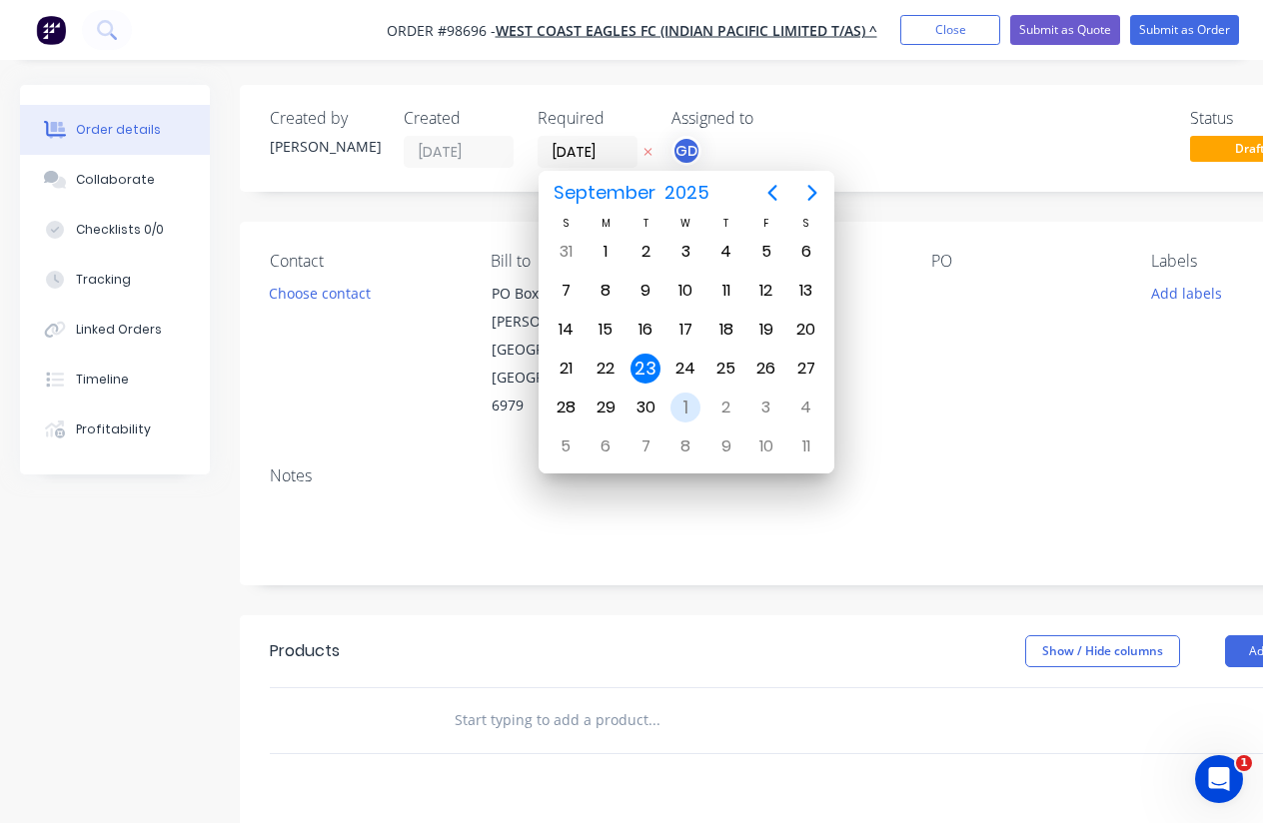
click at [686, 404] on div "1" at bounding box center [685, 408] width 30 height 30
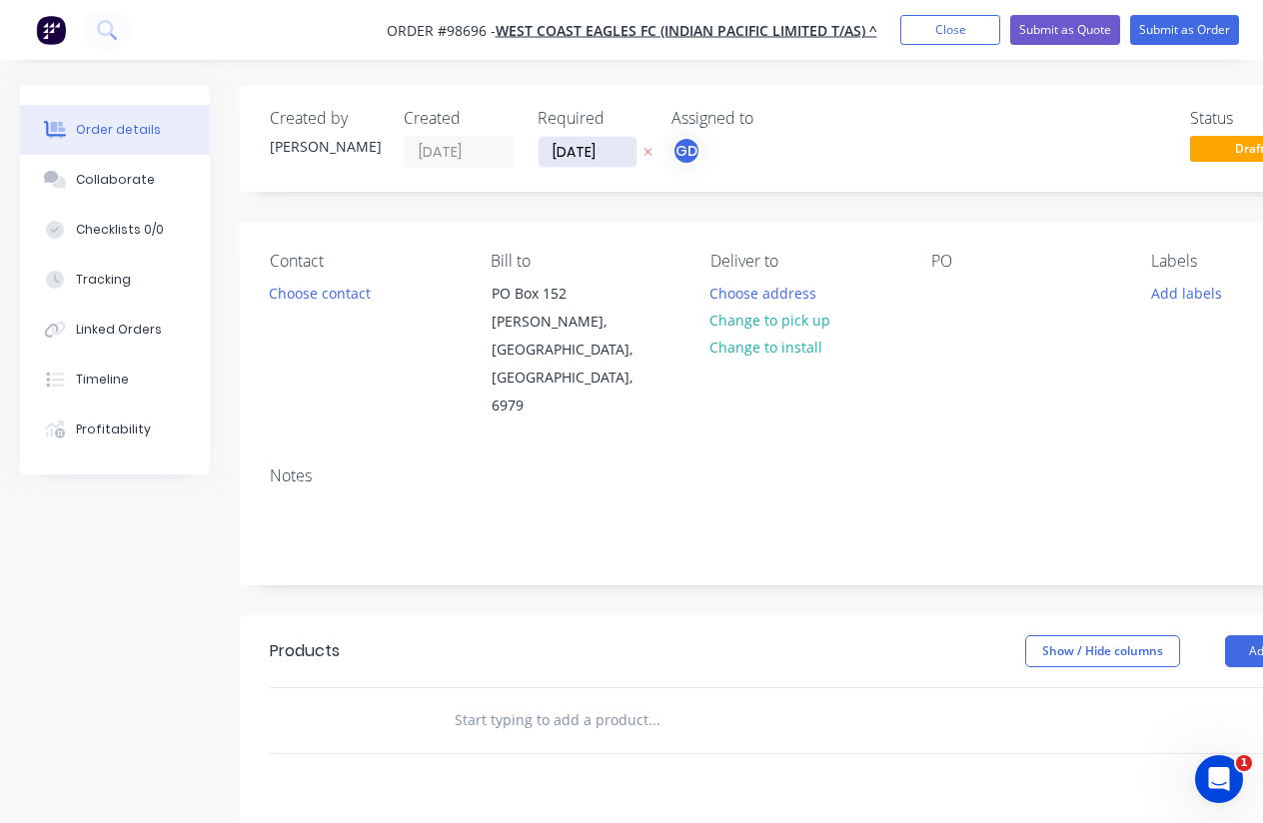
click at [577, 143] on input "[DATE]" at bounding box center [588, 152] width 98 height 30
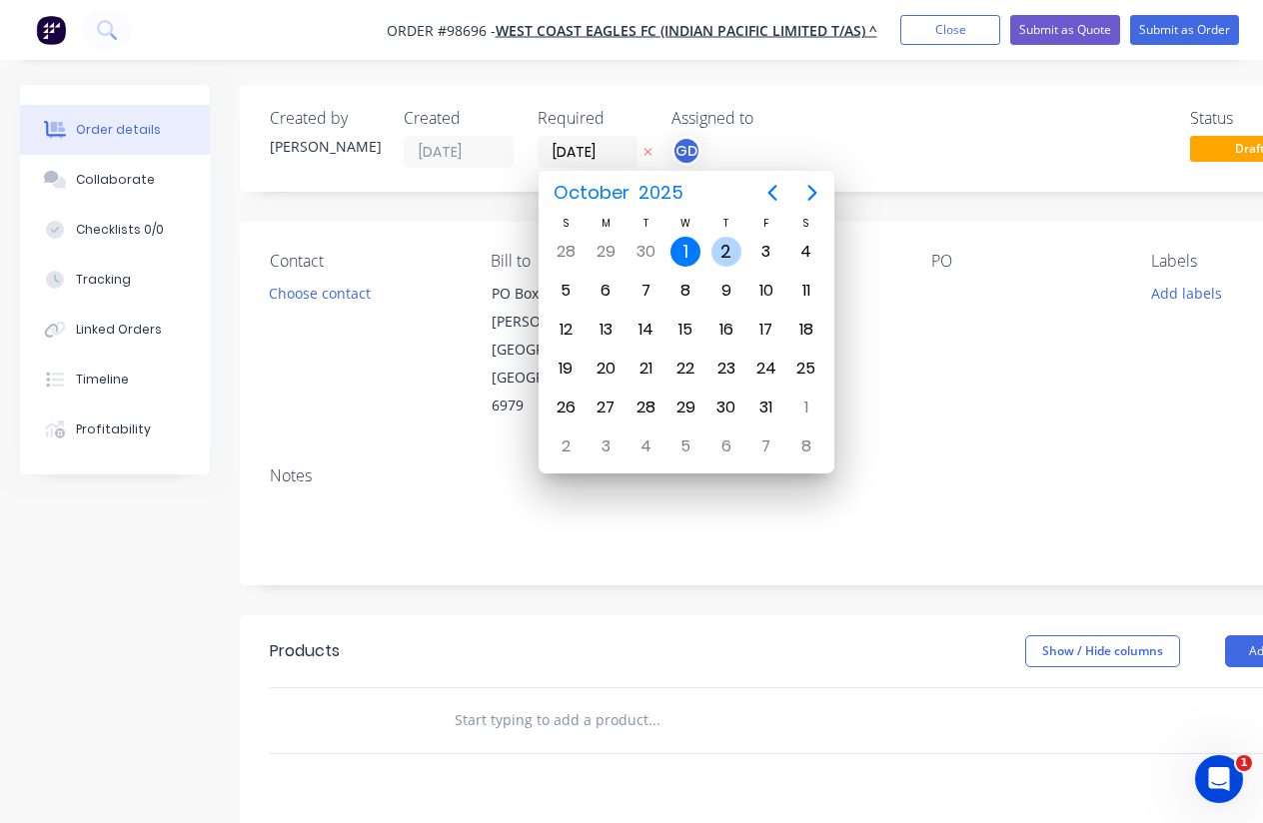
click at [727, 253] on div "2" at bounding box center [726, 252] width 30 height 30
type input "[DATE]"
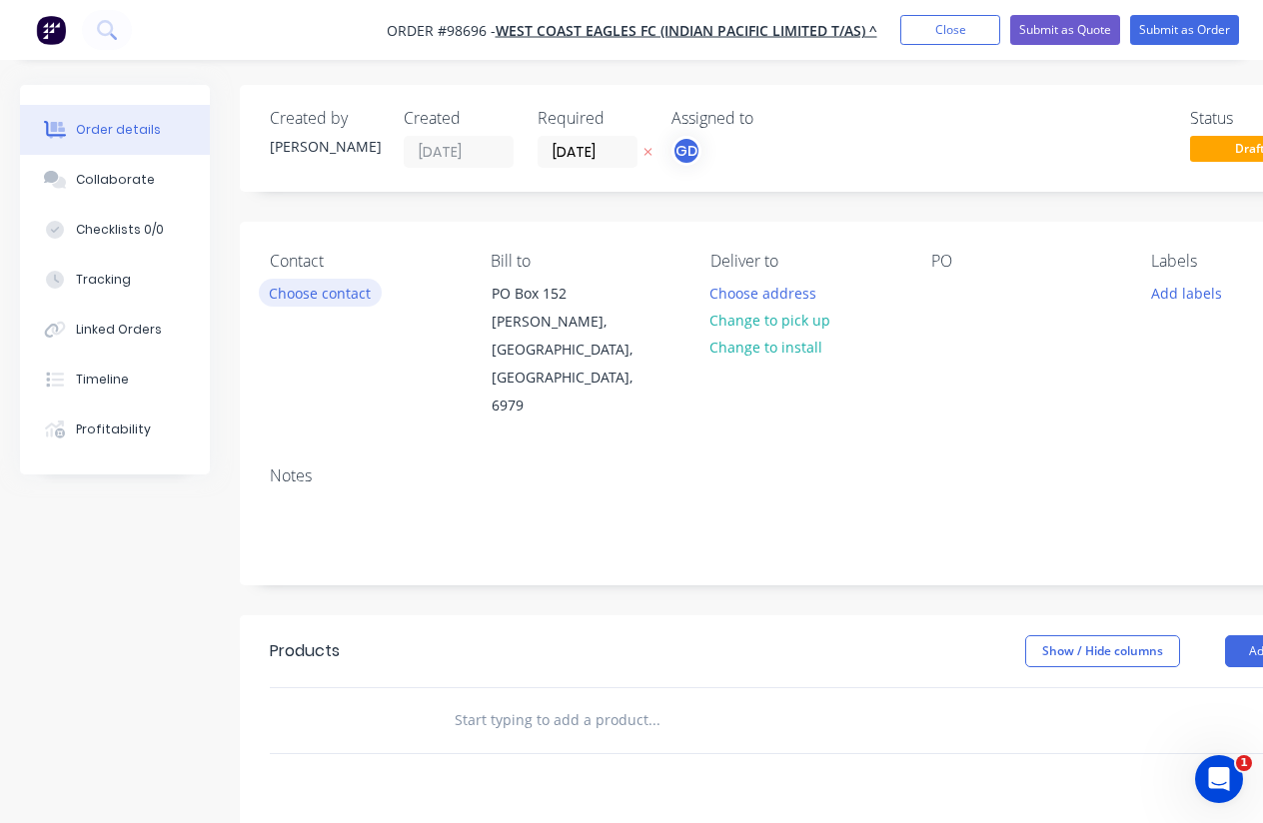
click at [340, 292] on button "Choose contact" at bounding box center [320, 292] width 123 height 27
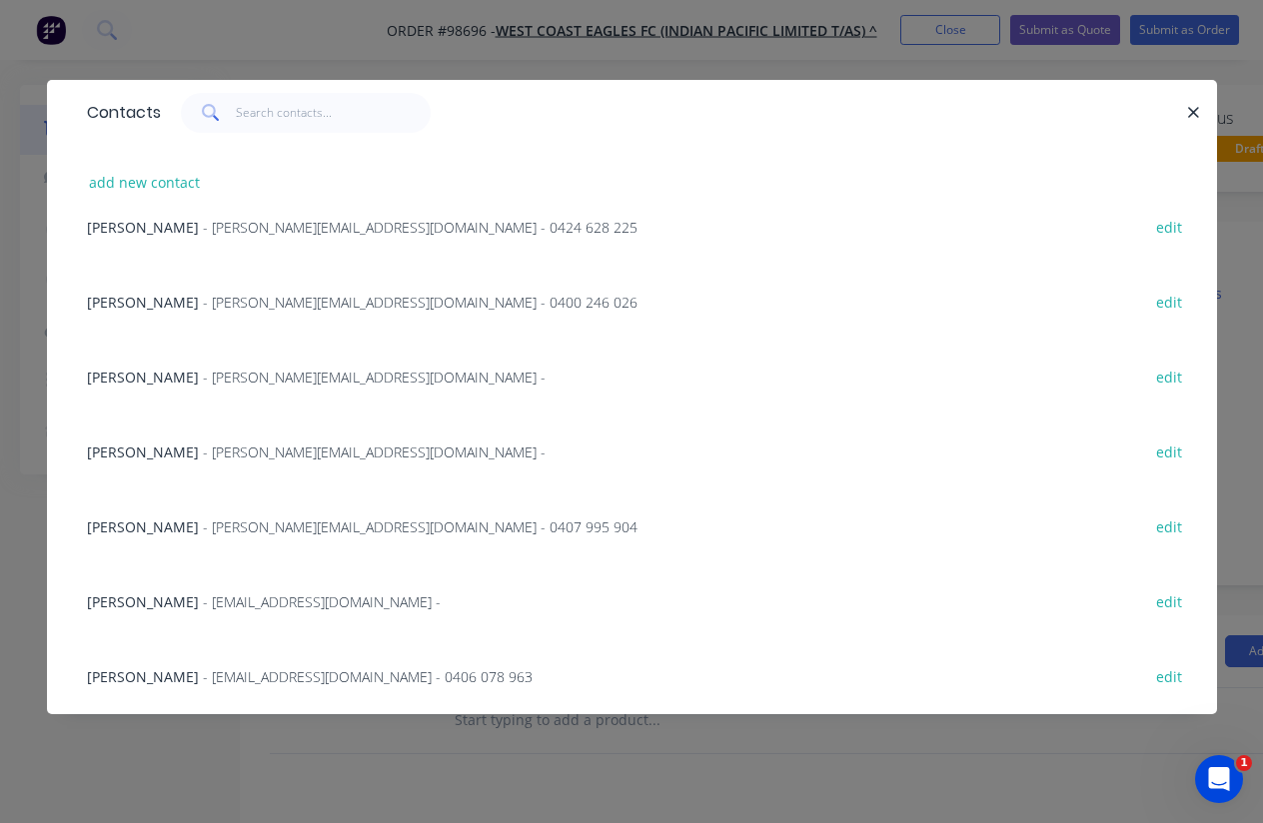
scroll to position [555, 0]
click at [133, 677] on span "[PERSON_NAME]" at bounding box center [143, 676] width 112 height 19
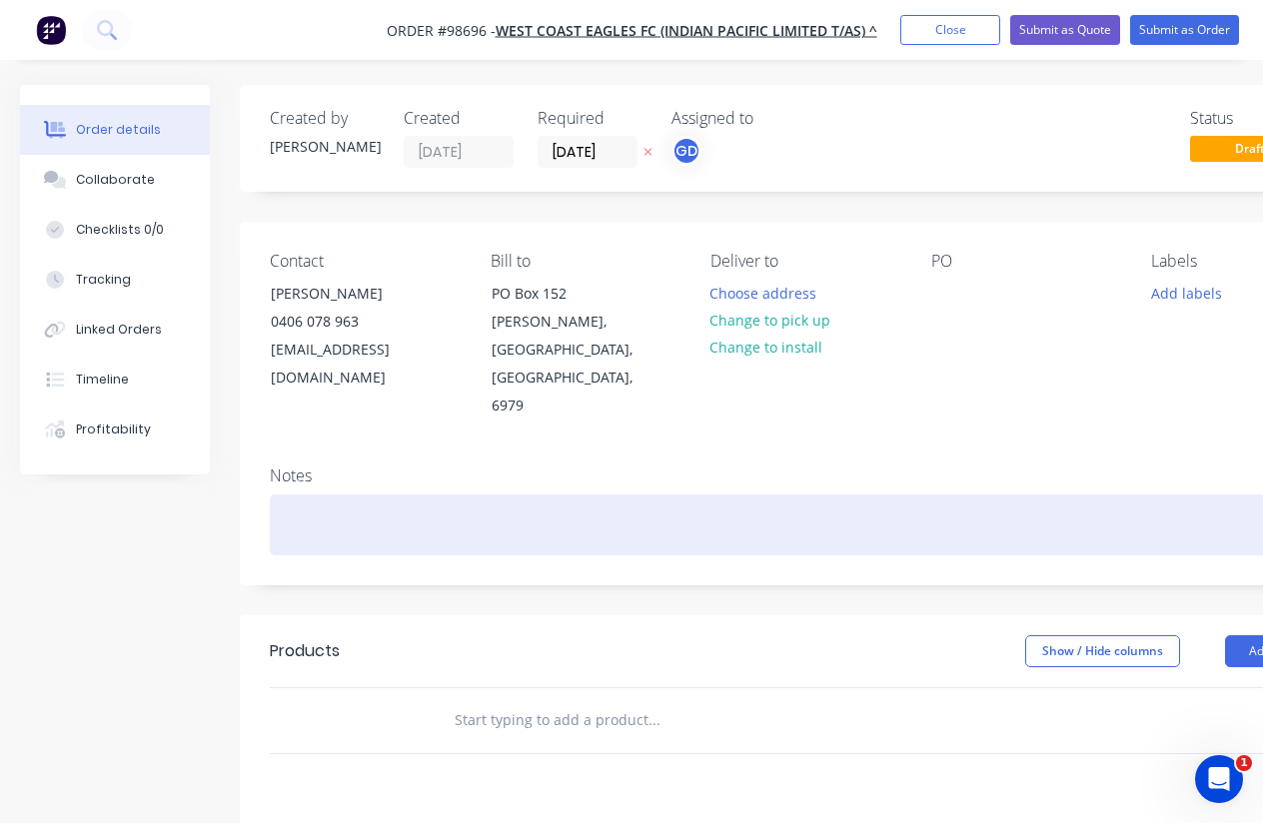
click at [291, 495] on div at bounding box center [805, 525] width 1070 height 61
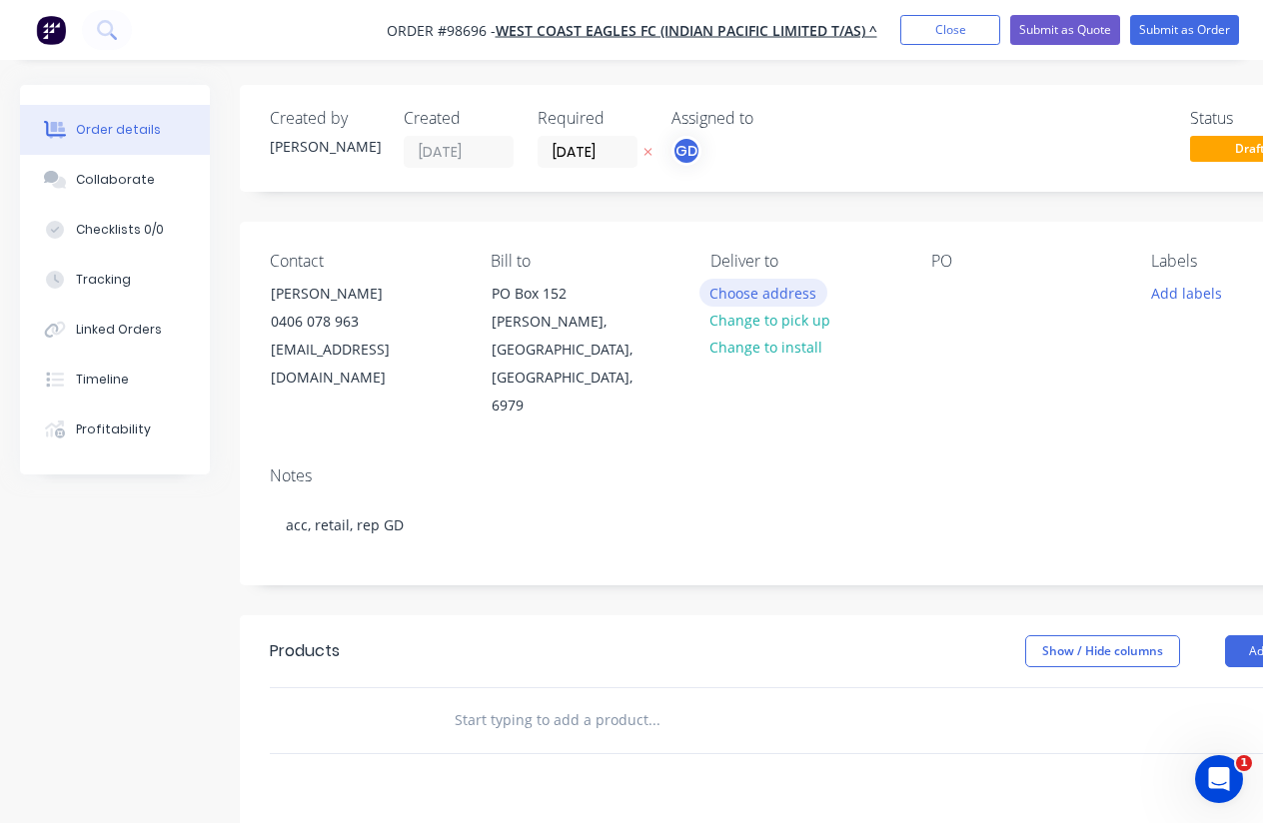
click at [763, 298] on button "Choose address" at bounding box center [763, 292] width 128 height 27
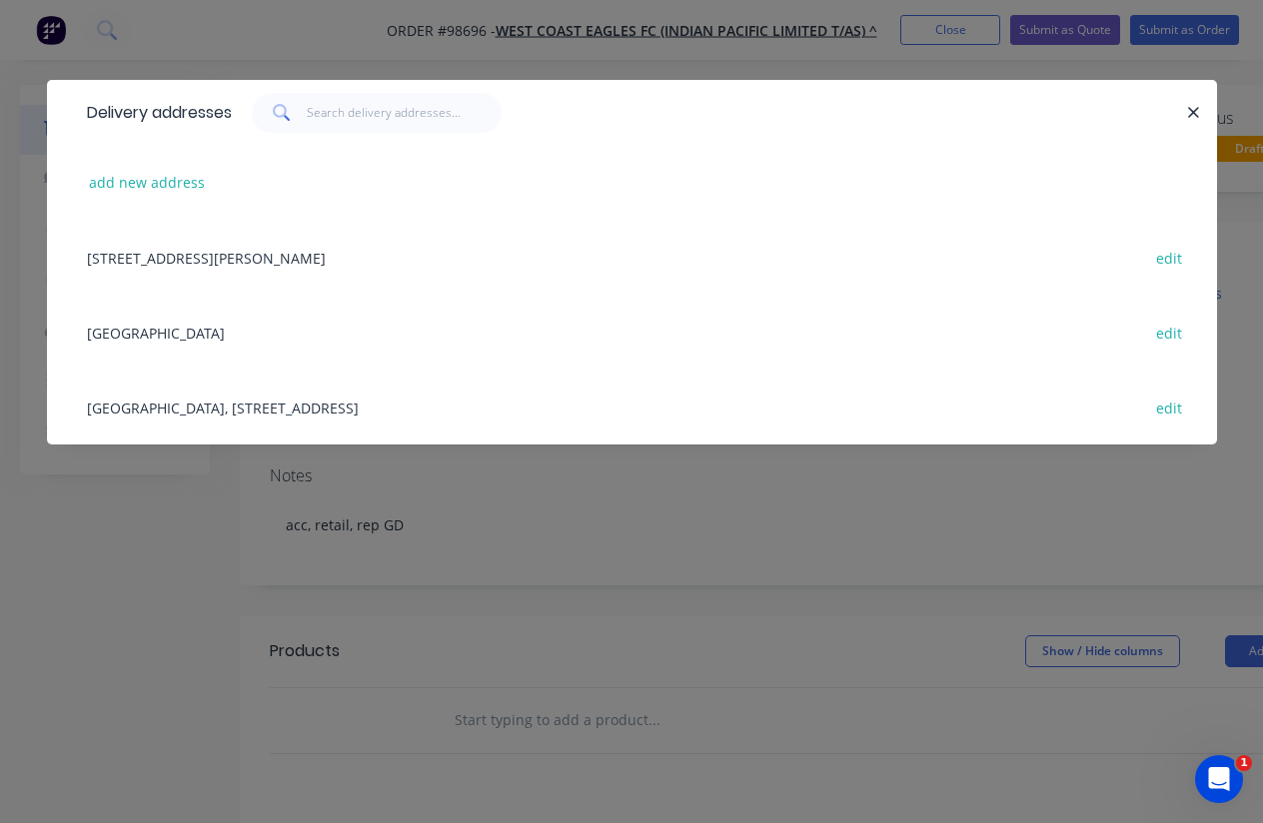
click at [152, 413] on div "[GEOGRAPHIC_DATA], [STREET_ADDRESS] edit" at bounding box center [632, 407] width 1110 height 75
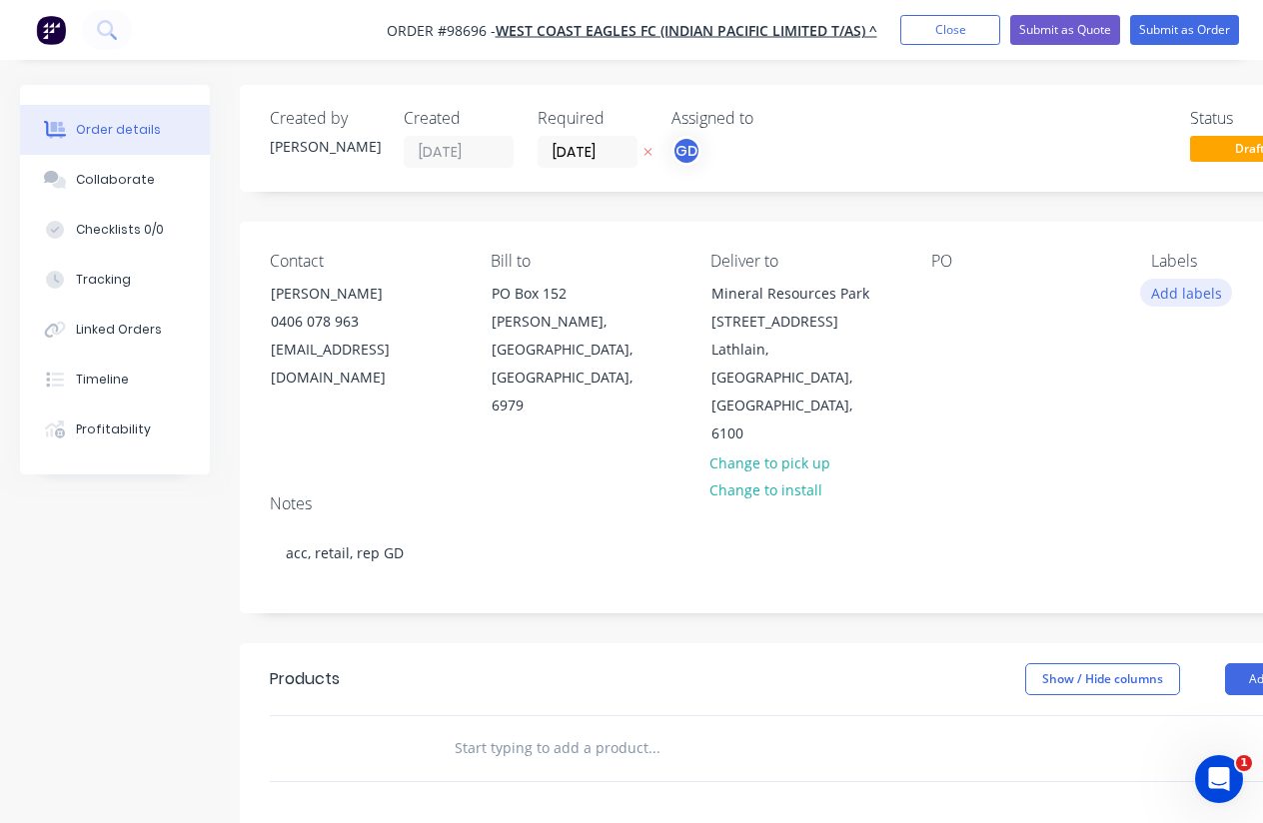
click at [1186, 293] on button "Add labels" at bounding box center [1186, 292] width 92 height 27
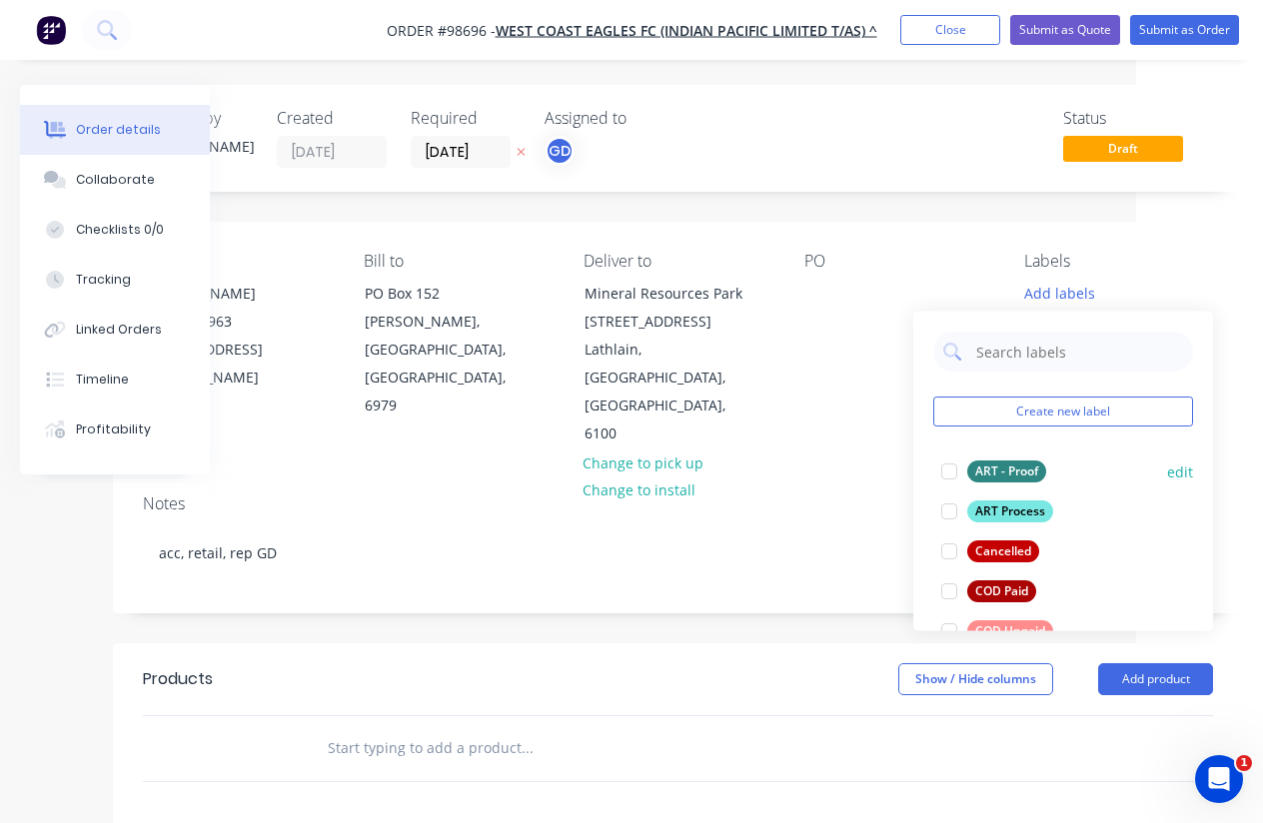
scroll to position [0, 127]
click at [1005, 464] on div "ART - Proof" at bounding box center [1006, 472] width 79 height 22
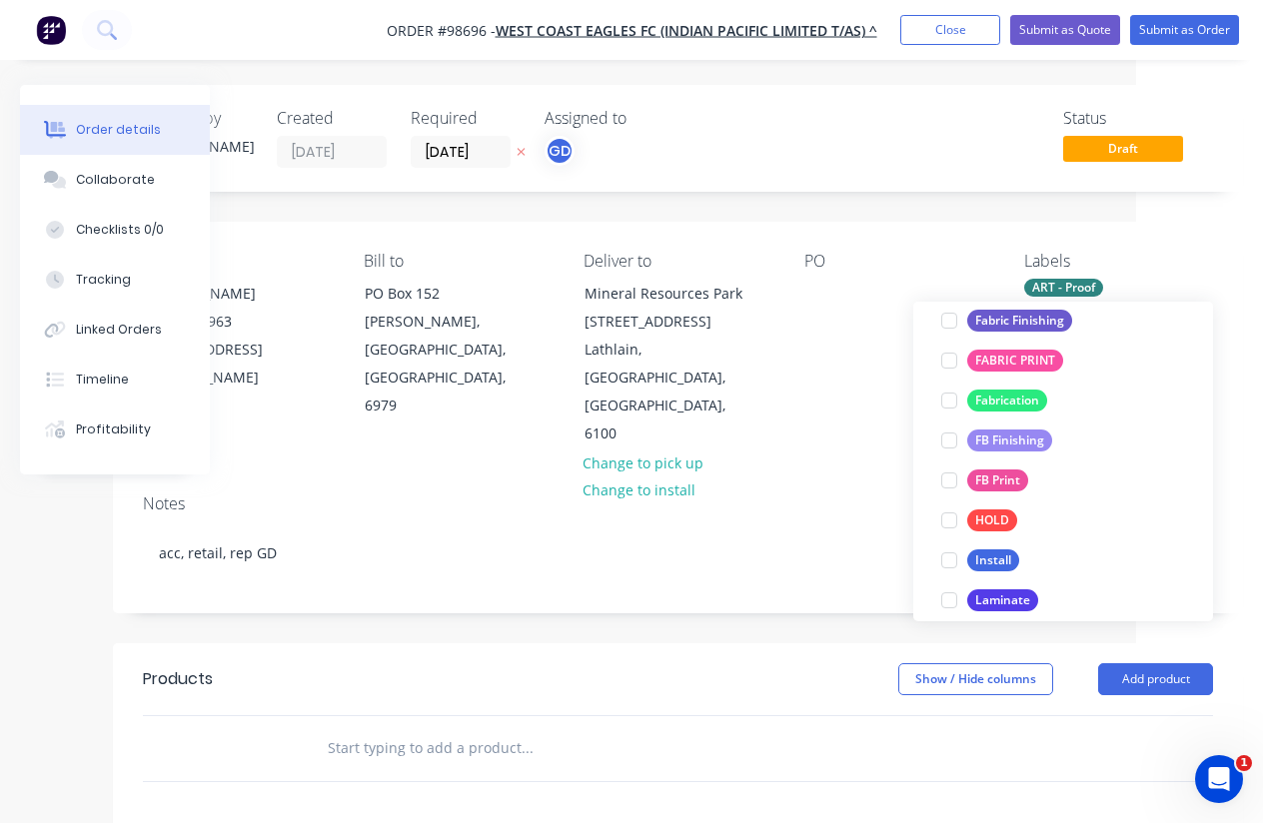
scroll to position [422, 0]
click at [1011, 481] on div "FB Print" at bounding box center [997, 480] width 61 height 22
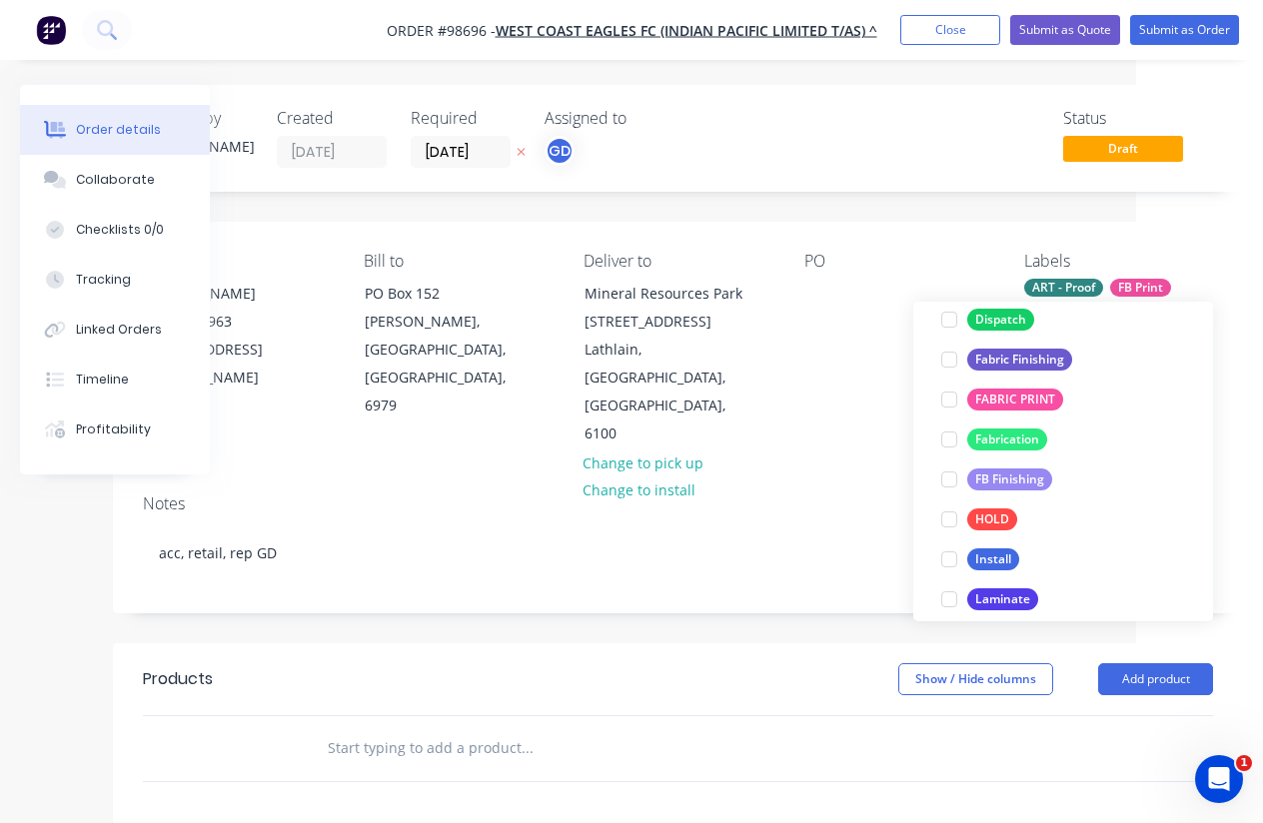
click at [1011, 481] on div "FB Finishing" at bounding box center [1009, 480] width 85 height 22
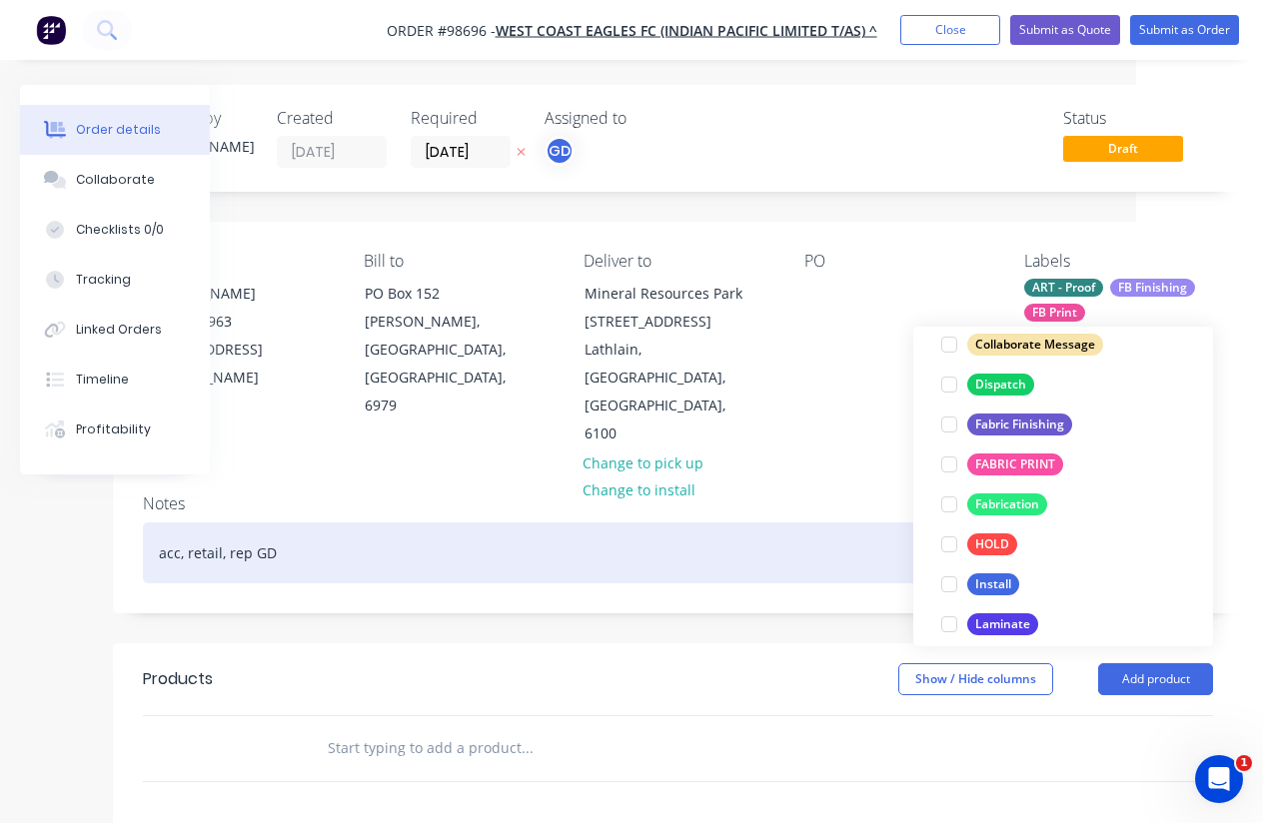
click at [857, 523] on div "acc, retail, rep GD" at bounding box center [678, 553] width 1070 height 61
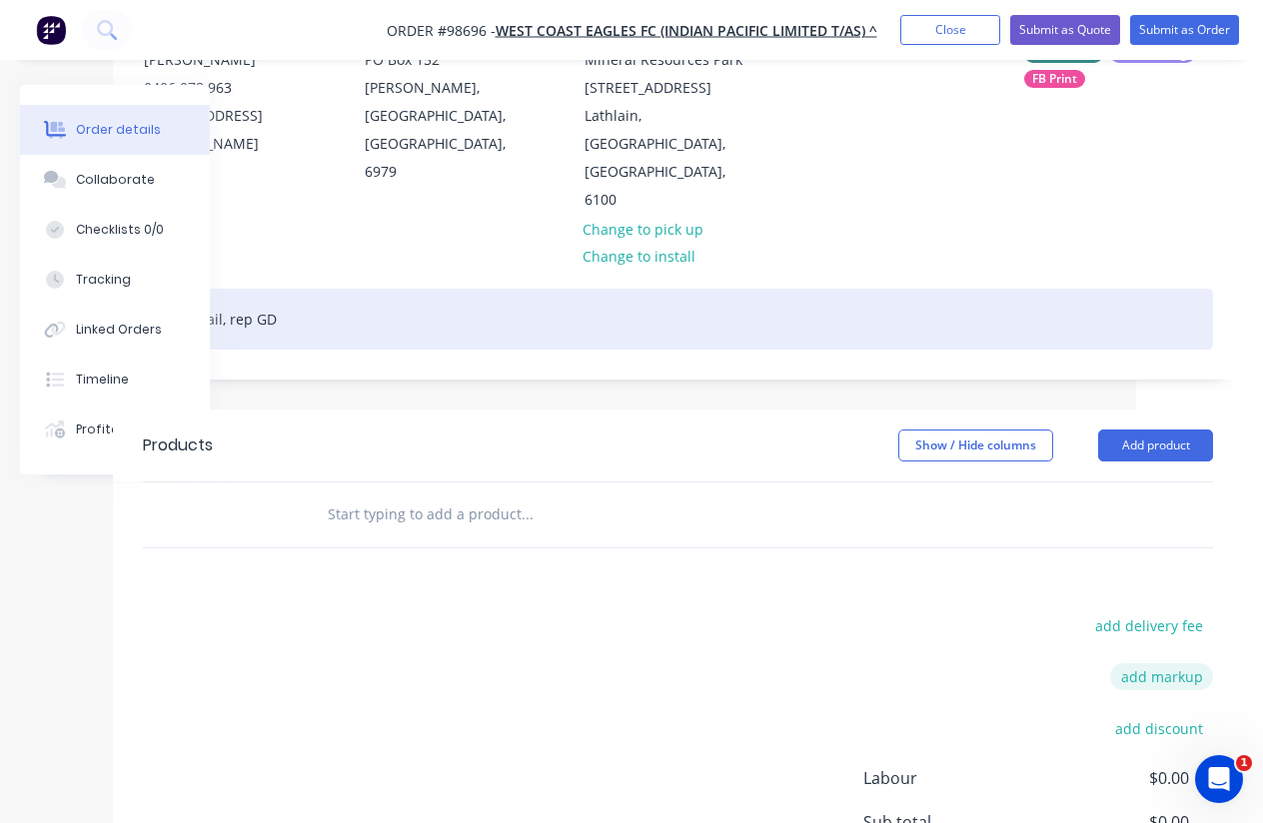
scroll to position [260, 127]
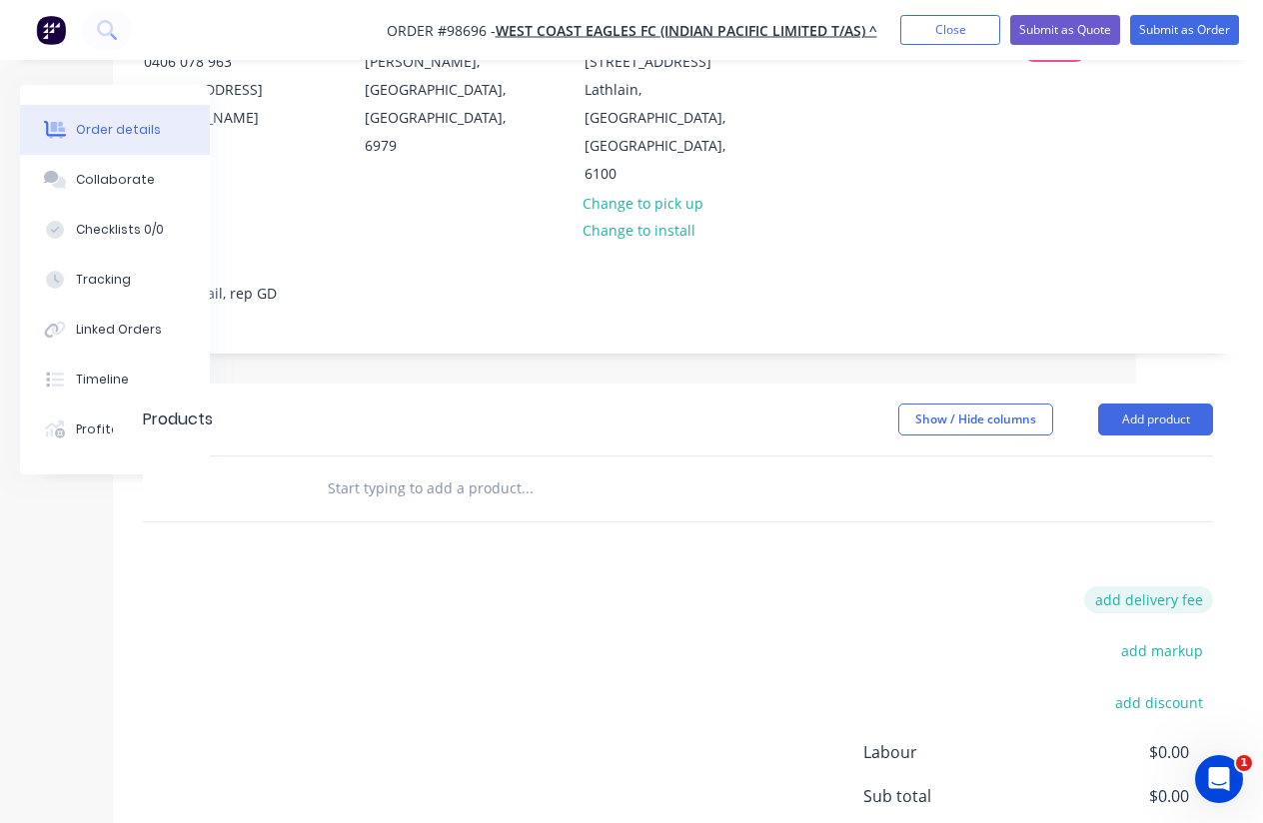
click at [1166, 586] on button "add delivery fee" at bounding box center [1148, 599] width 129 height 27
type input "55"
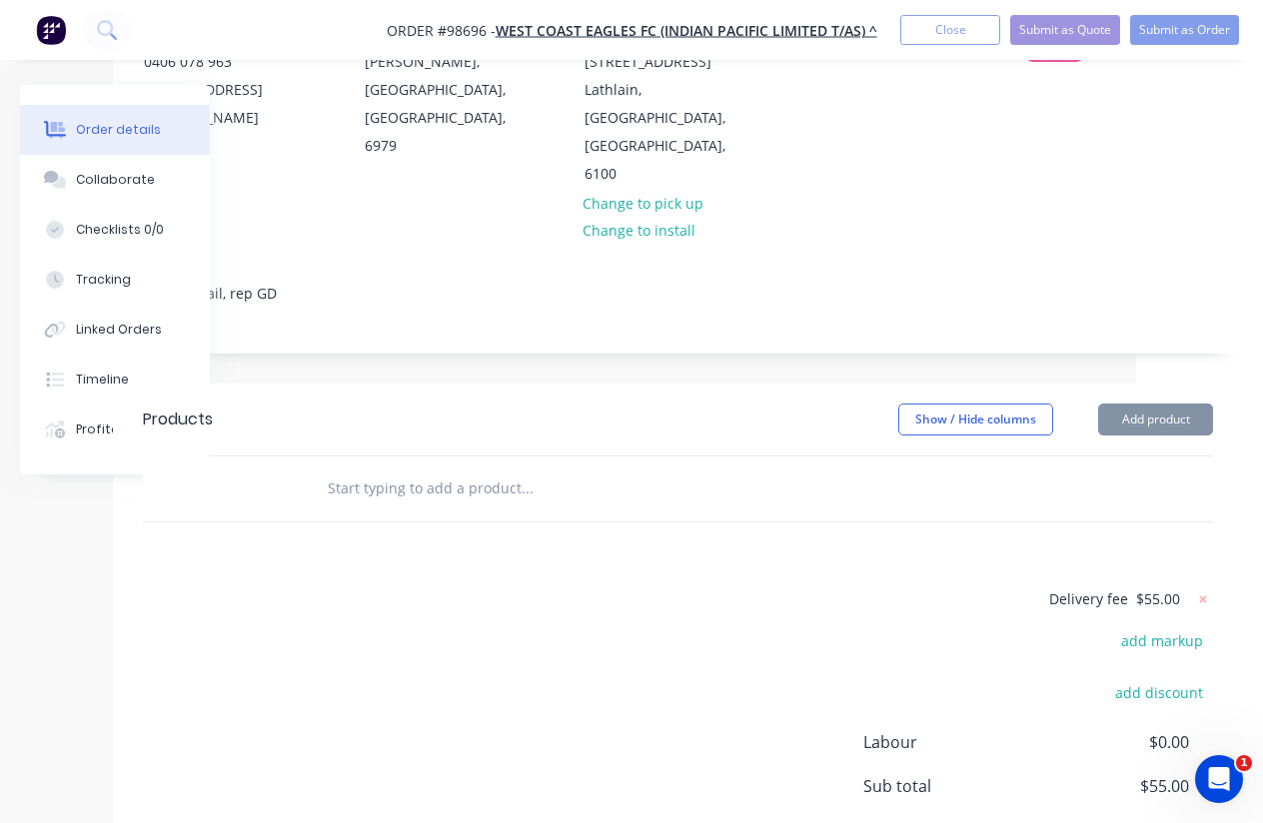
click at [801, 586] on div "Delivery fee $55.00 add markup add discount Labour $0.00 Sub total $55.00 Margi…" at bounding box center [678, 774] width 1070 height 376
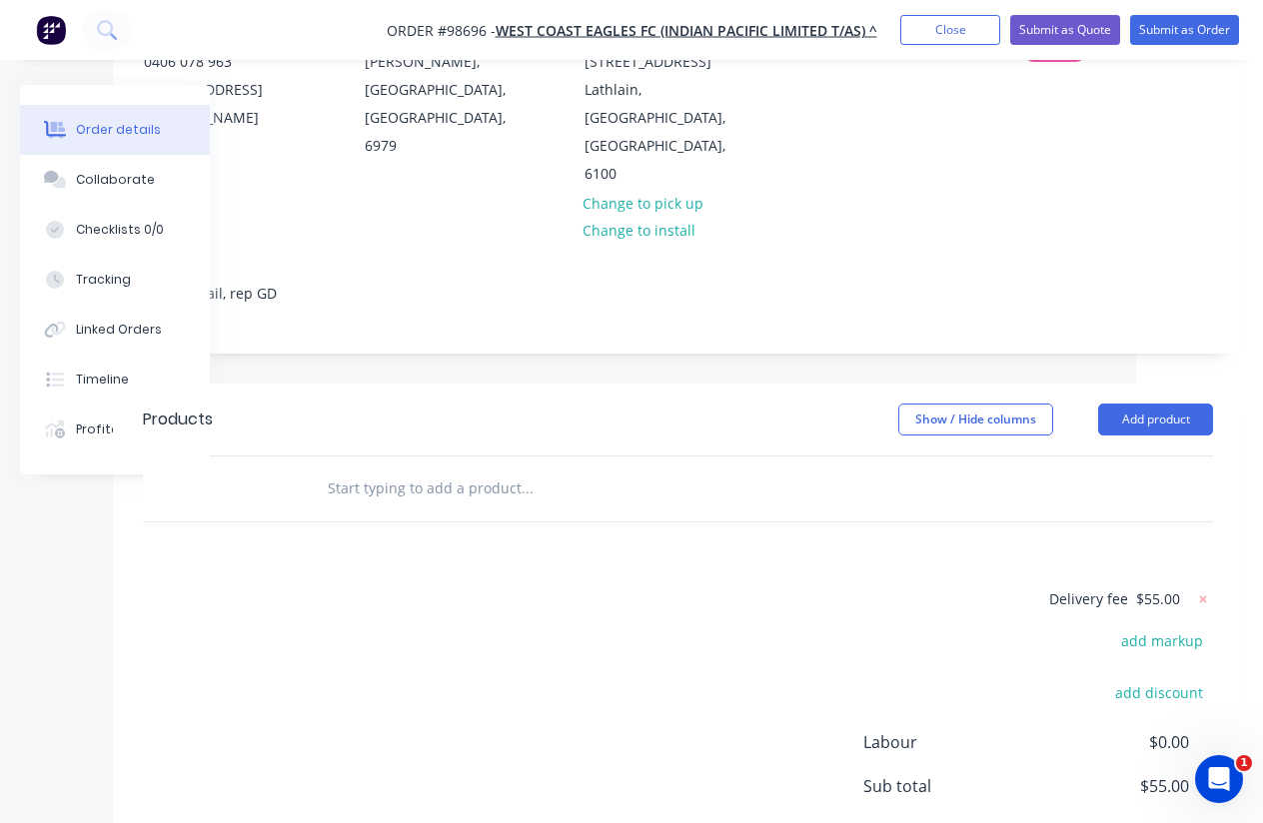
click at [388, 469] on input "text" at bounding box center [527, 489] width 400 height 40
paste input "4.5mm Opal acrylic. – [PERSON_NAME]. 200mm wide x 50mm high and have double sid…"
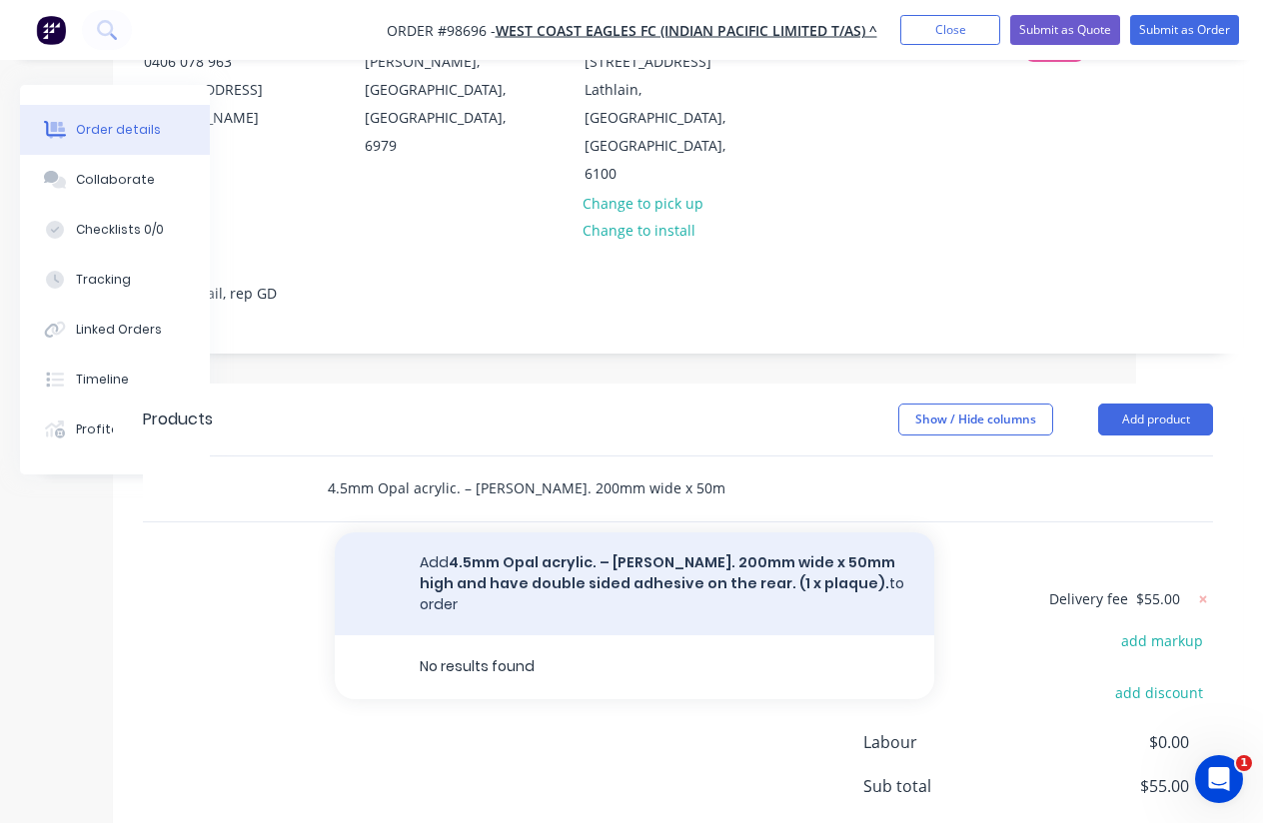
type input "4.5mm Opal acrylic. – [PERSON_NAME]. 200mm wide x 50mm high and have double sid…"
click at [522, 533] on button "Add 4.5mm Opal acrylic. – [PERSON_NAME]. 200mm wide x 50mm high and have double…" at bounding box center [634, 584] width 599 height 103
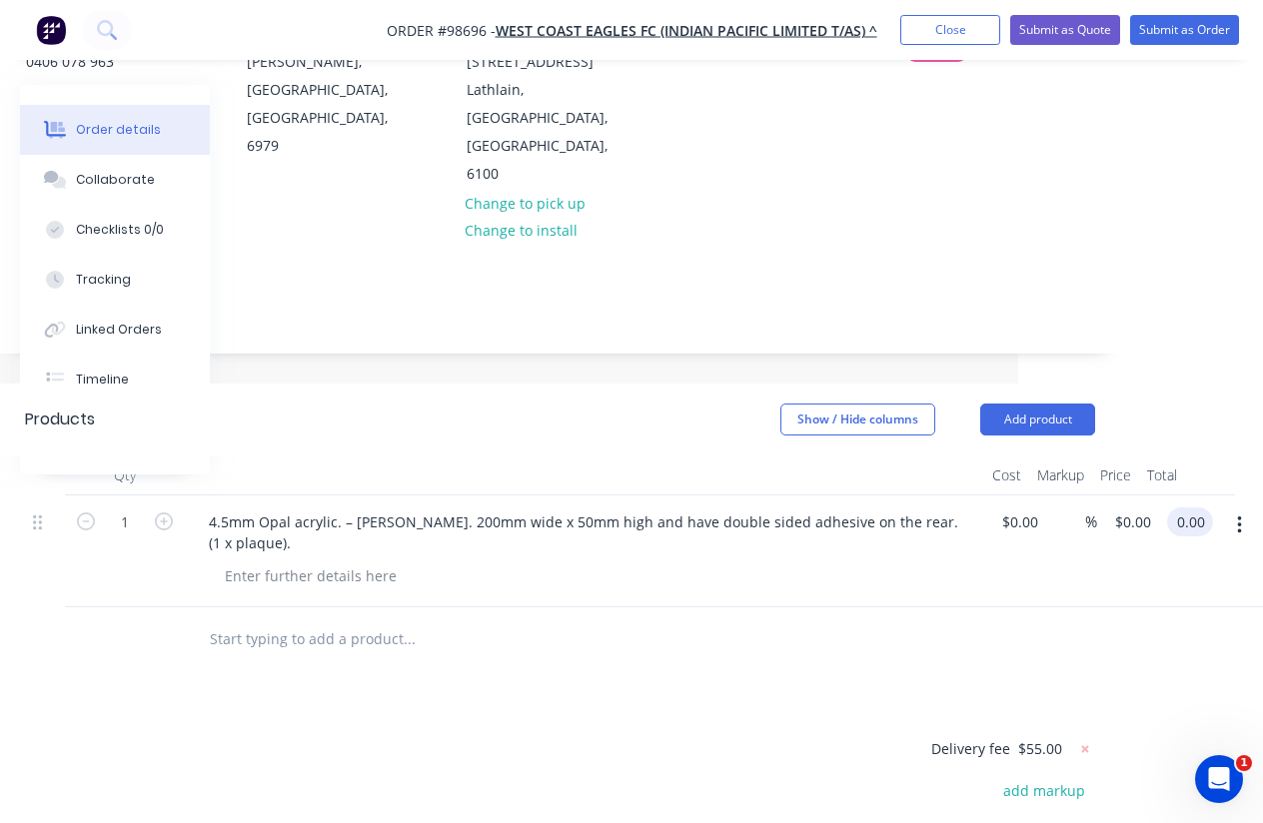
click at [1190, 508] on input "0.00" at bounding box center [1194, 522] width 38 height 29
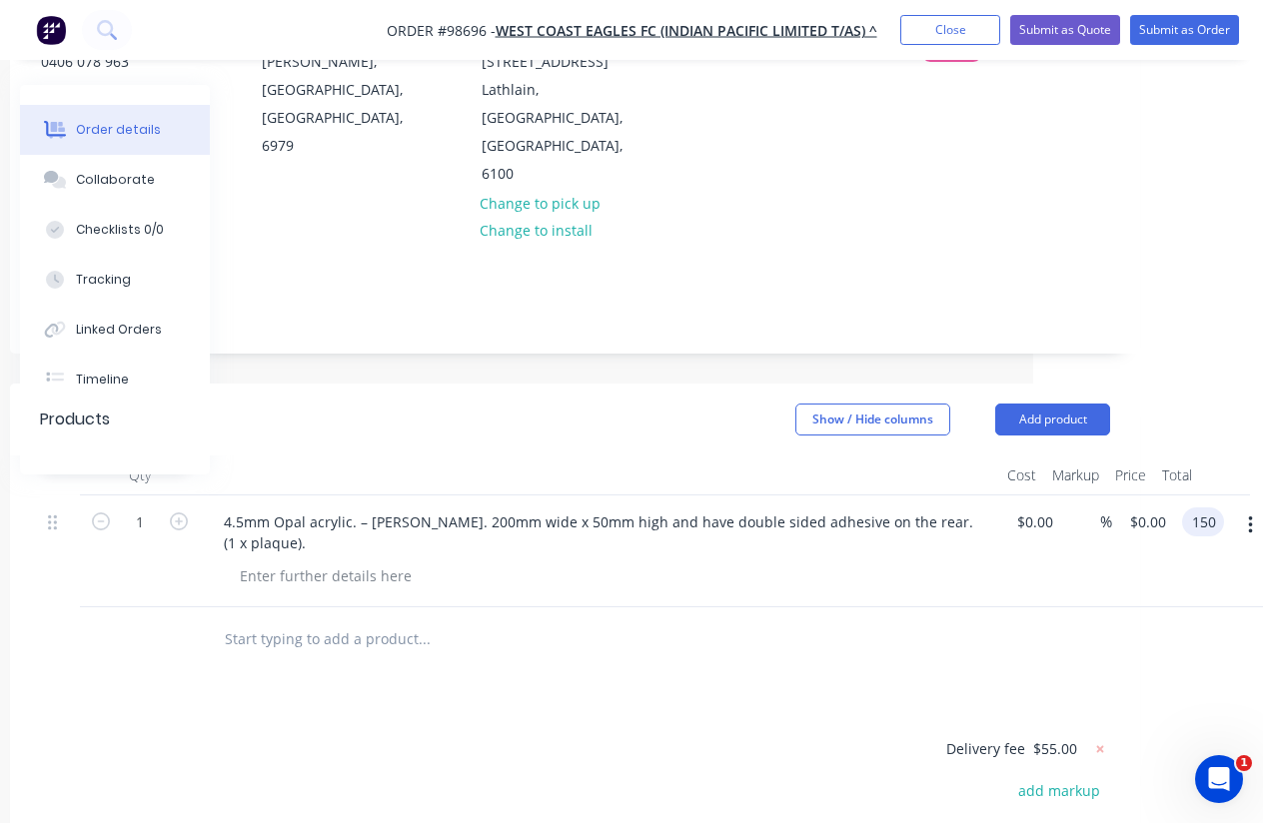
type input "$150.00"
click at [744, 642] on div "Products Show / Hide columns Add product Qty Cost Markup Price Total 1 4.5mm Op…" at bounding box center [575, 763] width 1130 height 758
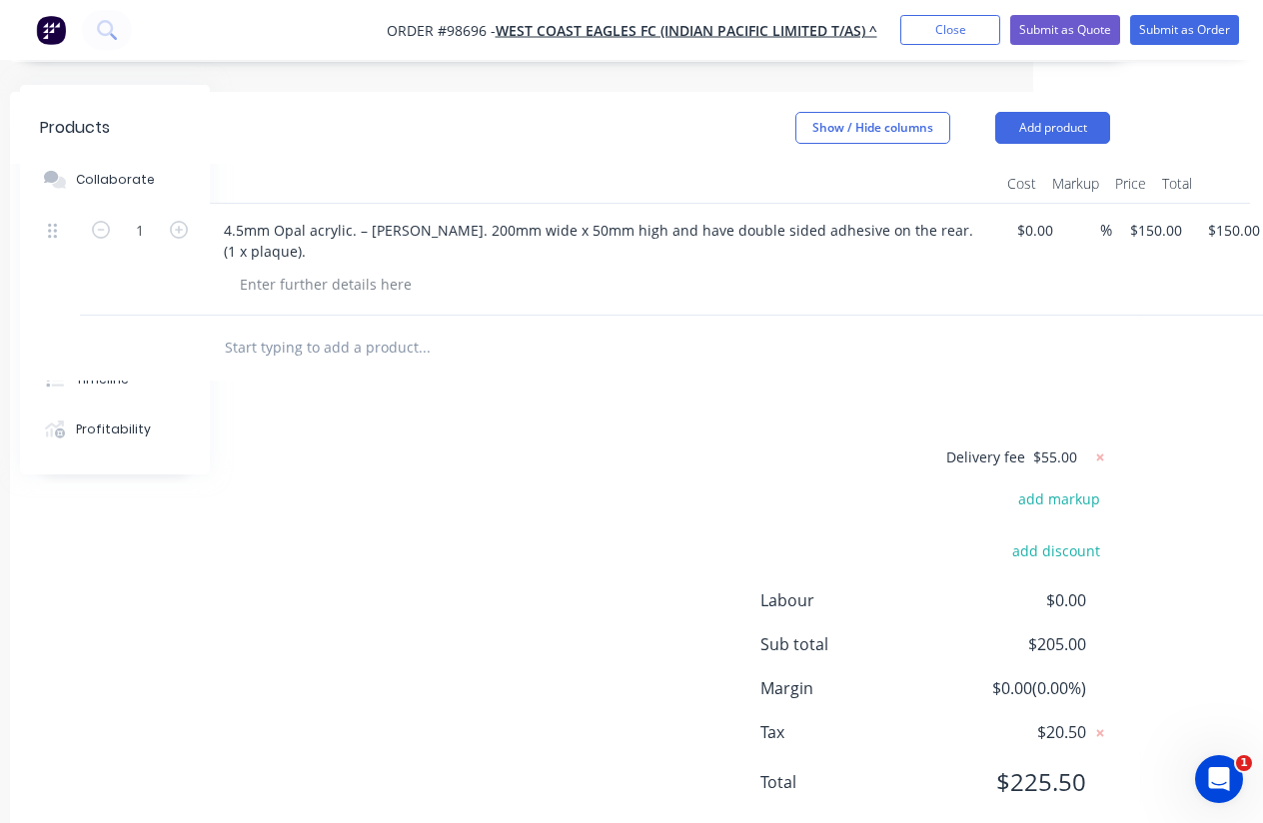
scroll to position [0, 230]
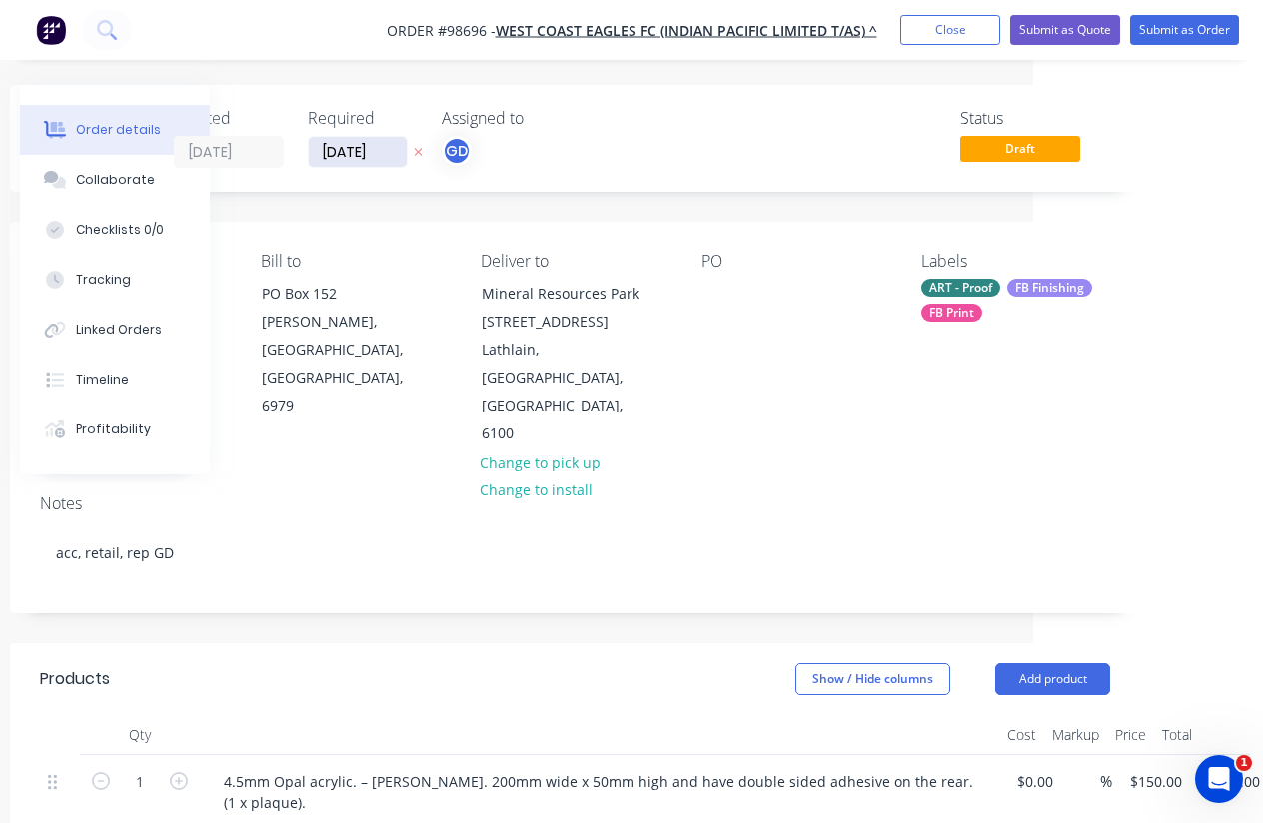
click at [359, 149] on input "[DATE]" at bounding box center [358, 152] width 98 height 30
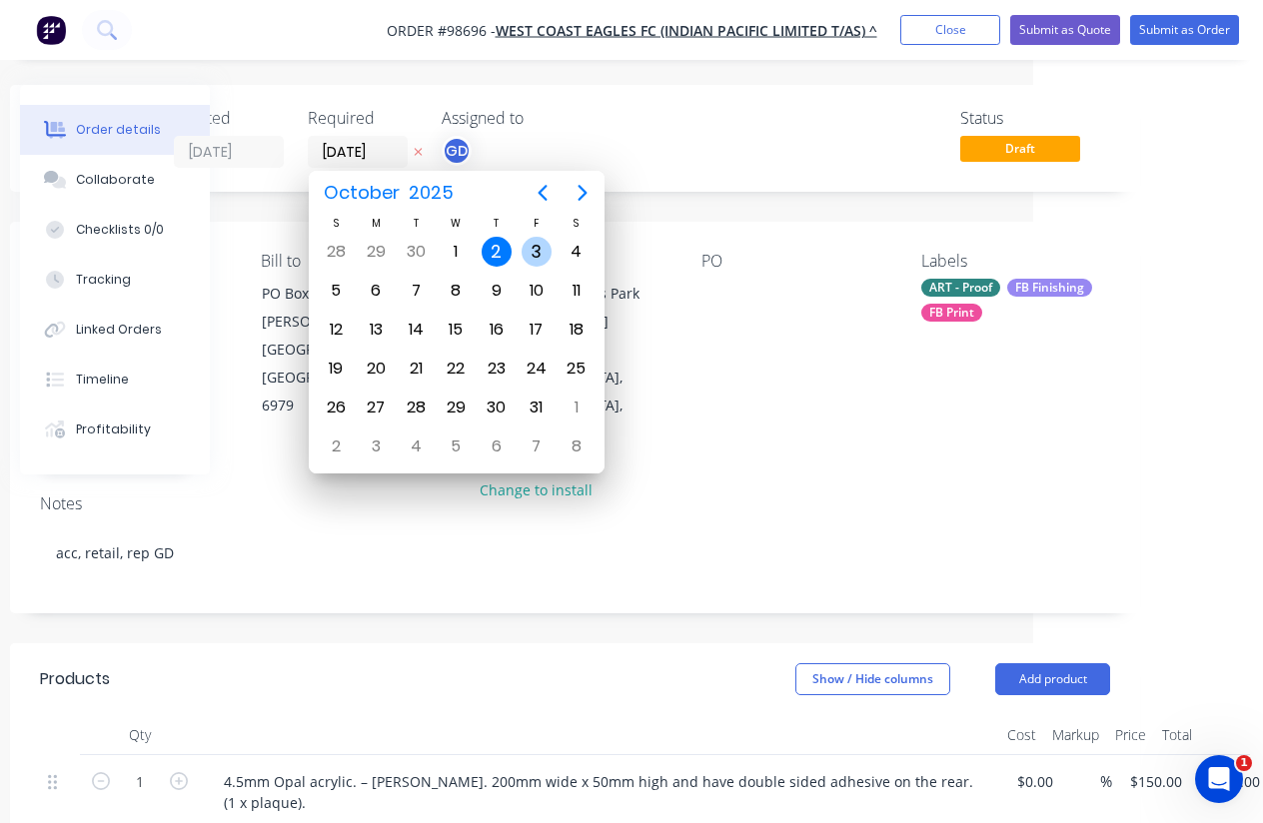
click at [534, 246] on div "3" at bounding box center [537, 252] width 30 height 30
type input "[DATE]"
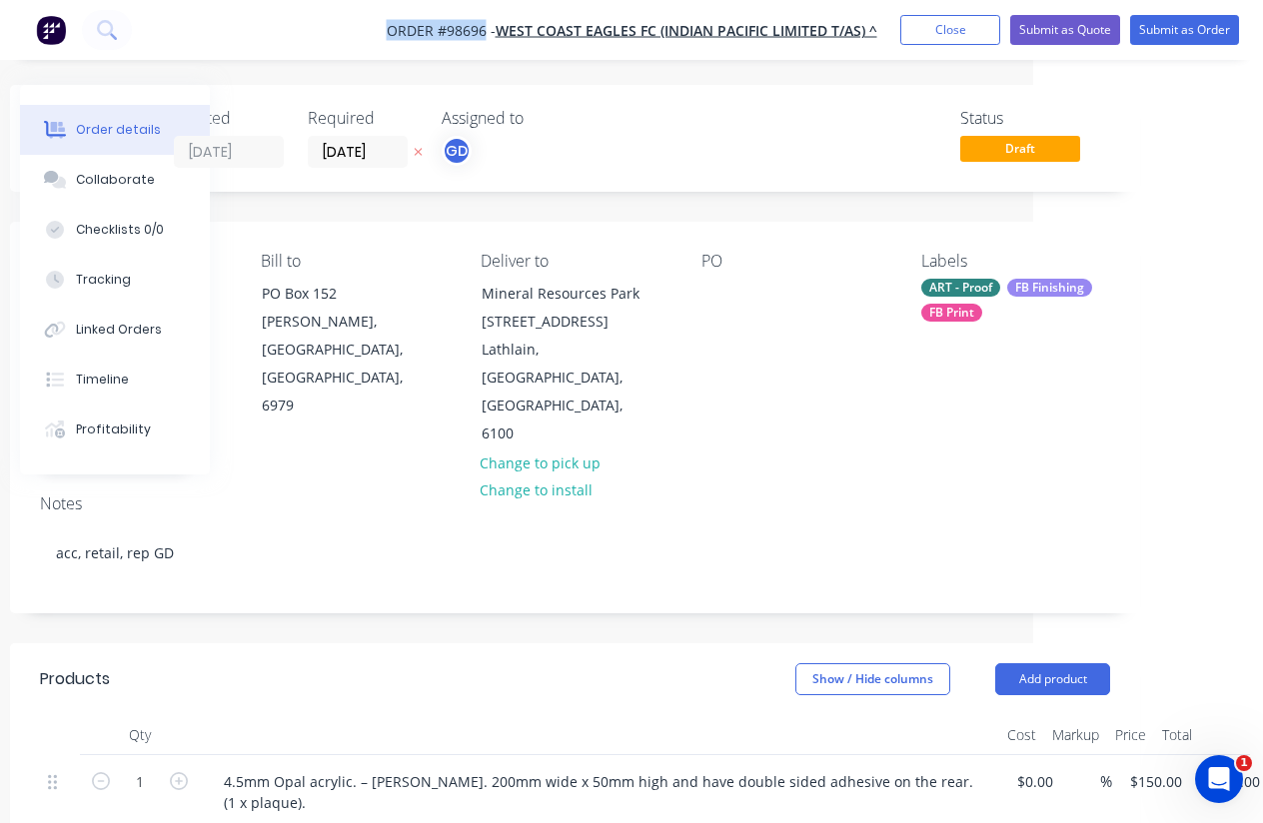
drag, startPoint x: 379, startPoint y: 28, endPoint x: 486, endPoint y: 35, distance: 107.1
click at [486, 35] on nav "Order #98696 - WEST COAST EAGLES FC (INDIAN PACIFIC LIMITED T/AS) ^ Add product…" at bounding box center [631, 30] width 1263 height 60
click at [451, 30] on span "Order #98696 -" at bounding box center [441, 30] width 109 height 19
click at [390, 22] on span "Order #98696 -" at bounding box center [441, 30] width 109 height 19
drag, startPoint x: 390, startPoint y: 22, endPoint x: 481, endPoint y: 25, distance: 91.0
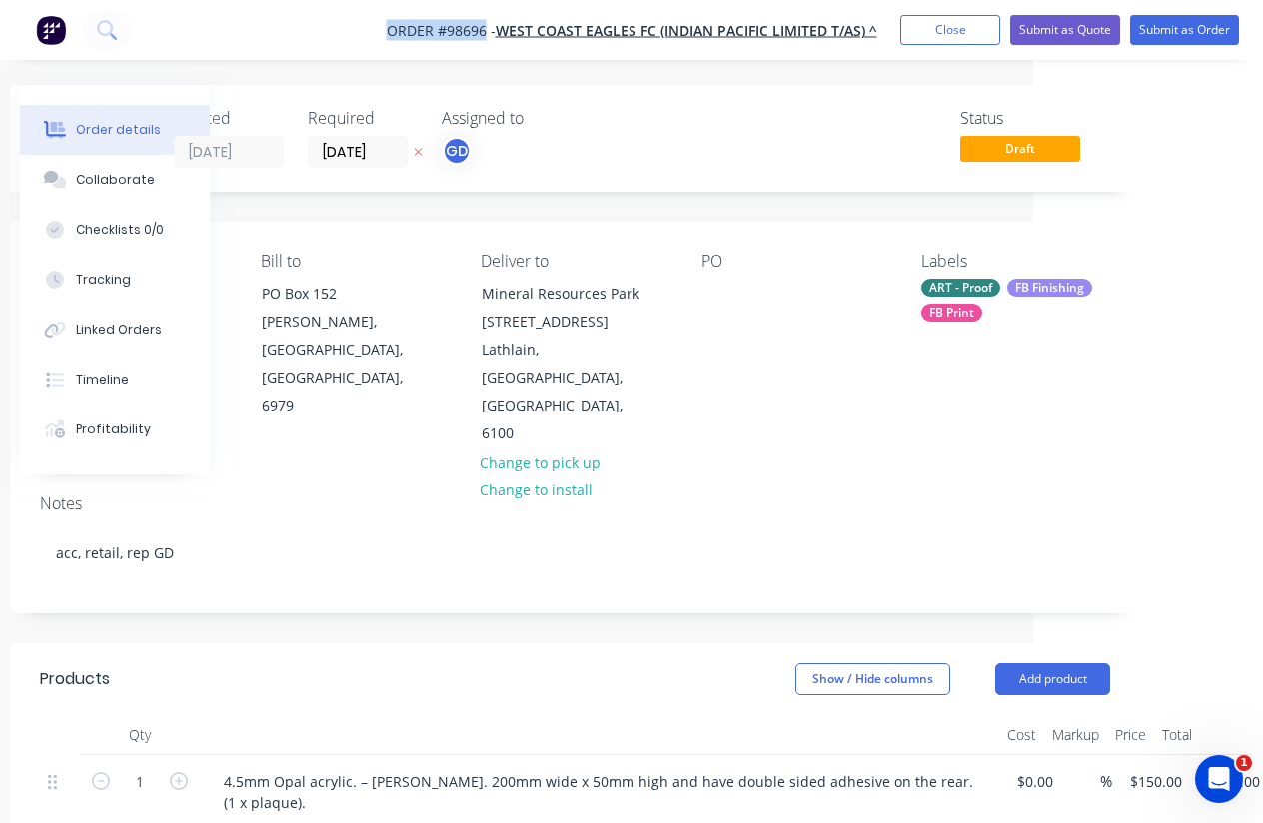
click at [481, 25] on span "Order #98696 -" at bounding box center [441, 30] width 109 height 19
copy span "Order #98696"
click at [918, 32] on button "Close" at bounding box center [950, 30] width 100 height 30
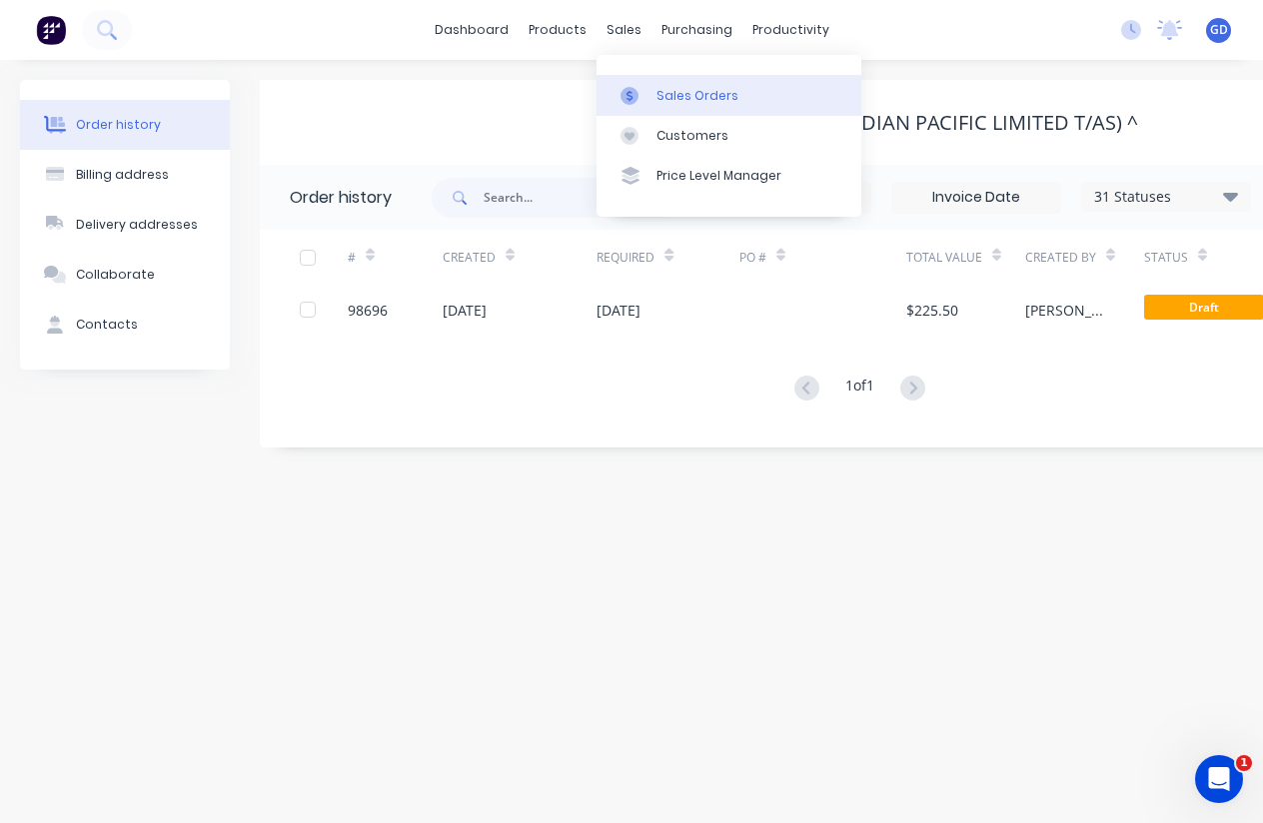
click at [668, 82] on link "Sales Orders" at bounding box center [728, 95] width 265 height 40
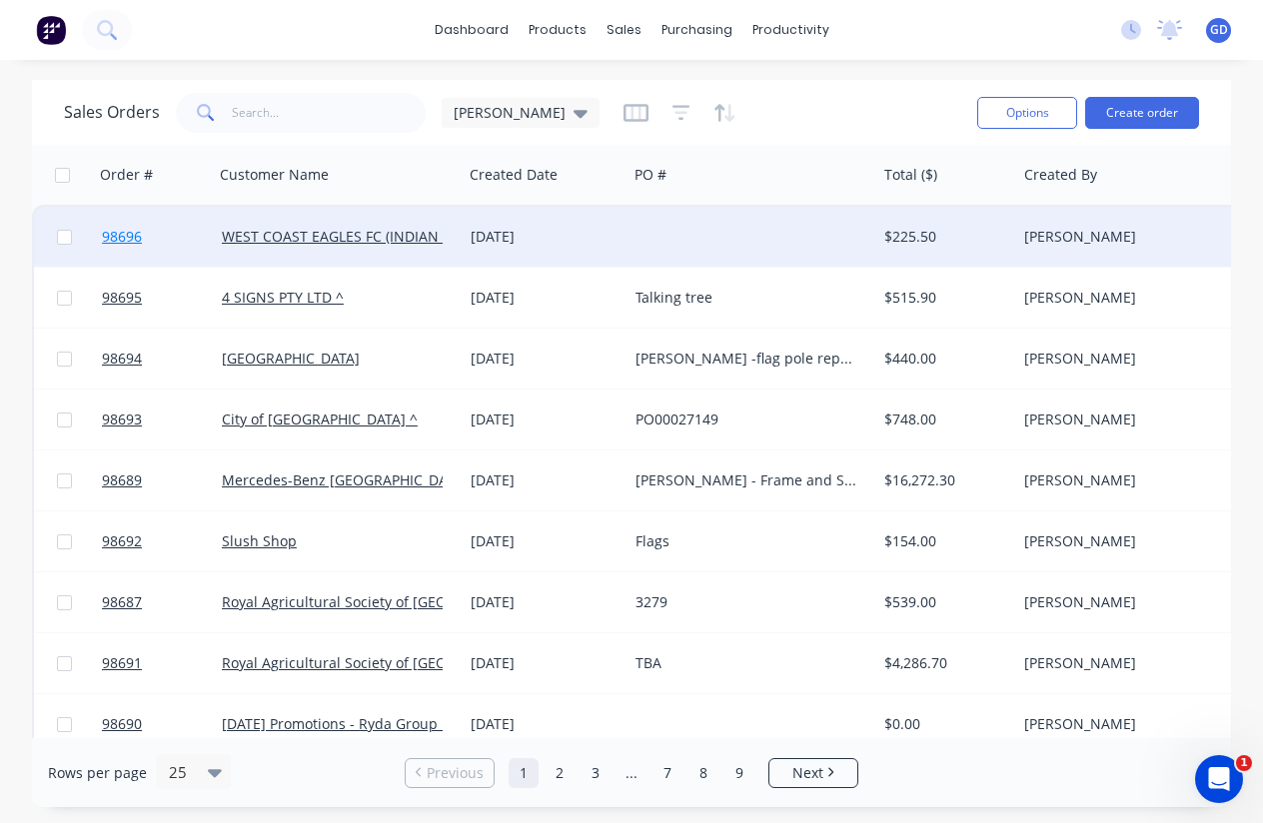
click at [123, 240] on span "98696" at bounding box center [122, 237] width 40 height 20
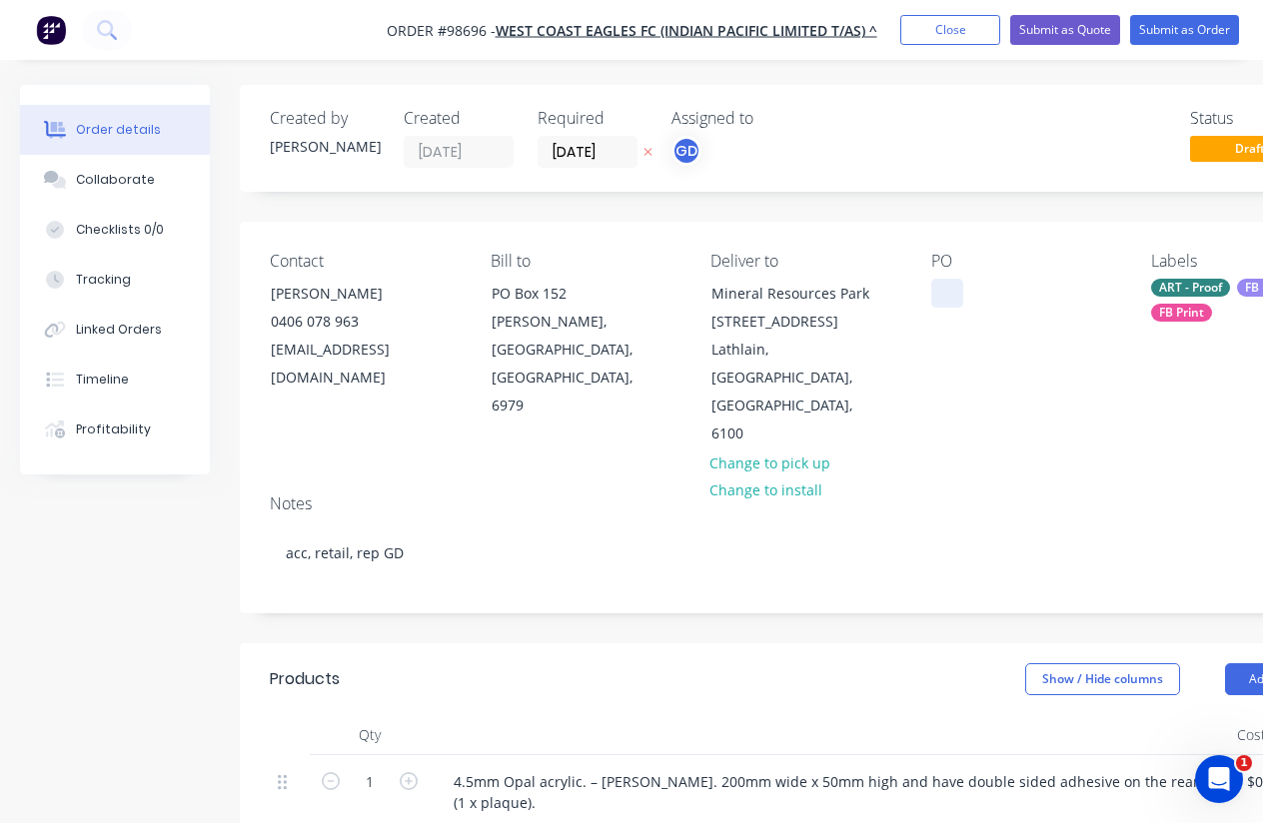
click at [939, 294] on div at bounding box center [947, 293] width 32 height 29
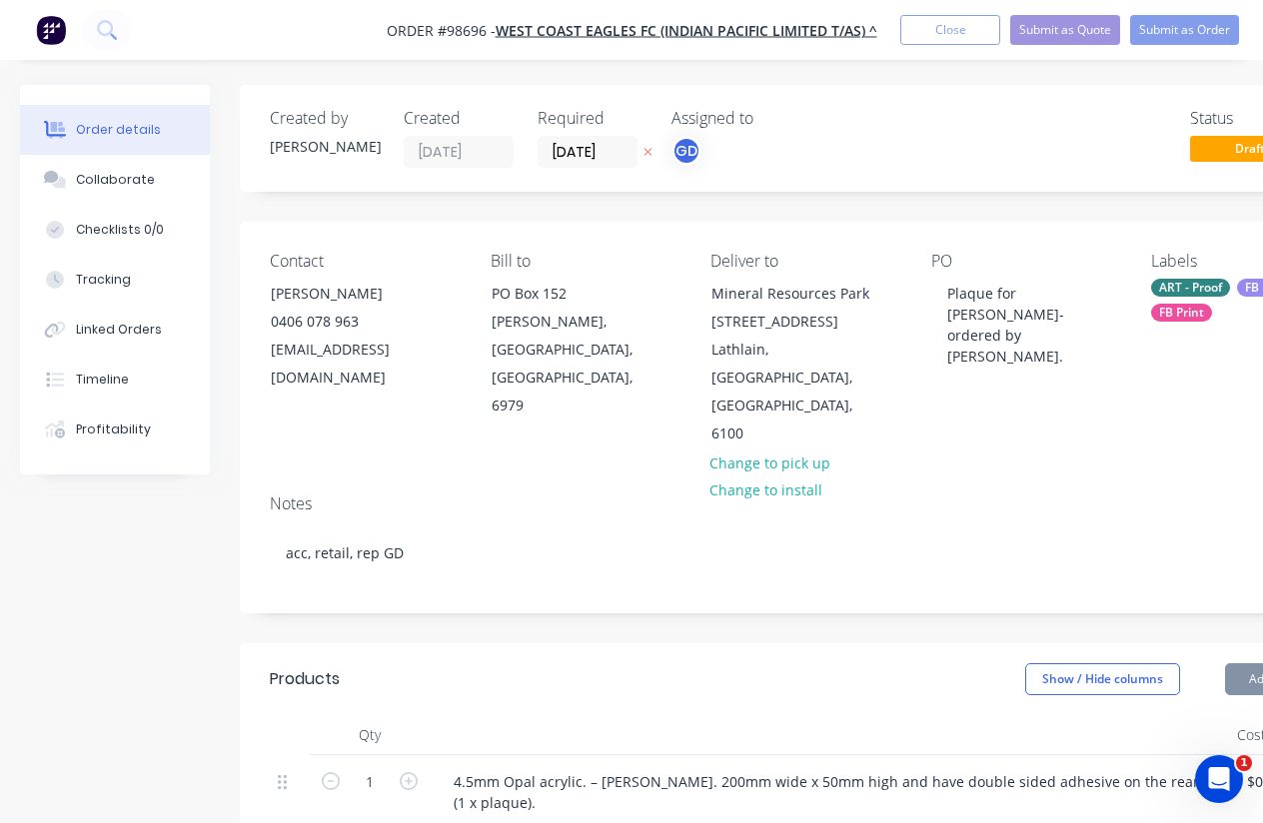
click at [982, 370] on div "PO Plaque for [PERSON_NAME]- ordered by [PERSON_NAME]." at bounding box center [1025, 350] width 189 height 197
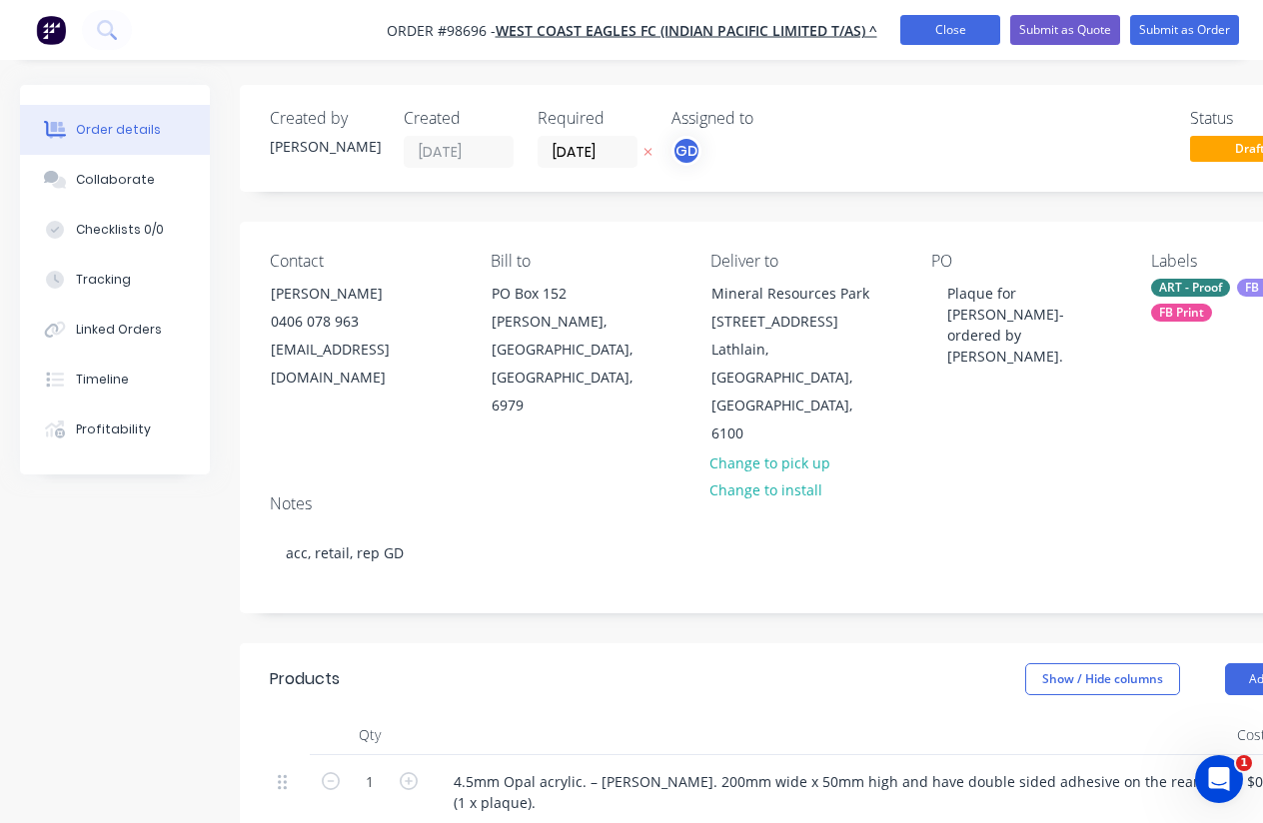
click at [941, 35] on button "Close" at bounding box center [950, 30] width 100 height 30
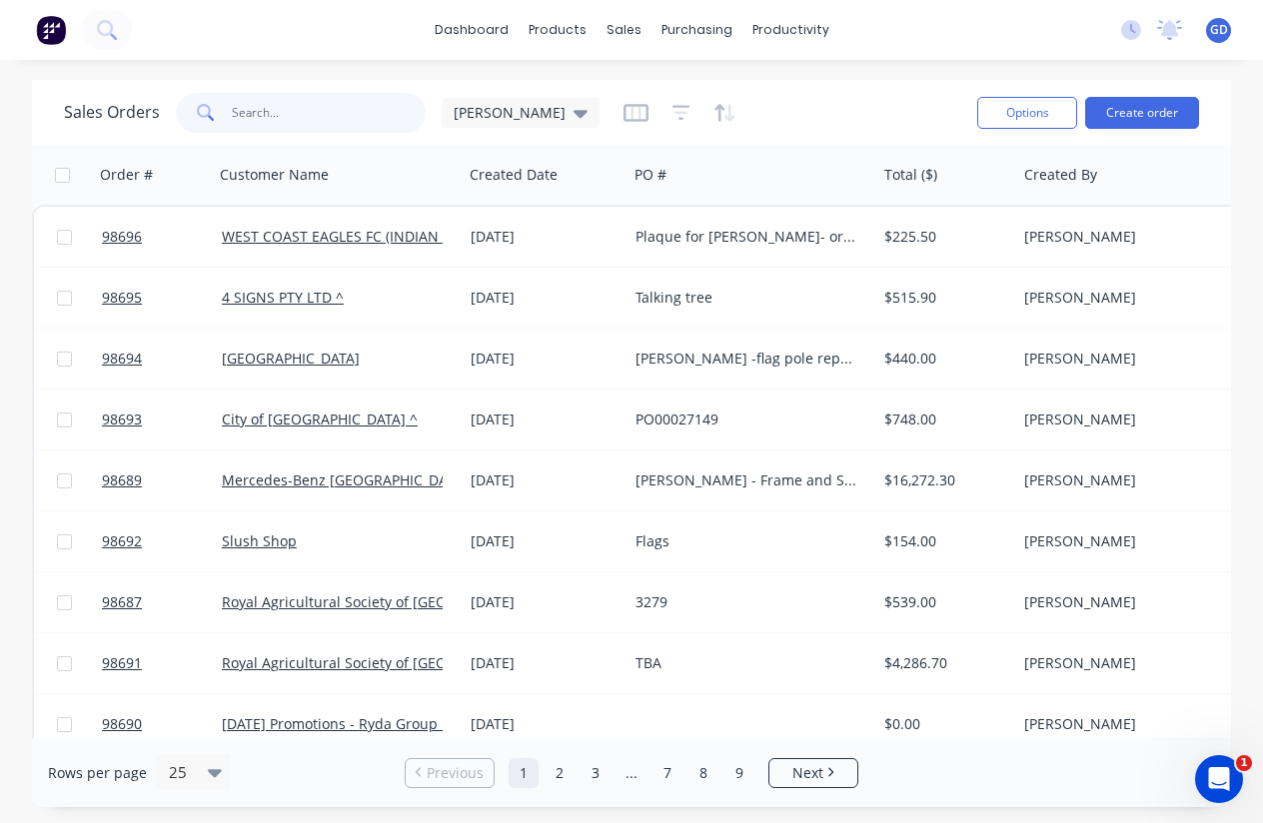
click at [329, 117] on input "text" at bounding box center [329, 113] width 195 height 40
type input "F"
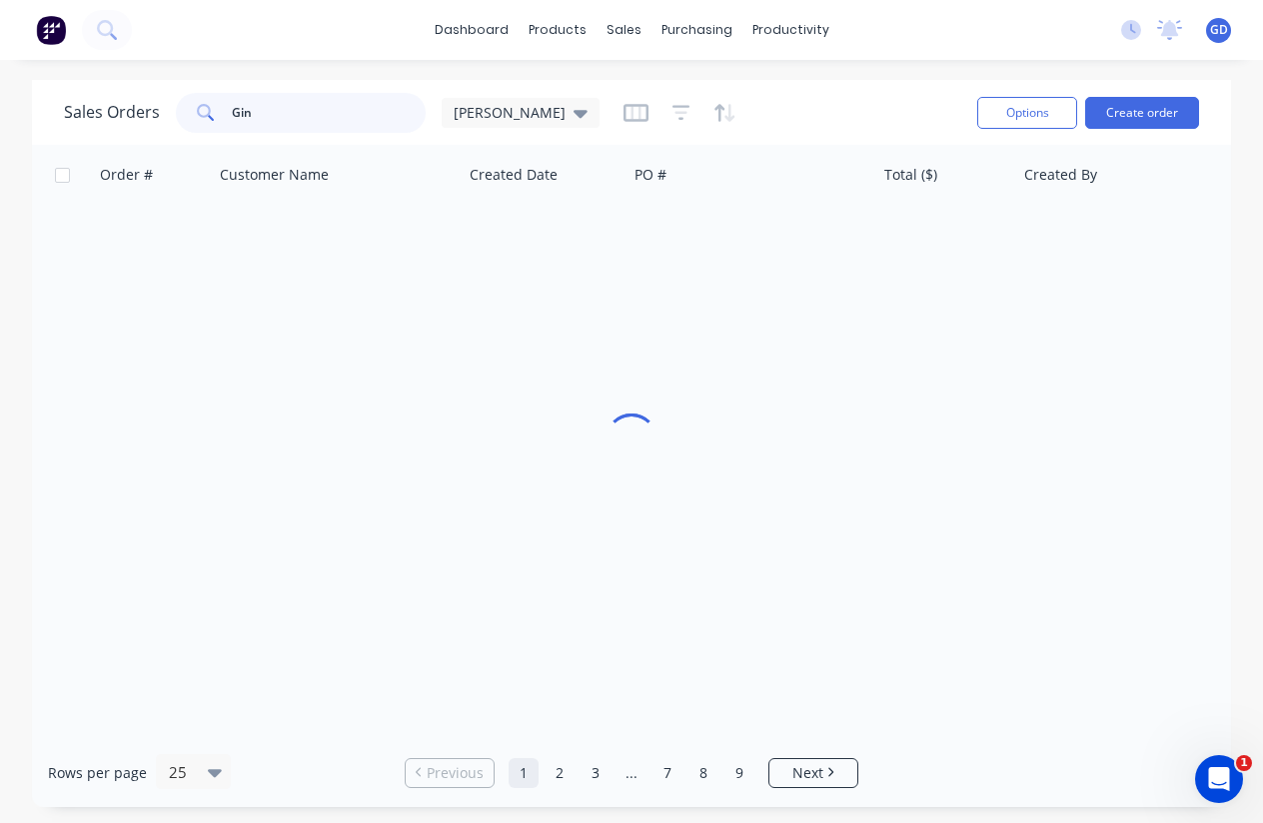
type input "[PERSON_NAME]"
